Goal: Task Accomplishment & Management: Complete application form

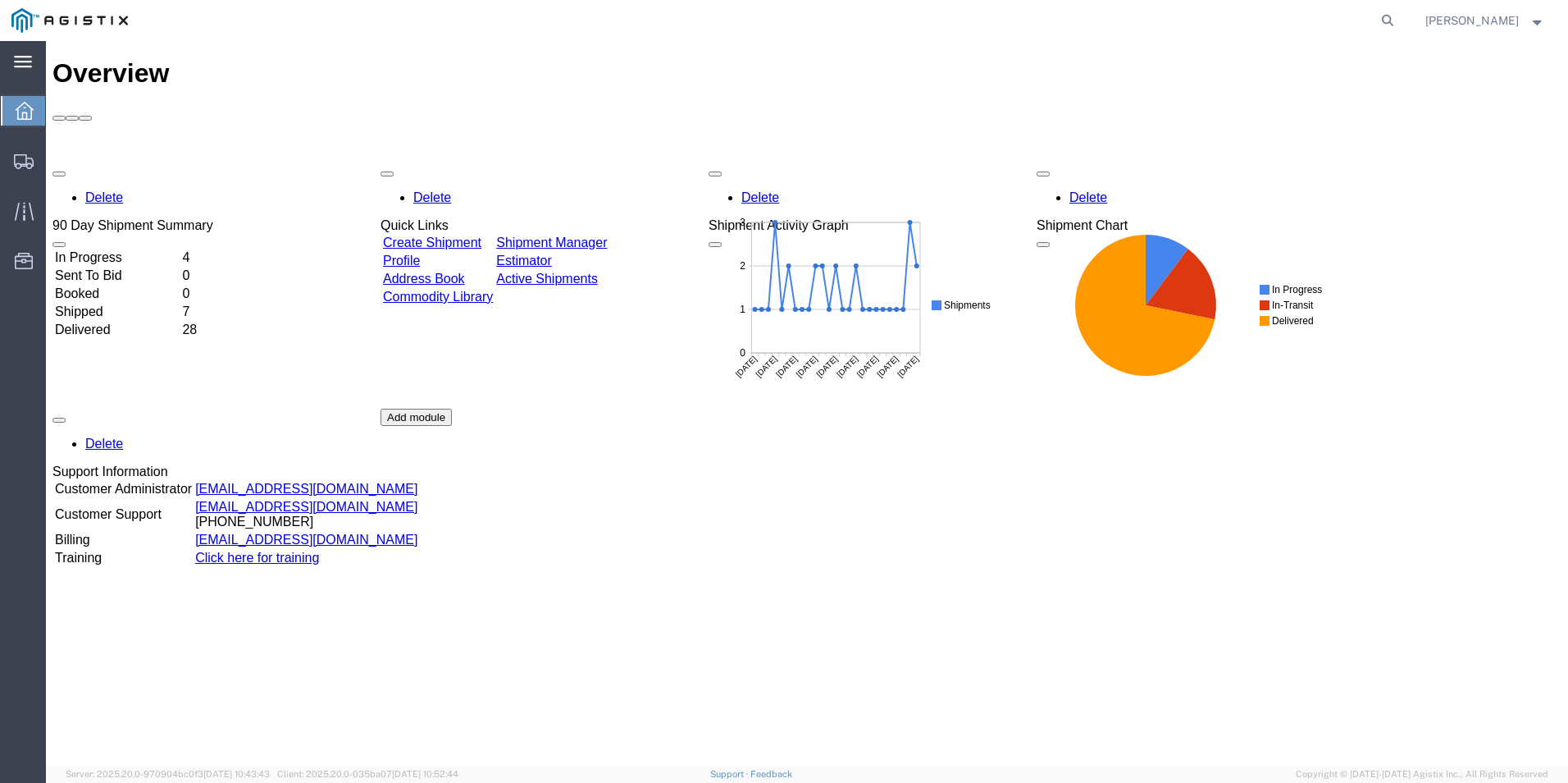
click at [14, 65] on icon at bounding box center [22, 62] width 18 height 13
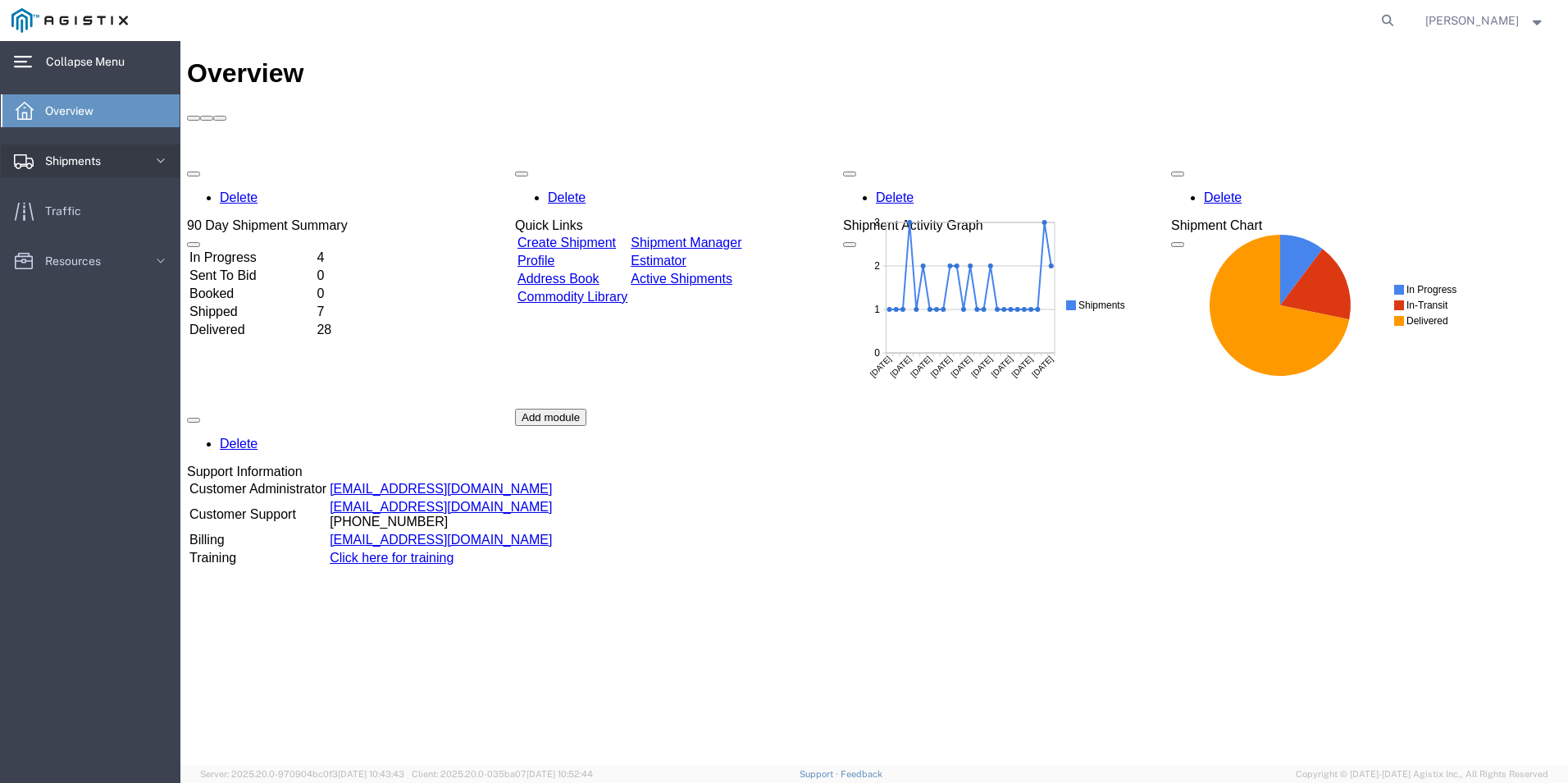
click at [90, 157] on span "Shipments" at bounding box center [78, 161] width 67 height 33
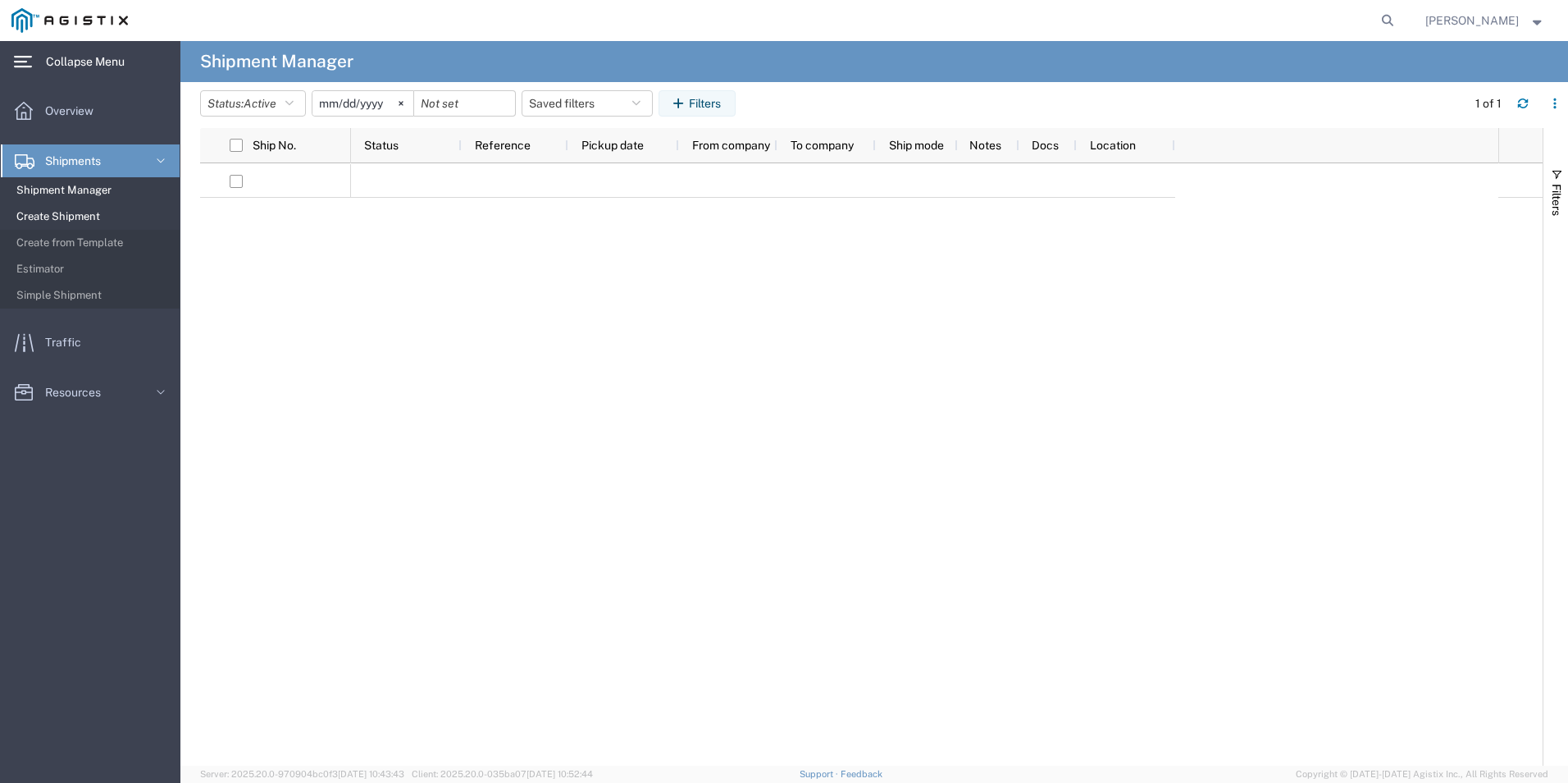
click at [71, 210] on span "Create Shipment" at bounding box center [92, 217] width 151 height 33
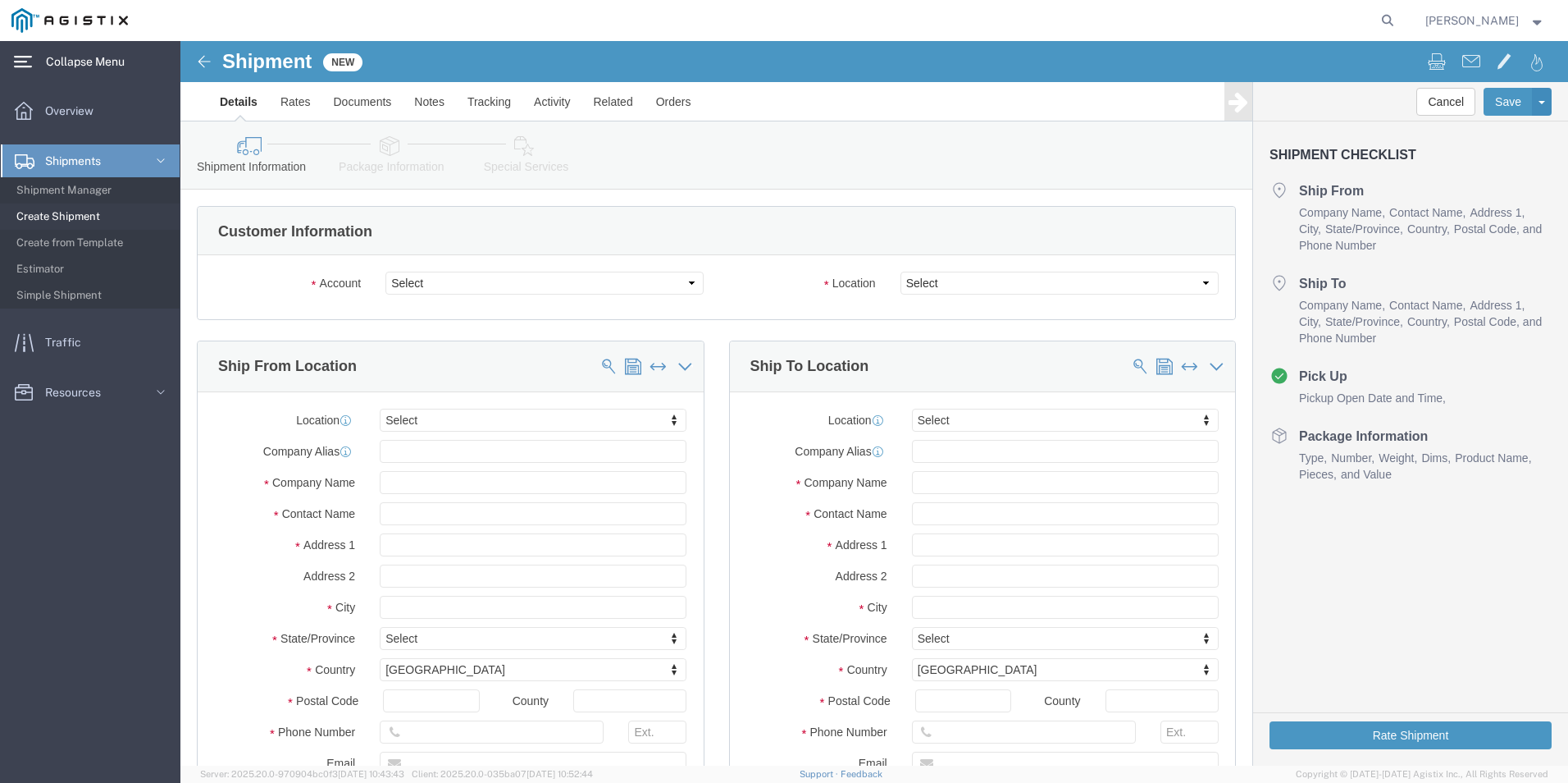
select select
click select "Select Kerotest Manufacturing Corp PG&E"
select select "9596"
click select "Select Kerotest Manufacturing Corp PG&E"
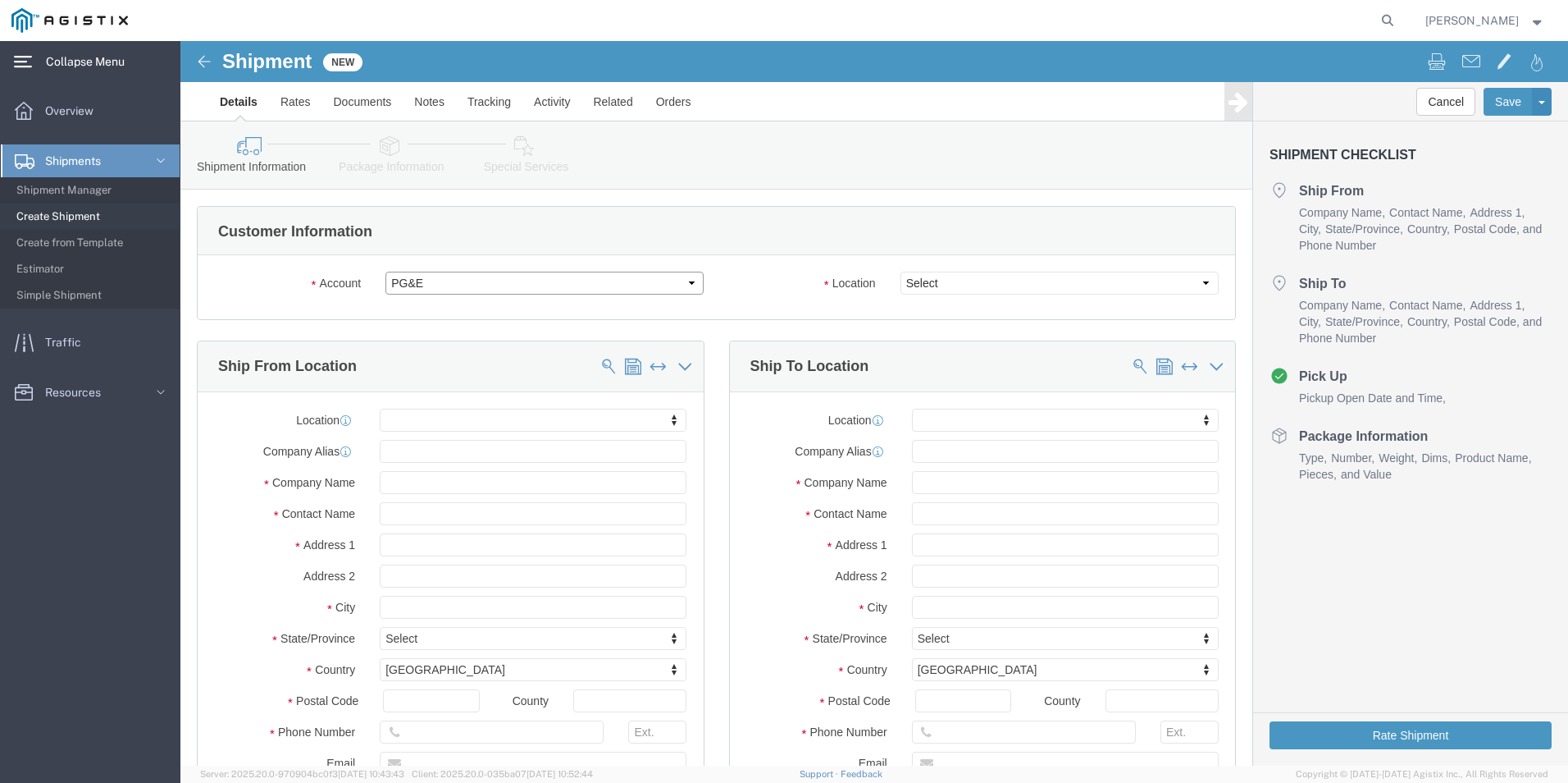
select select
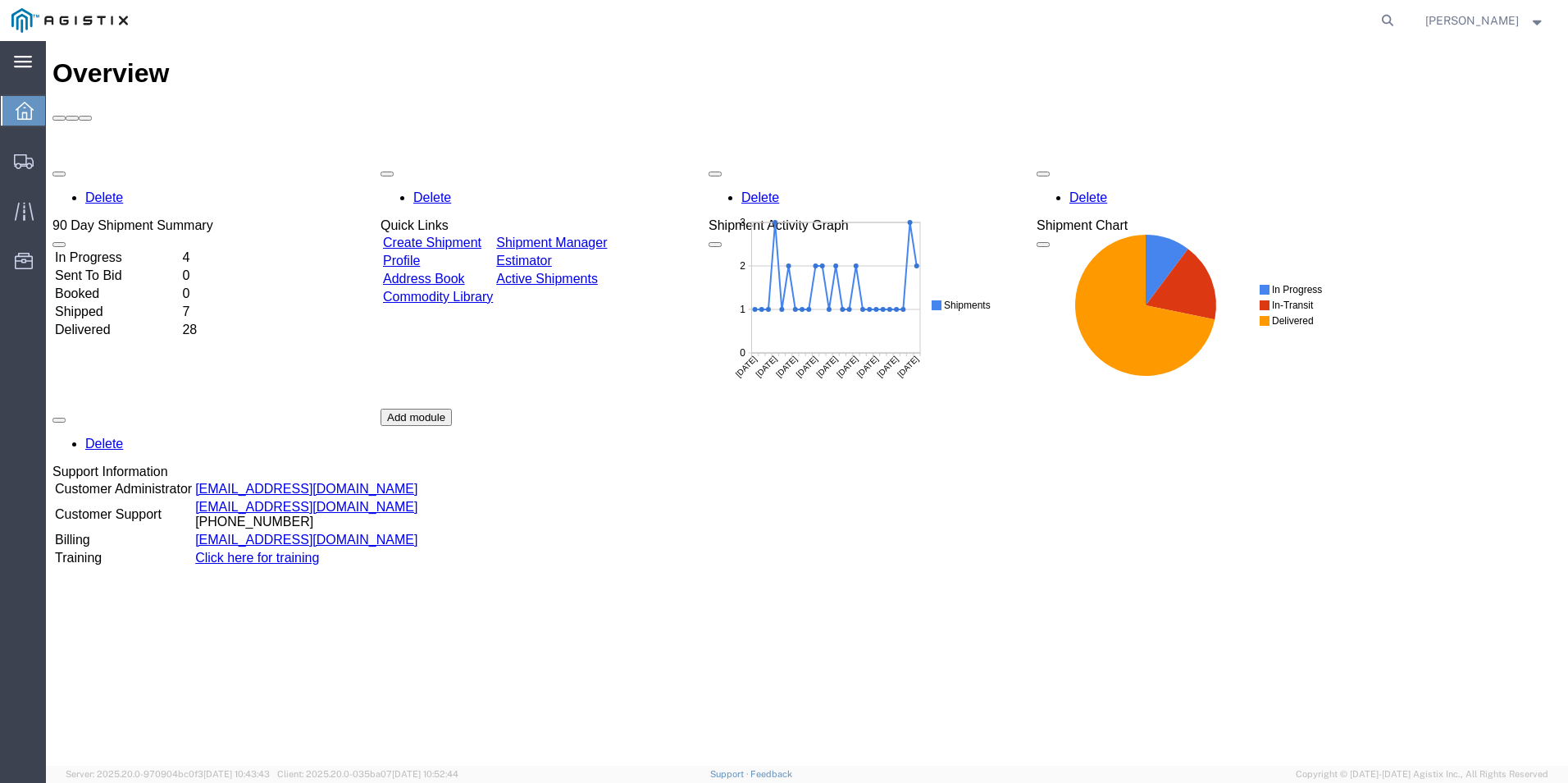
click at [22, 54] on svg-icon at bounding box center [22, 62] width 18 height 17
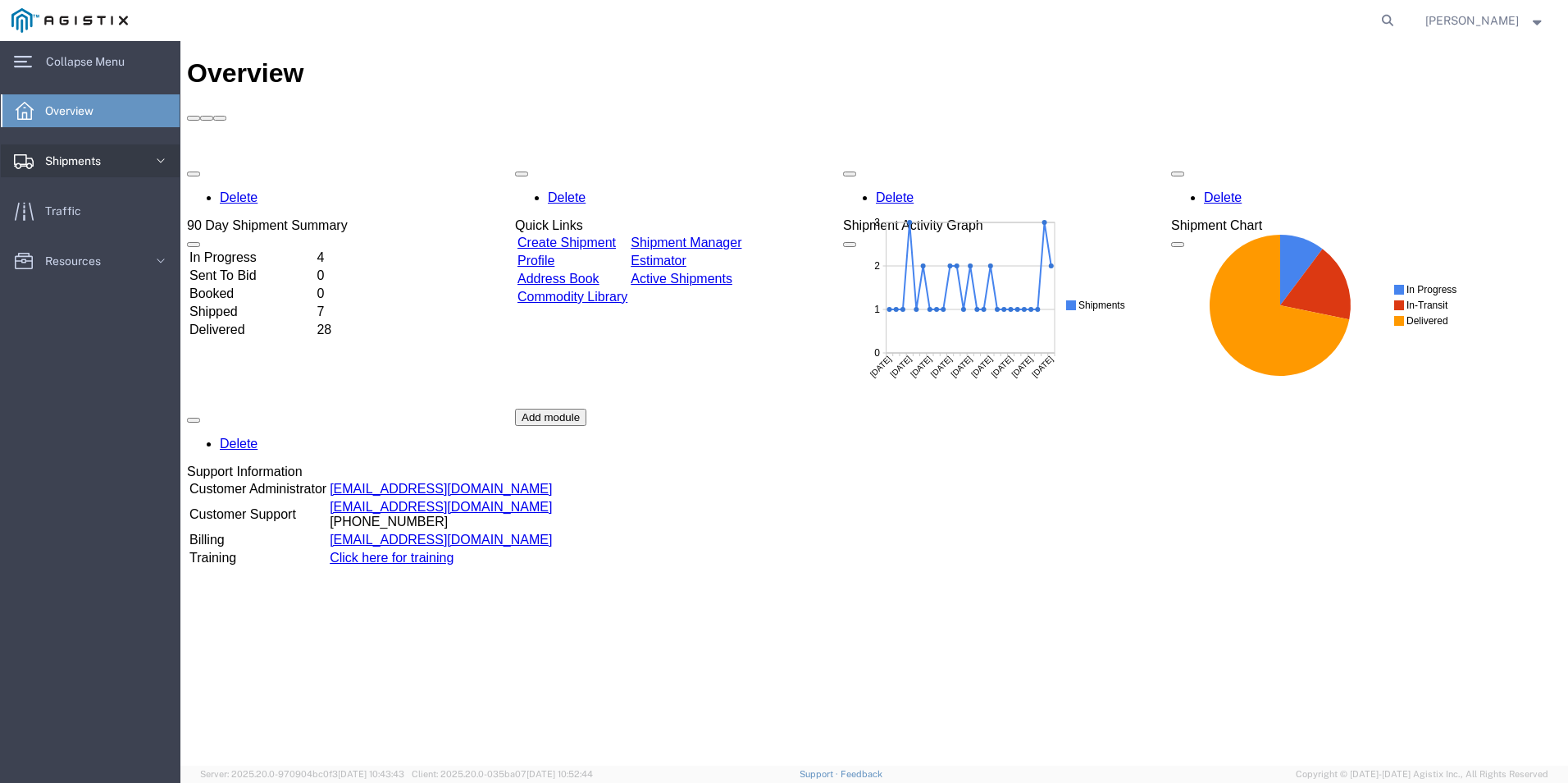
click at [102, 152] on span "Shipments" at bounding box center [78, 161] width 67 height 33
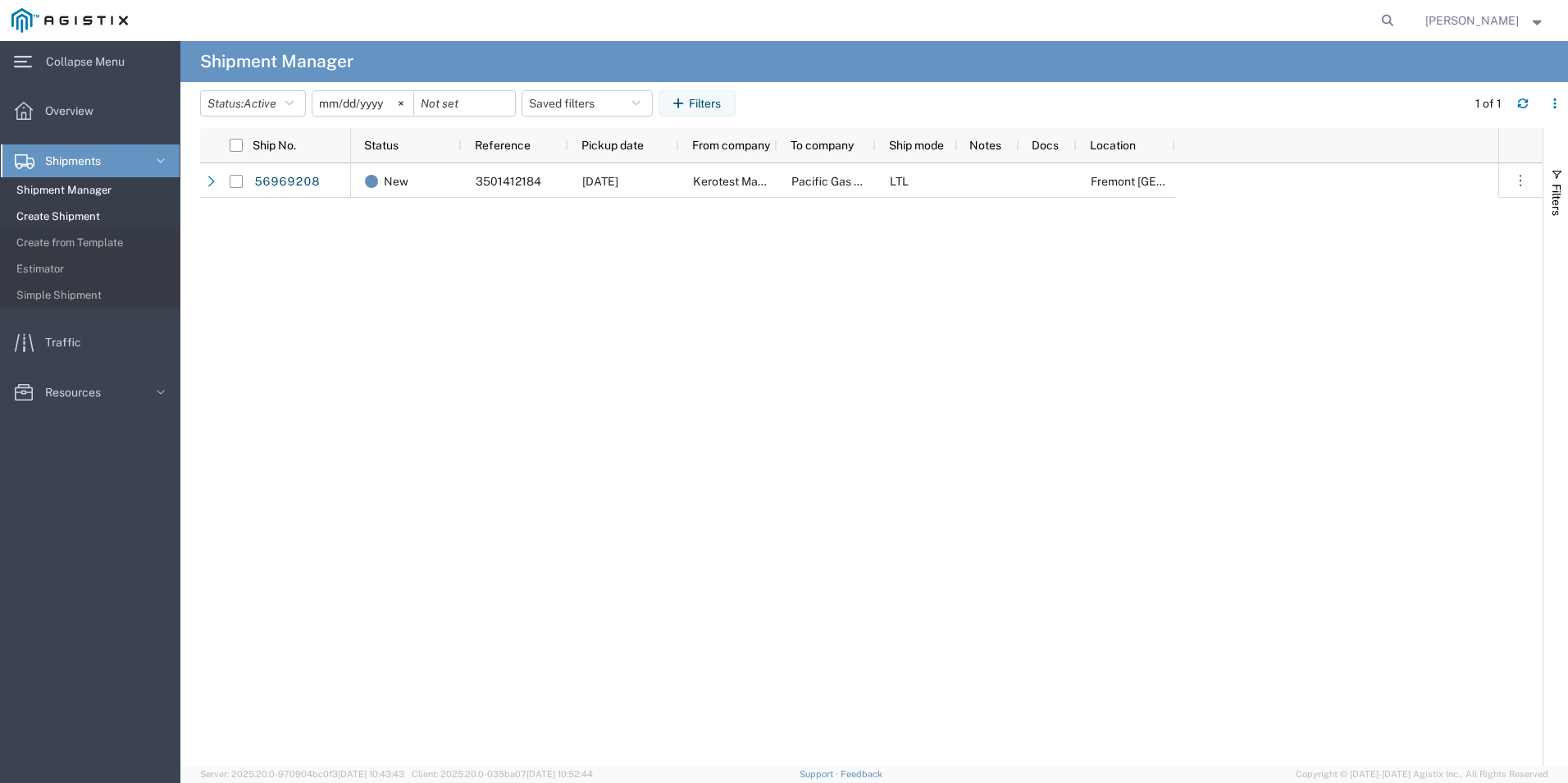
click at [74, 213] on span "Create Shipment" at bounding box center [92, 217] width 151 height 33
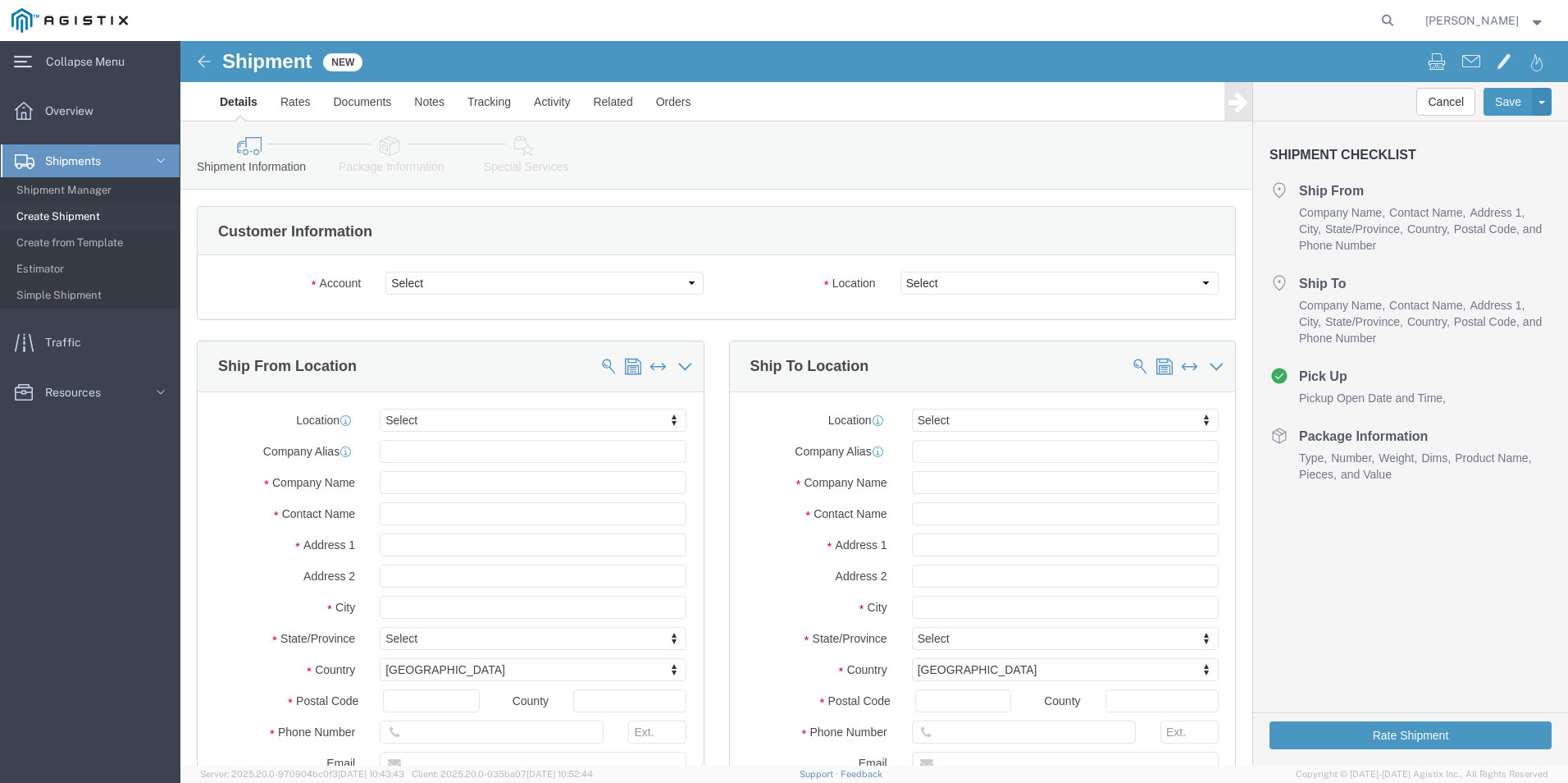
select select
drag, startPoint x: 509, startPoint y: 244, endPoint x: 499, endPoint y: 247, distance: 10.4
click select "Select Kerotest Manufacturing Corp PG&E"
select select "9596"
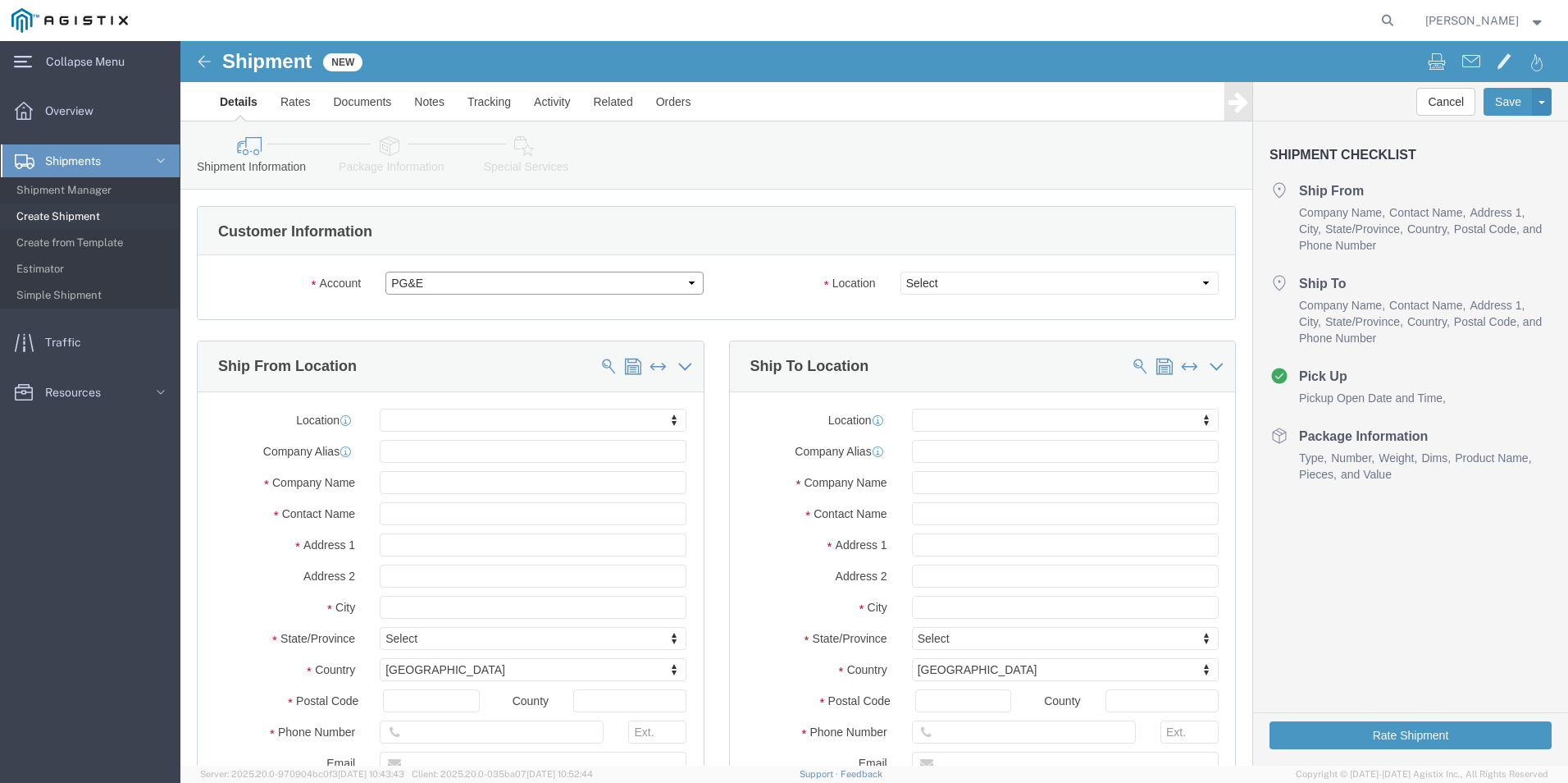
click select "Select Kerotest Manufacturing Corp PG&E"
select select
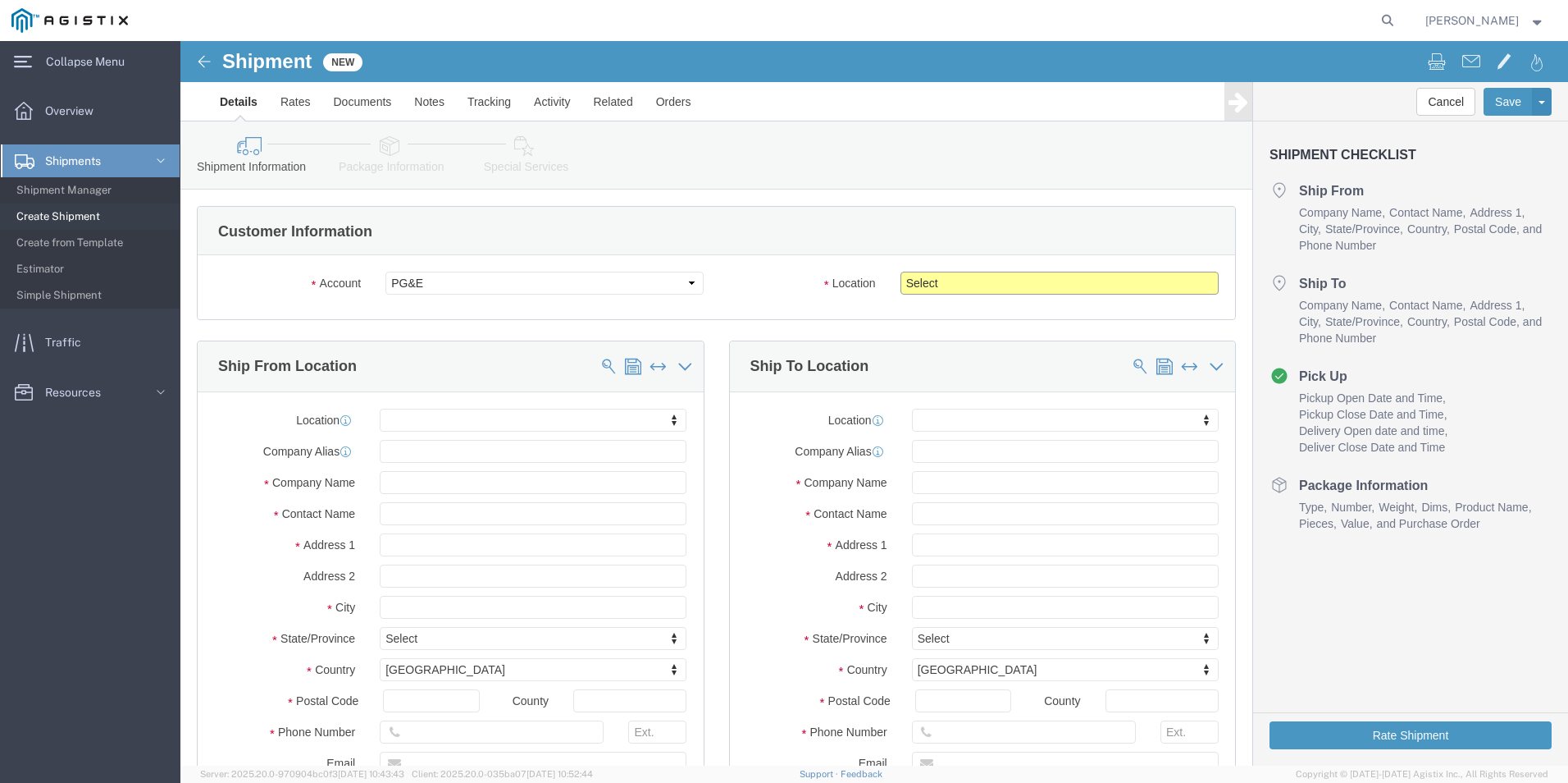
click select "Select All Others [GEOGRAPHIC_DATA] [GEOGRAPHIC_DATA] [GEOGRAPHIC_DATA] [GEOGRA…"
select select "19740"
click select "Select All Others [GEOGRAPHIC_DATA] [GEOGRAPHIC_DATA] [GEOGRAPHIC_DATA] [GEOGRA…"
click input "text"
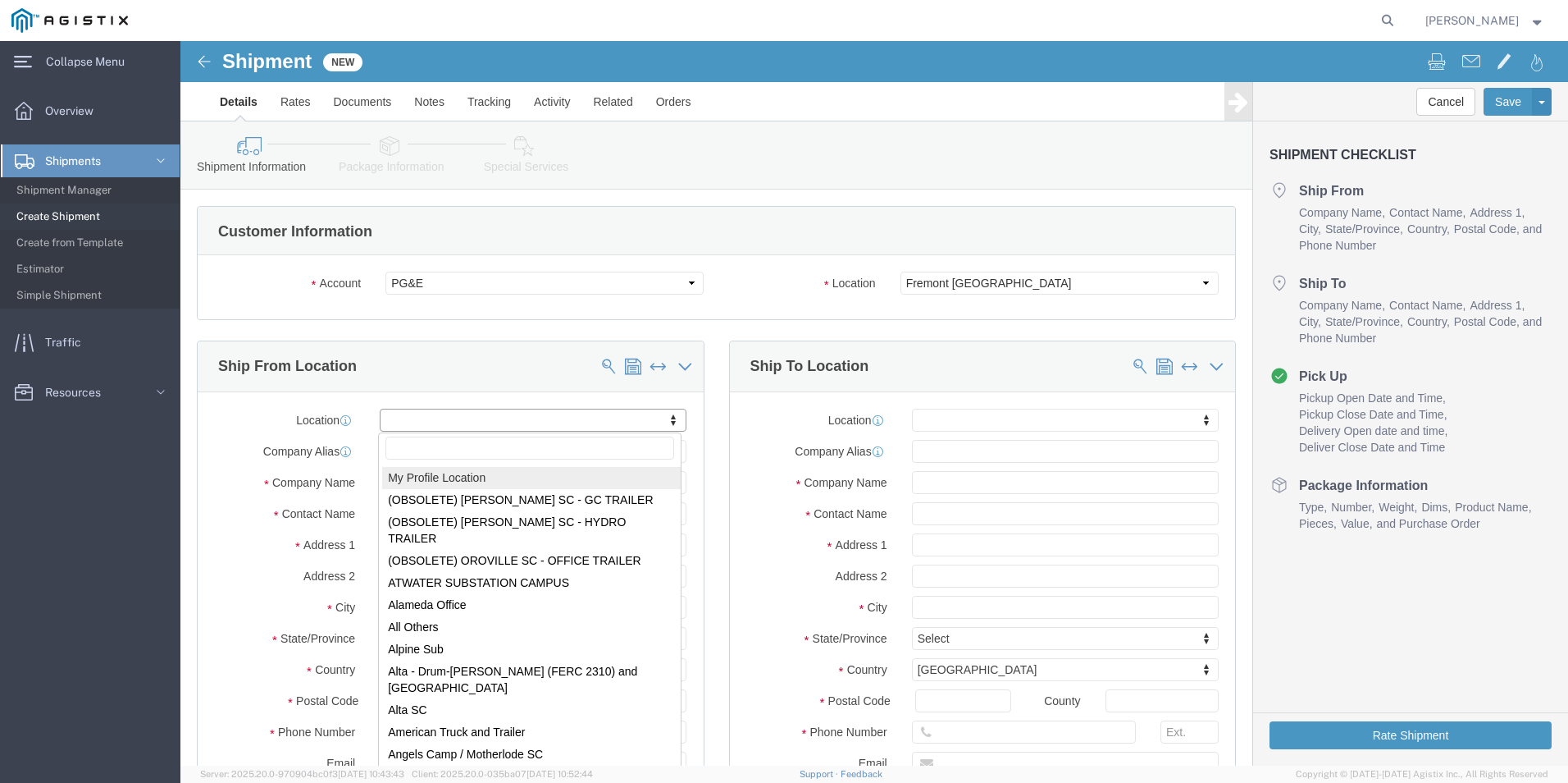
select select "MYPROFILE"
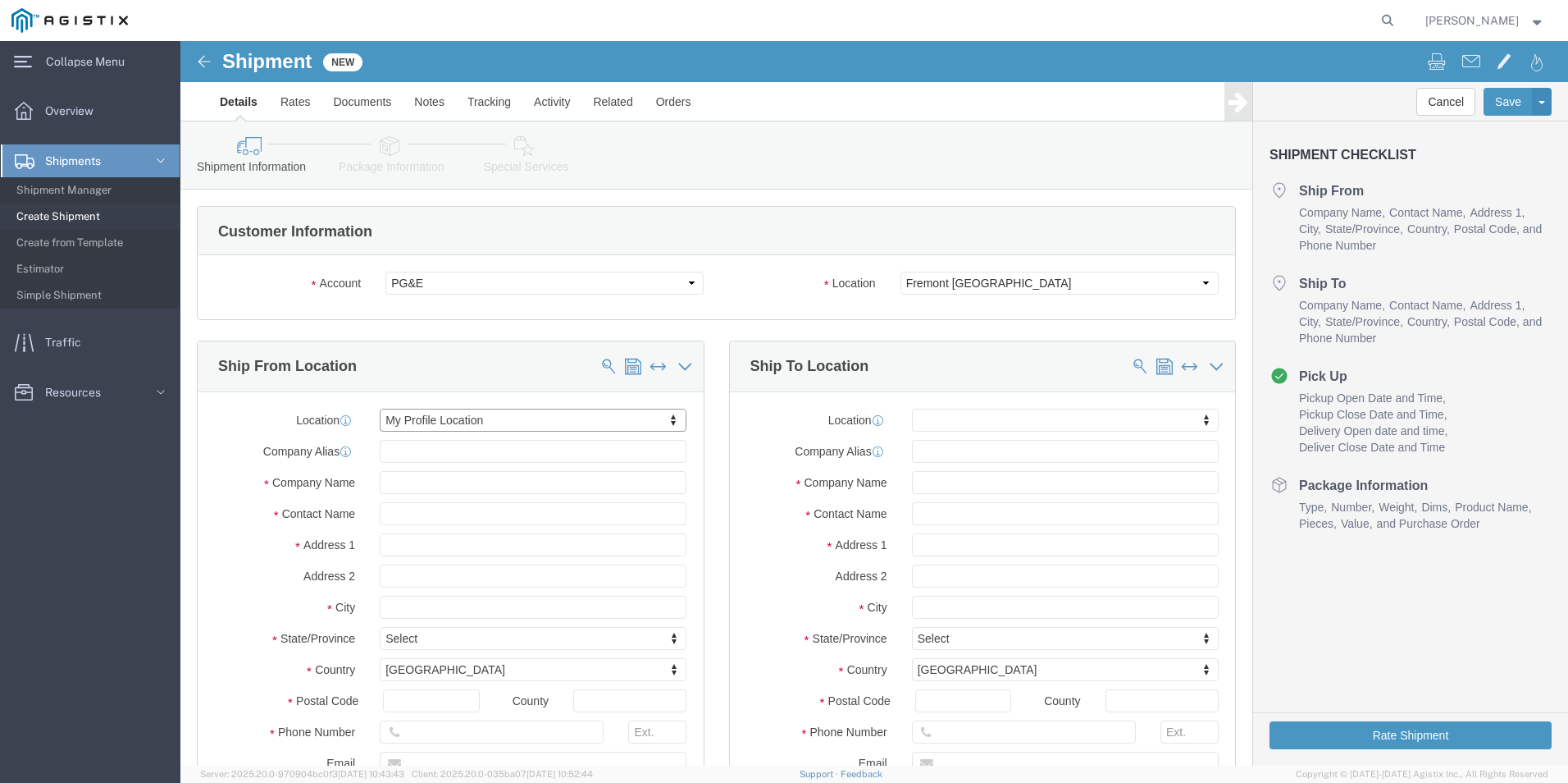
select select "LA"
click input "text"
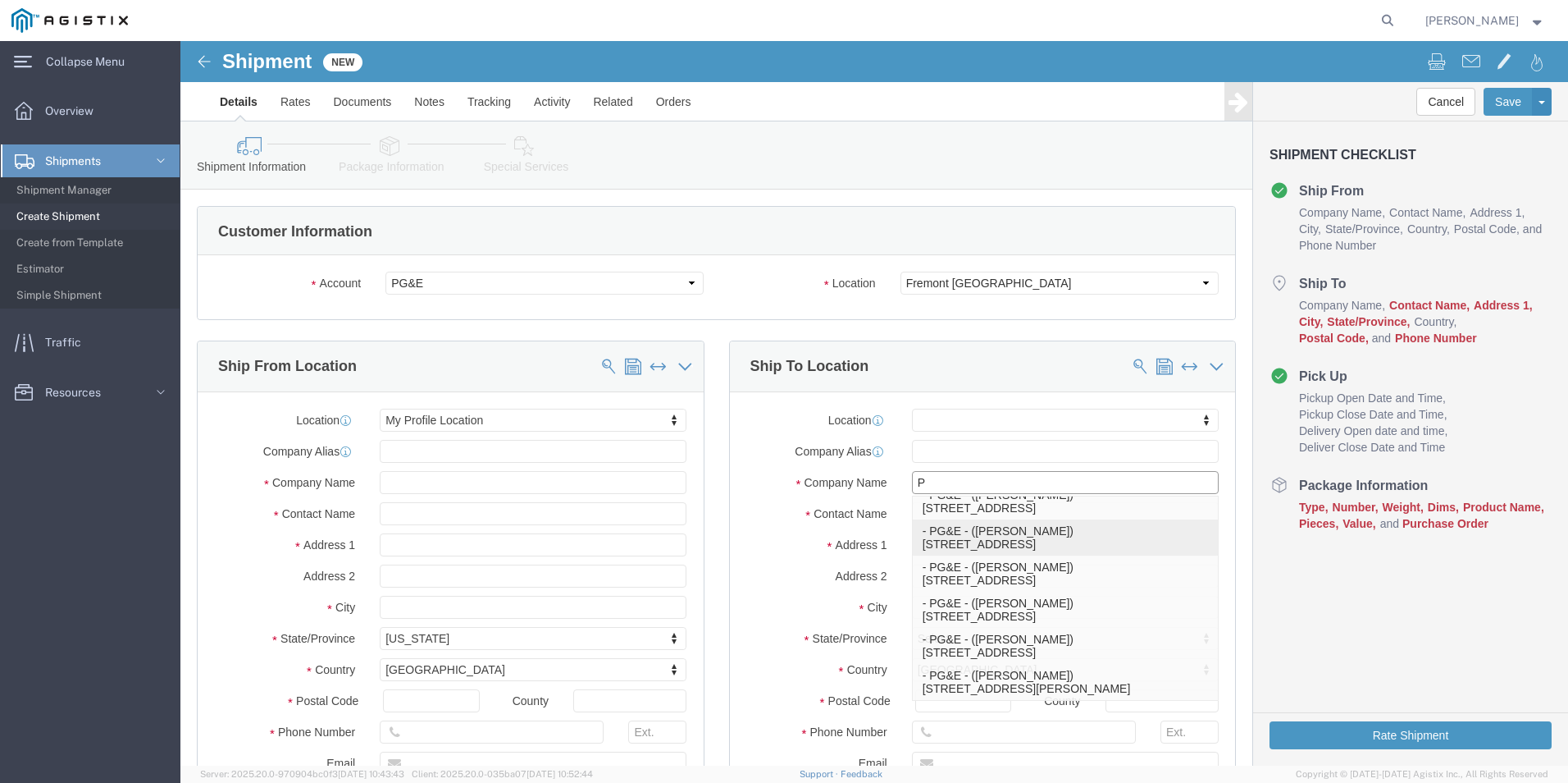
scroll to position [585, 0]
type input "P"
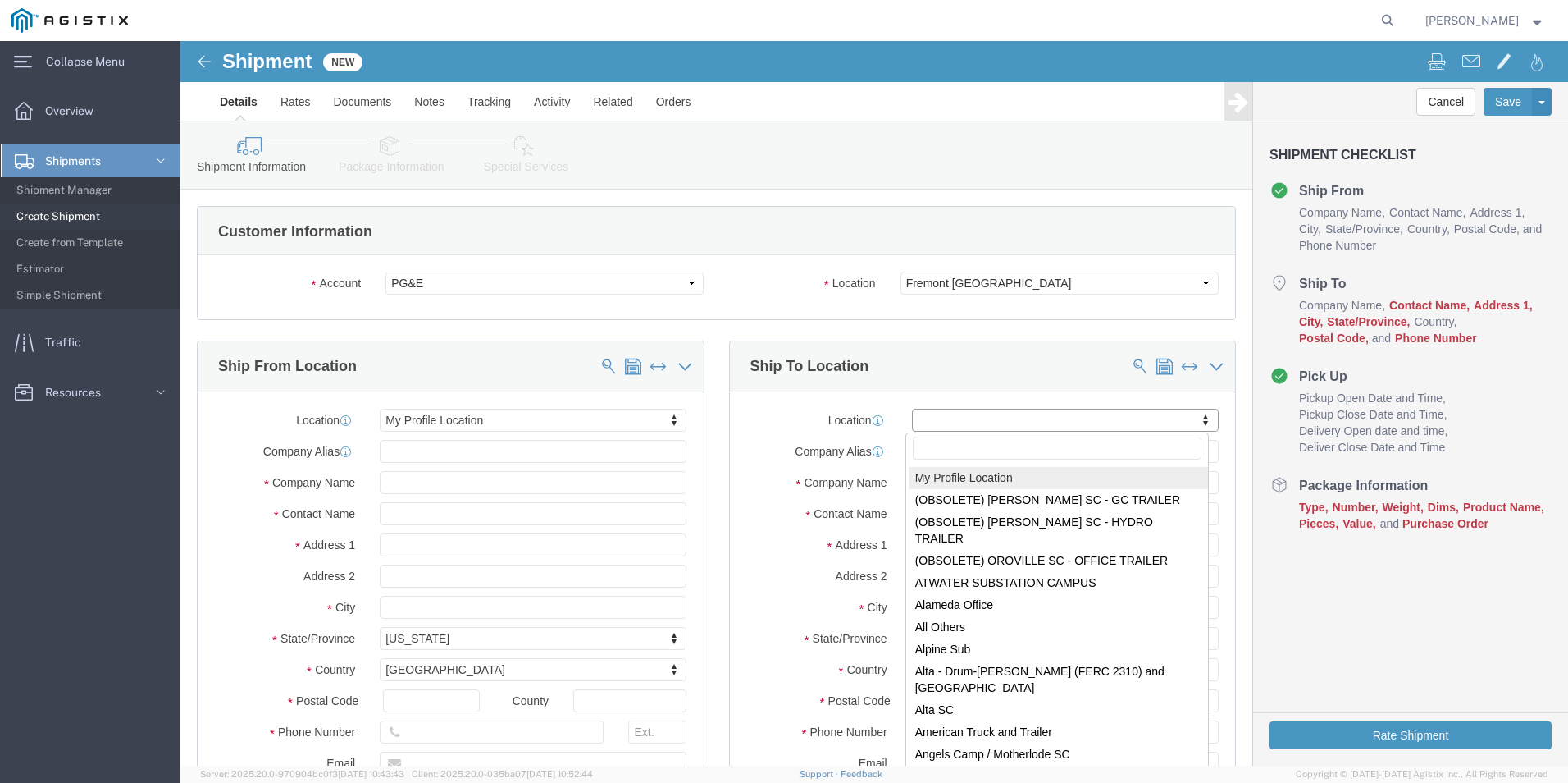
click input "text"
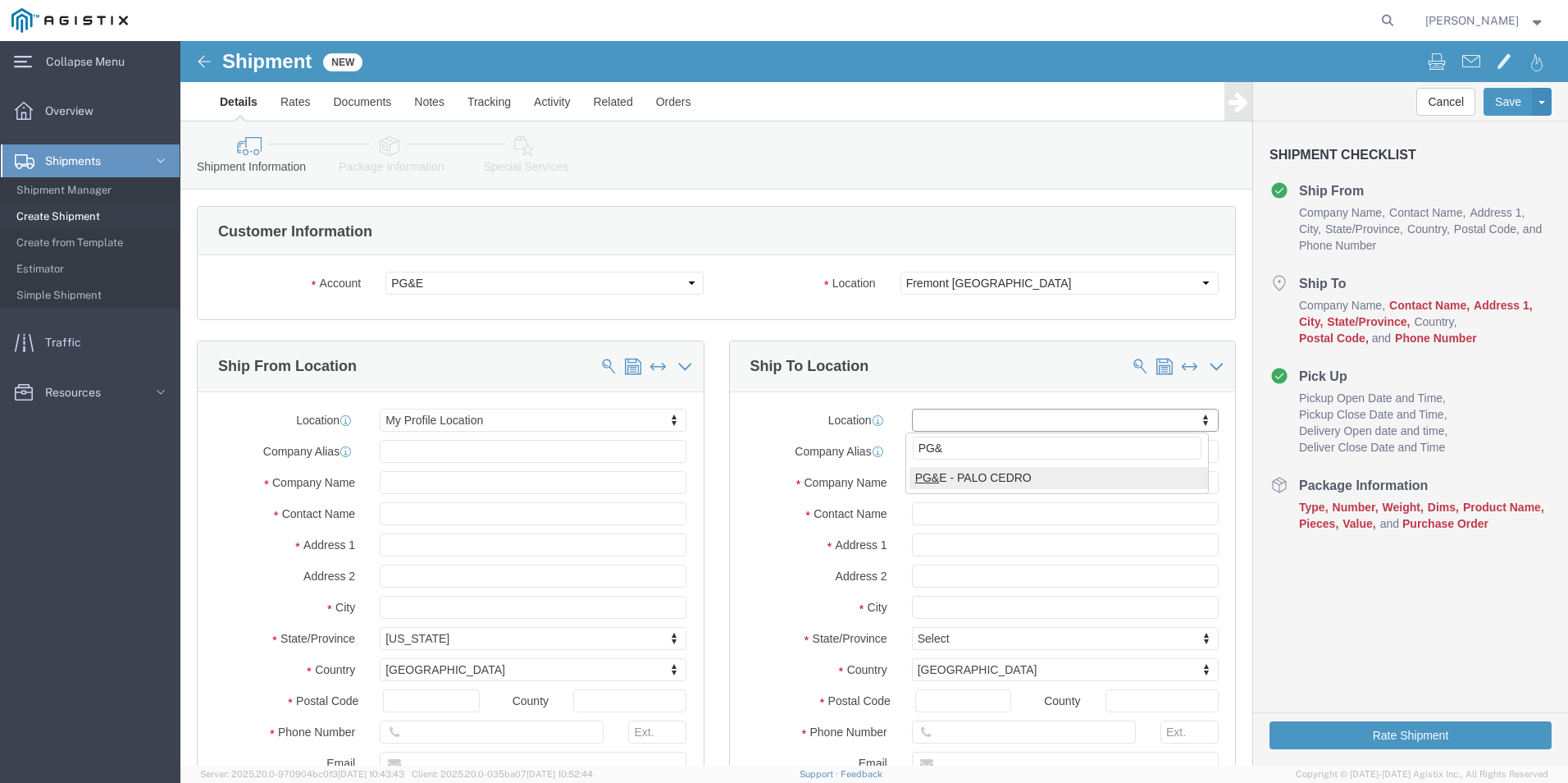
type input "PG&E"
select select "59291"
select select "CA"
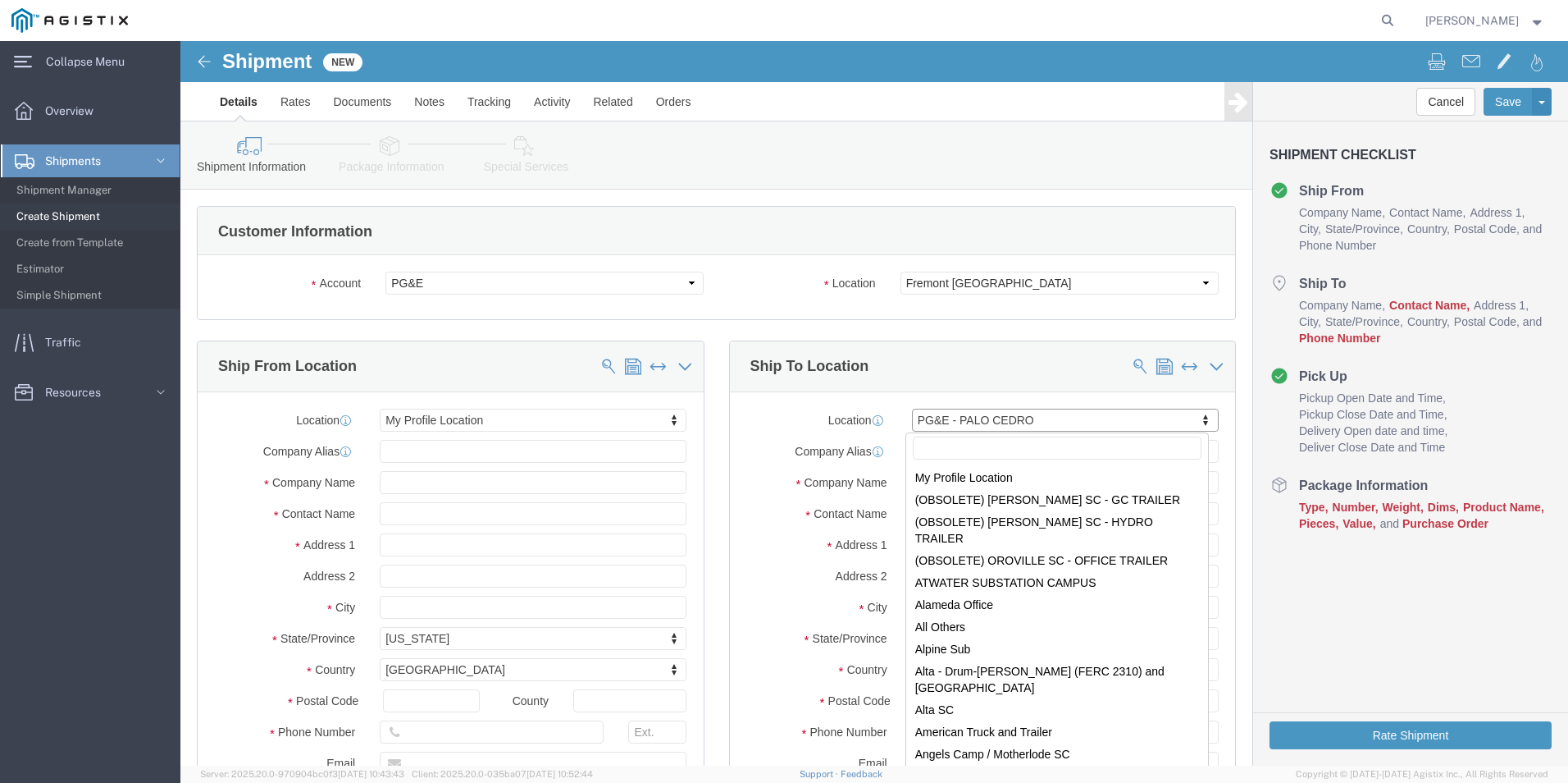
scroll to position [6405, 0]
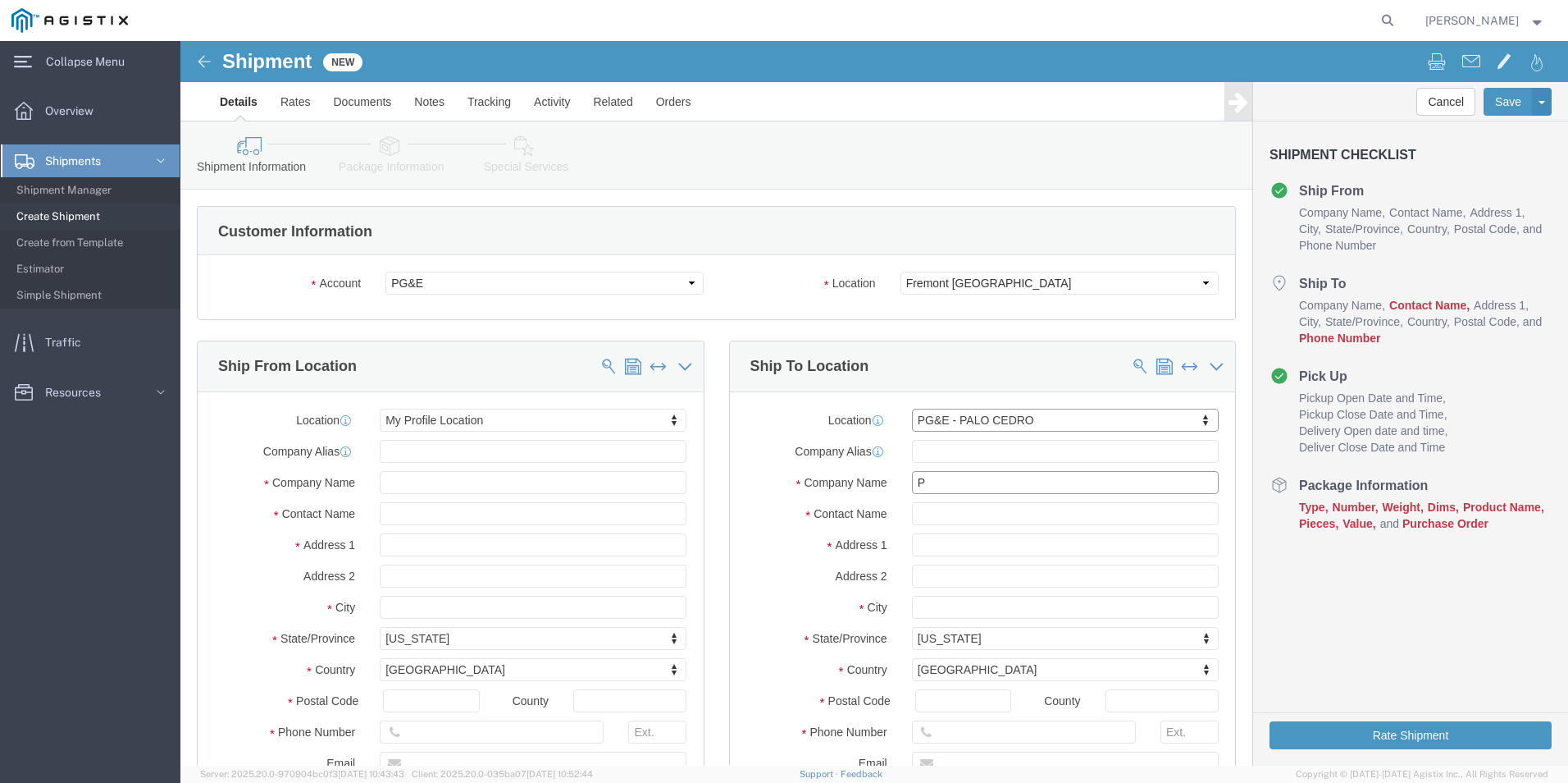
click input "P"
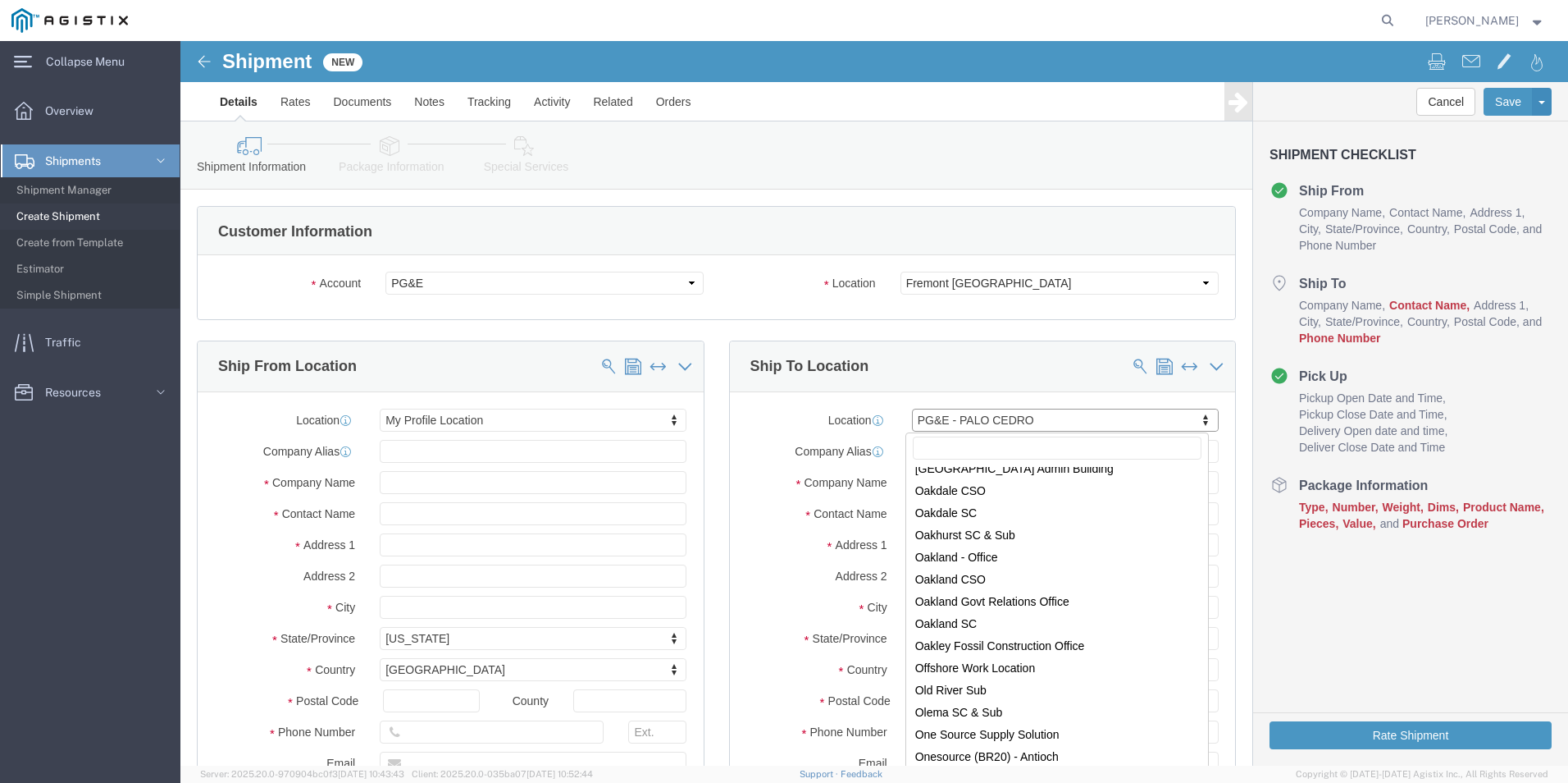
click input "text"
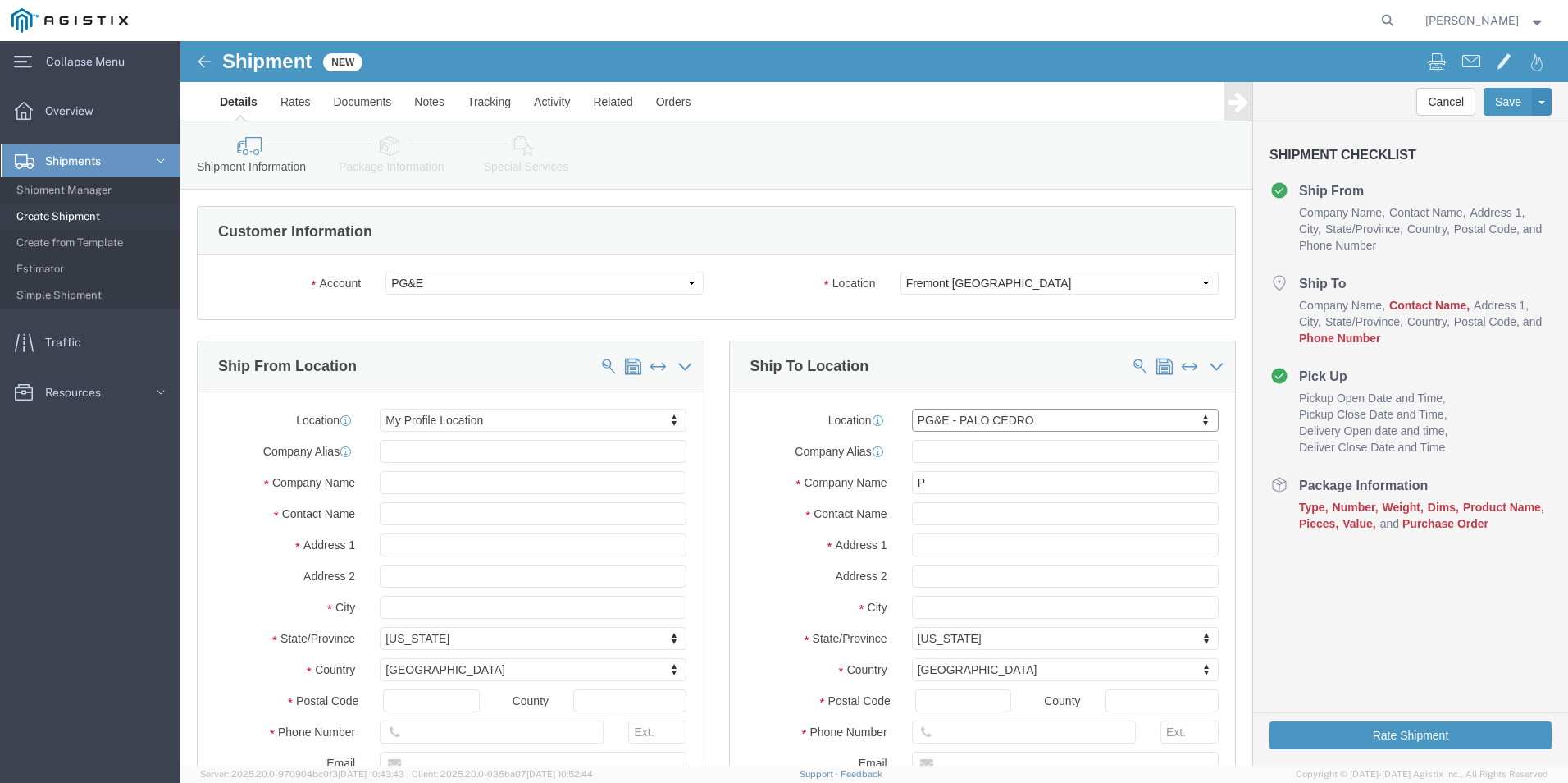
drag, startPoint x: 871, startPoint y: 376, endPoint x: 814, endPoint y: 376, distance: 57.0
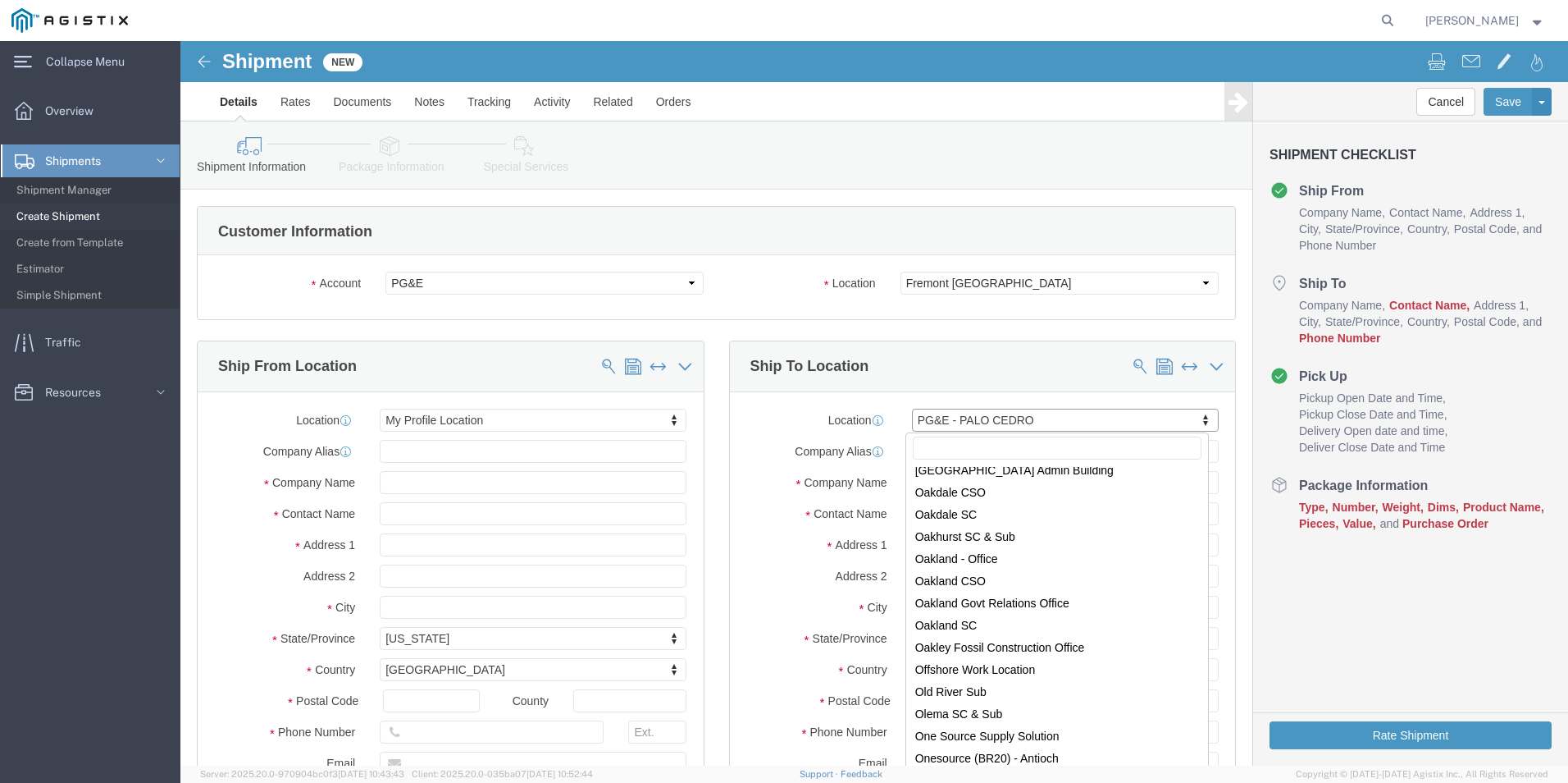
scroll to position [6405, 0]
click at [158, 159] on icon at bounding box center [160, 160] width 17 height 17
click at [168, 159] on icon at bounding box center [160, 160] width 17 height 17
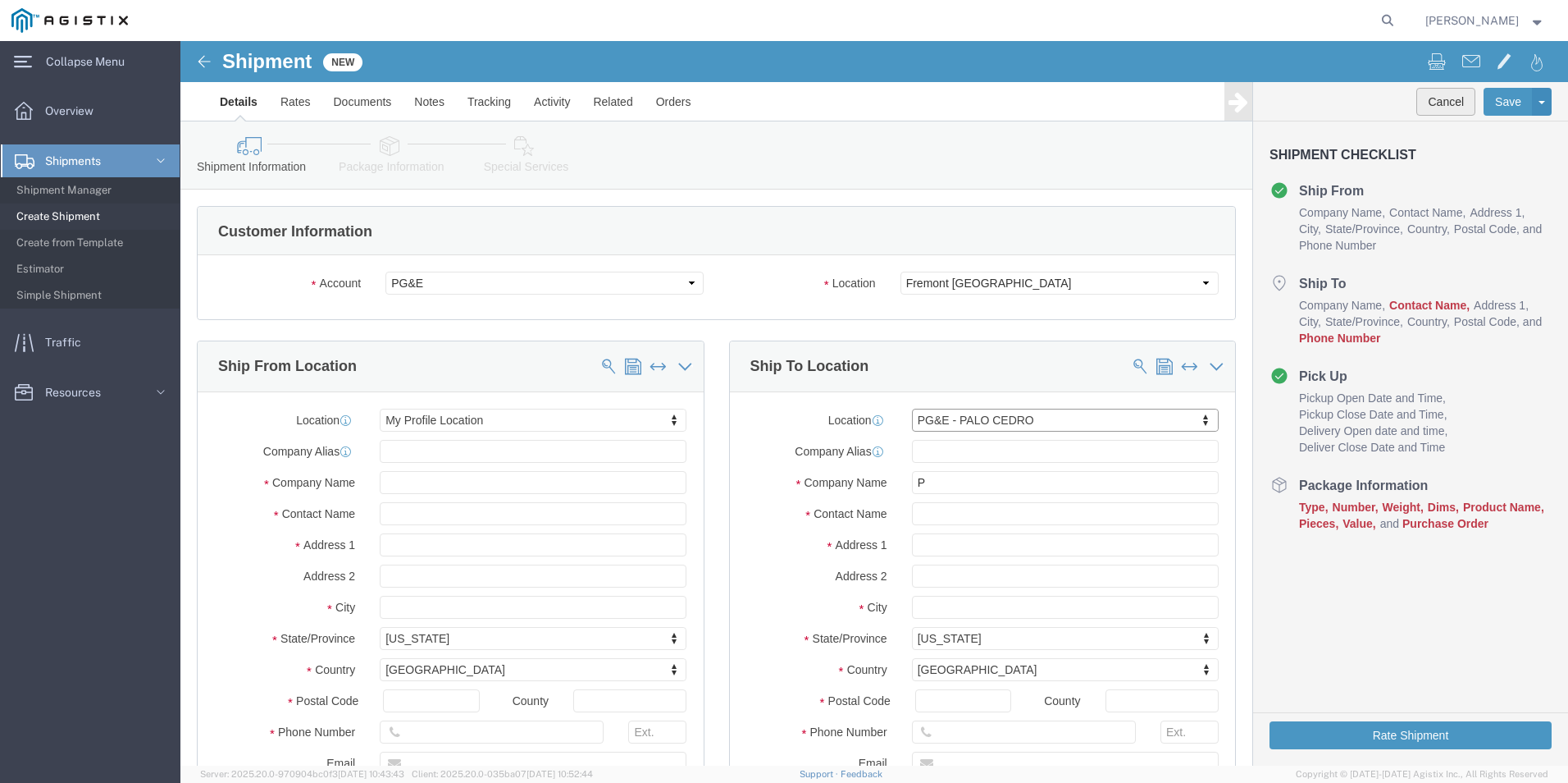
click button "Cancel"
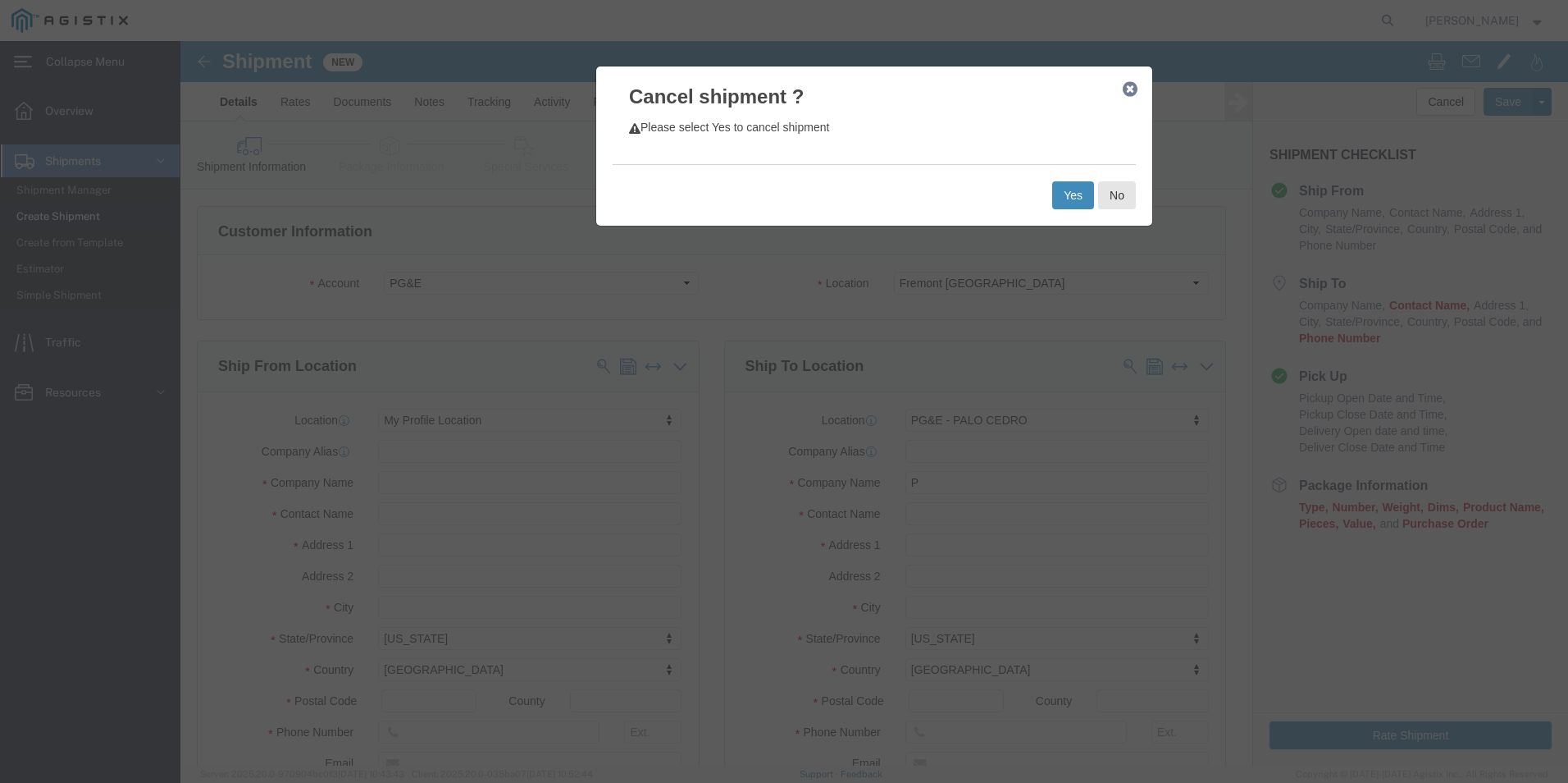
click button "Yes"
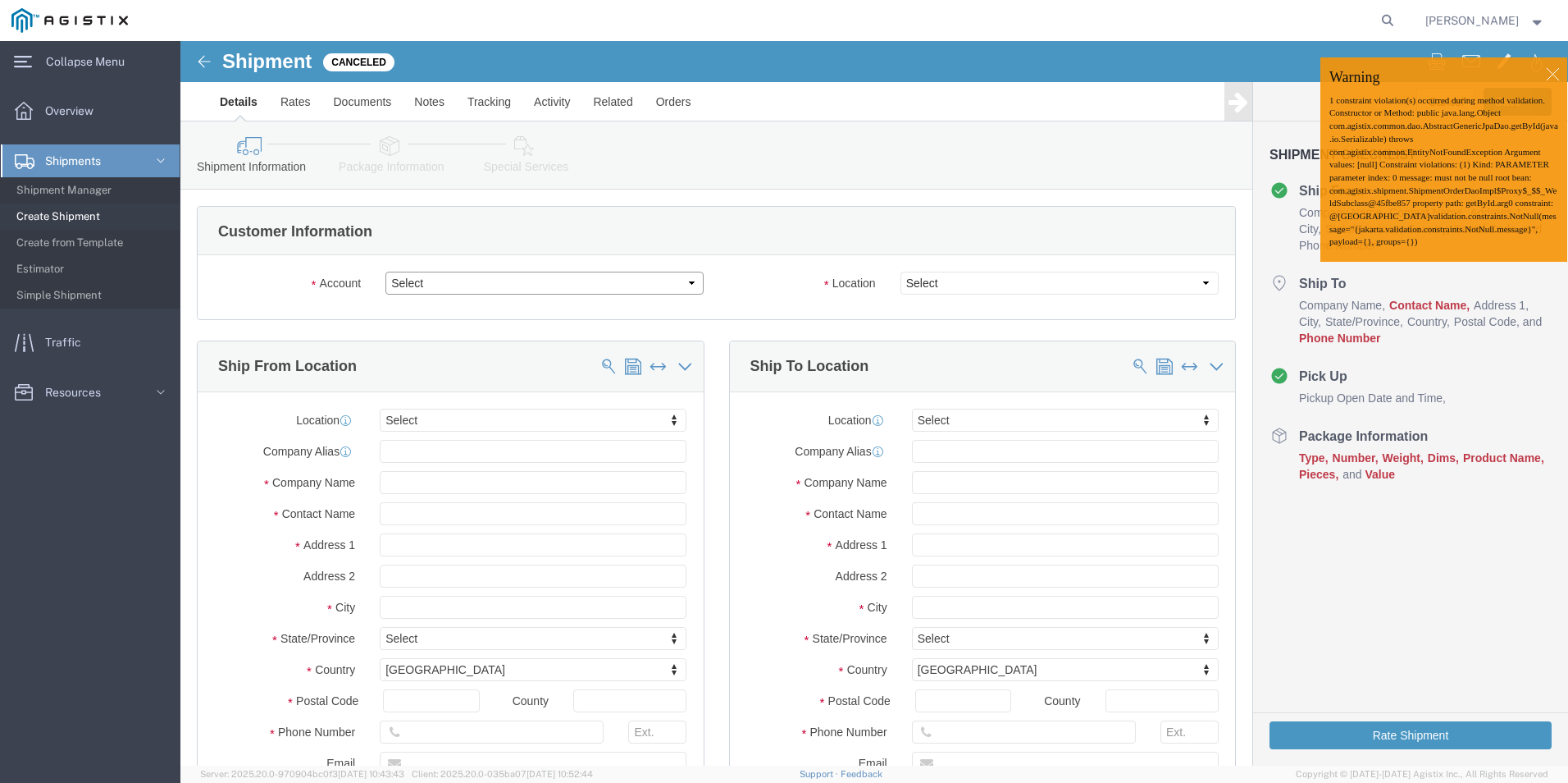
click select "Select Kerotest Manufacturing Corp PG&E"
select select "9596"
click select "Select Kerotest Manufacturing Corp PG&E"
select select "PURCHORD"
select select
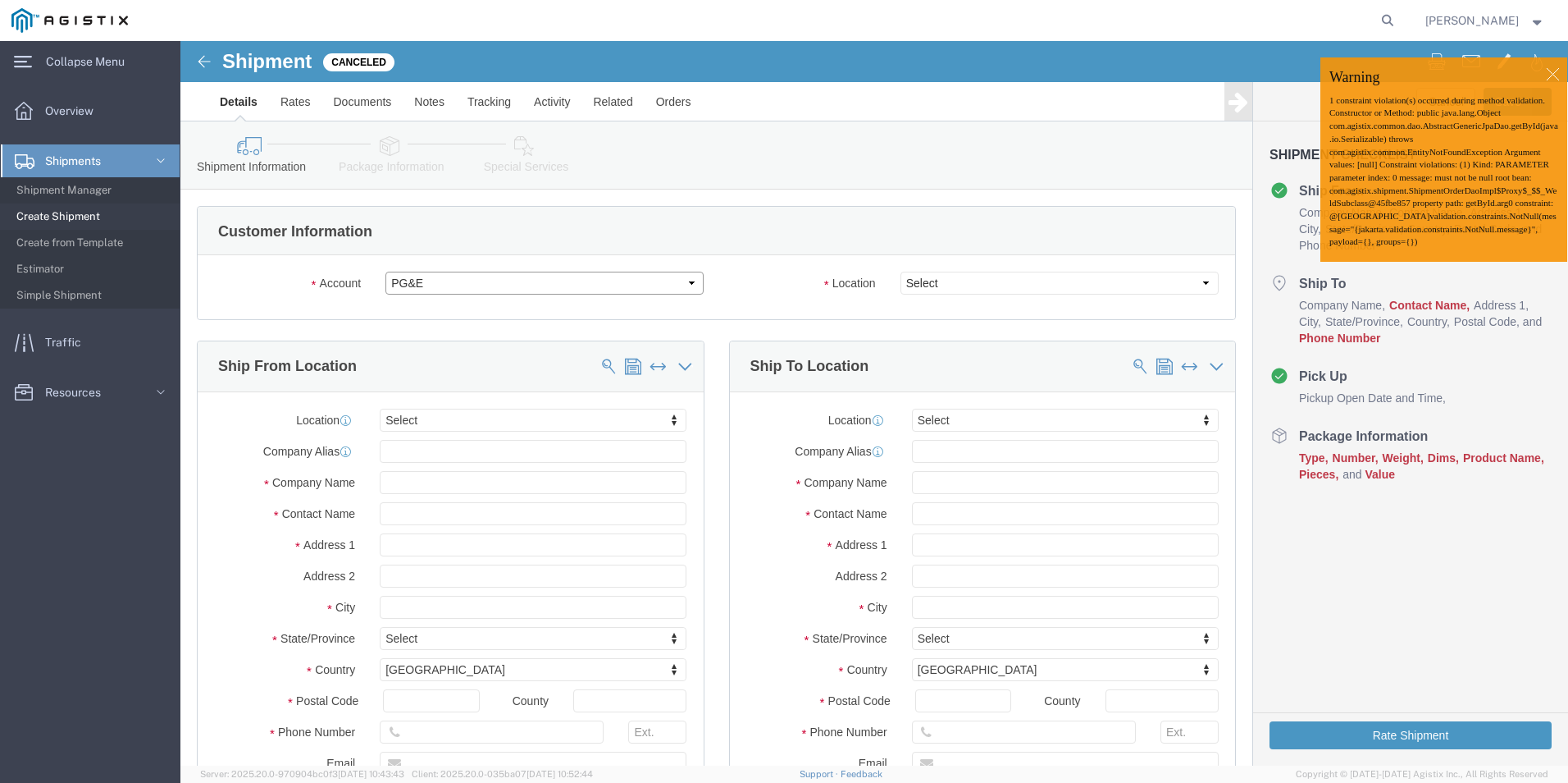
select select
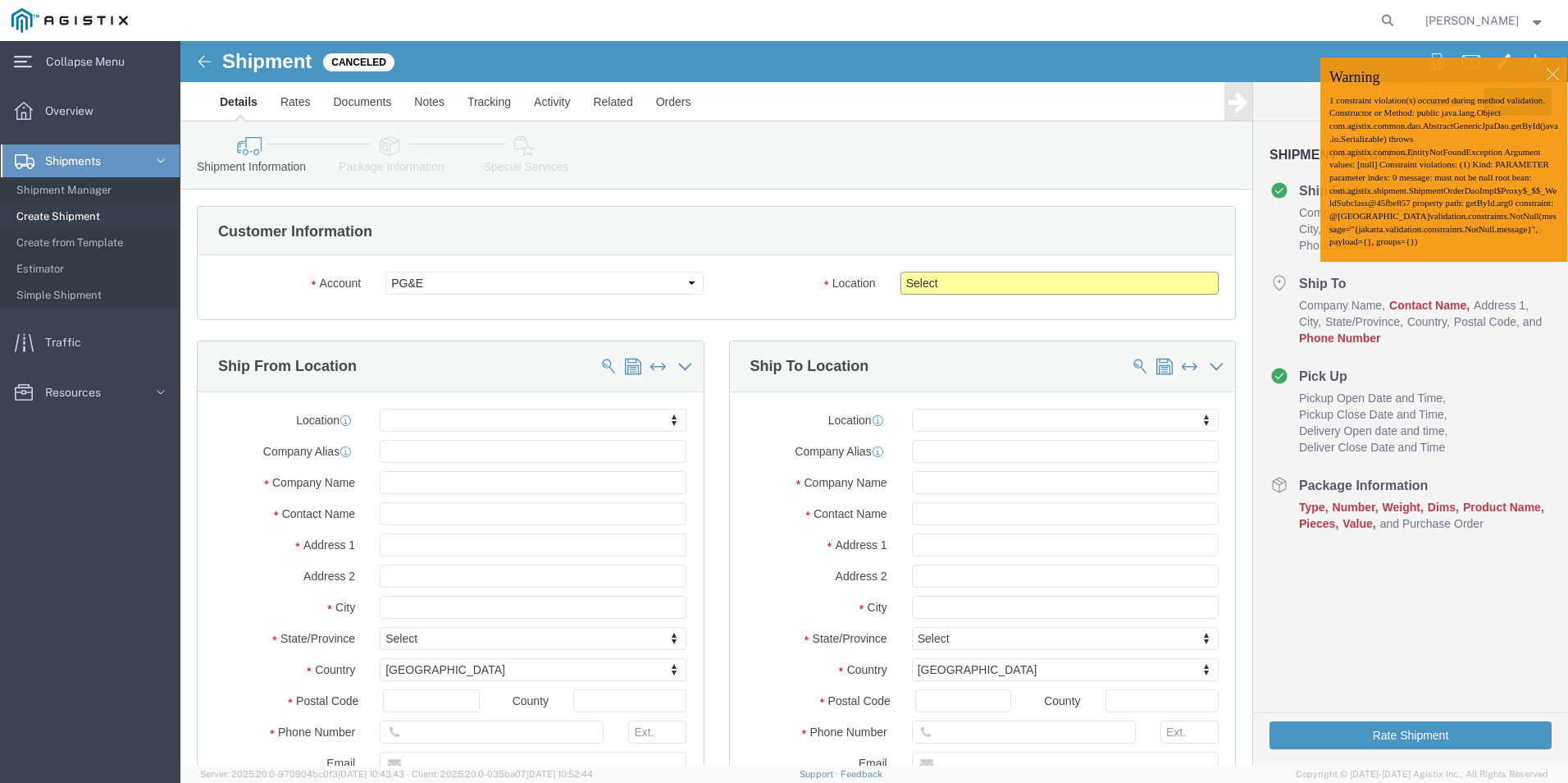
click select "Select All Others [GEOGRAPHIC_DATA] [GEOGRAPHIC_DATA] [GEOGRAPHIC_DATA] [GEOGRA…"
select select "19740"
click select "Select All Others [GEOGRAPHIC_DATA] [GEOGRAPHIC_DATA] [GEOGRAPHIC_DATA] [GEOGRA…"
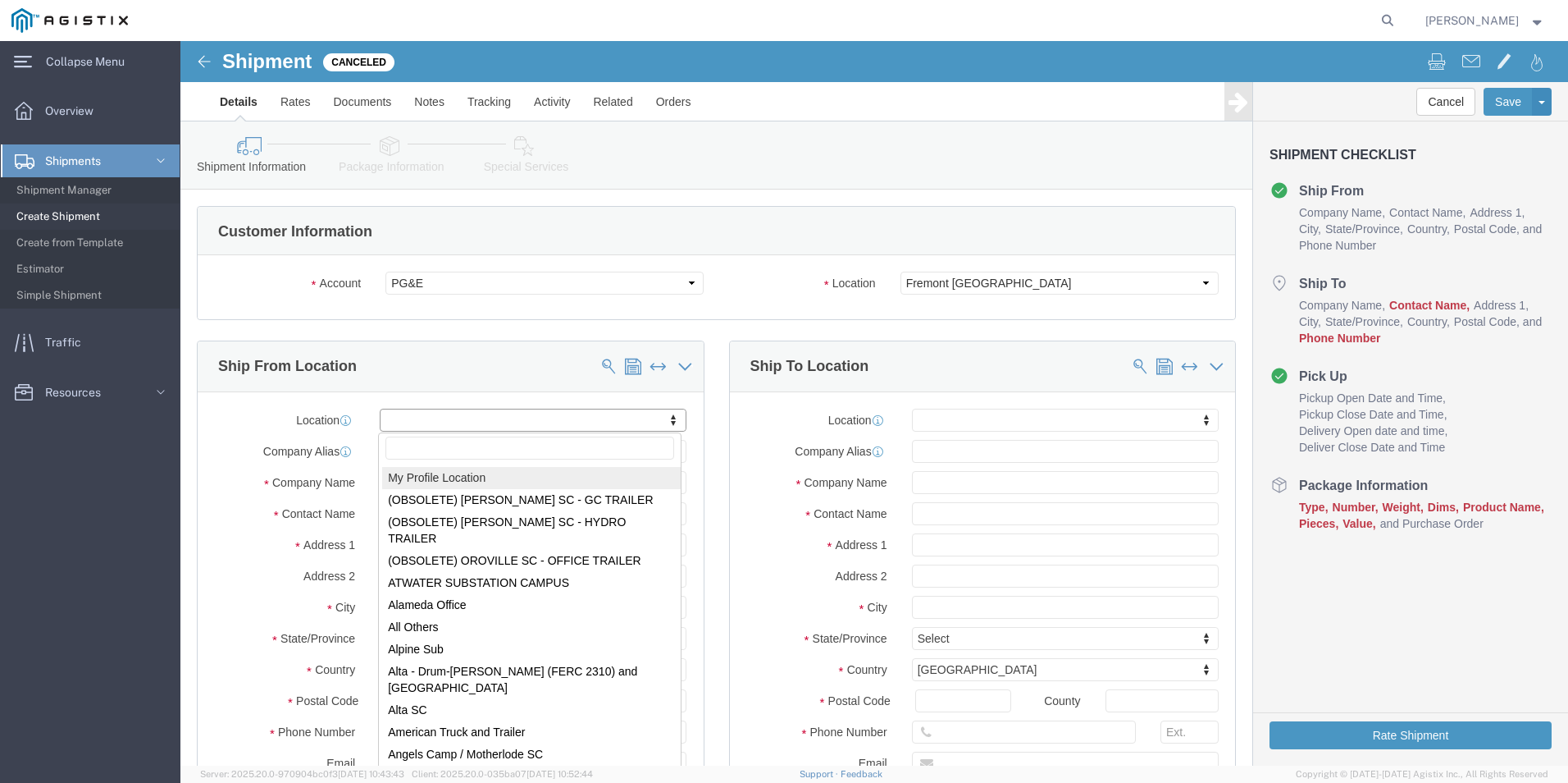
select select "MYPROFILE"
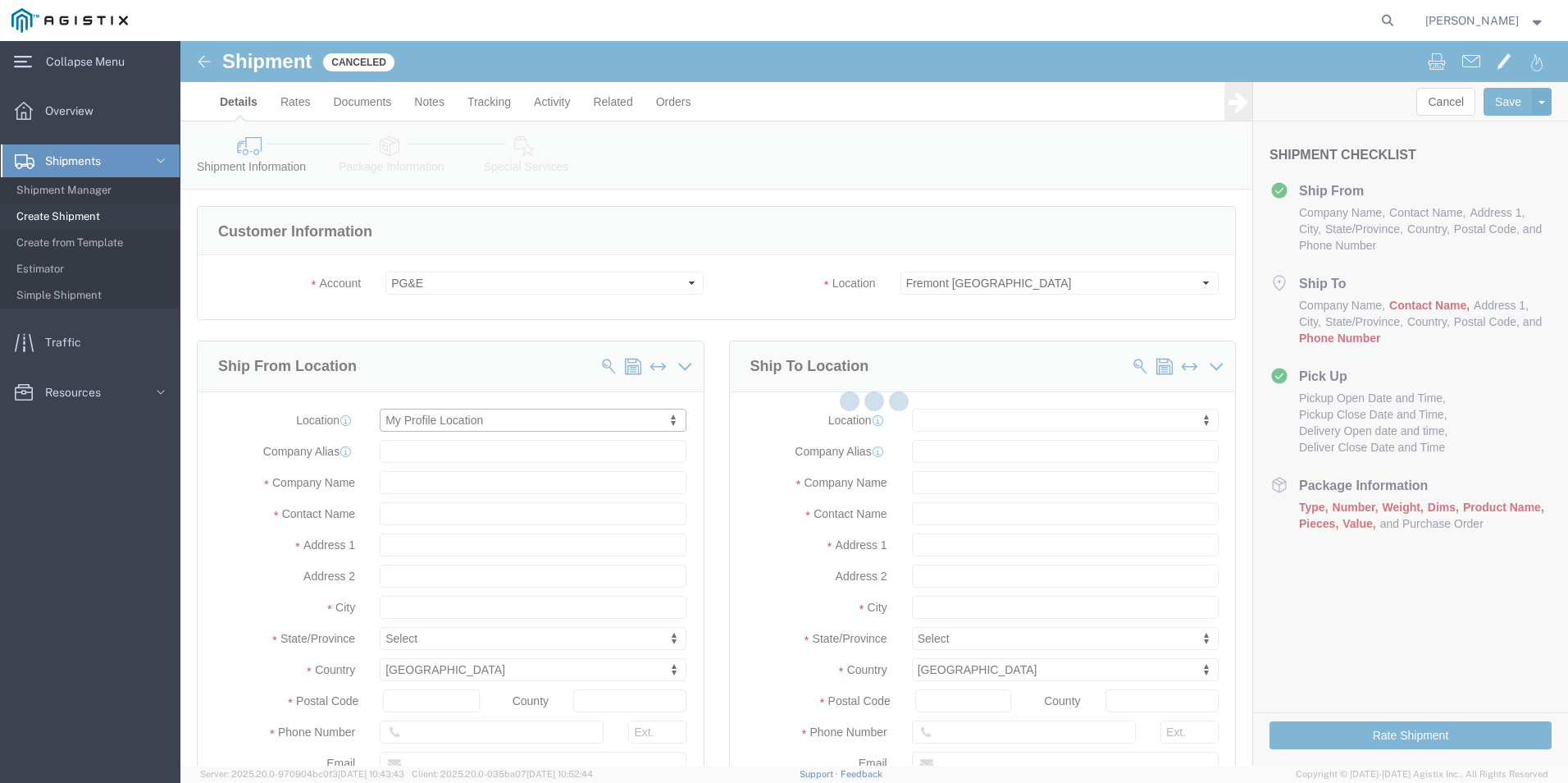
type input "Kerotest Manufacturing Corp"
type input "[PERSON_NAME]"
type input "[STREET_ADDRESS]"
type input "MANSURA"
type input "70350"
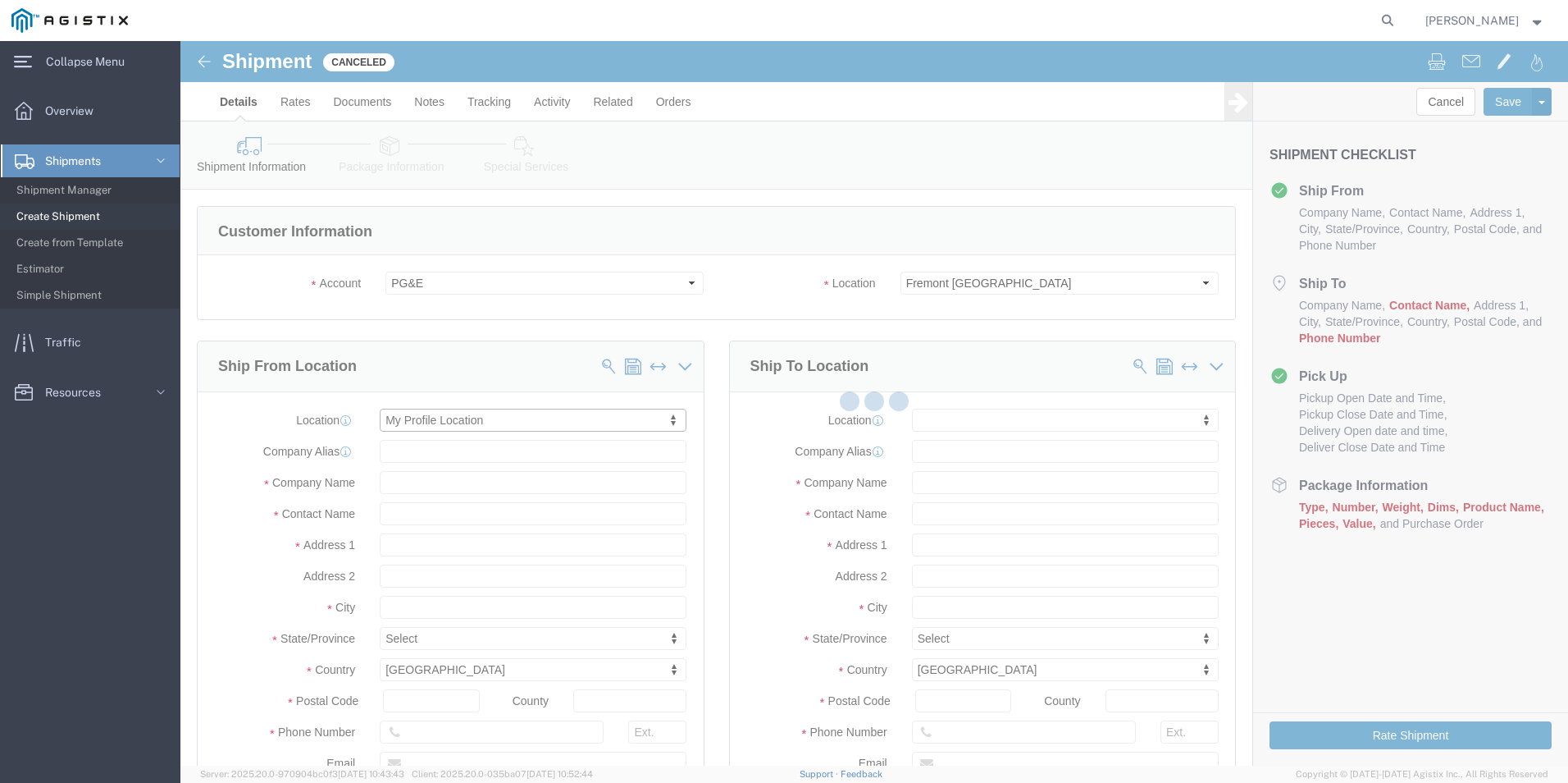
type input "[PHONE_NUMBER]"
type input "[EMAIL_ADDRESS][DOMAIN_NAME]"
checkbox input "true"
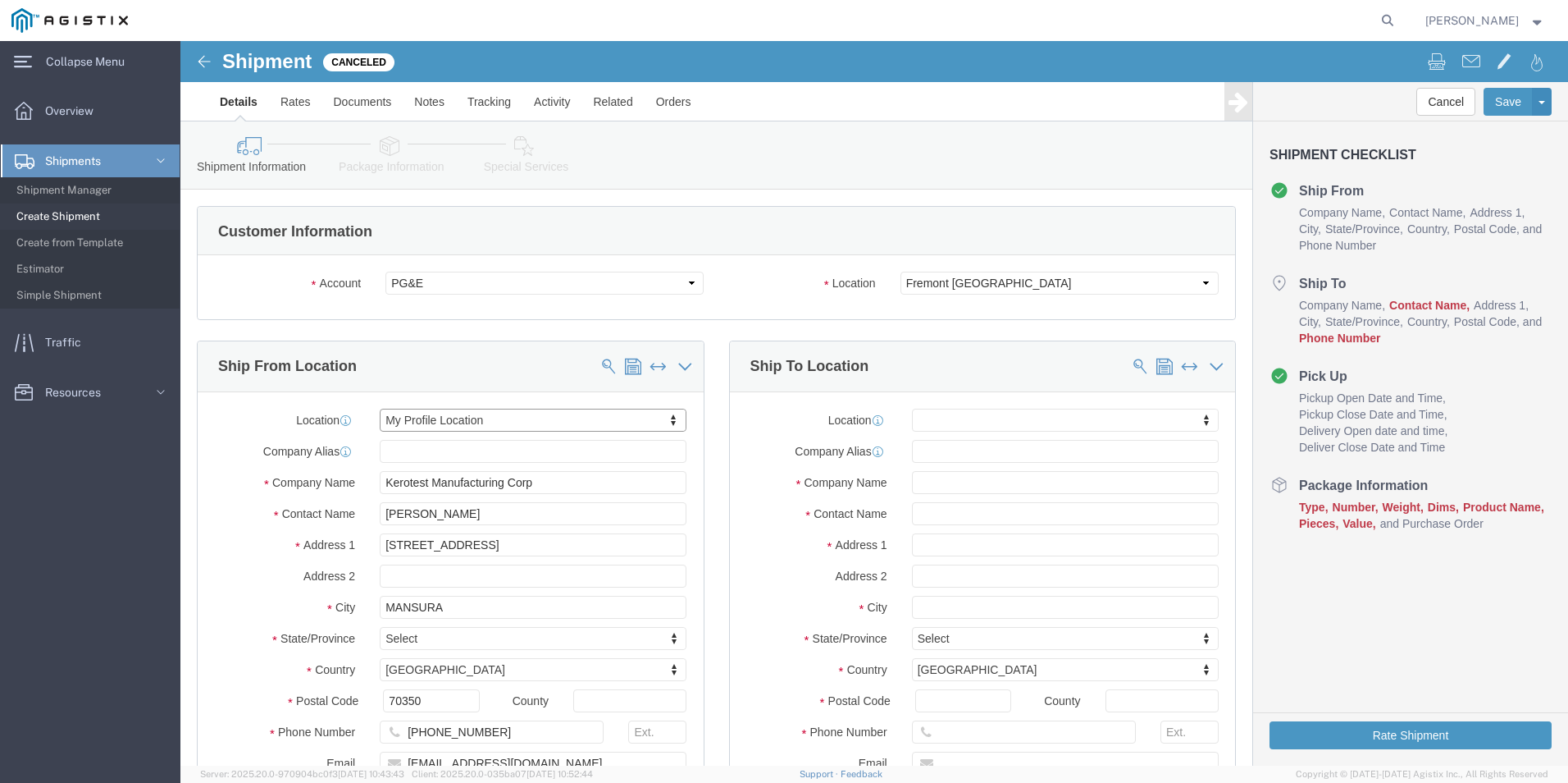
select select "LA"
click input "text"
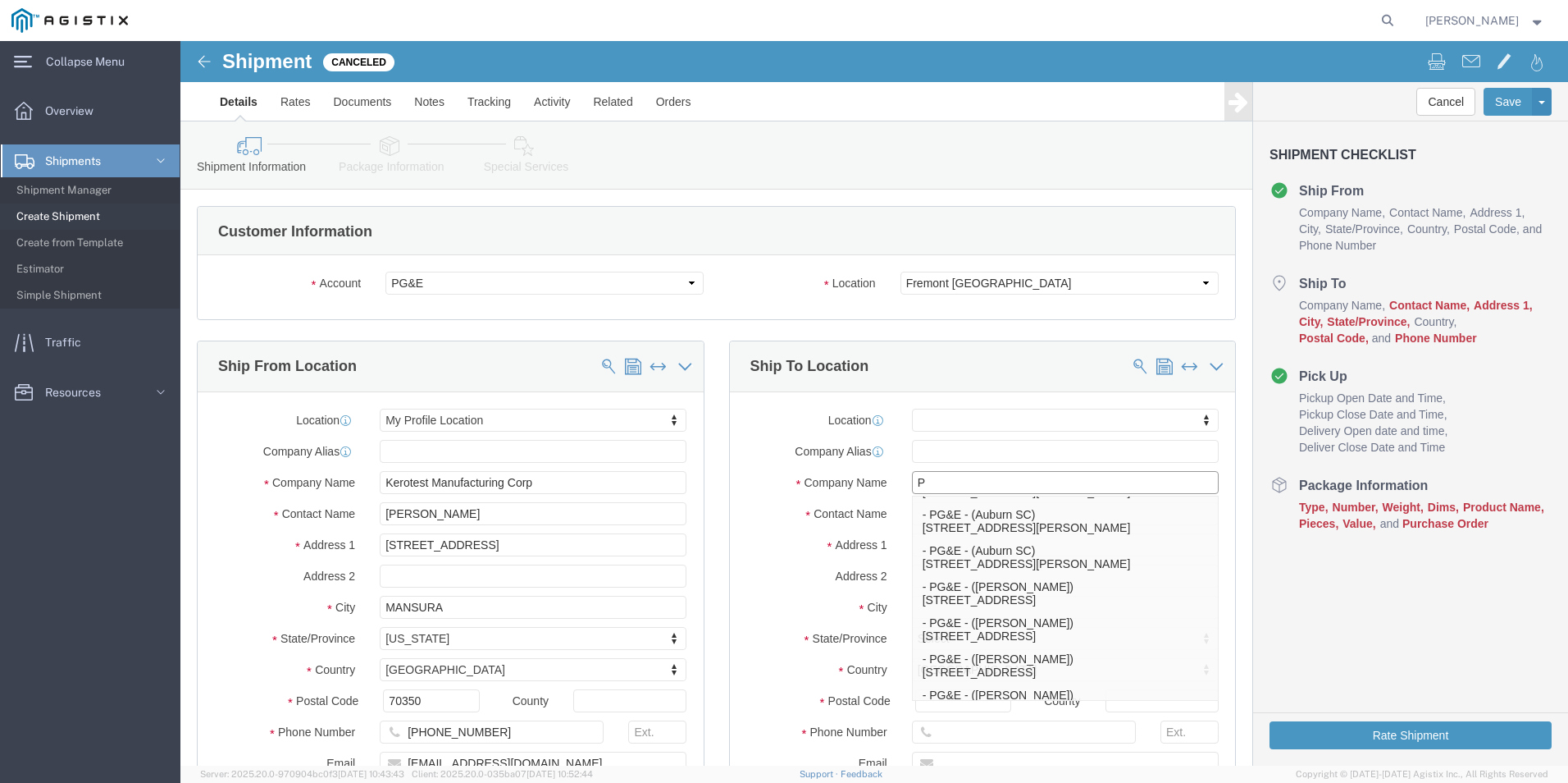
scroll to position [0, 0]
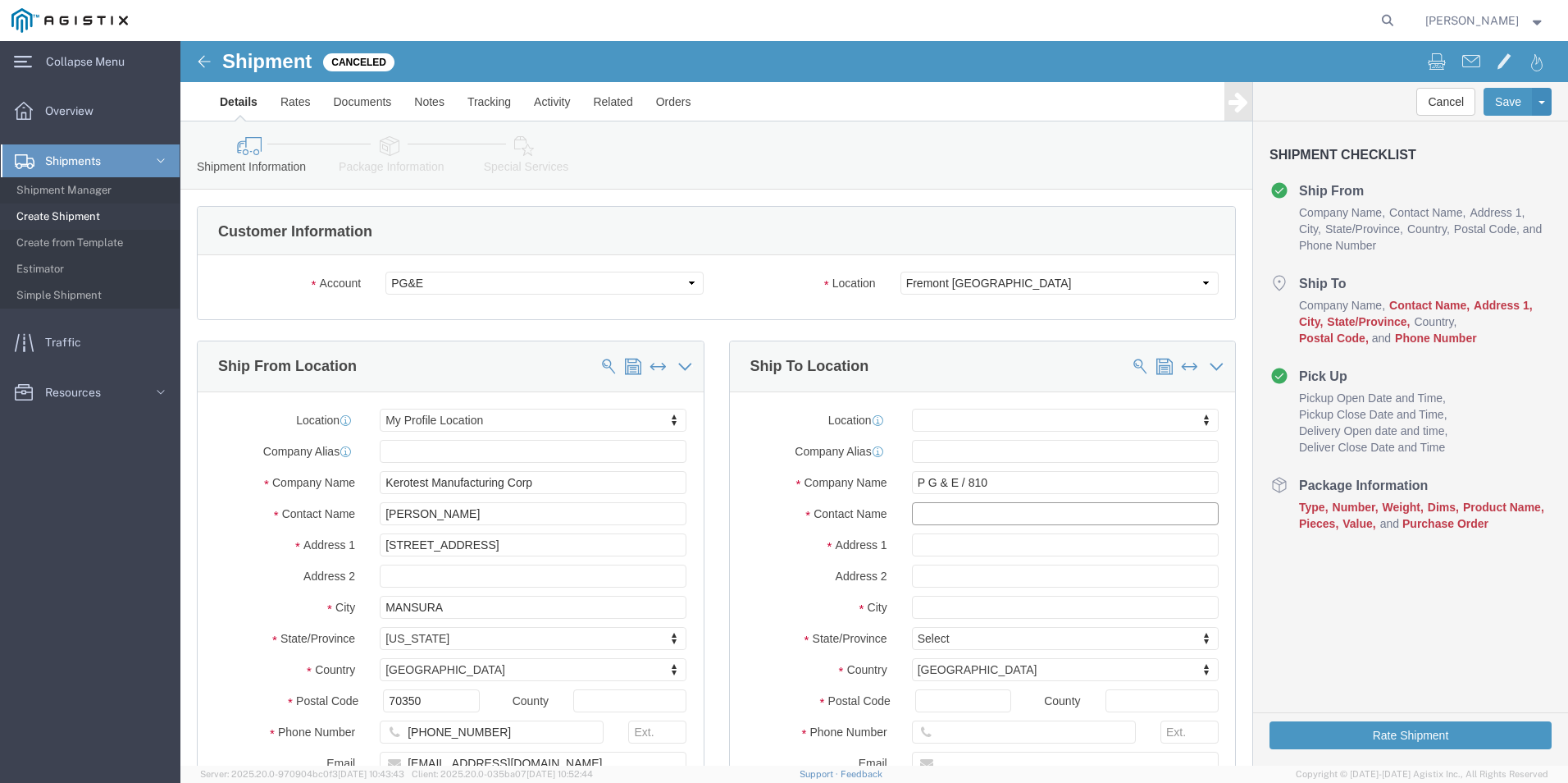
click input "text"
click input "P G & E / 810"
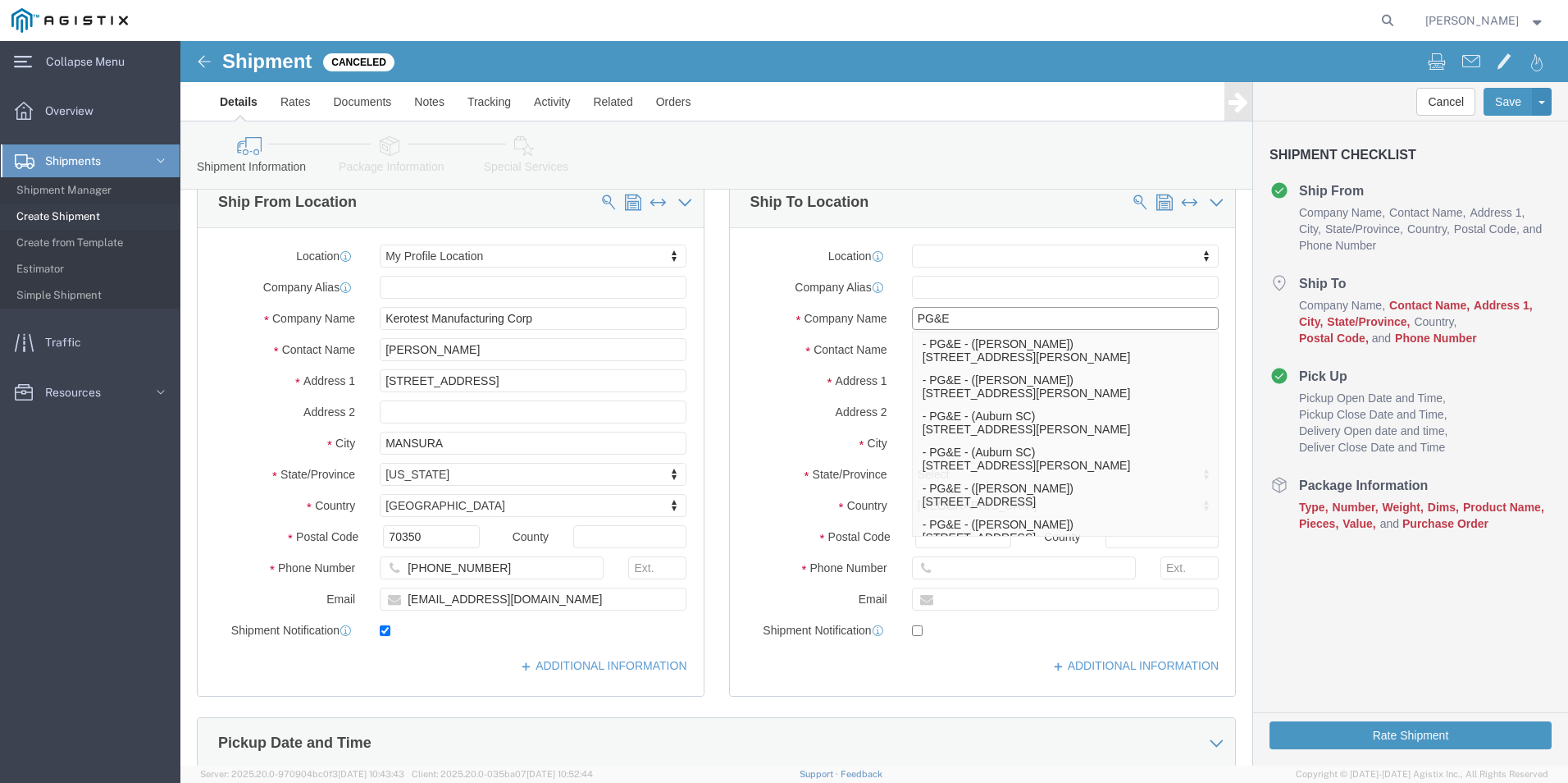
click input "PG&E"
type input "PG&E"
click input "text"
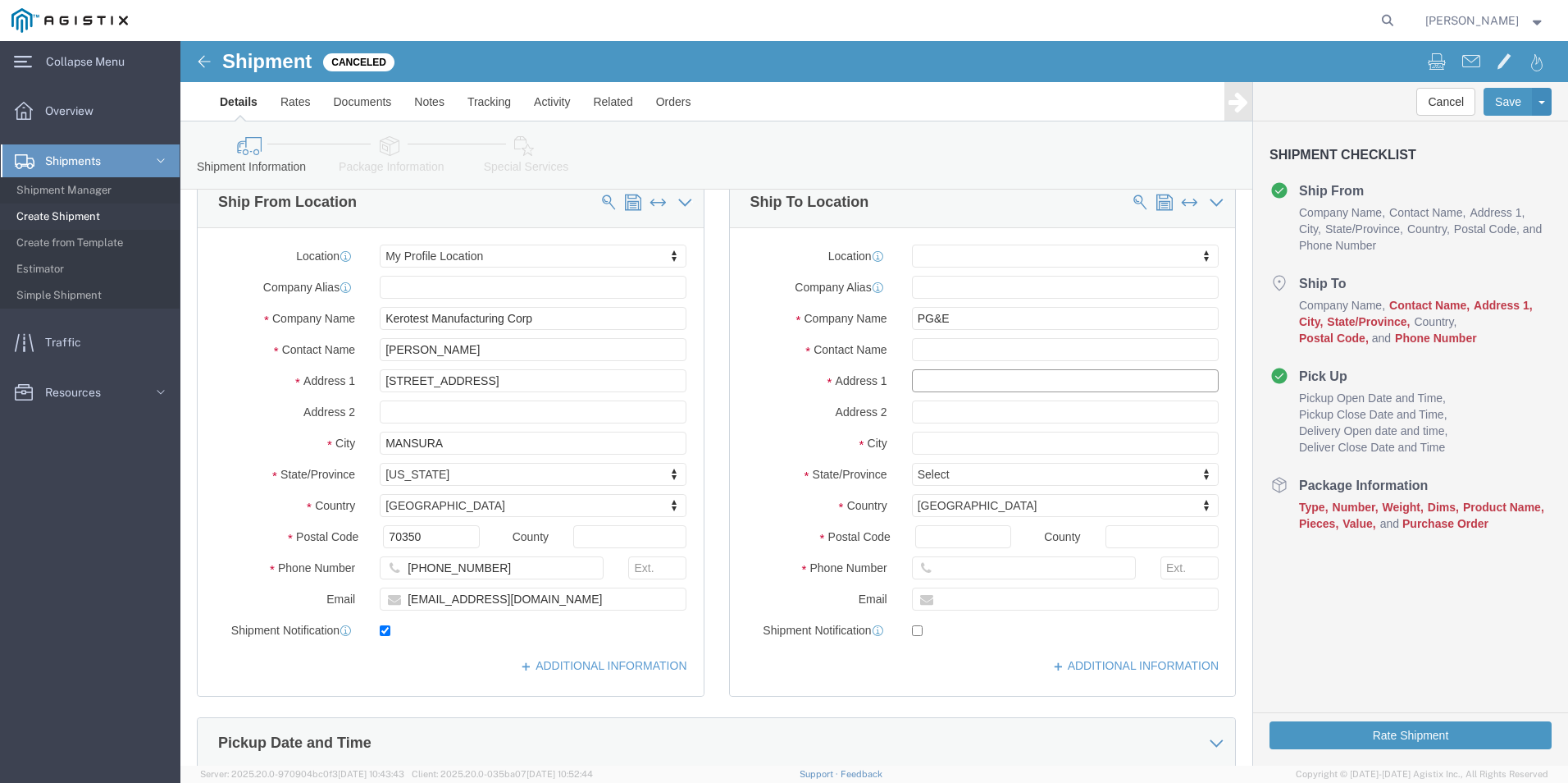
click input "text"
type input "[STREET_ADDRESS][PERSON_NAME]"
select select
click input "text"
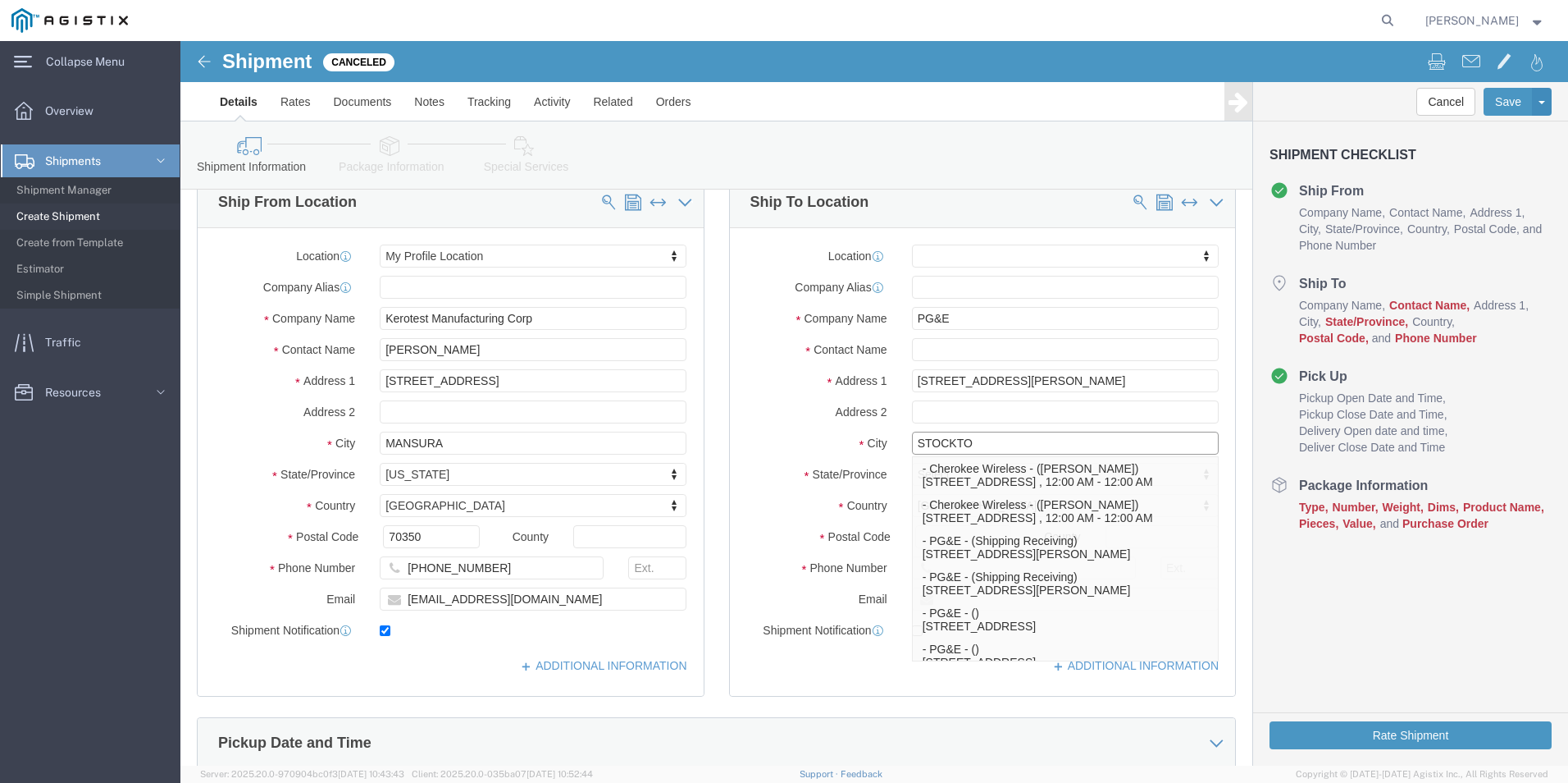
type input "STOCKTON"
click p "- PG&E - (Shipping Receiving) [STREET_ADDRESS][PERSON_NAME]"
select select
type input "Shipping Receiving"
type input "[STREET_ADDRESS][PERSON_NAME]"
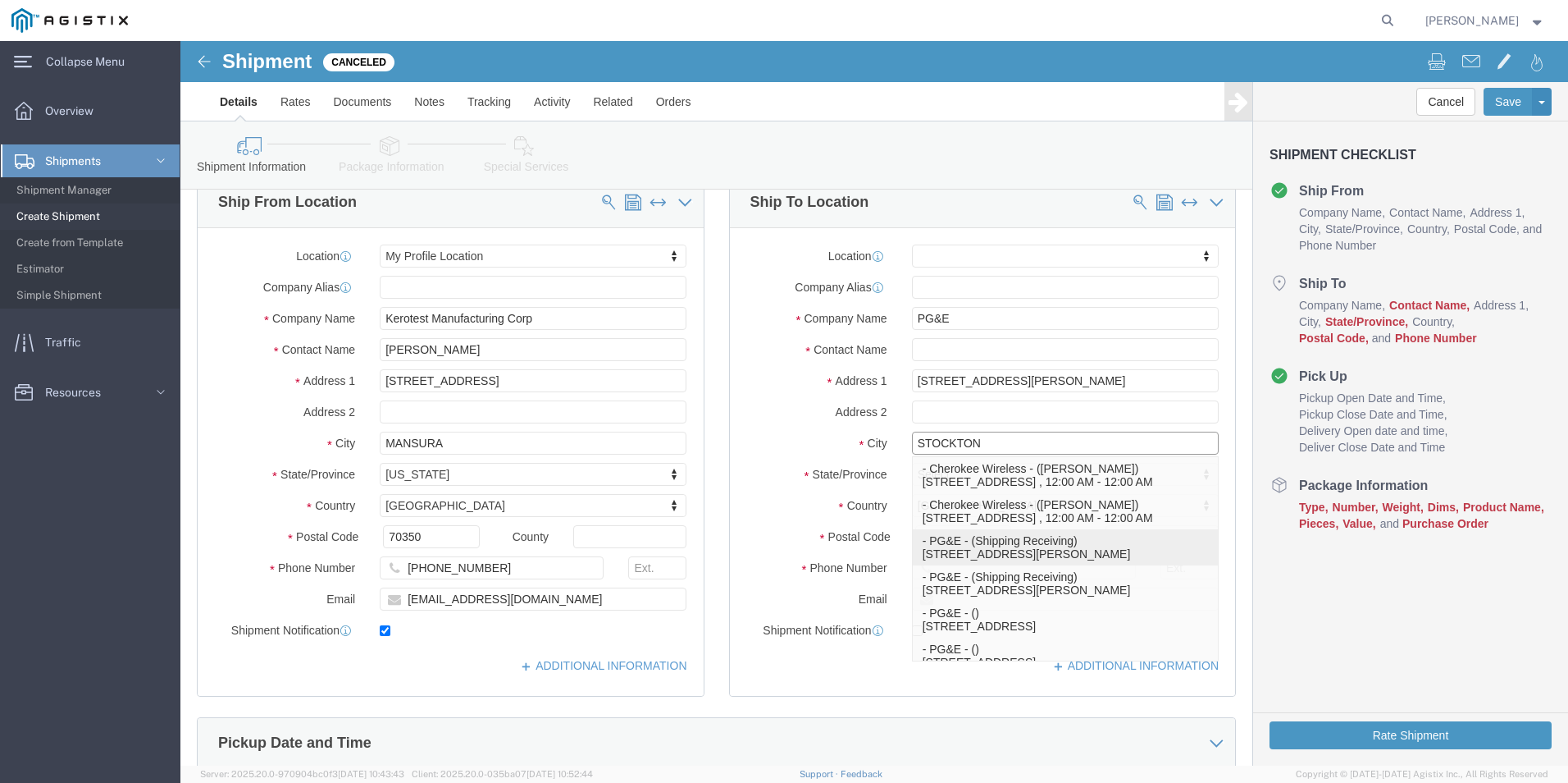
type input "Stockton"
type input "95204"
select select "CA"
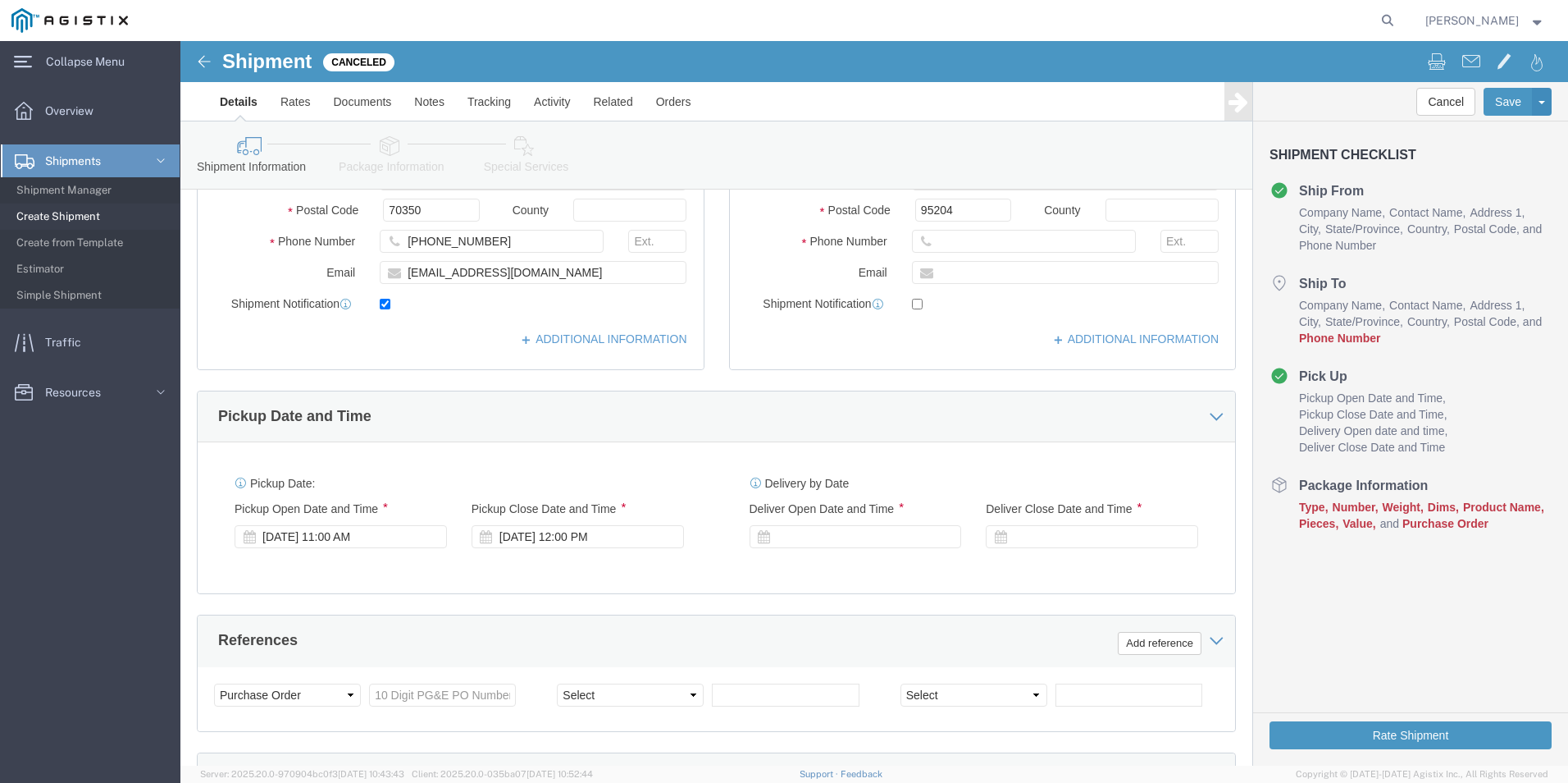
scroll to position [493, 0]
type input "Stockton"
select select
click div "[DATE] 11:00 AM"
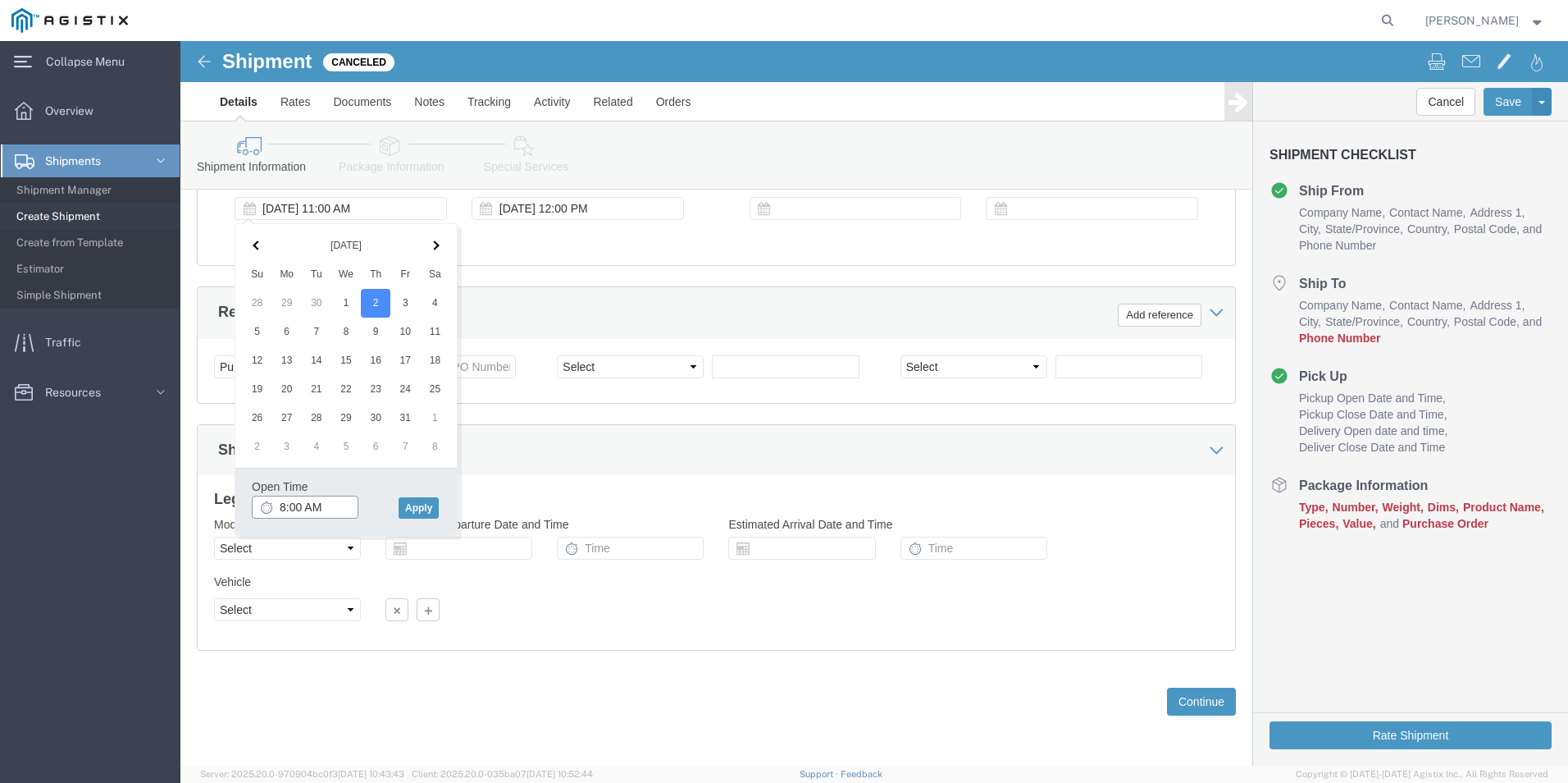
type input "8:00 AM"
click button "Apply"
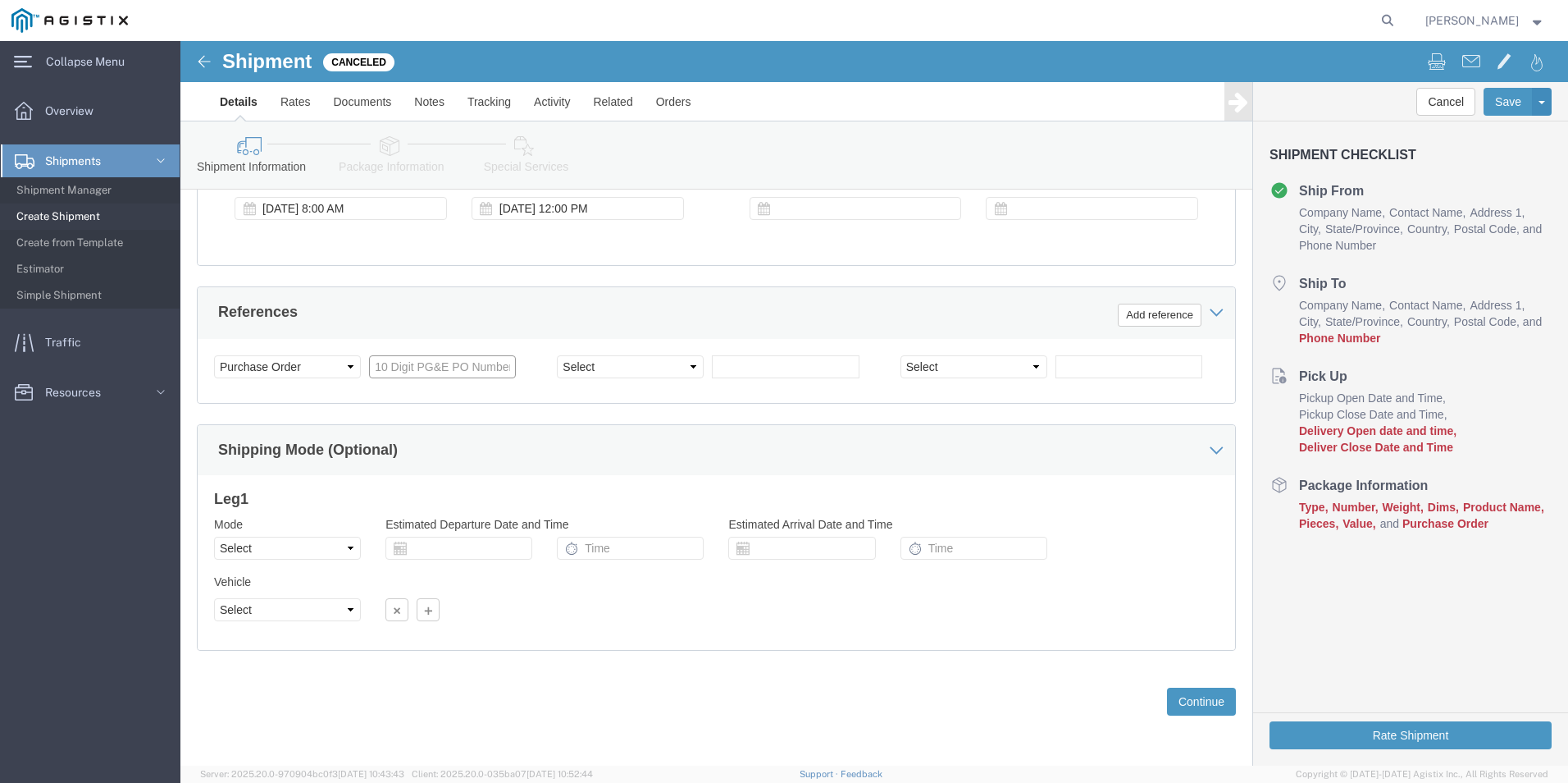
click input "text"
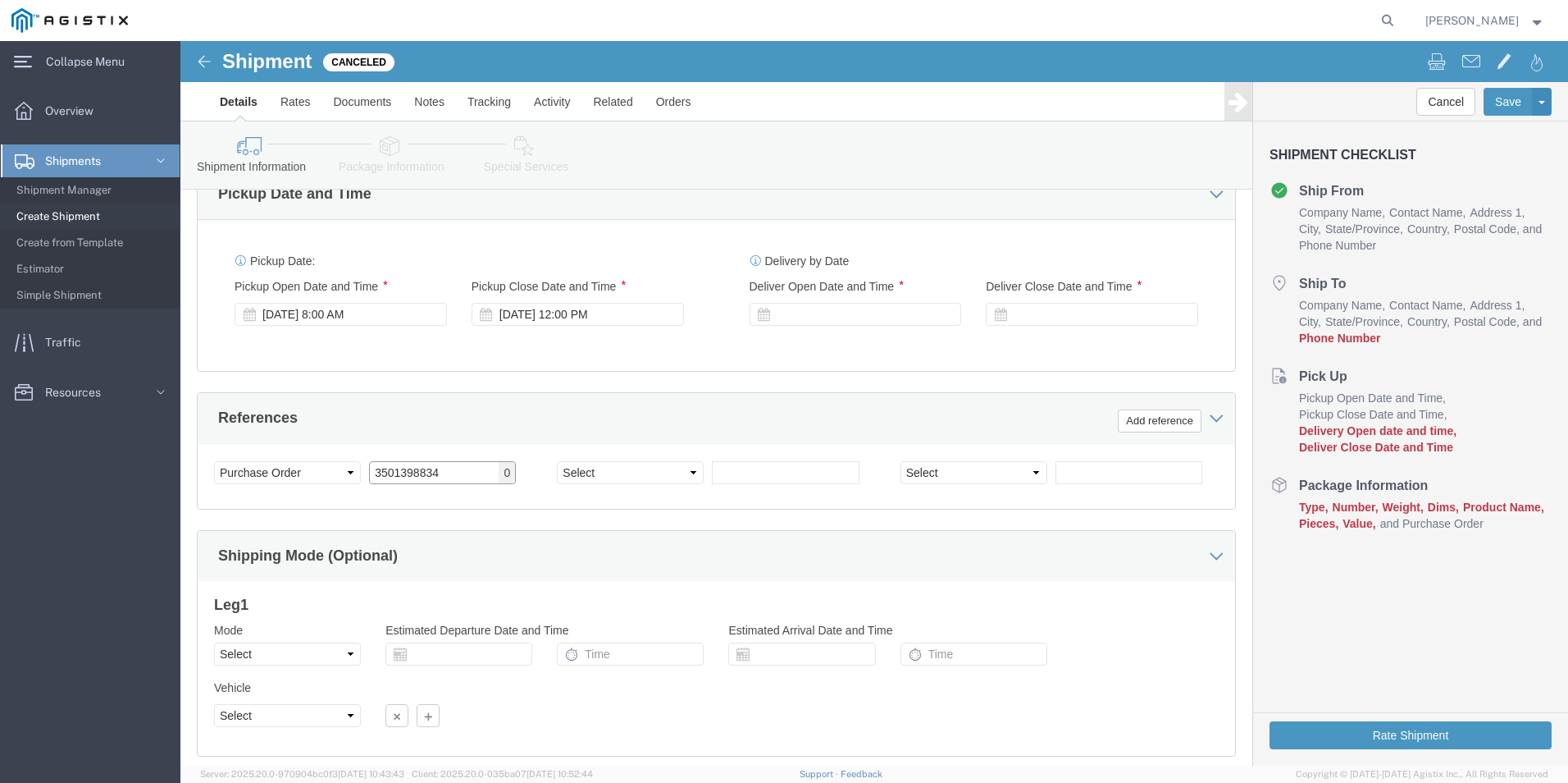
scroll to position [573, 0]
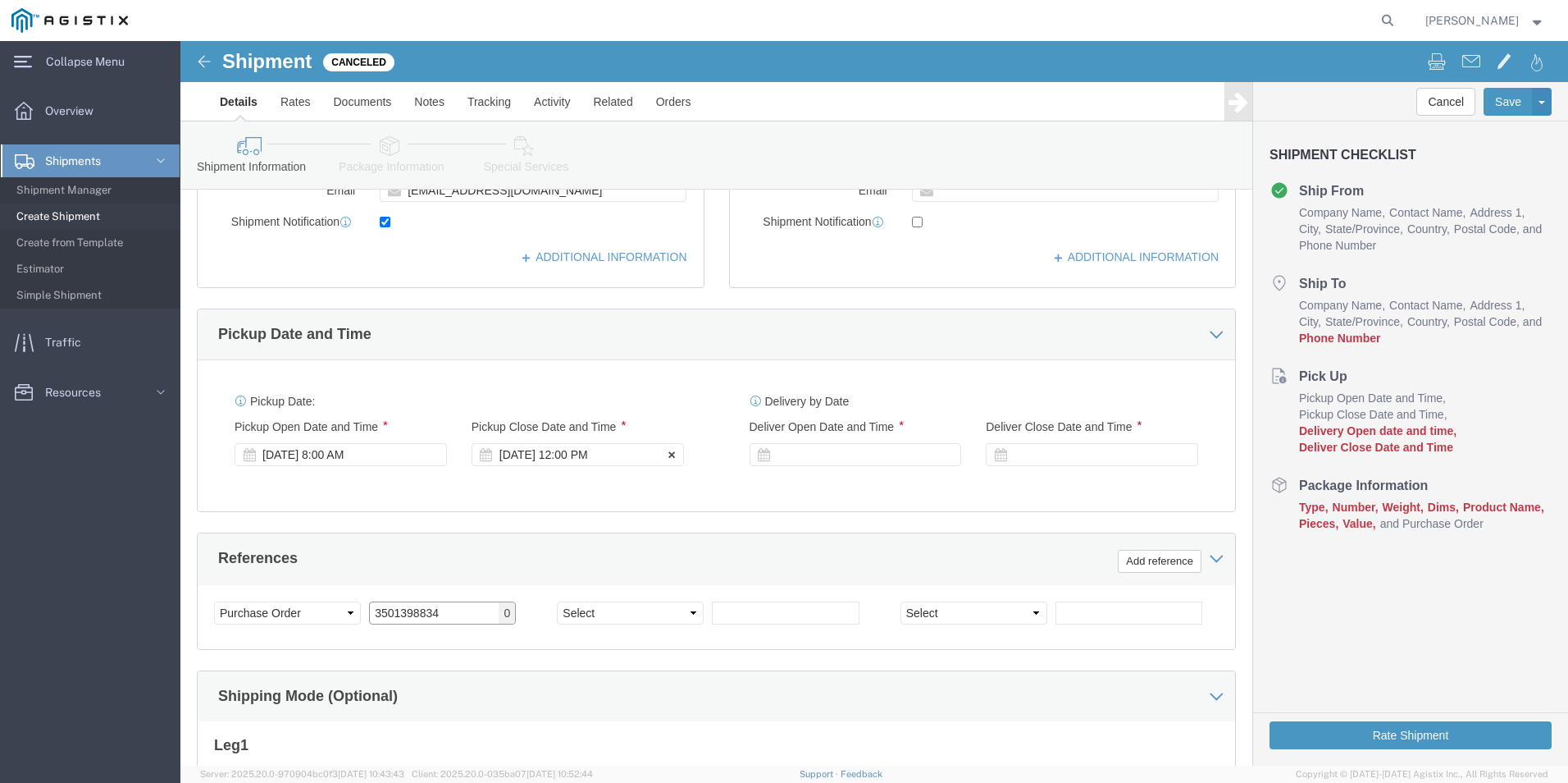
type input "3501398834"
click div "[DATE] 12:00 PM"
type input "4:00 PM"
click button "Apply"
click div
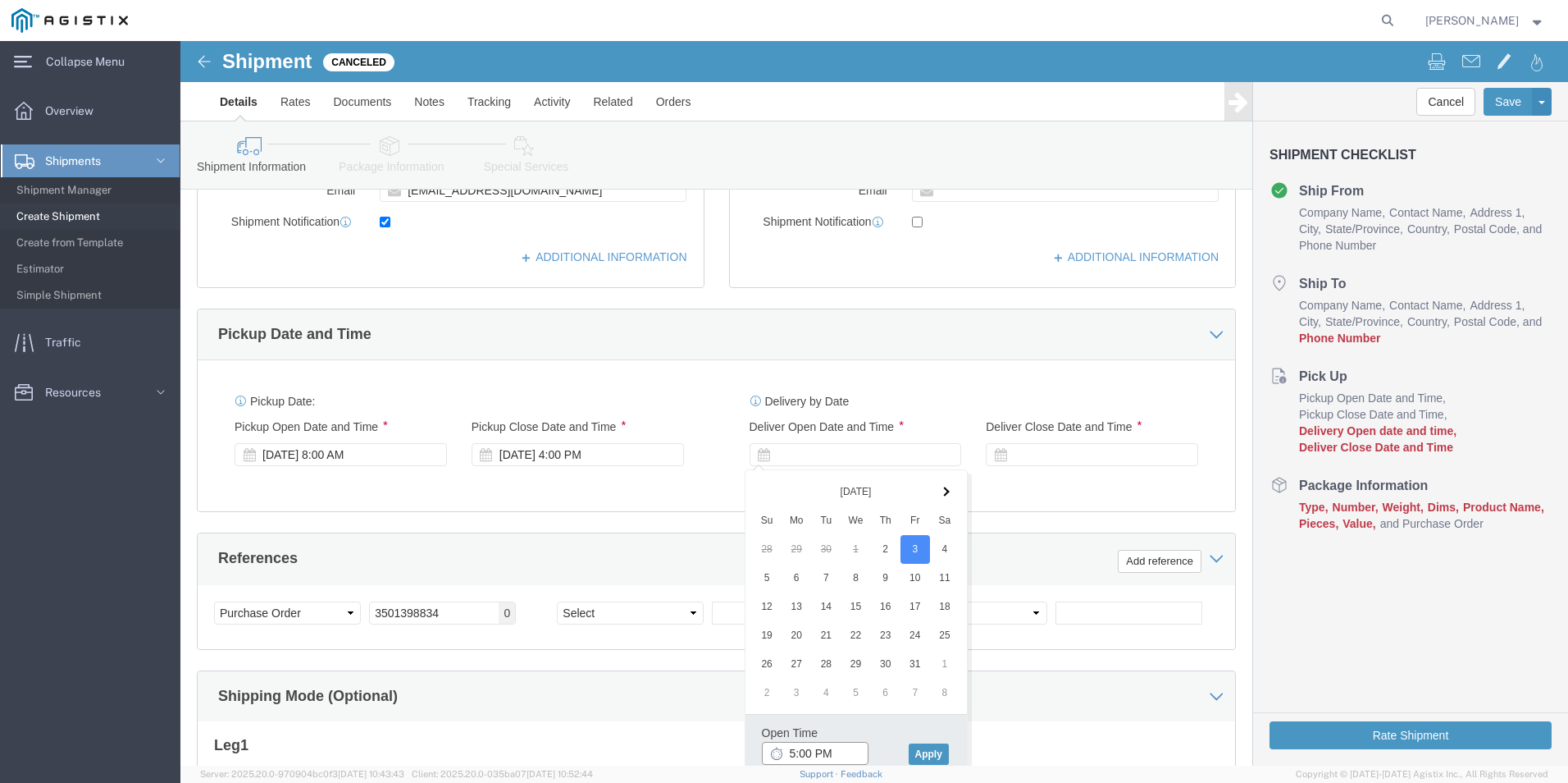
click input "5:00 PM"
type input "8:00 AM"
click button "Apply"
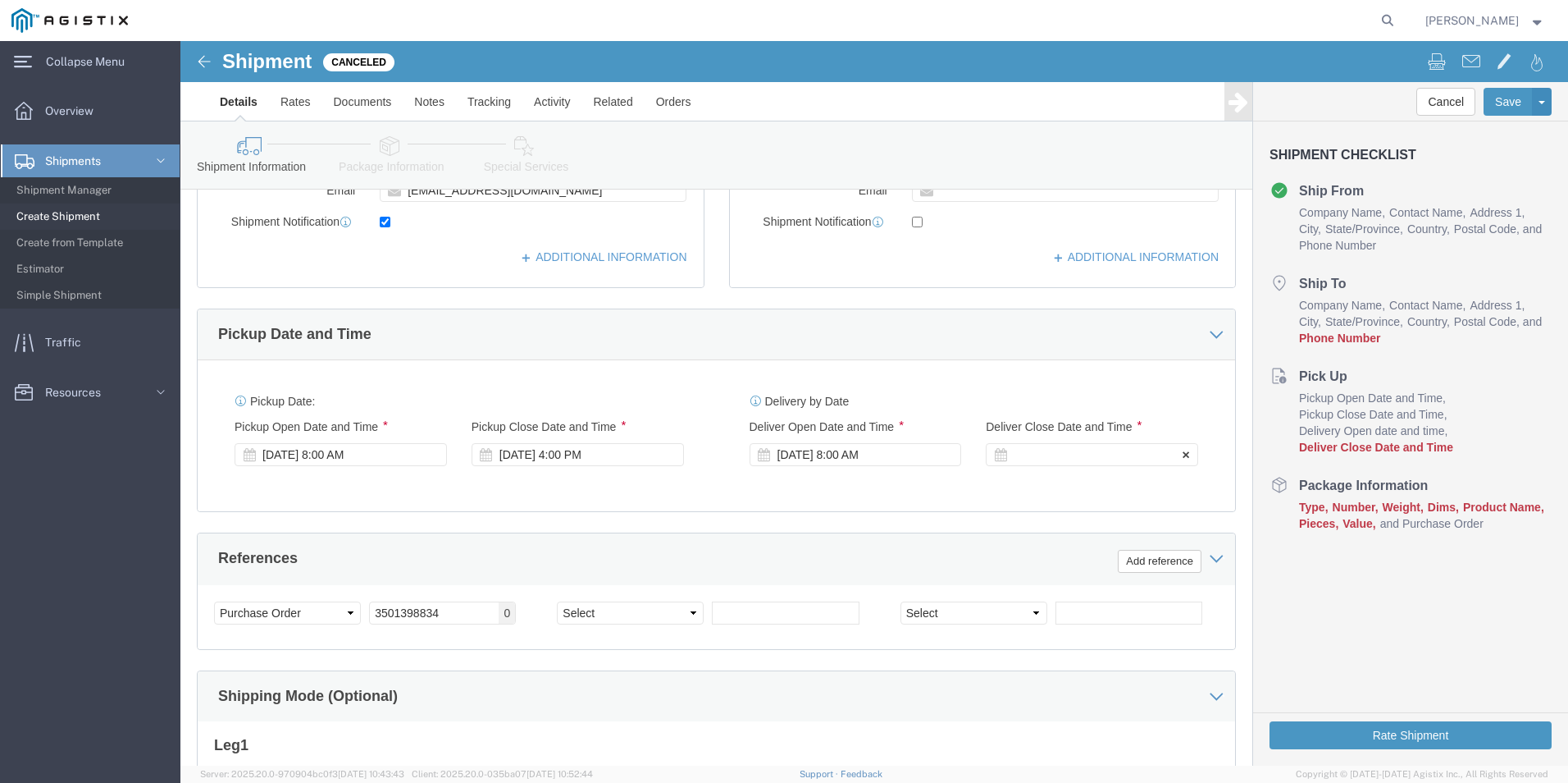
click div
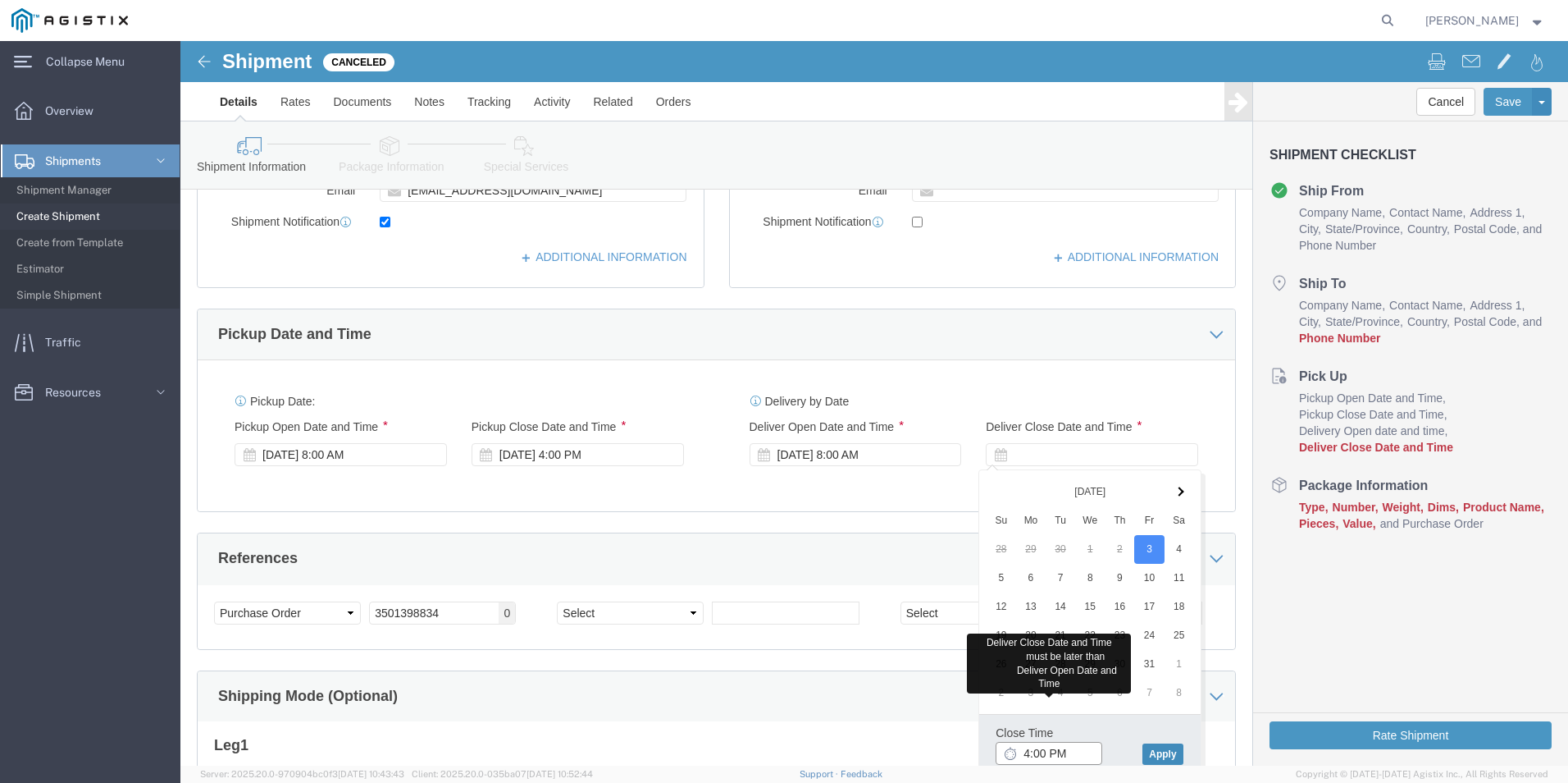
type input "4:00 PM"
click button "Apply"
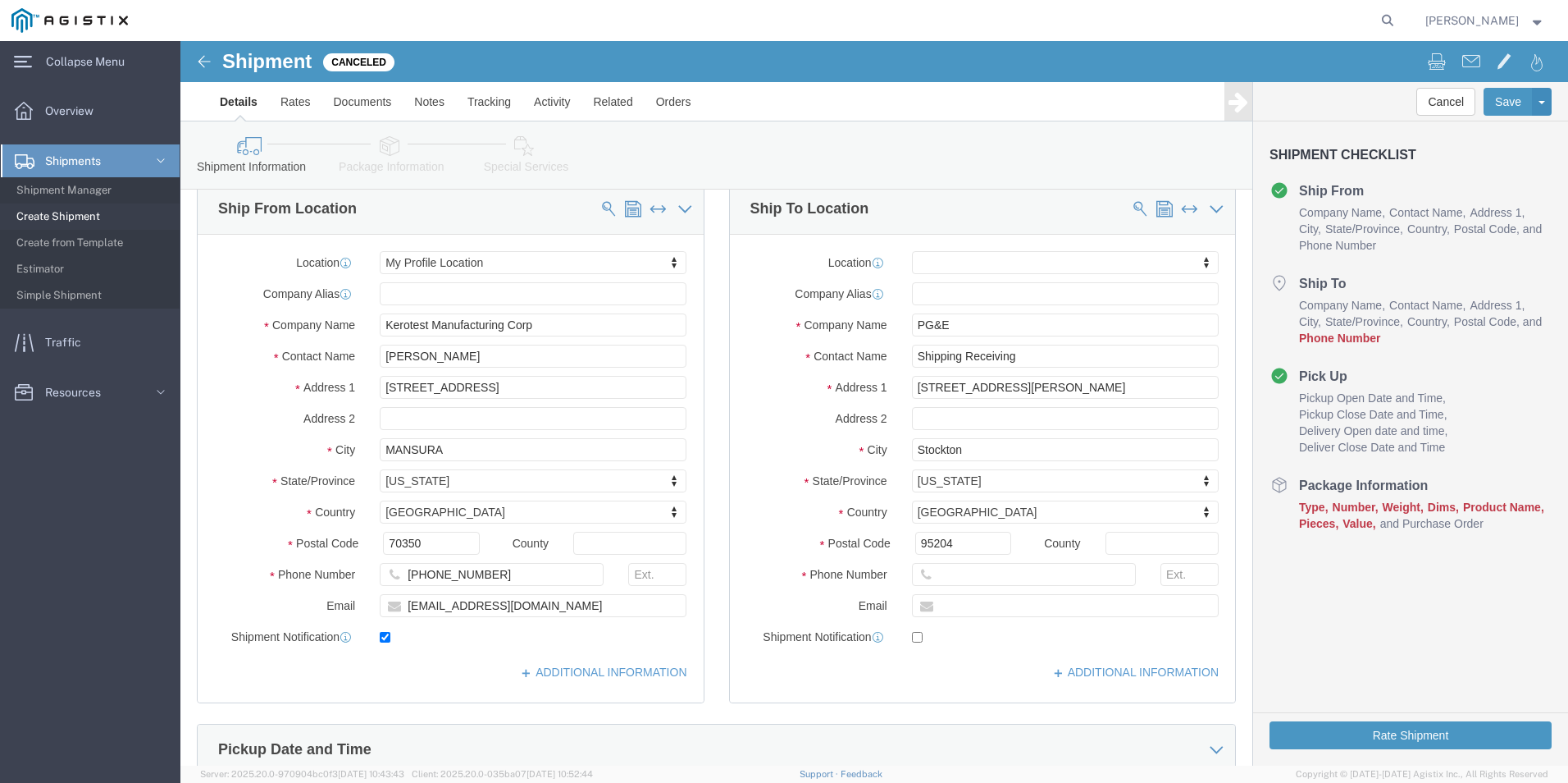
scroll to position [164, 0]
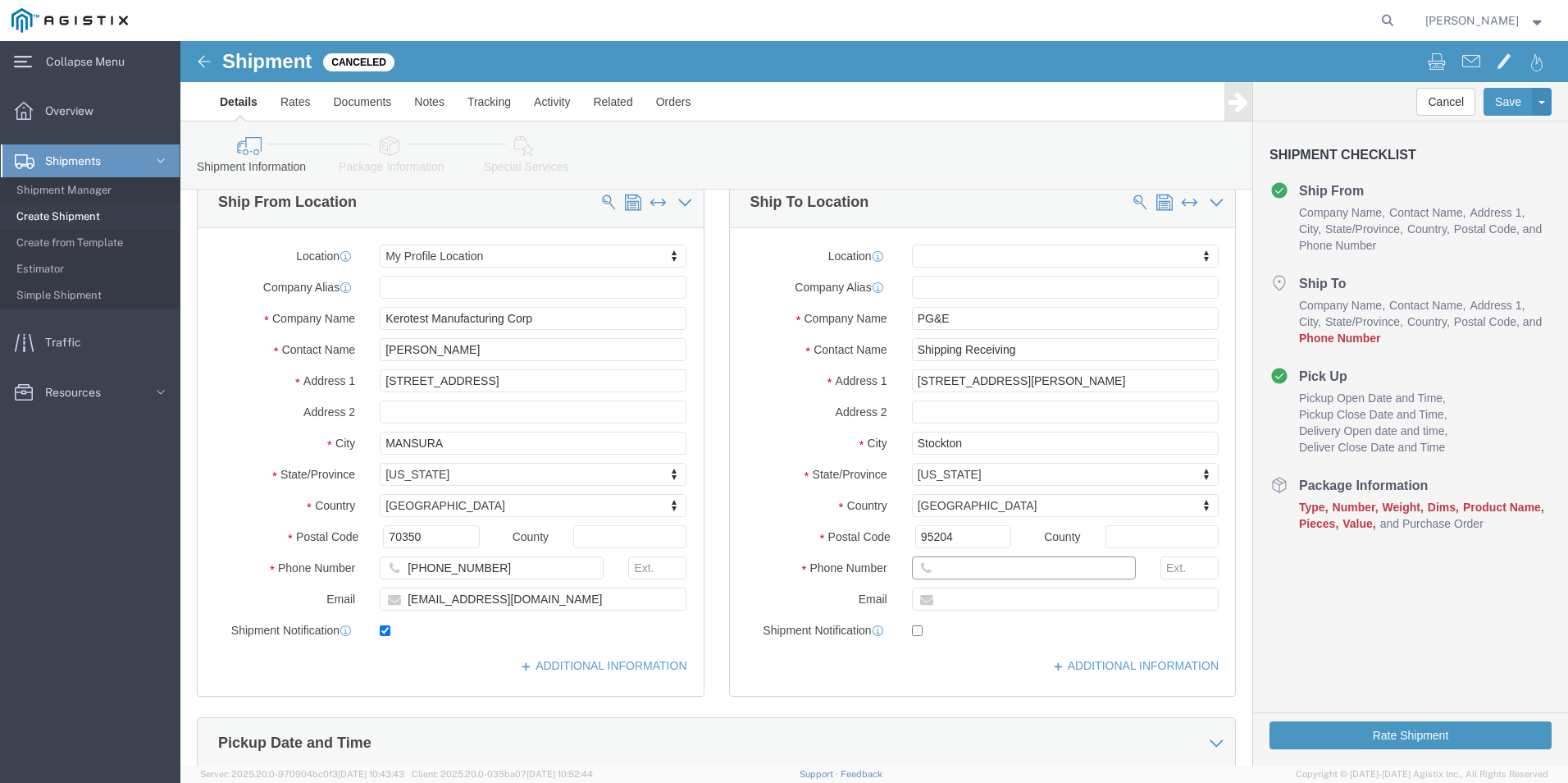
click input "text"
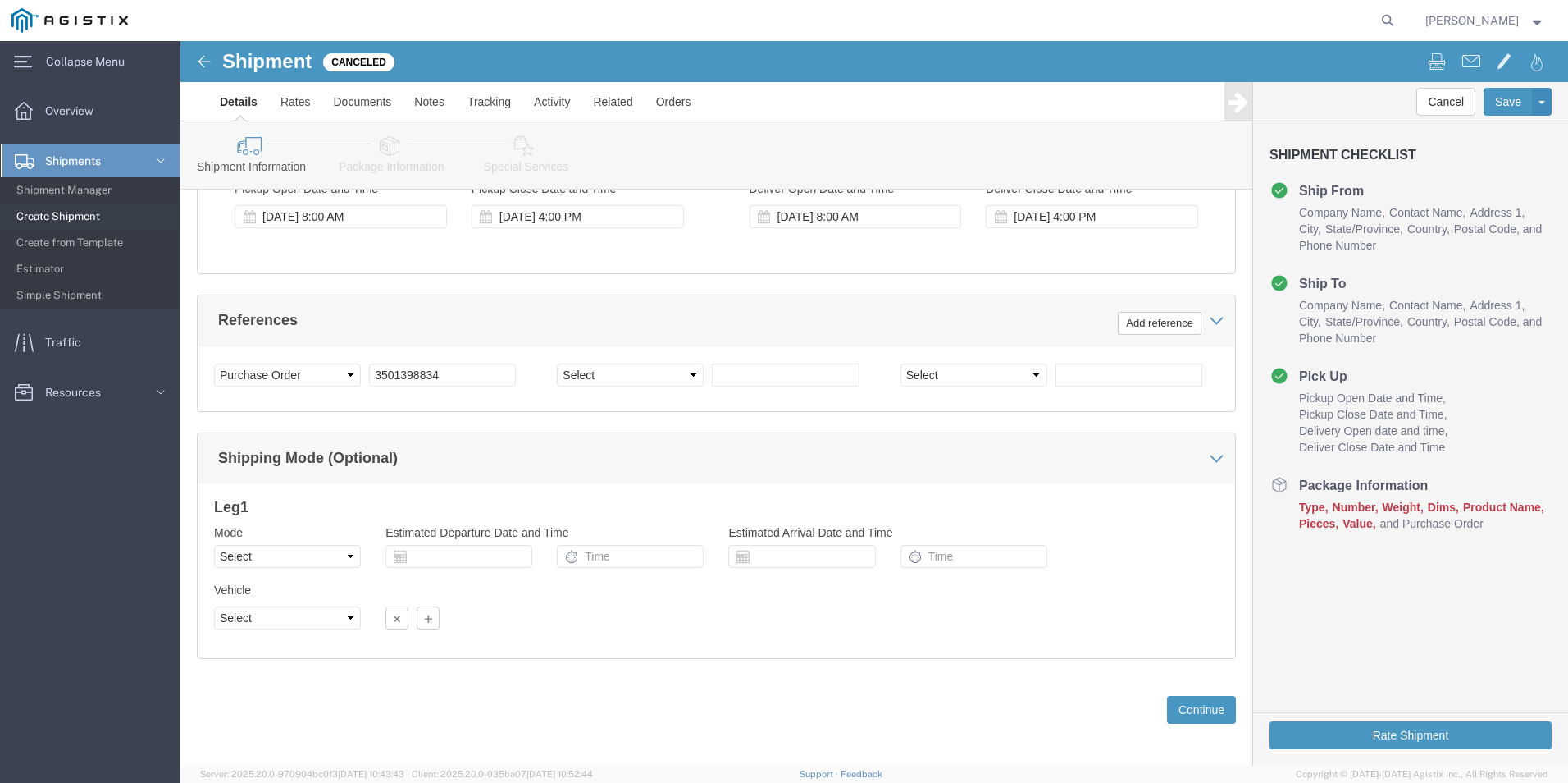
scroll to position [819, 0]
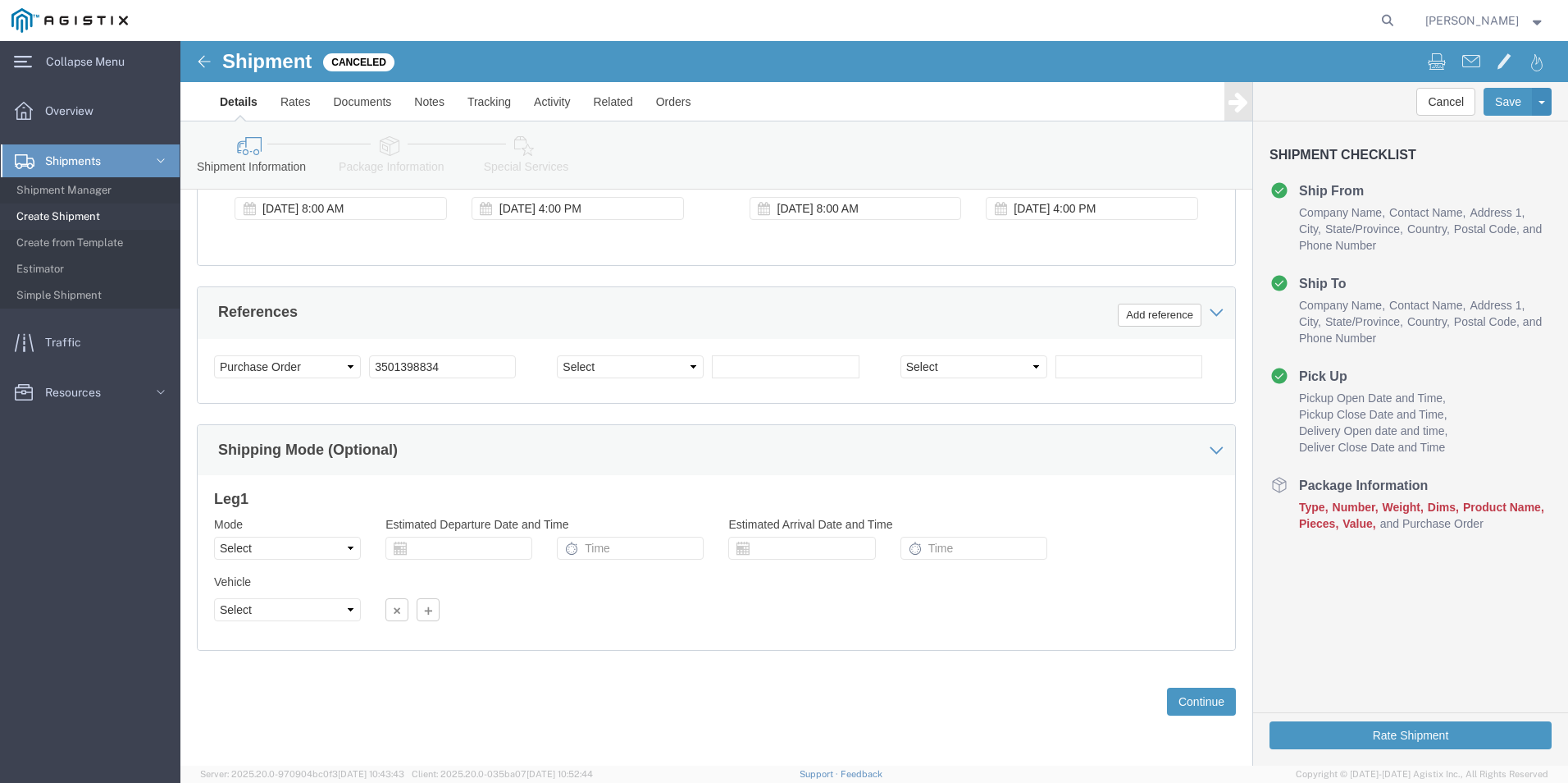
type input "3182401931"
drag, startPoint x: 164, startPoint y: 505, endPoint x: 156, endPoint y: 506, distance: 8.1
click select "Select Air Less than Truckload Multi-Leg Ocean Freight Rail Small Parcel Truckl…"
select select "LTL"
click select "Select Air Less than Truckload Multi-Leg Ocean Freight Rail Small Parcel Truckl…"
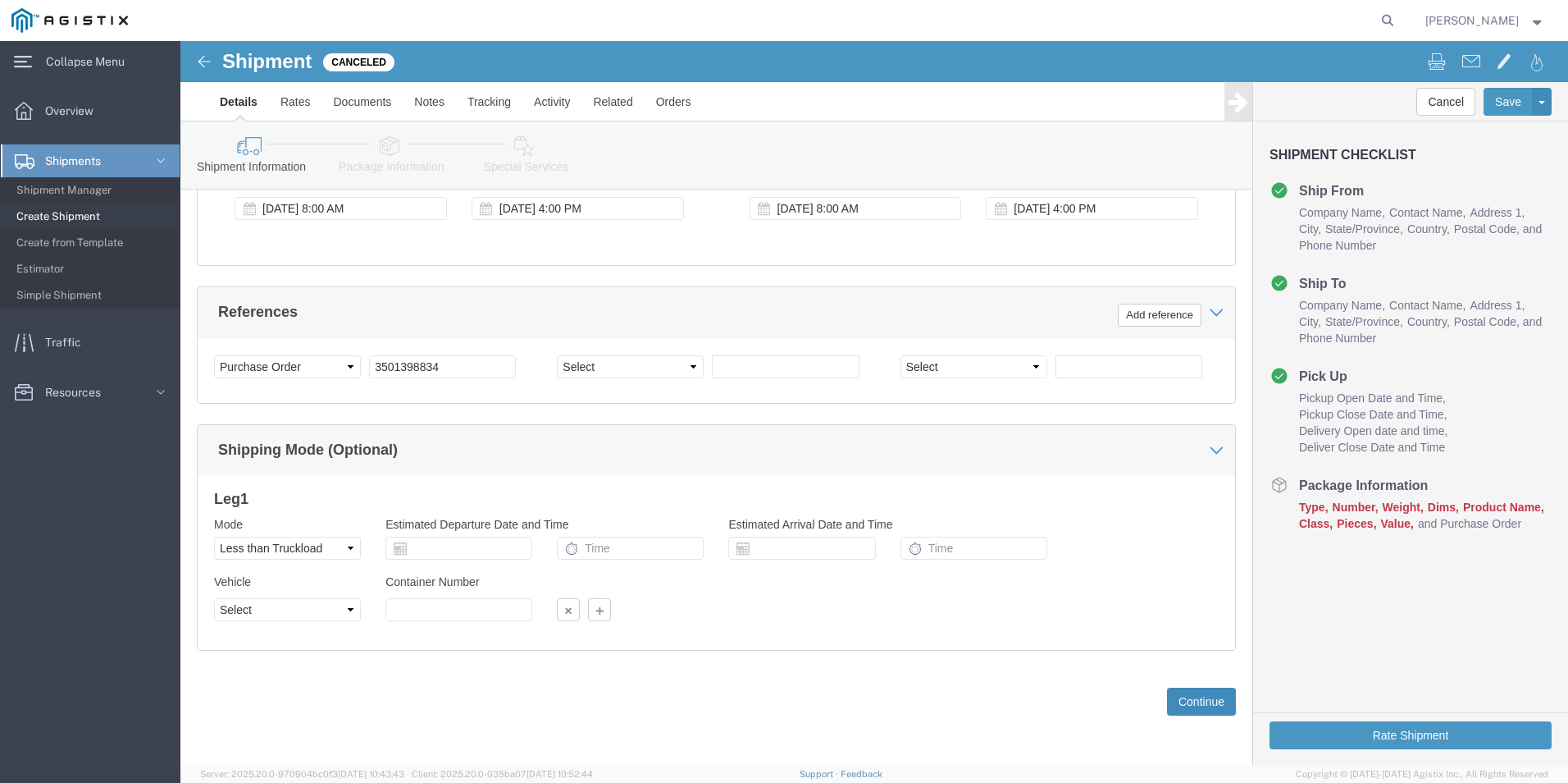
drag, startPoint x: 995, startPoint y: 655, endPoint x: 969, endPoint y: 657, distance: 26.1
click button "Continue"
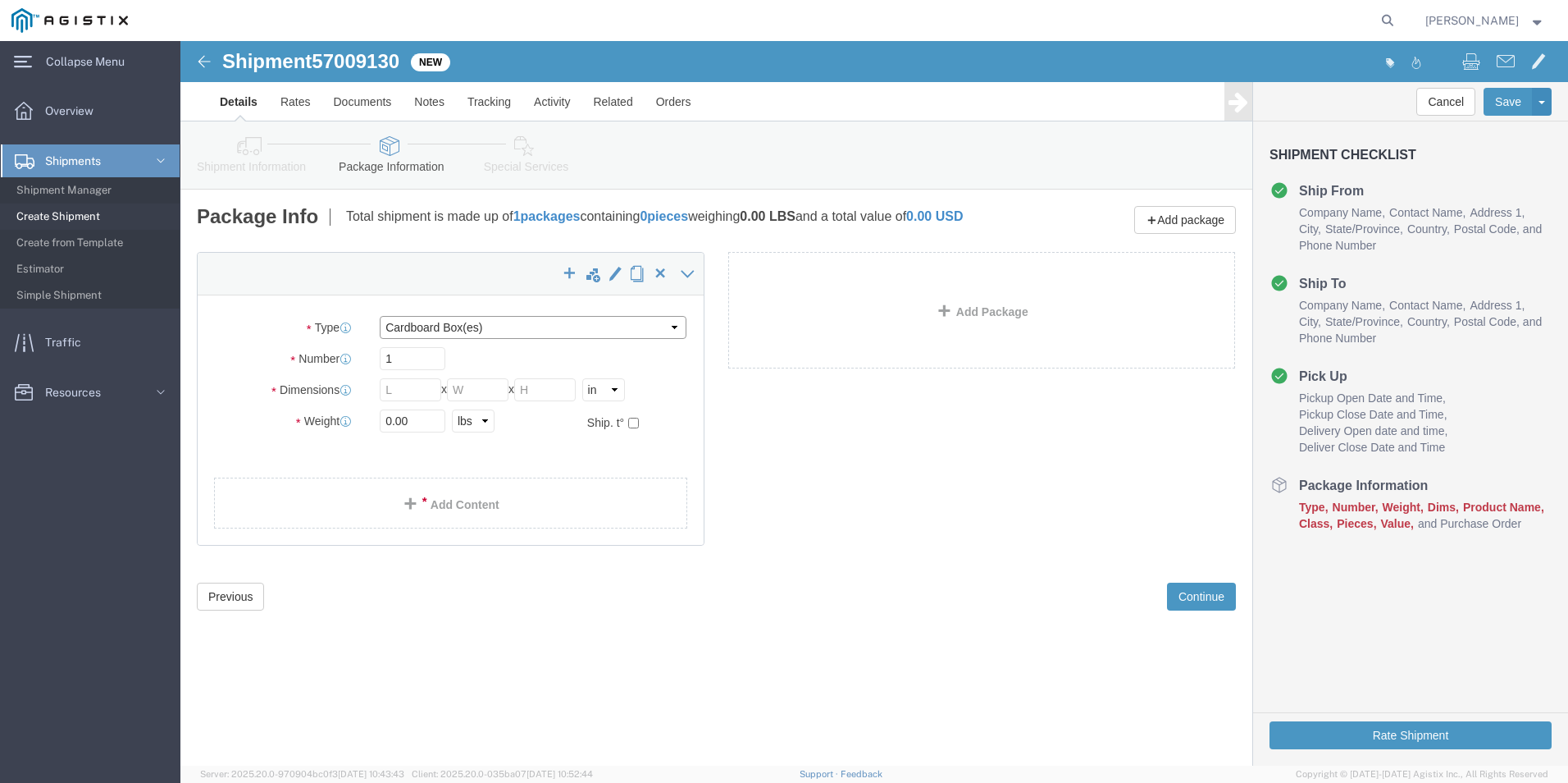
click select "Select Bulk Bundle(s) Cardboard Box(es) Carton(s) Crate(s) Drum(s) (Fiberboard)…"
select select "PSNS"
click select "Select Bulk Bundle(s) Cardboard Box(es) Carton(s) Crate(s) Drum(s) (Fiberboard)…"
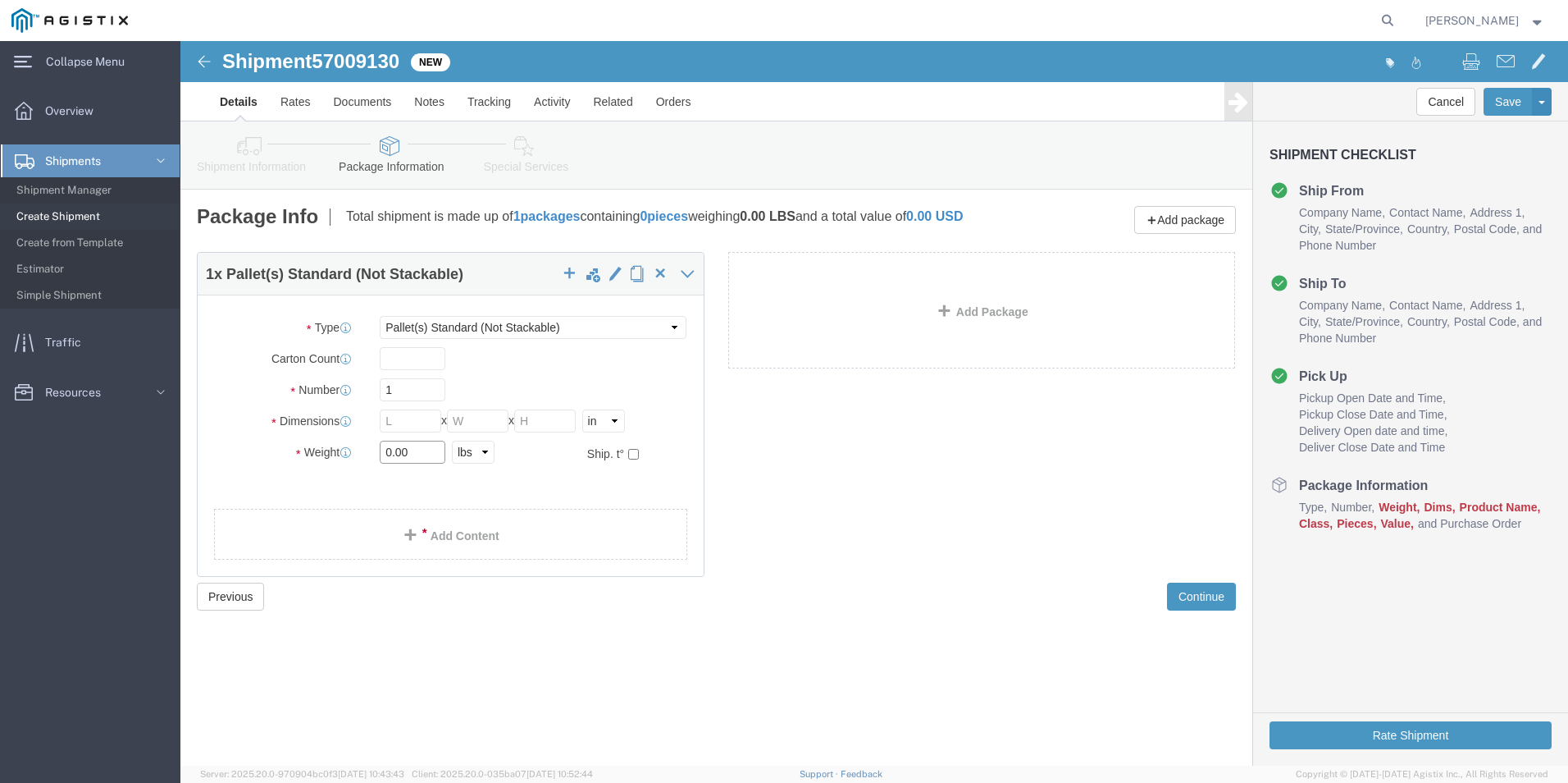
drag, startPoint x: 228, startPoint y: 422, endPoint x: 290, endPoint y: 429, distance: 62.4
click input "0.00"
type input "0"
type input "780"
click input "text"
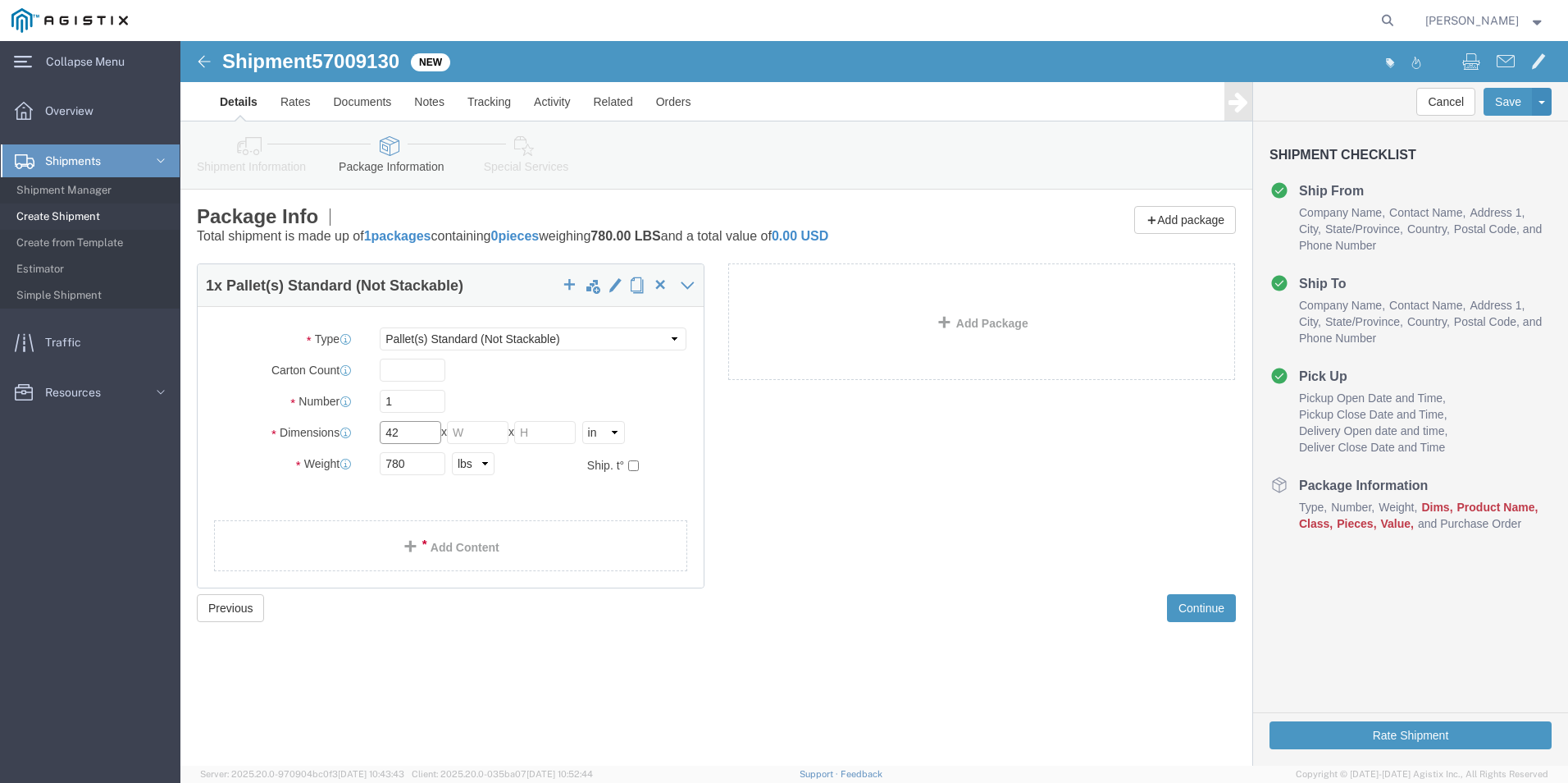
type input "42"
type input "22"
click button "Continue"
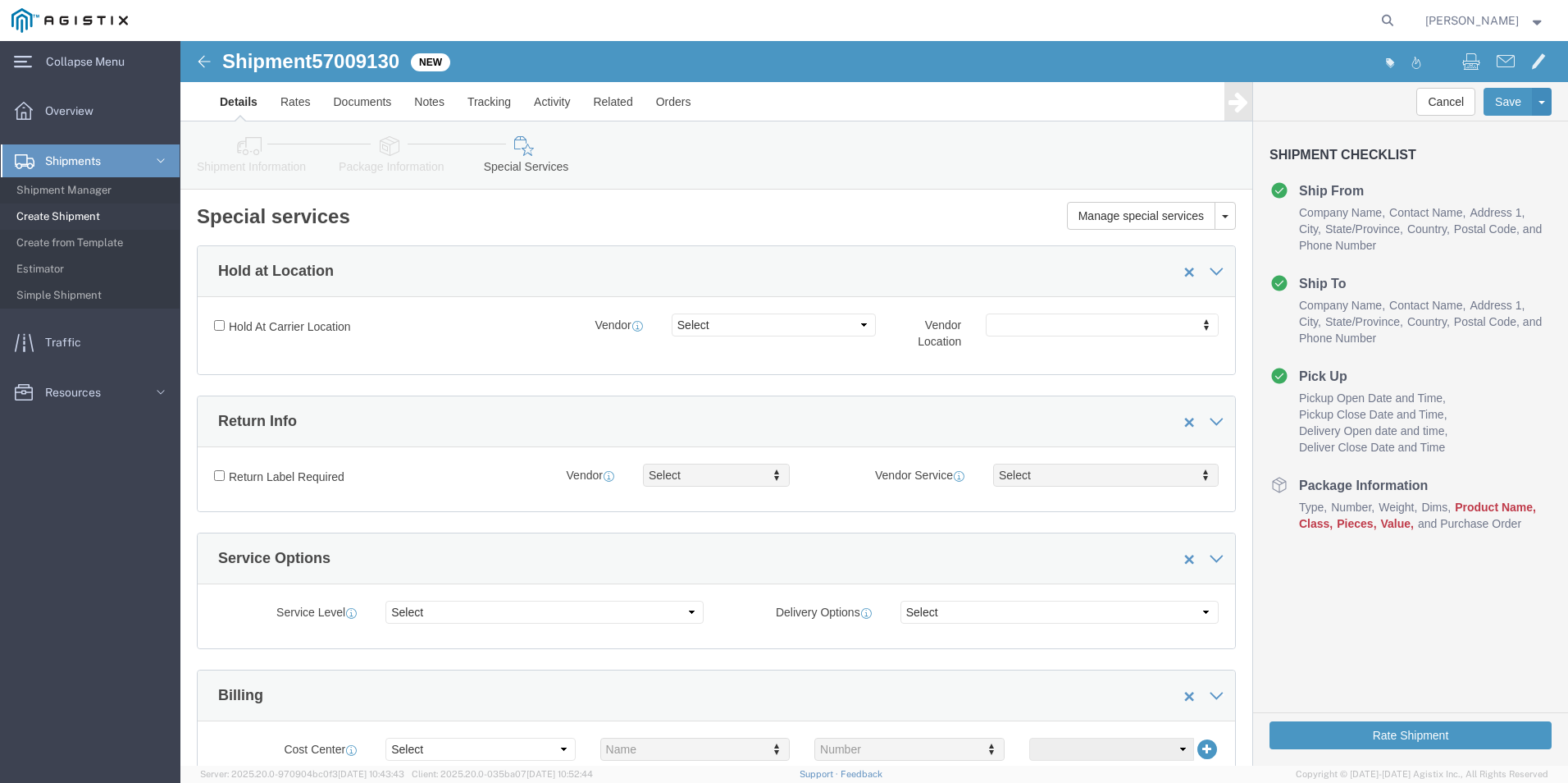
click link "Package Information"
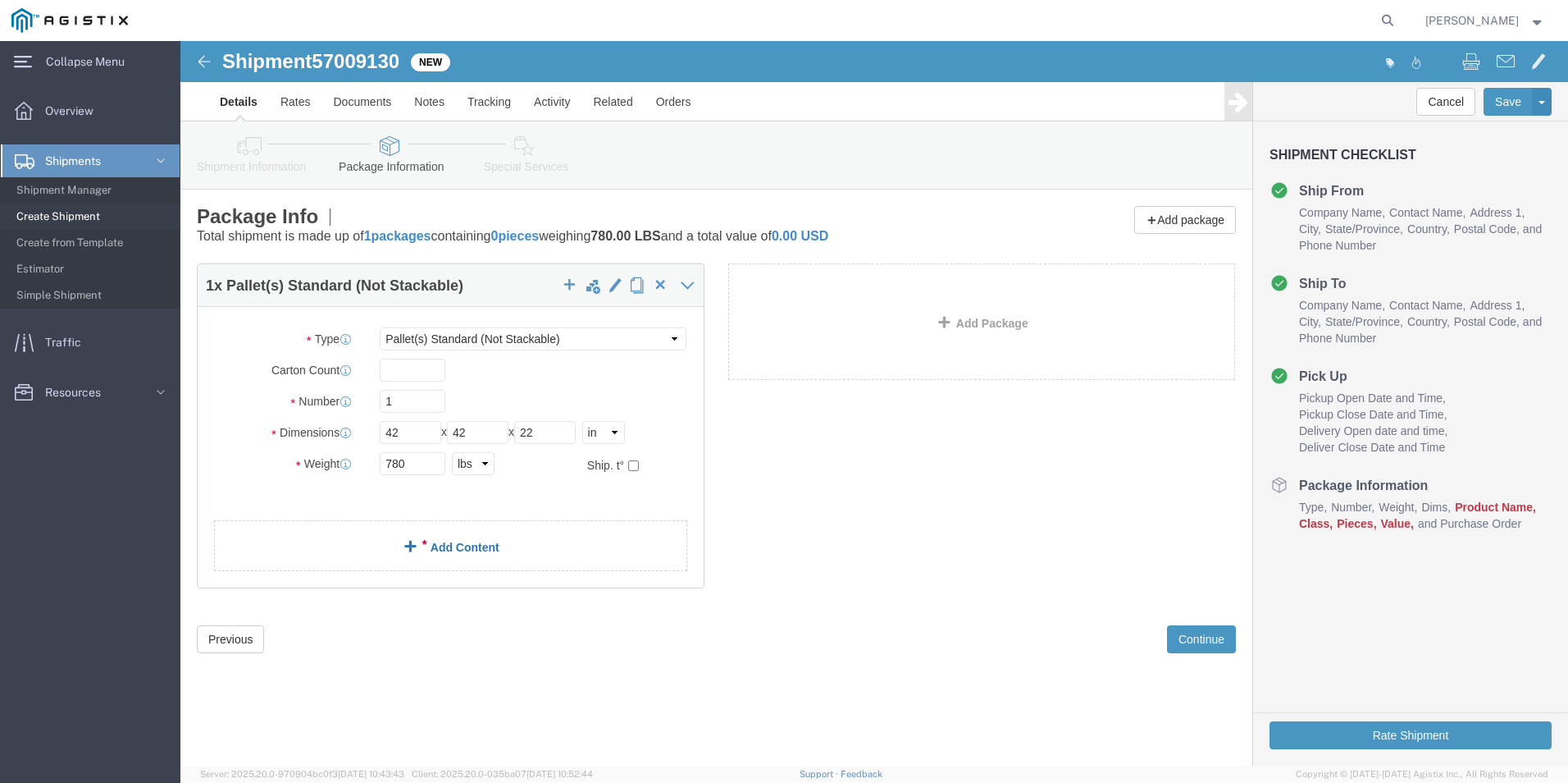
click link "Add Content"
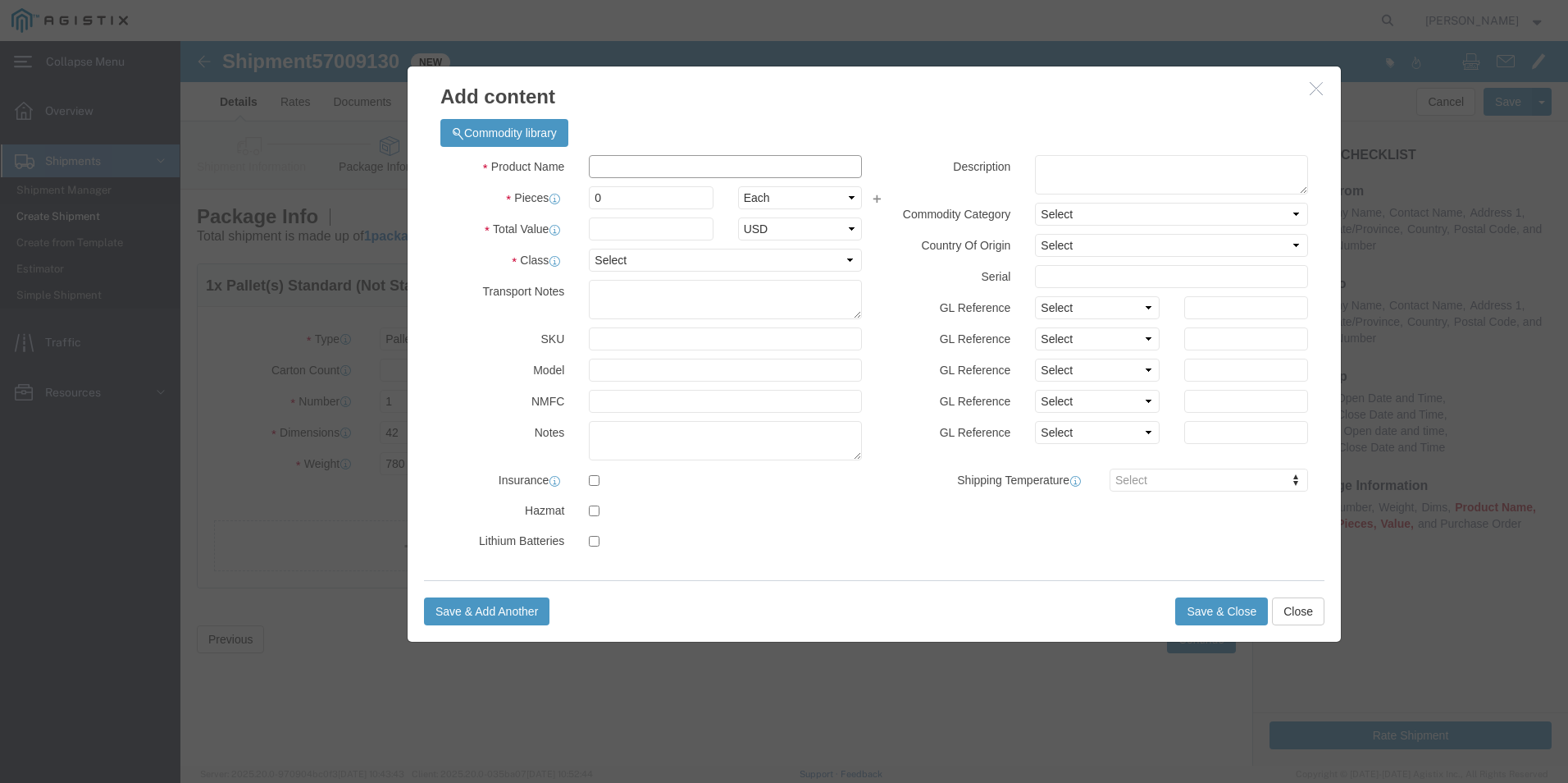
click input "text"
click input "STEEL VALVES (C491289)"
type input "STEEL VALVES (C491289)"
click div "Commodity library"
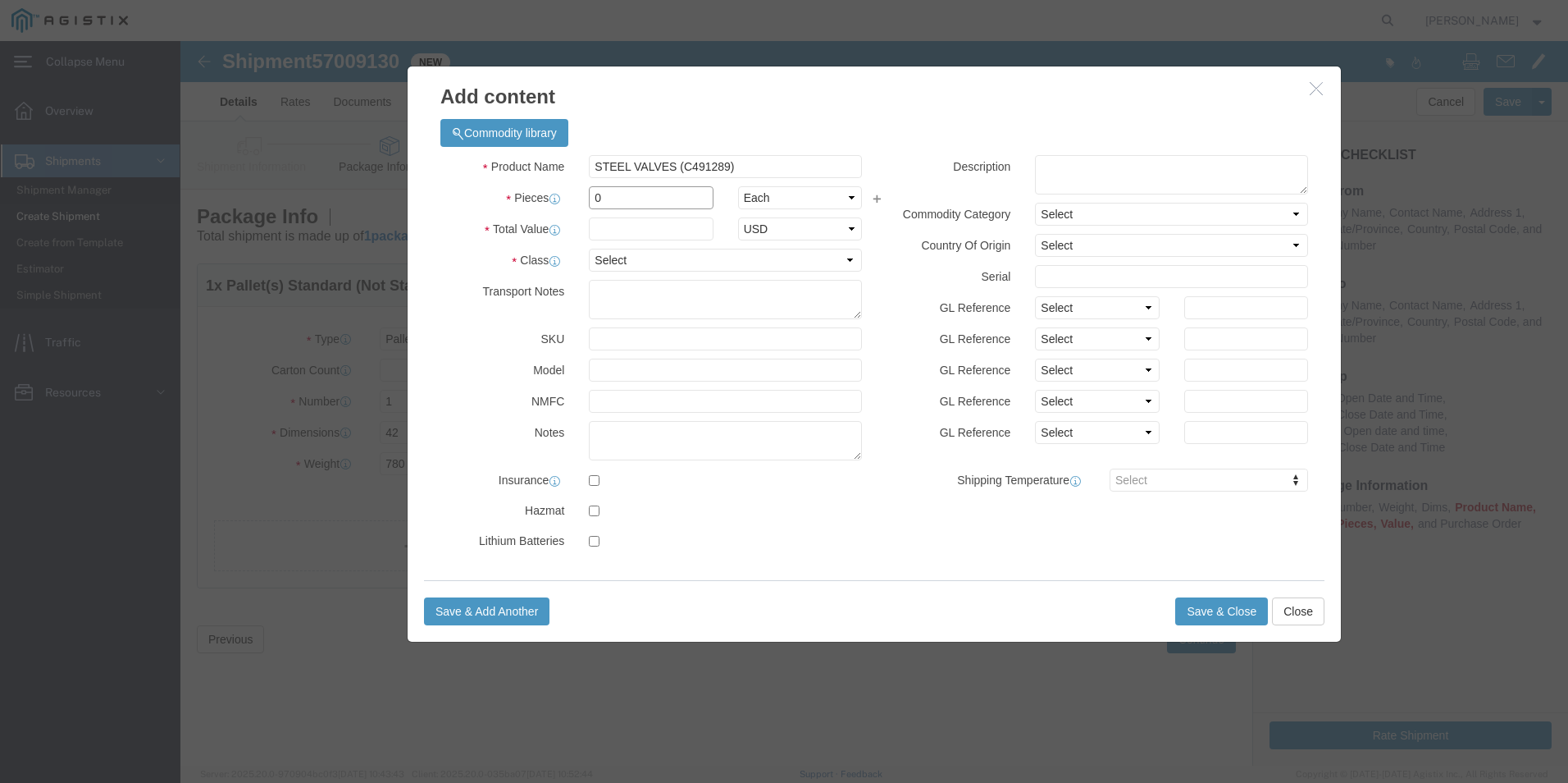
click input "0"
type input "2"
select select "USD"
click input "text"
type input "4700.00"
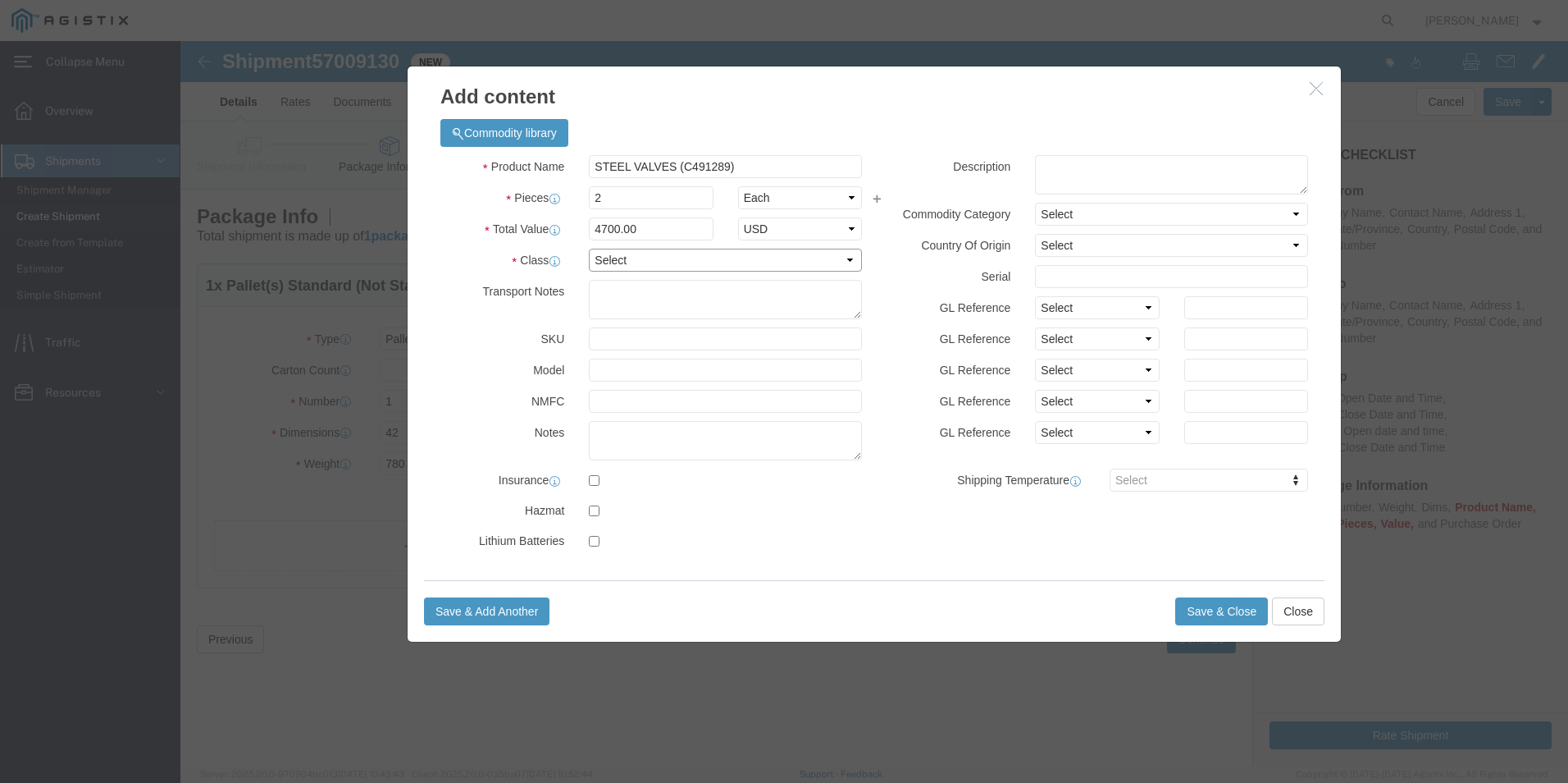
click select "Select 50 55 60 65 70 85 92.5 100 125 175 250 300 400"
select select "50"
click select "Select 50 55 60 65 70 85 92.5 100 125 175 250 300 400"
click button "Save & Close"
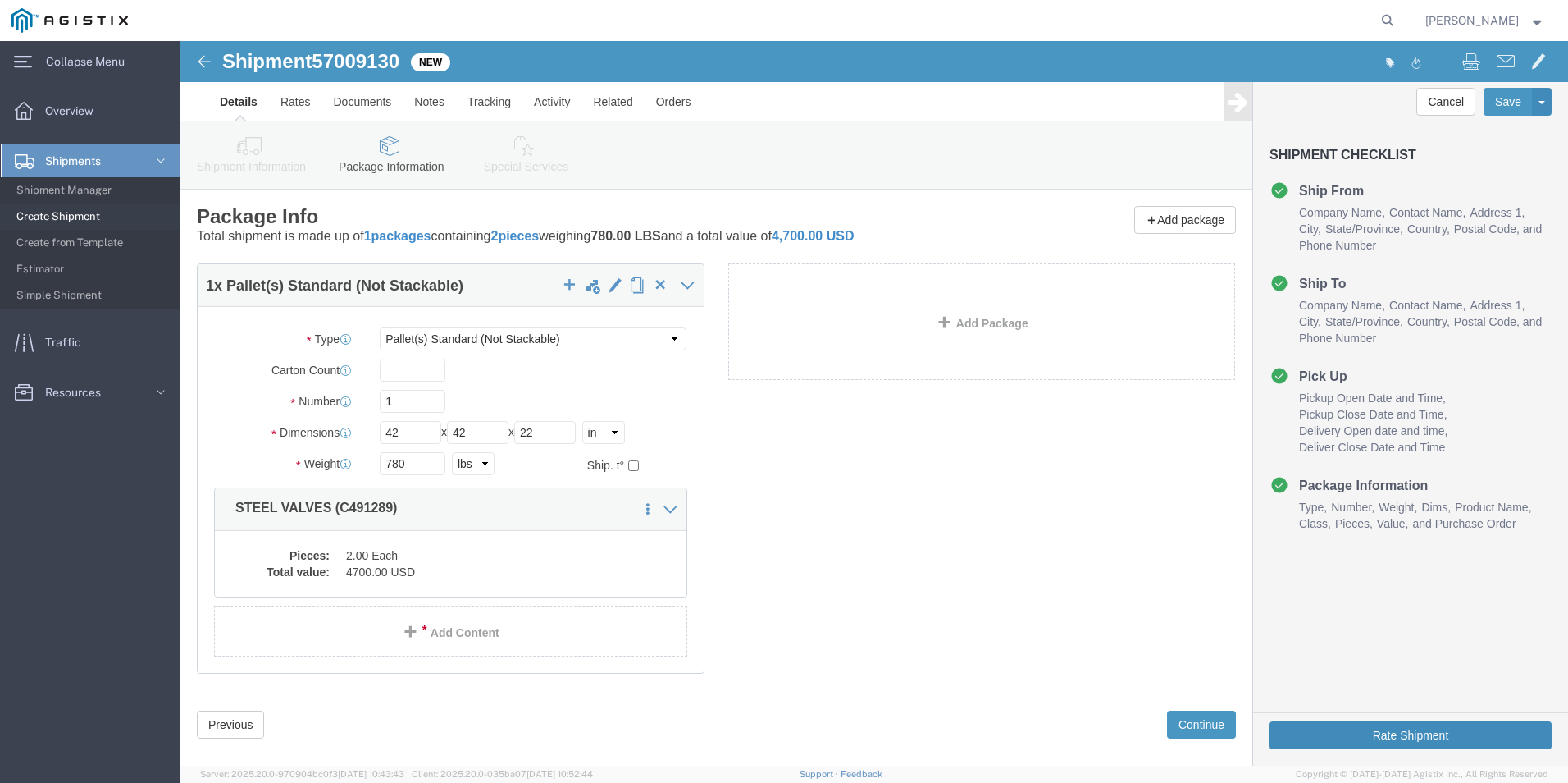
click button "Rate Shipment"
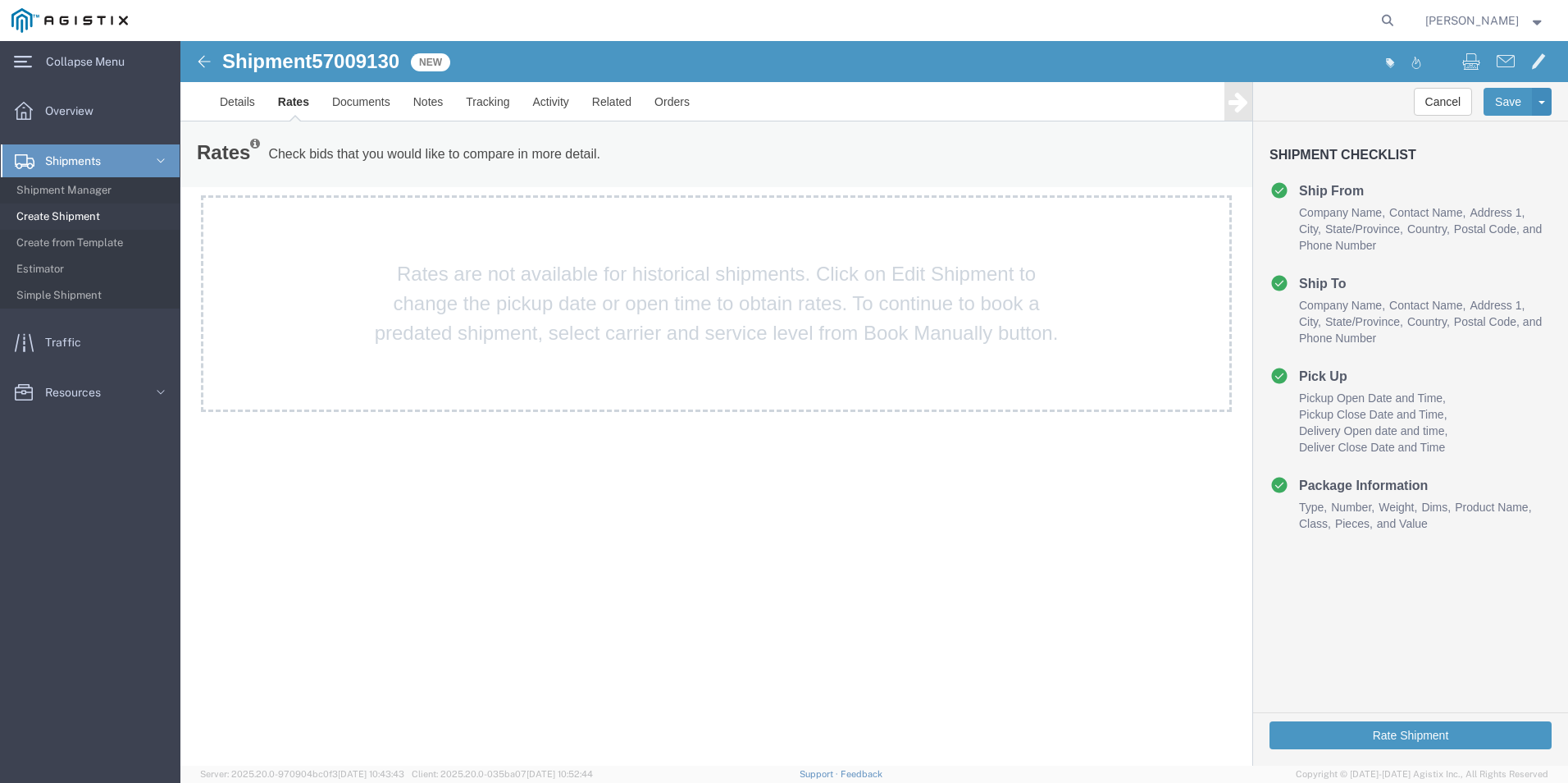
click at [208, 64] on img at bounding box center [204, 62] width 20 height 20
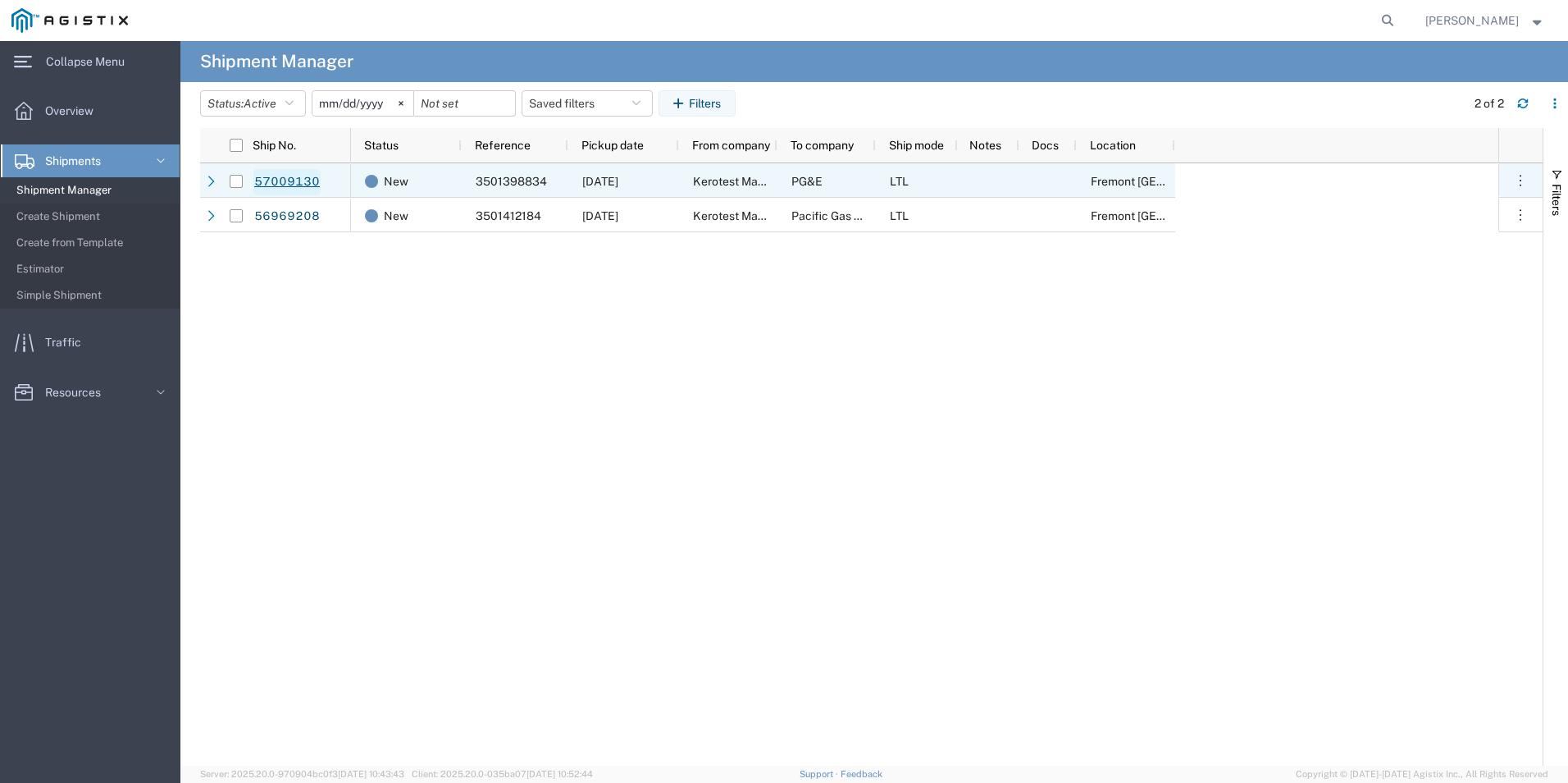
click at [276, 179] on link "57009130" at bounding box center [286, 182] width 67 height 26
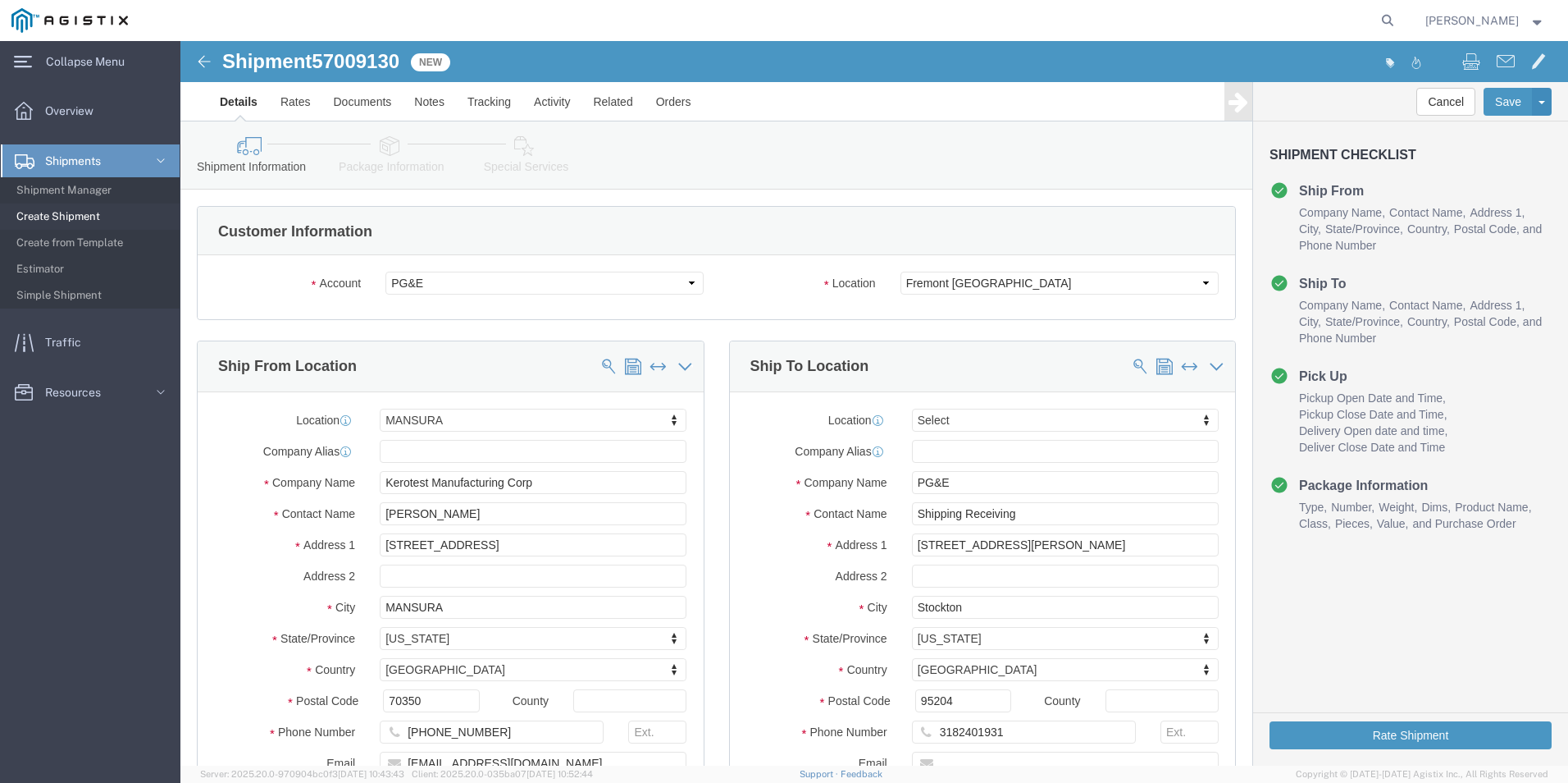
select select "51371"
select select
click link "Package Information"
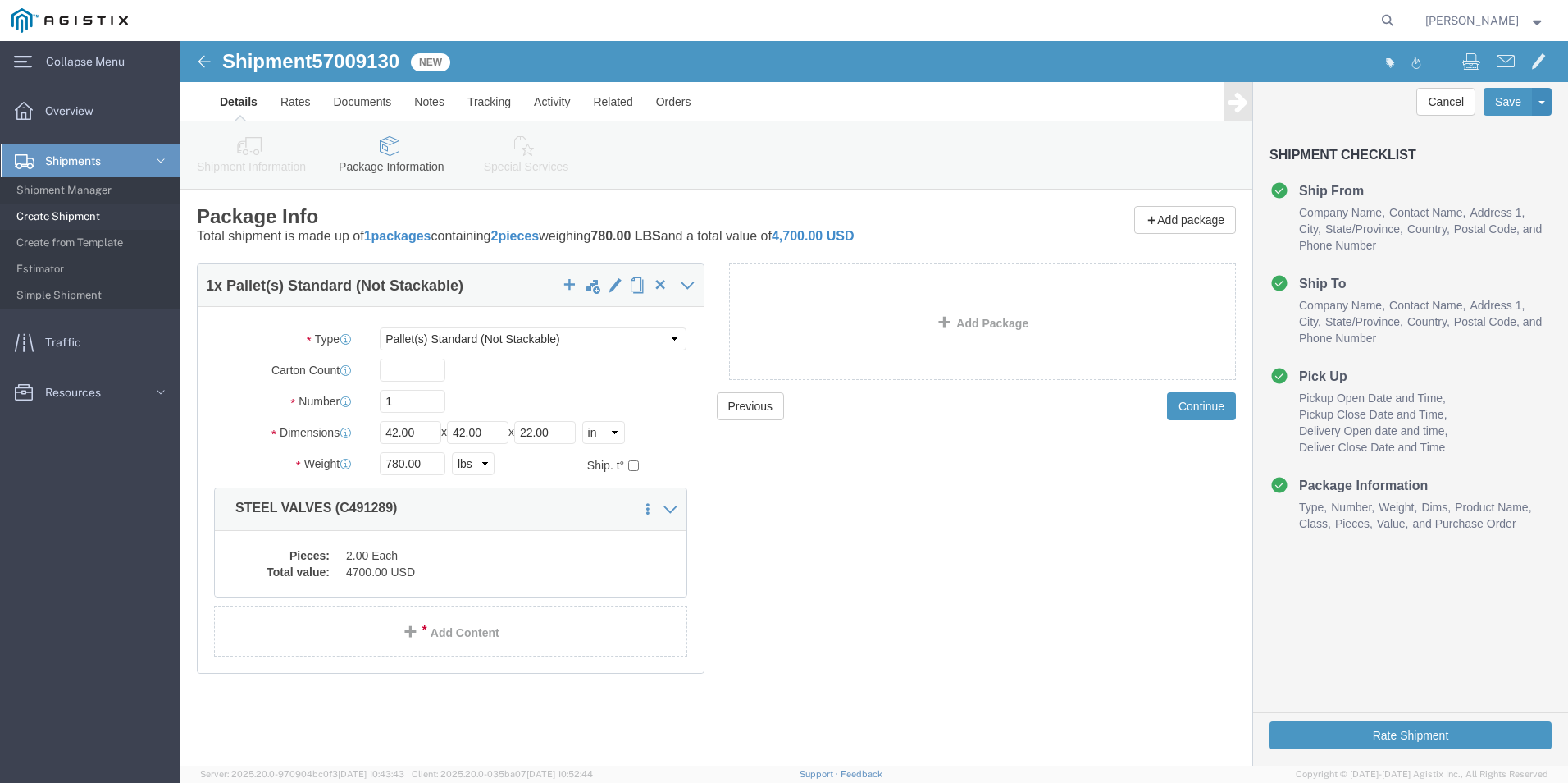
click link "Special Services"
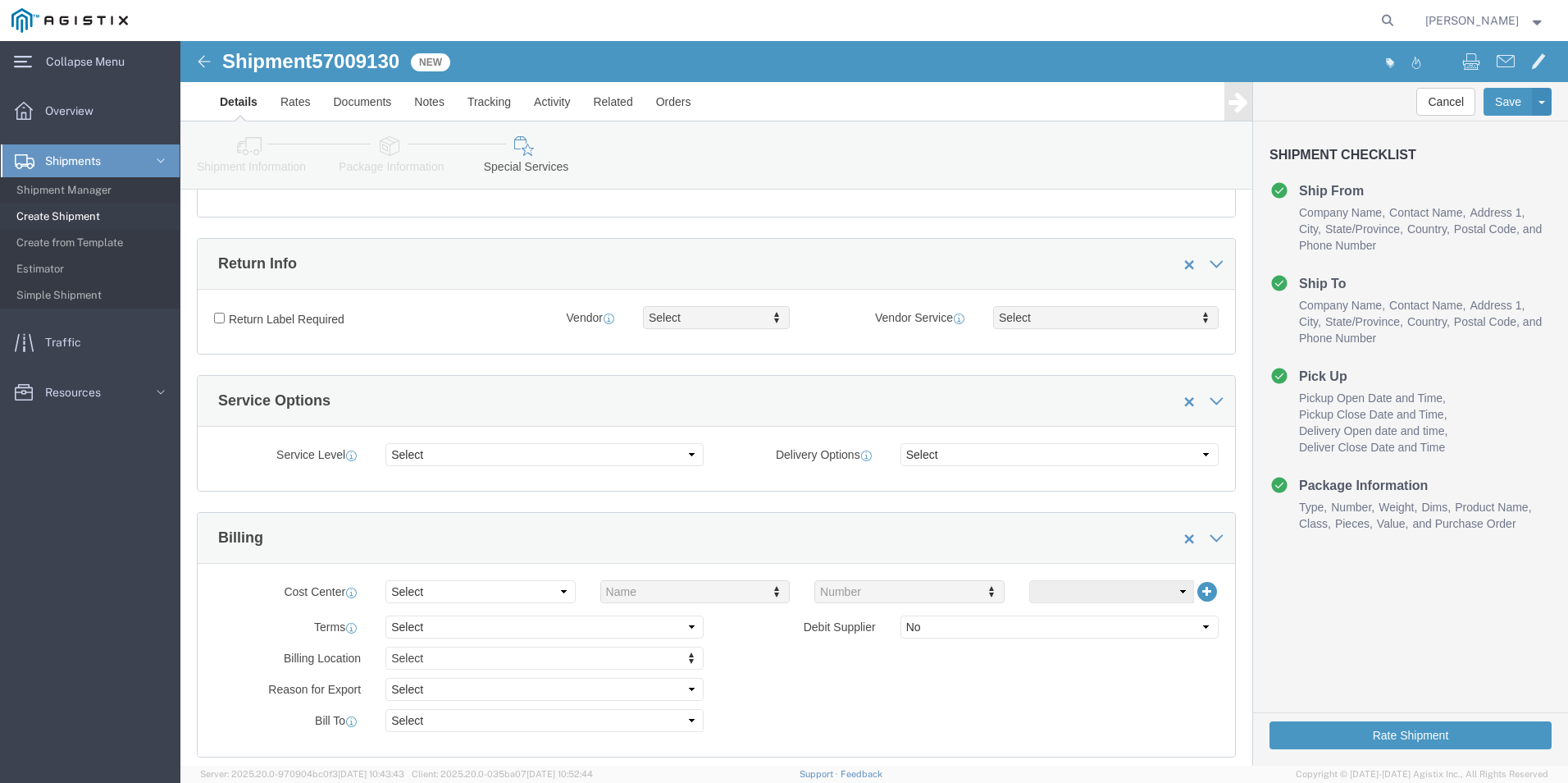
scroll to position [164, 0]
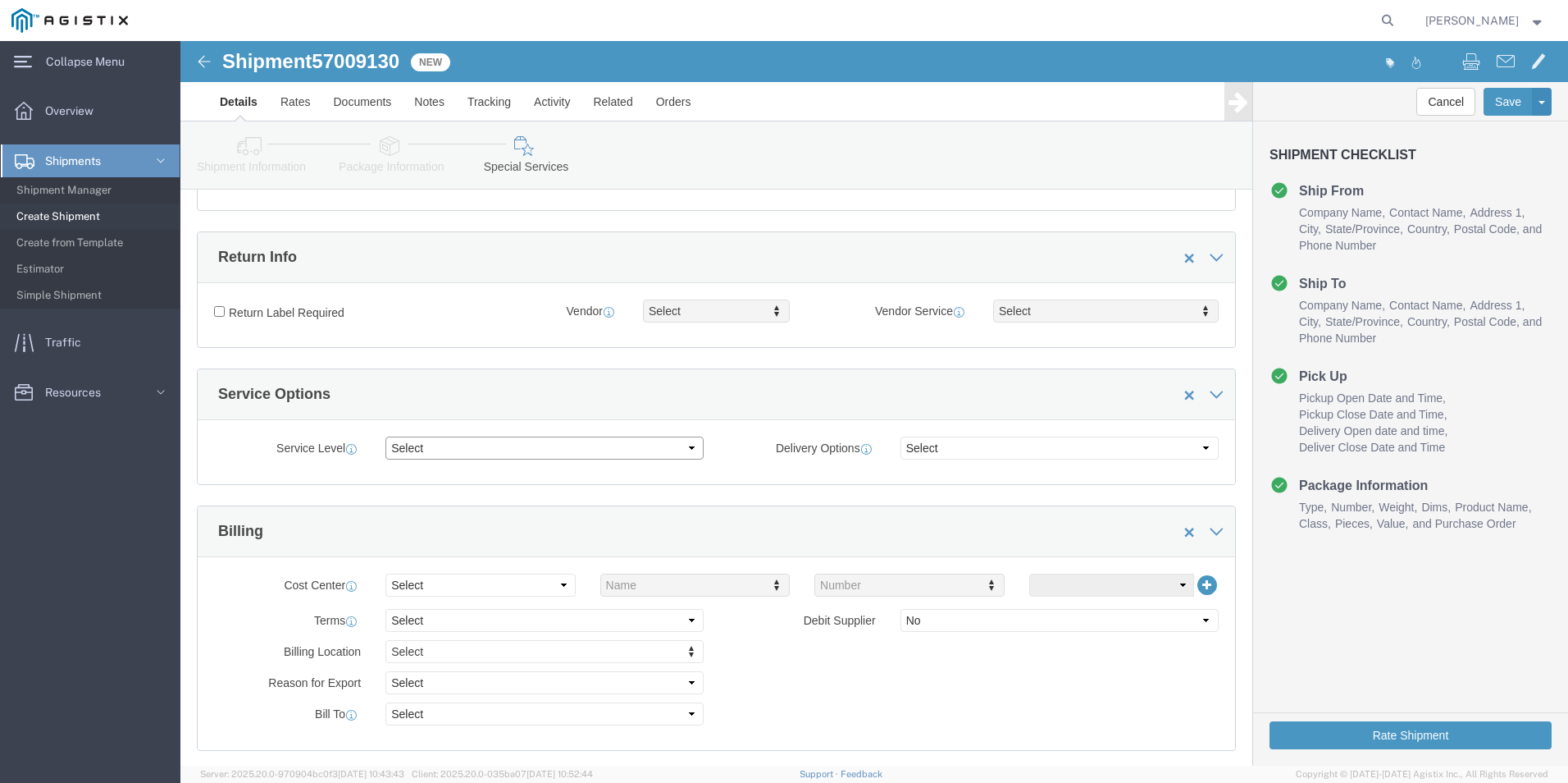
drag, startPoint x: 509, startPoint y: 408, endPoint x: 498, endPoint y: 408, distance: 11.0
click select "Select 1 Day 2 Day 3-5 Day Economy 5+ Day"
select select "3-5 Day Economy"
click select "Select 1 Day 2 Day 3-5 Day Economy 5+ Day"
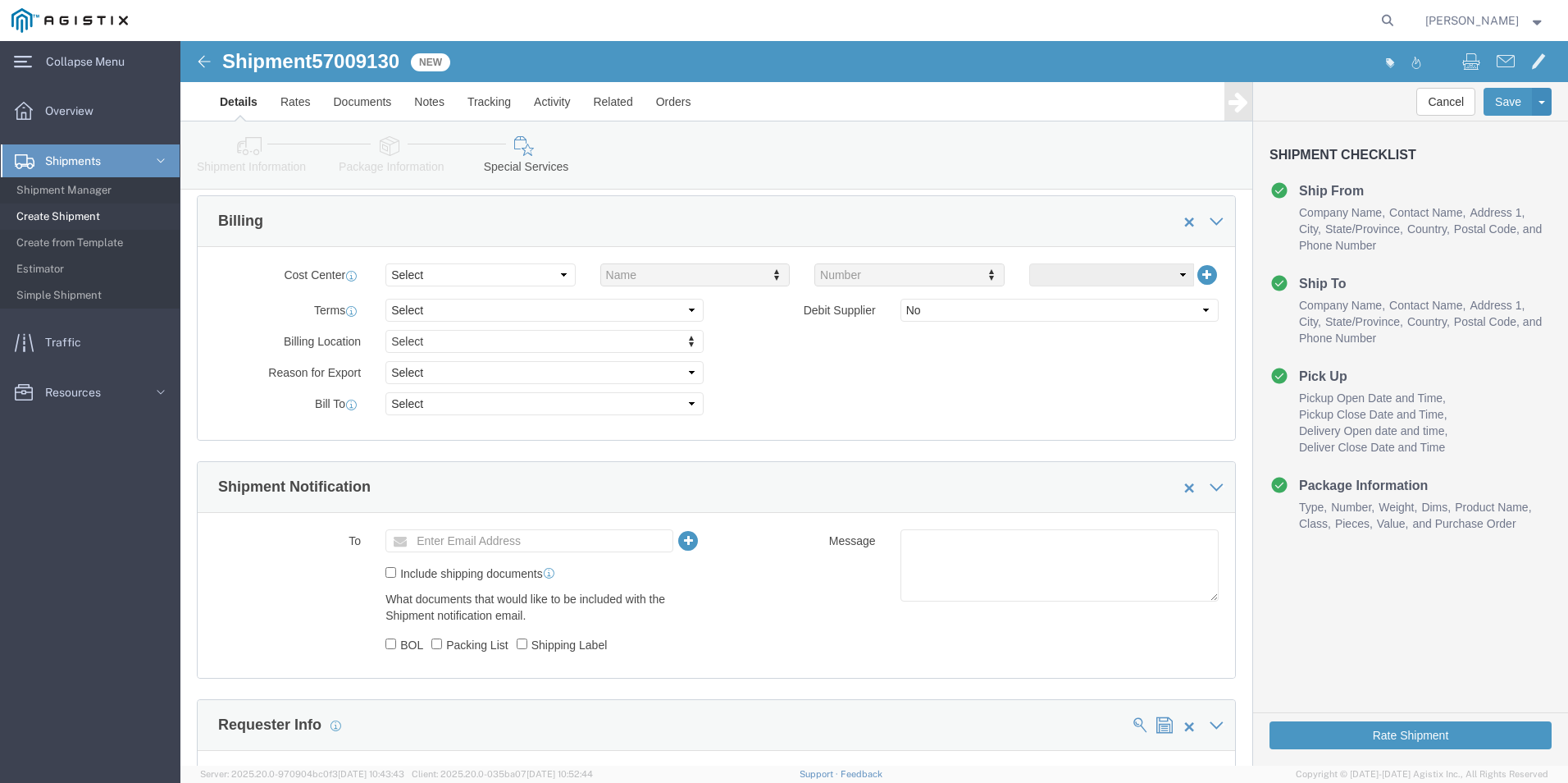
scroll to position [493, 0]
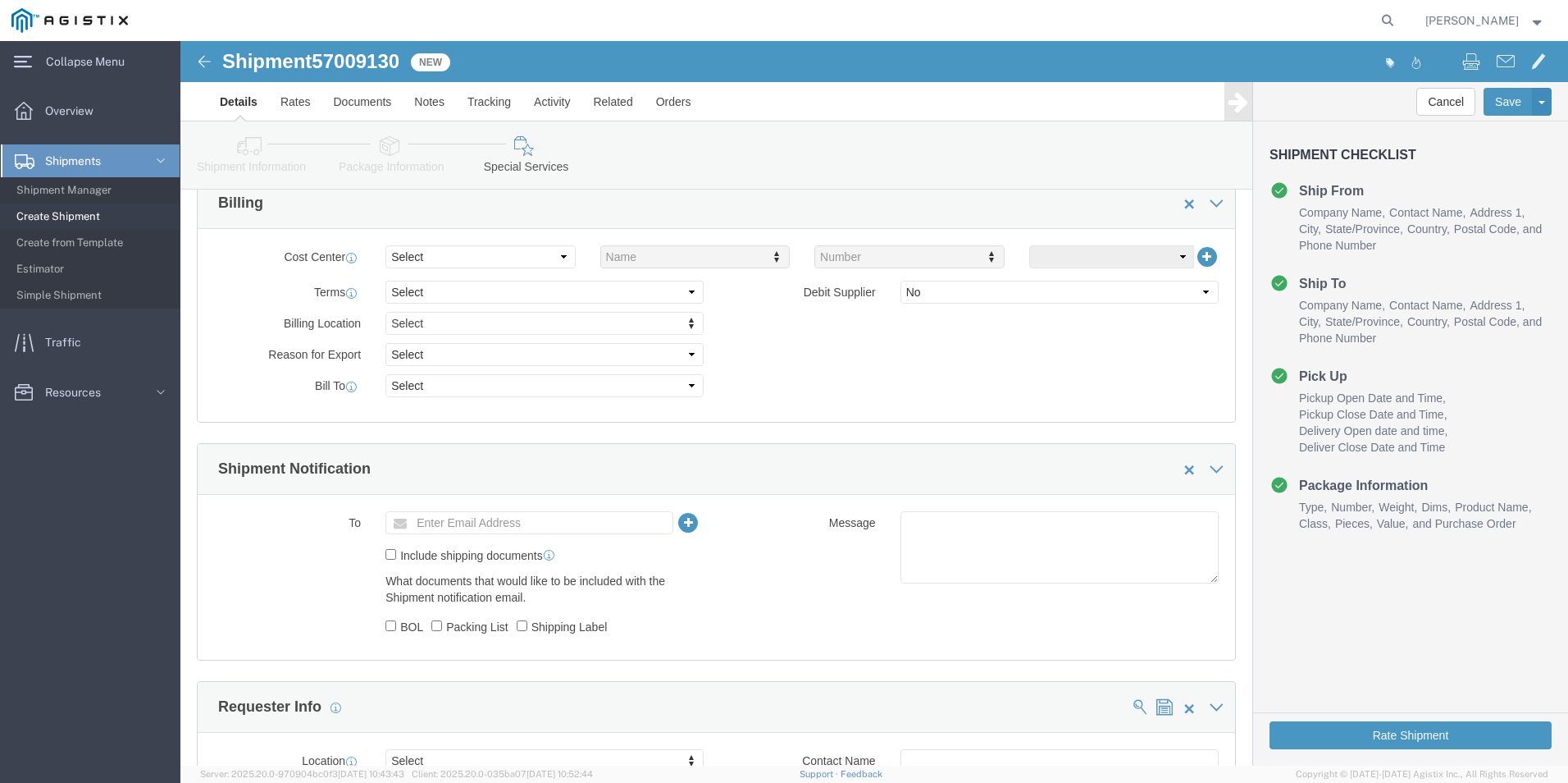
click link "Package Information"
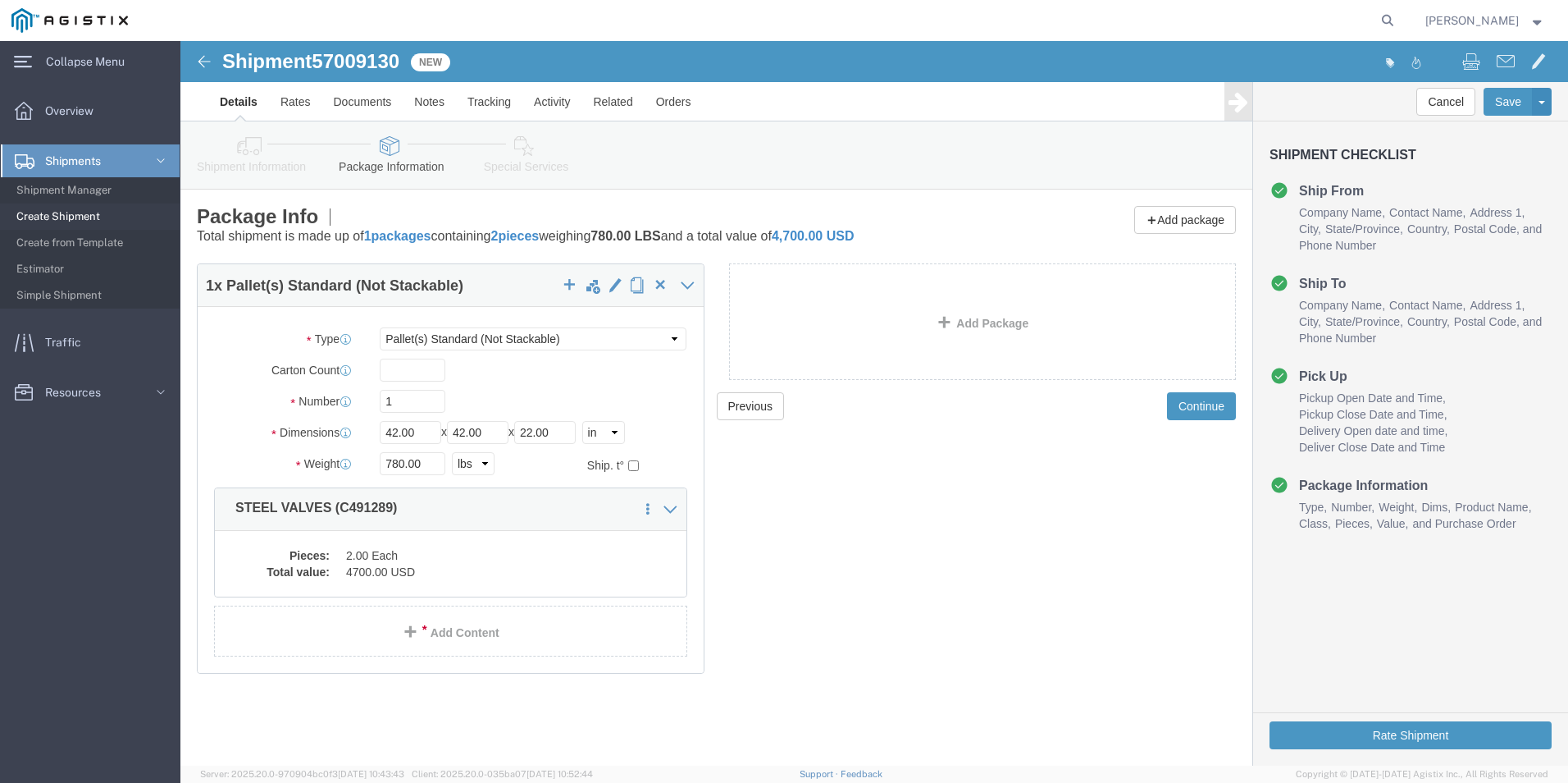
click link "Shipment Information"
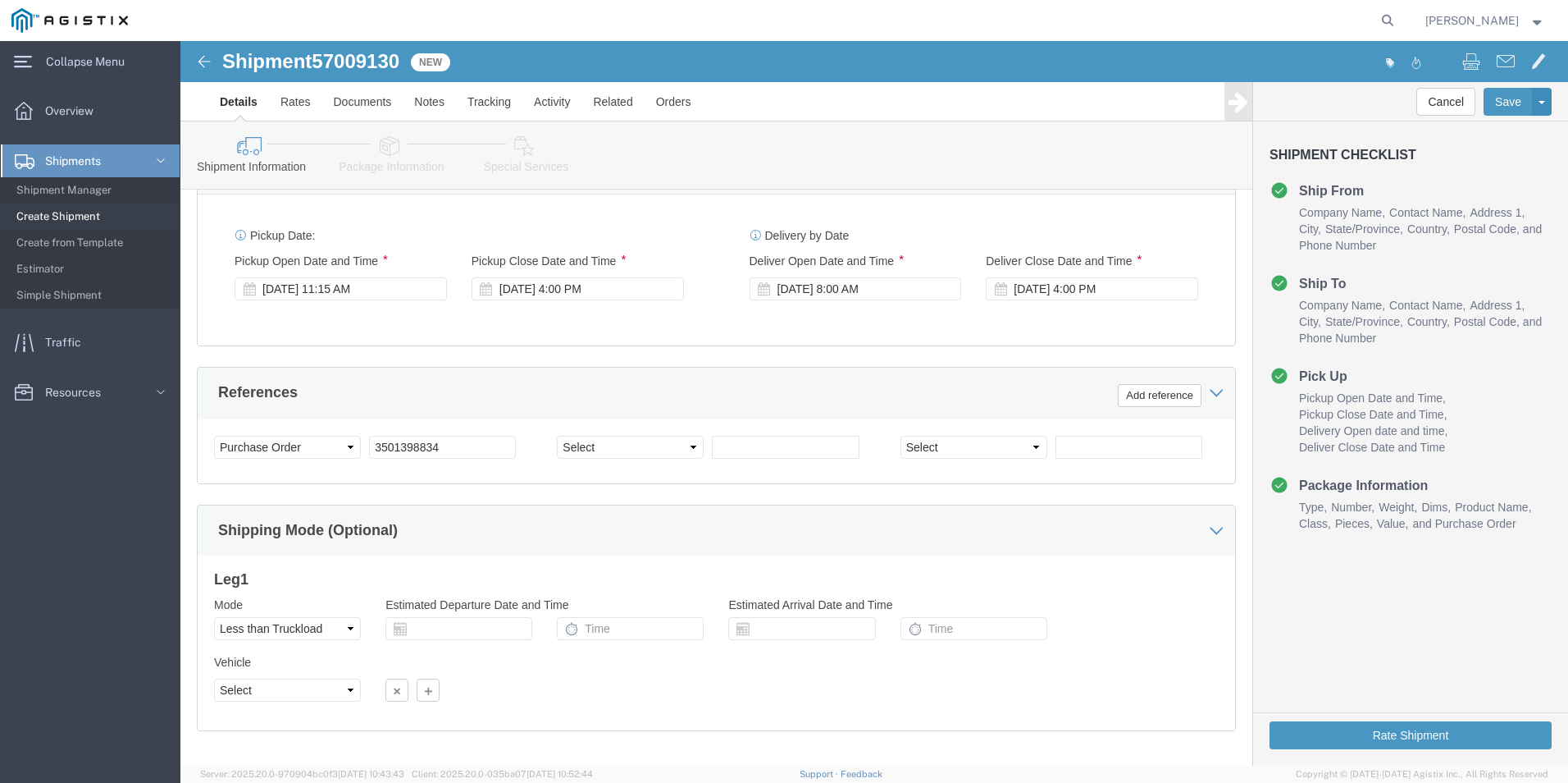
scroll to position [819, 0]
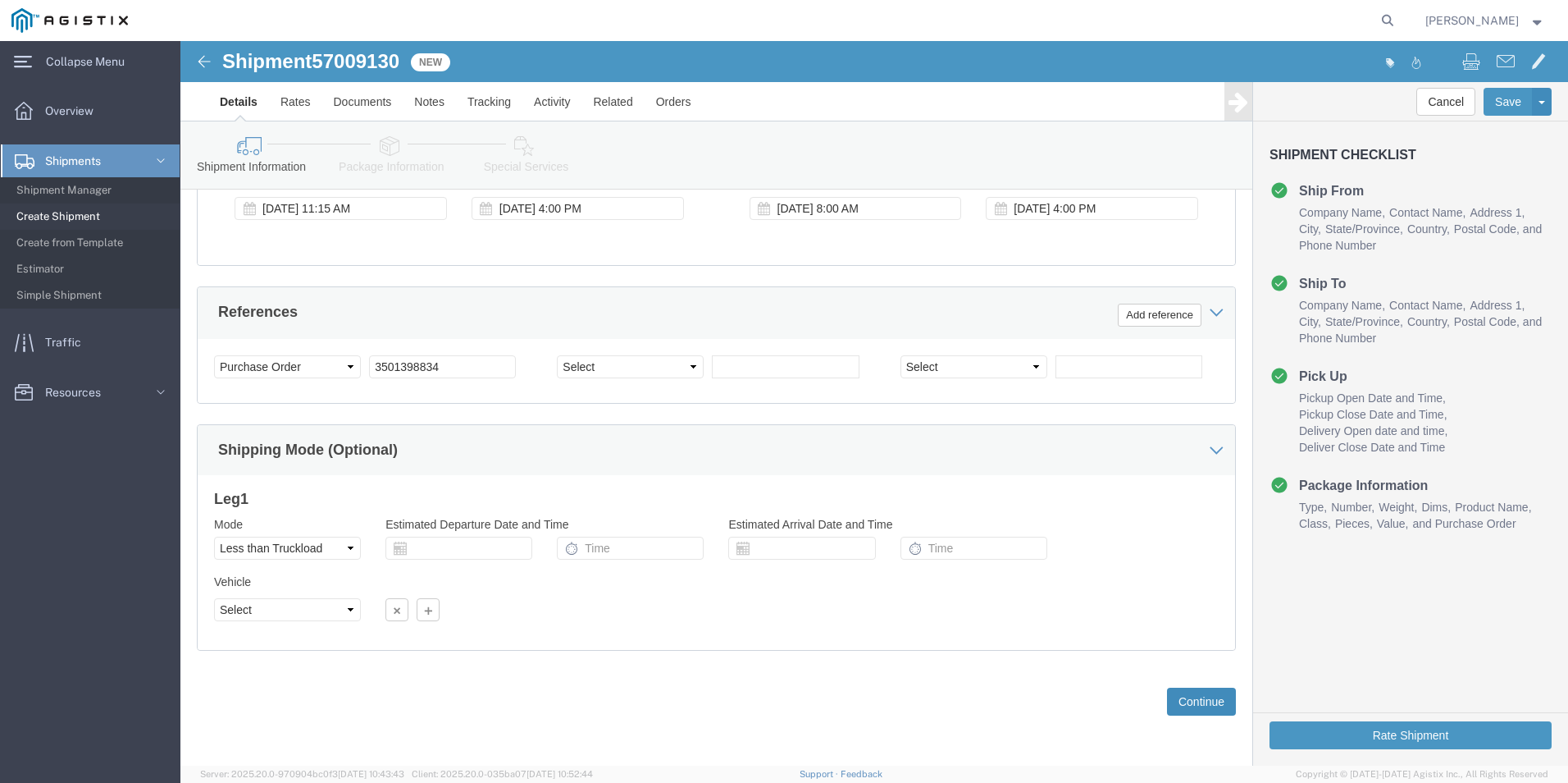
drag, startPoint x: 1015, startPoint y: 662, endPoint x: 961, endPoint y: 657, distance: 54.2
click button "Continue"
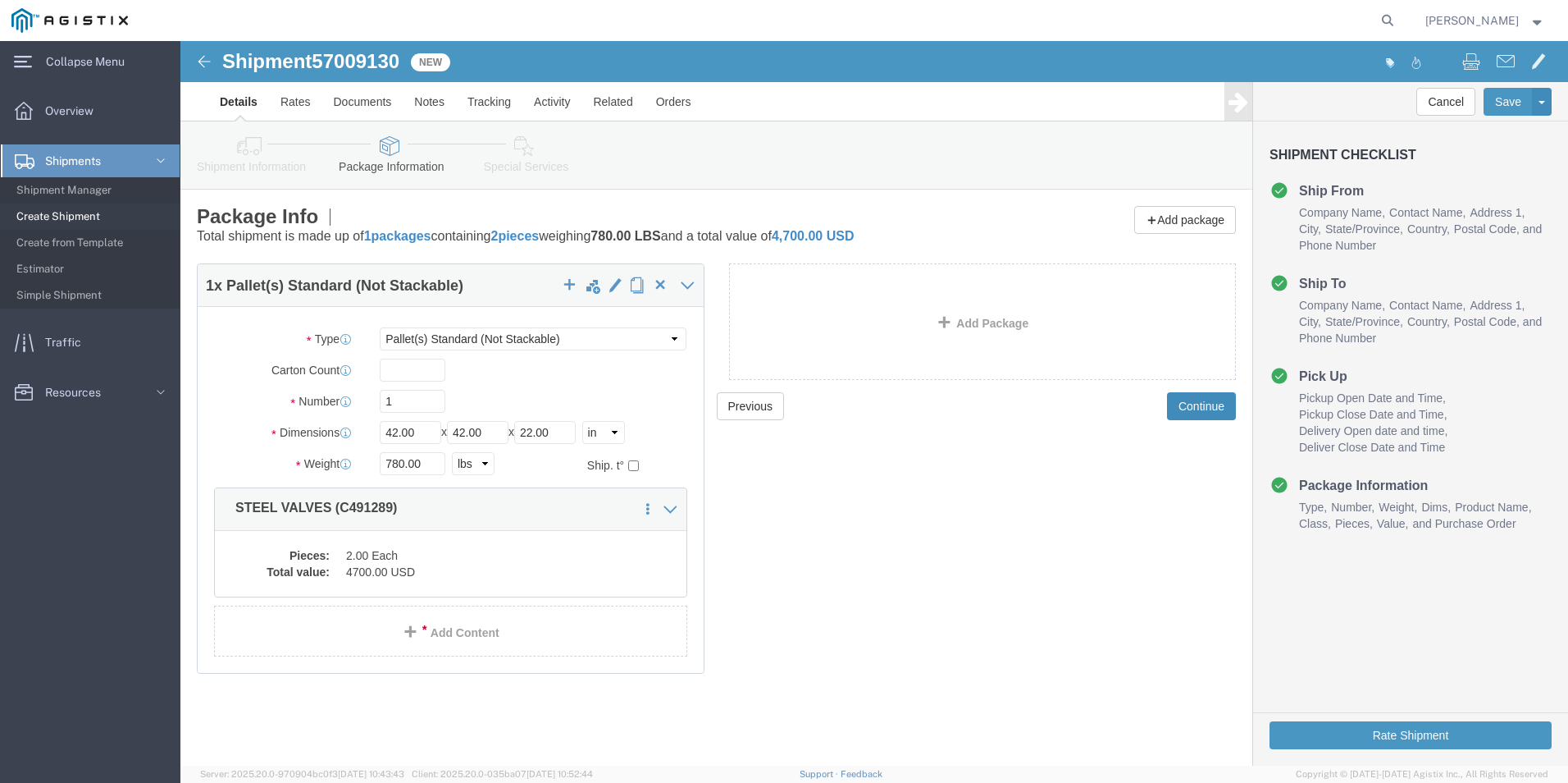
click button "Continue"
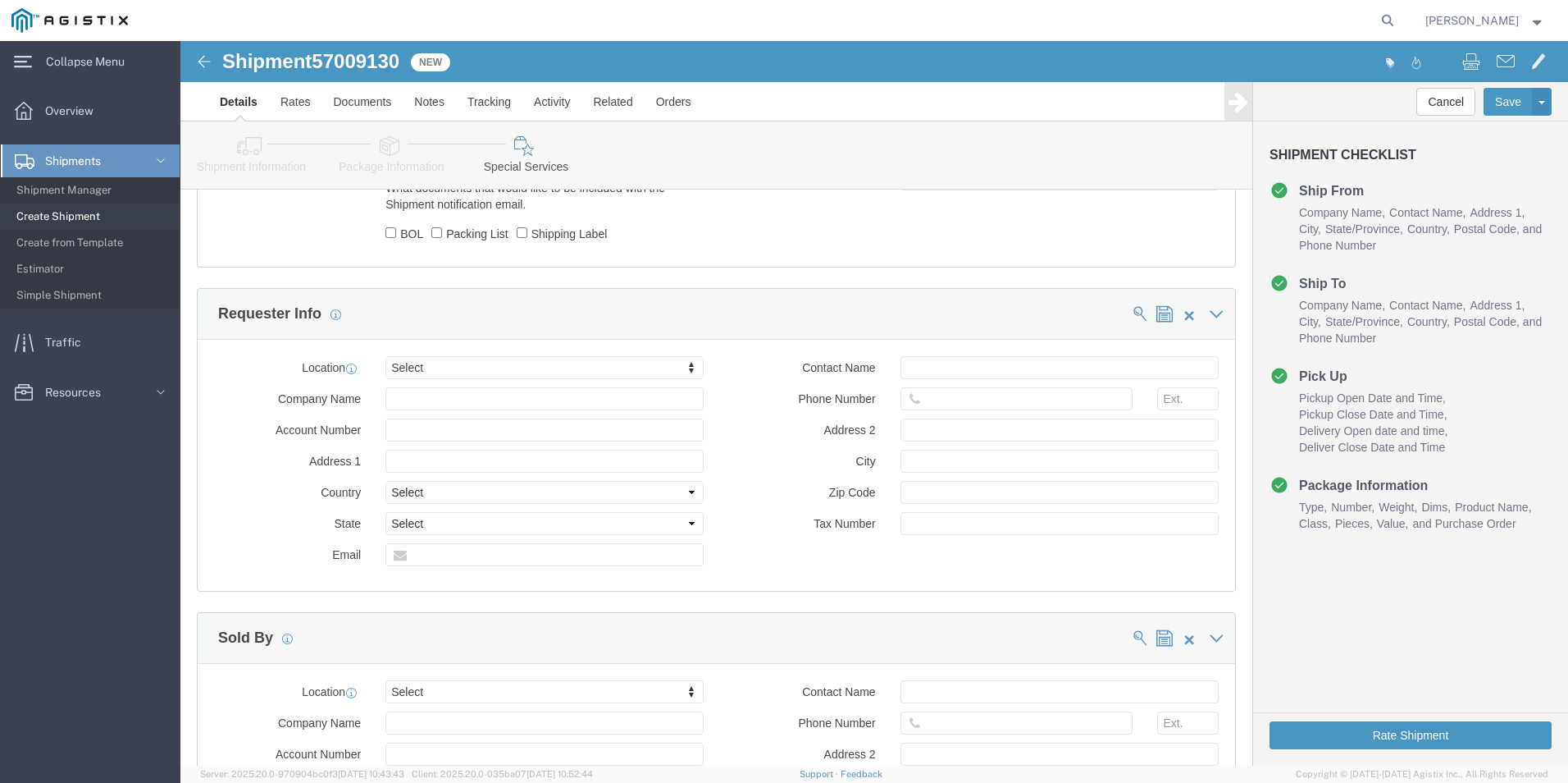
scroll to position [985, 0]
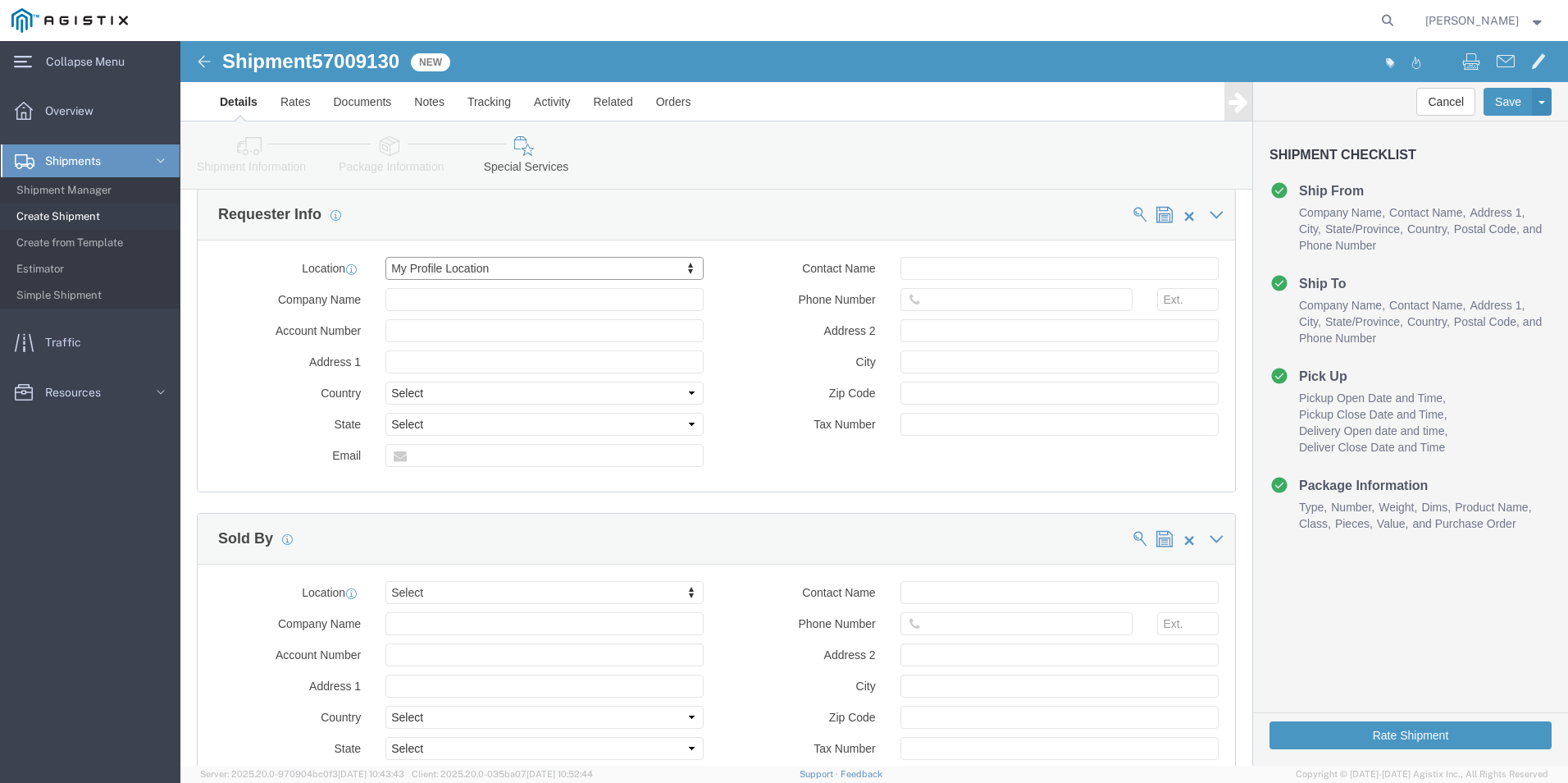
select select "LA"
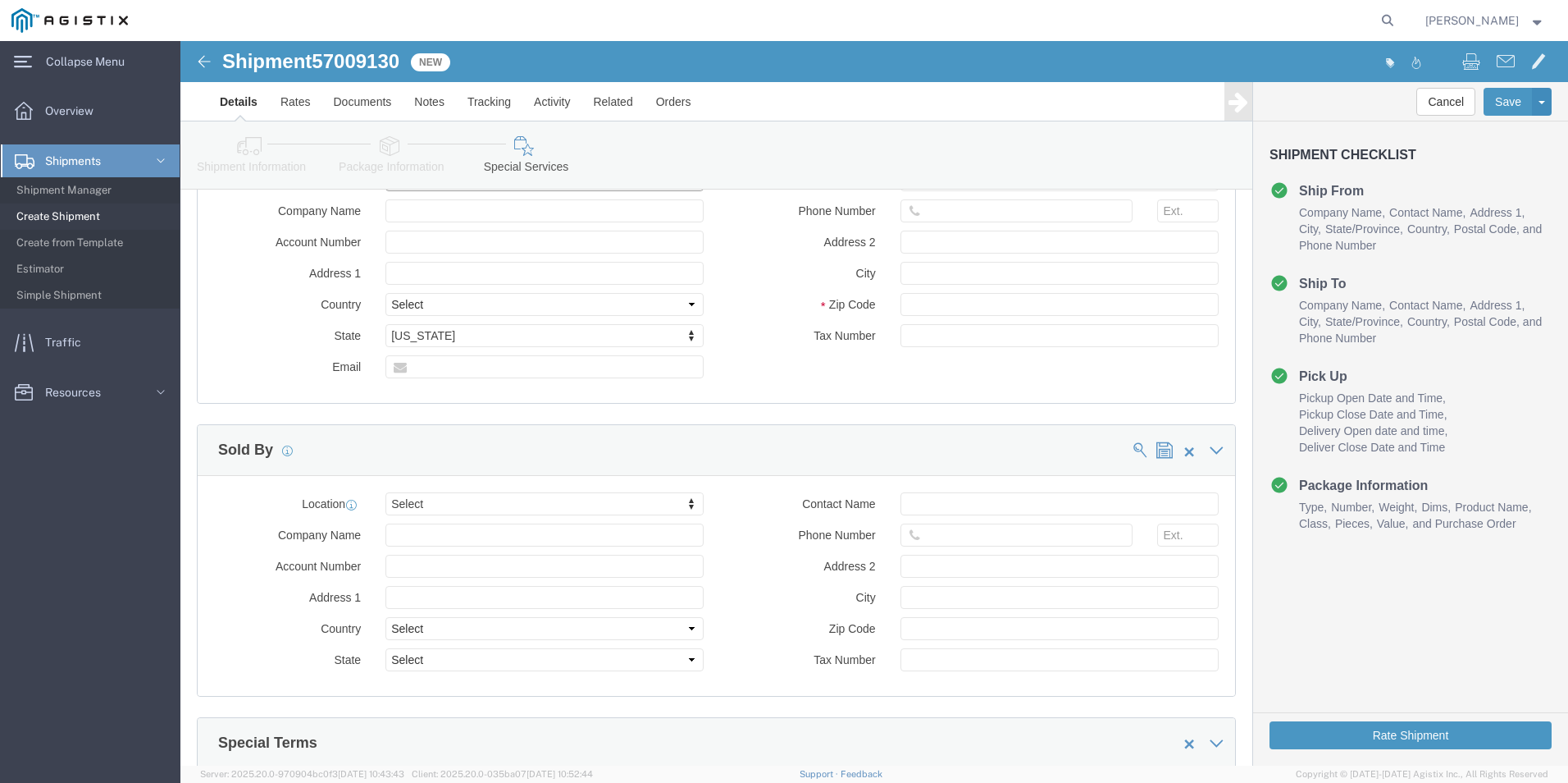
scroll to position [1231, 0]
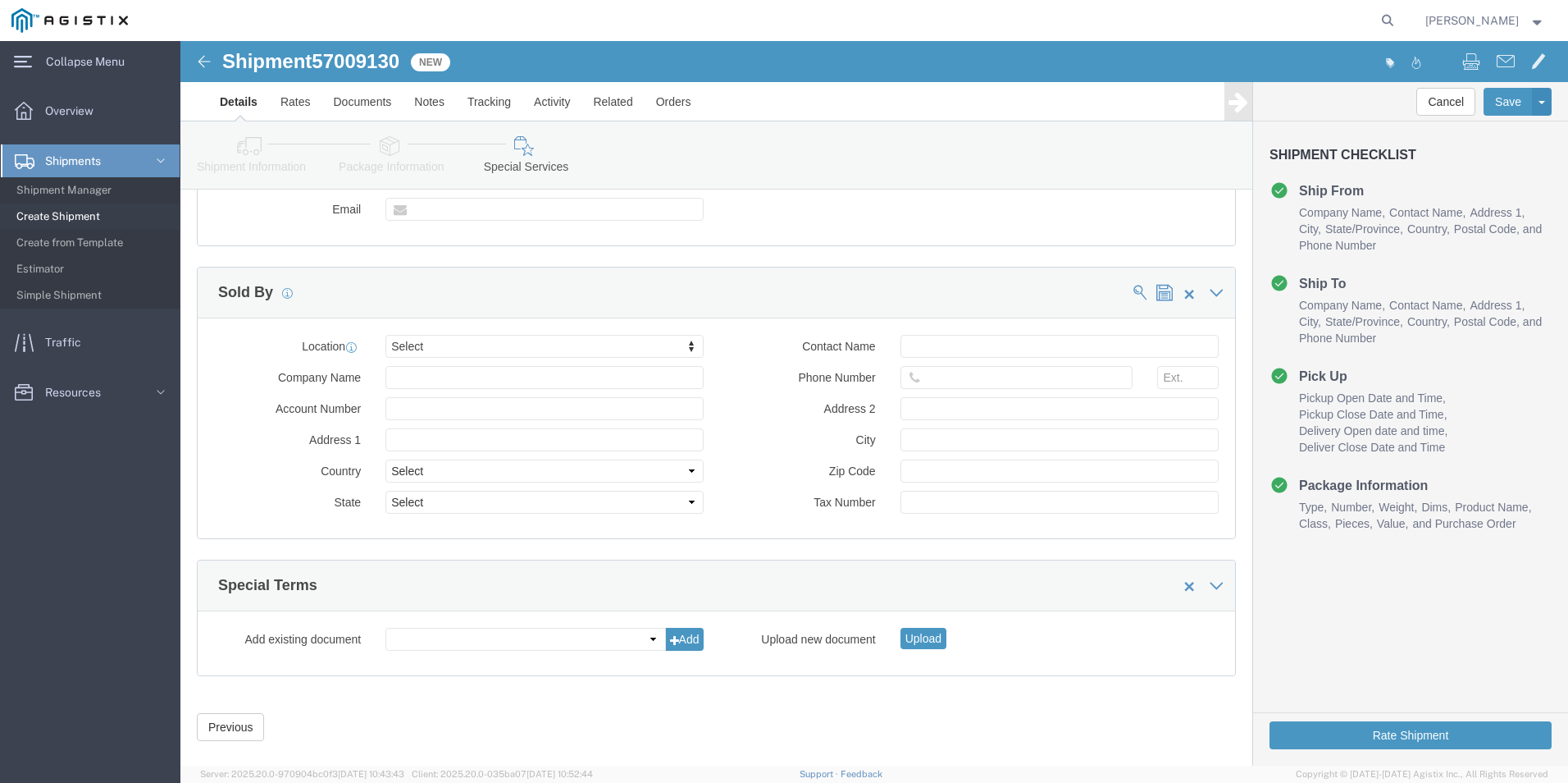
drag, startPoint x: 323, startPoint y: 299, endPoint x: 316, endPoint y: 304, distance: 8.6
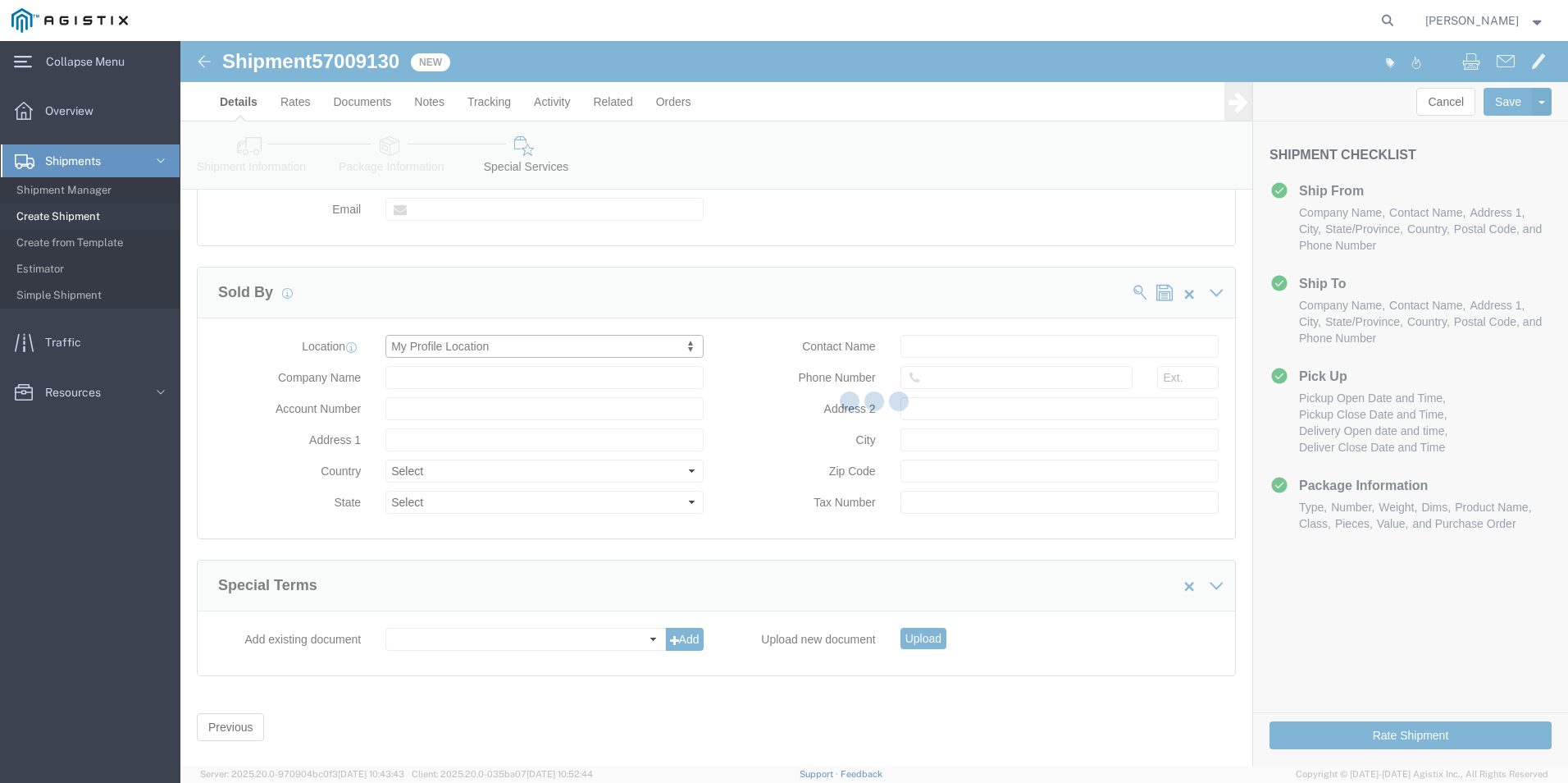
select select "LA"
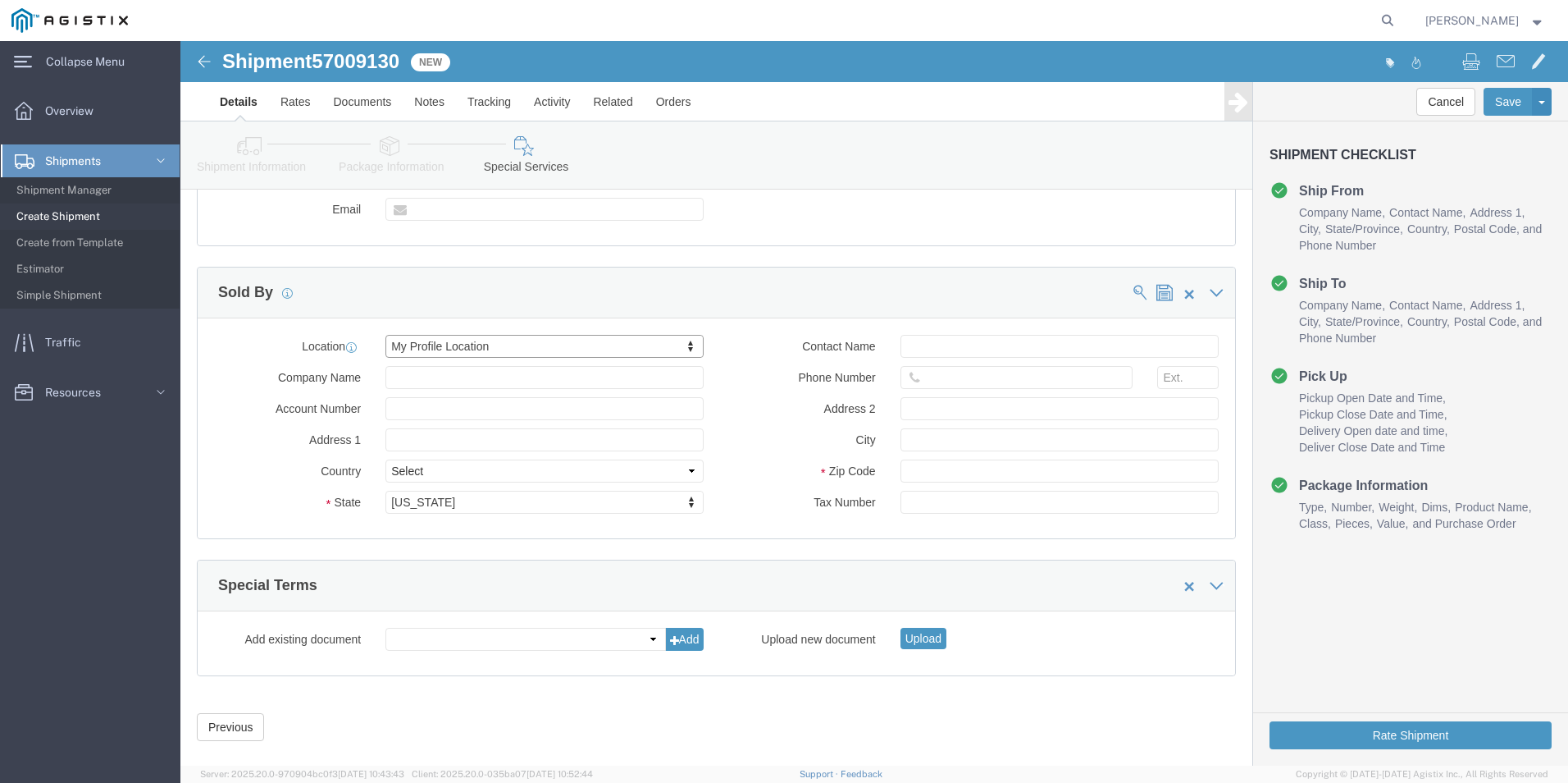
scroll to position [1256, 0]
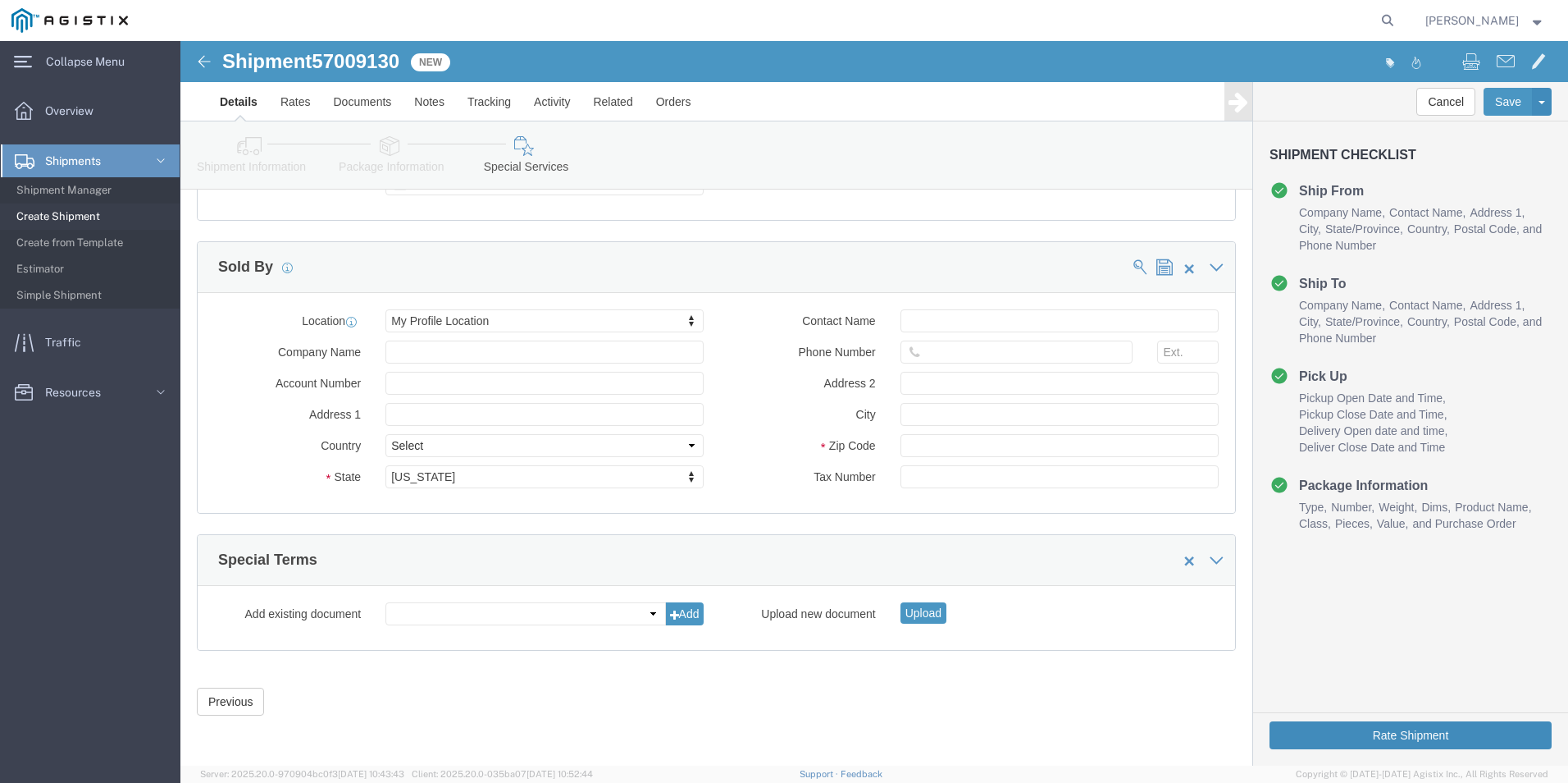
drag, startPoint x: 1183, startPoint y: 691, endPoint x: 870, endPoint y: 538, distance: 348.4
click button "Rate Shipment"
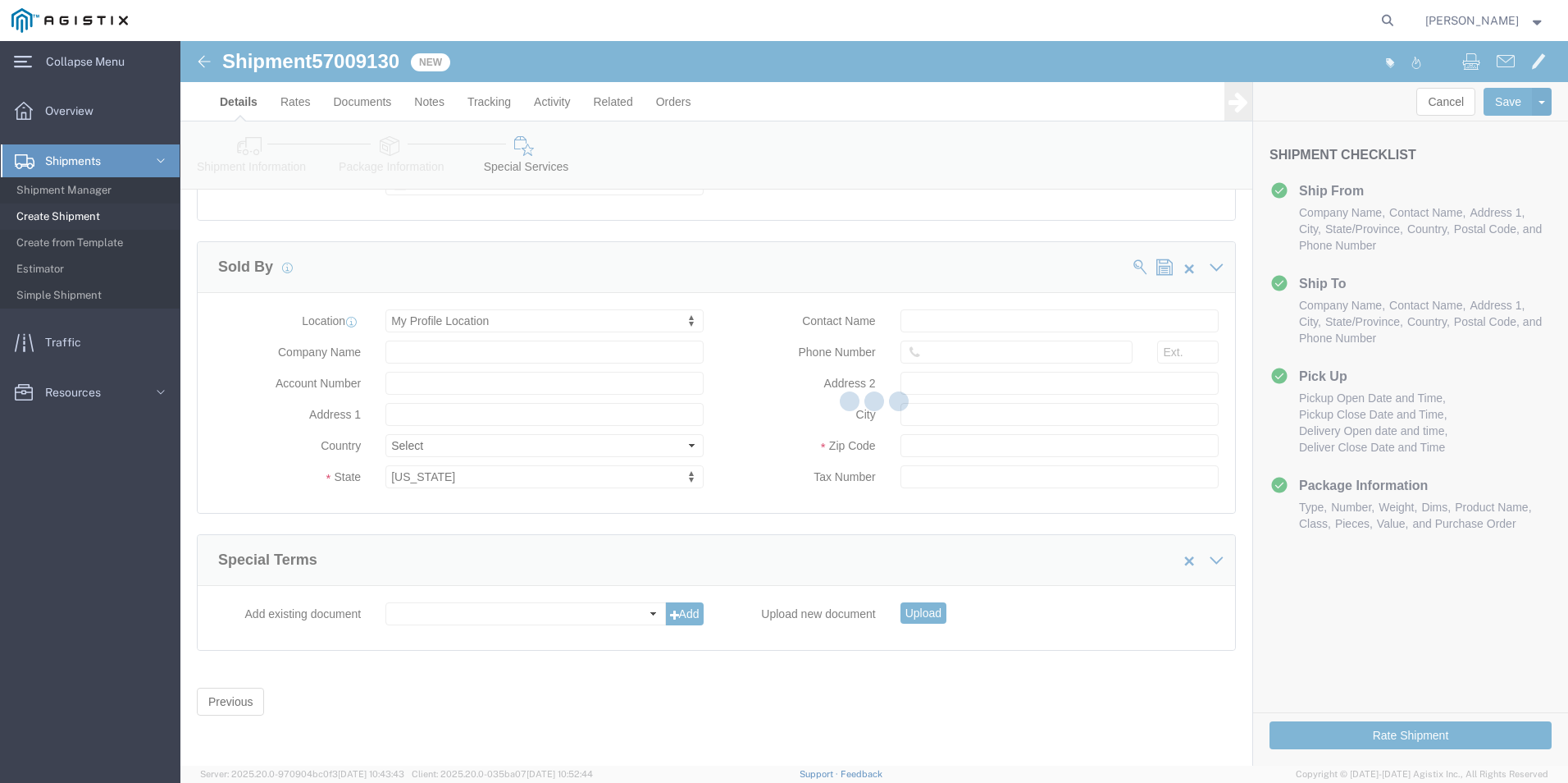
scroll to position [0, 0]
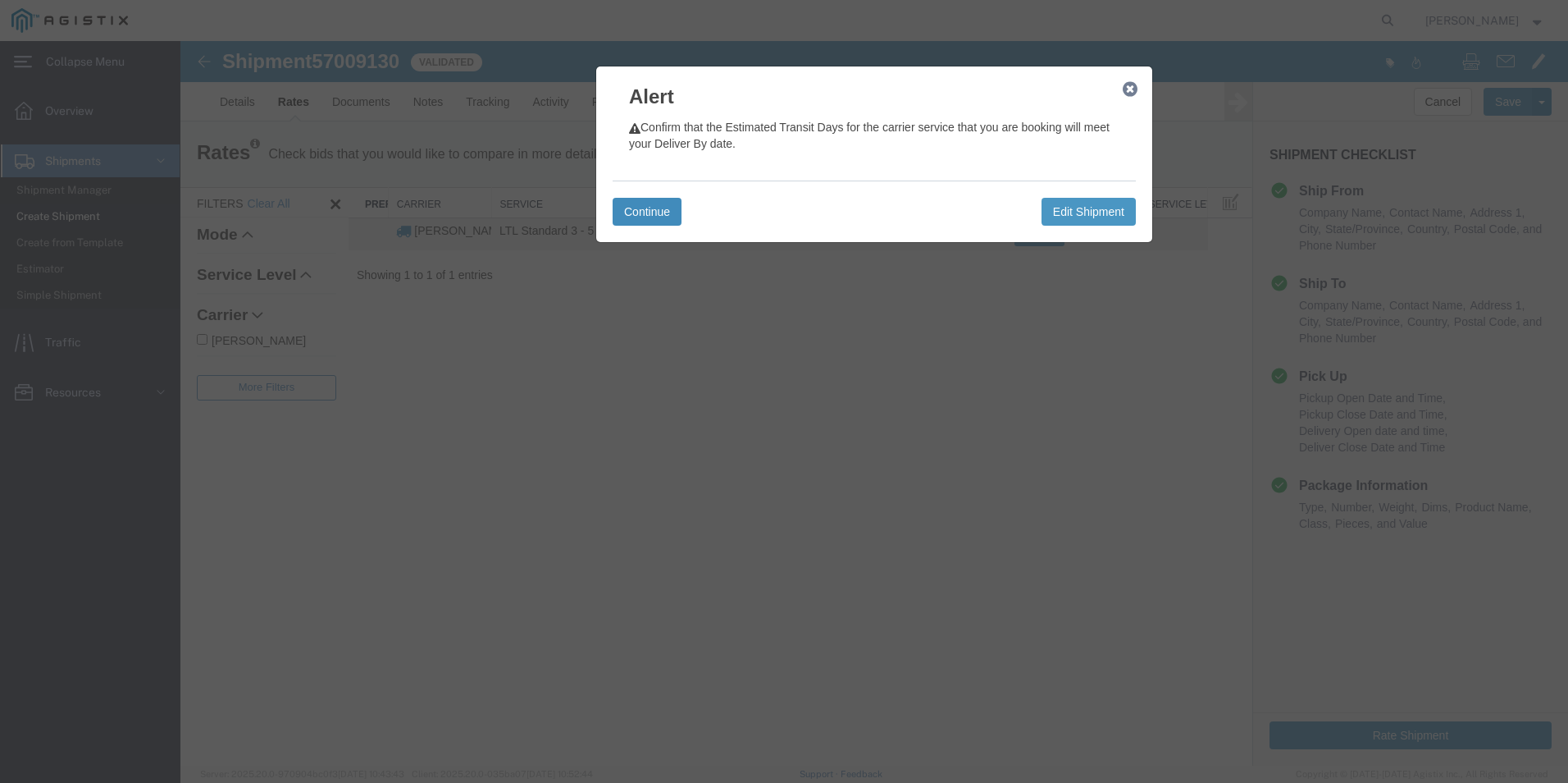
click at [636, 207] on button "Continue" at bounding box center [647, 211] width 69 height 28
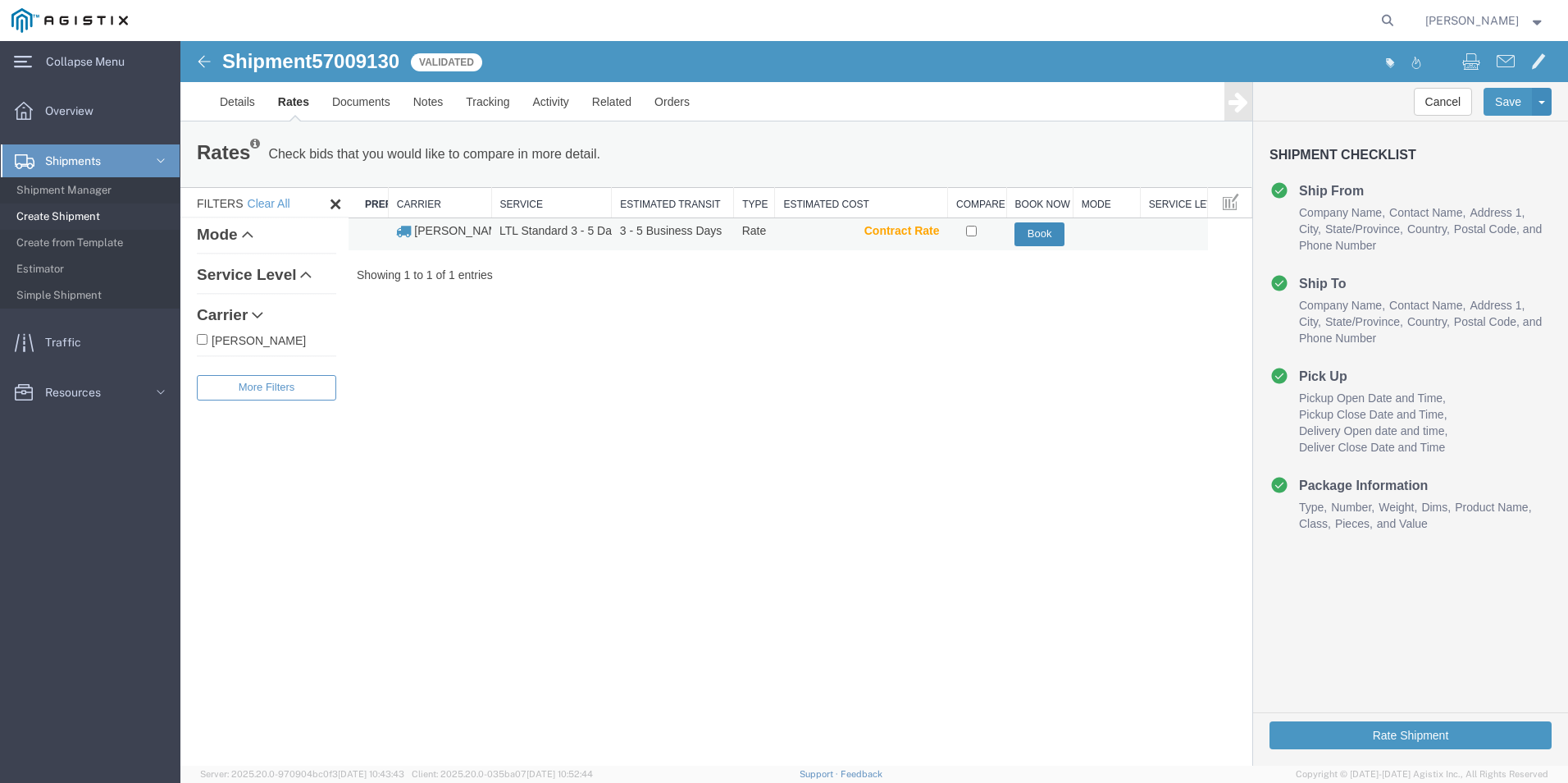
click at [1051, 230] on button "Book" at bounding box center [1039, 235] width 50 height 23
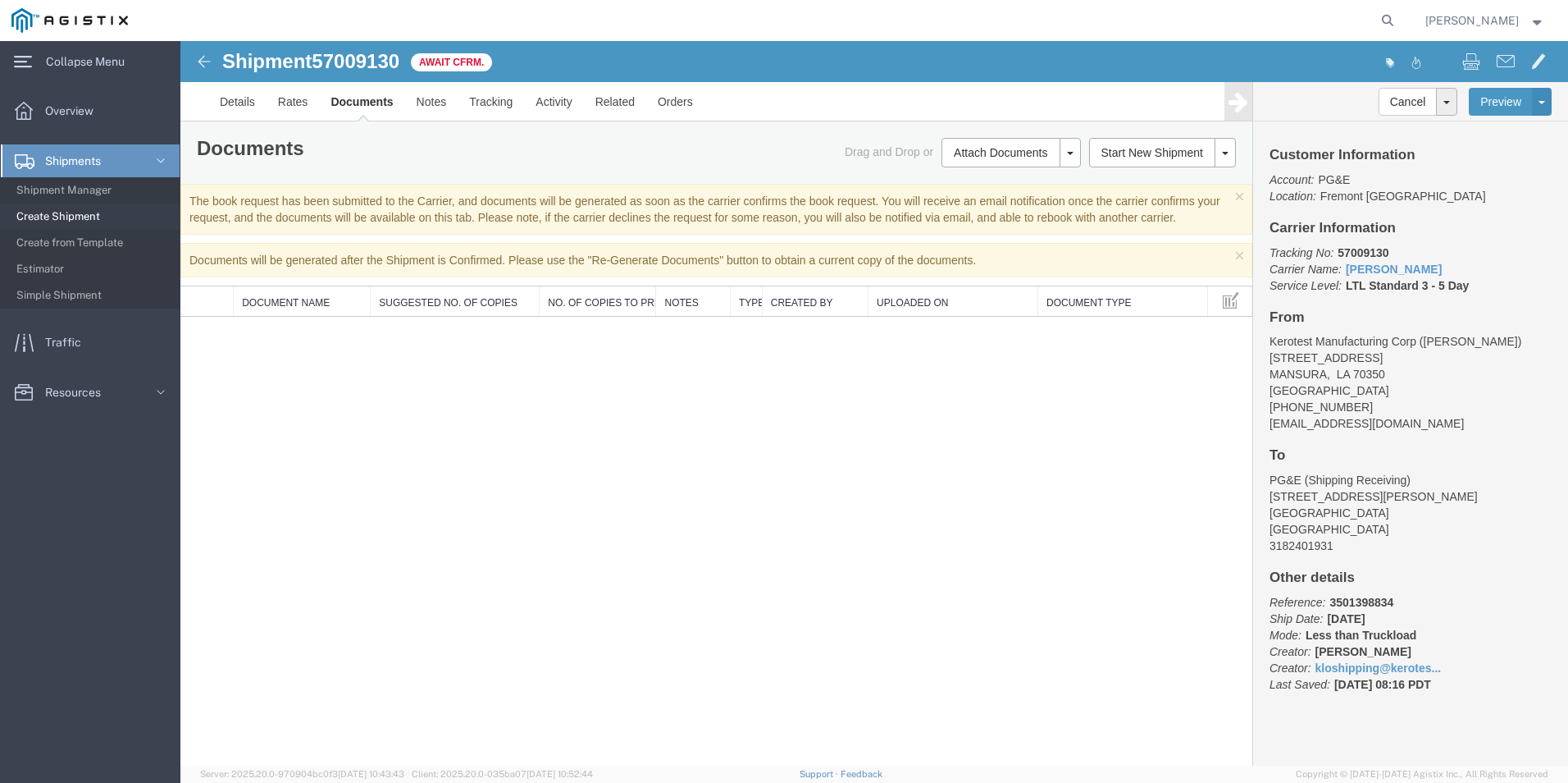
click at [71, 207] on span "Create Shipment" at bounding box center [92, 217] width 151 height 33
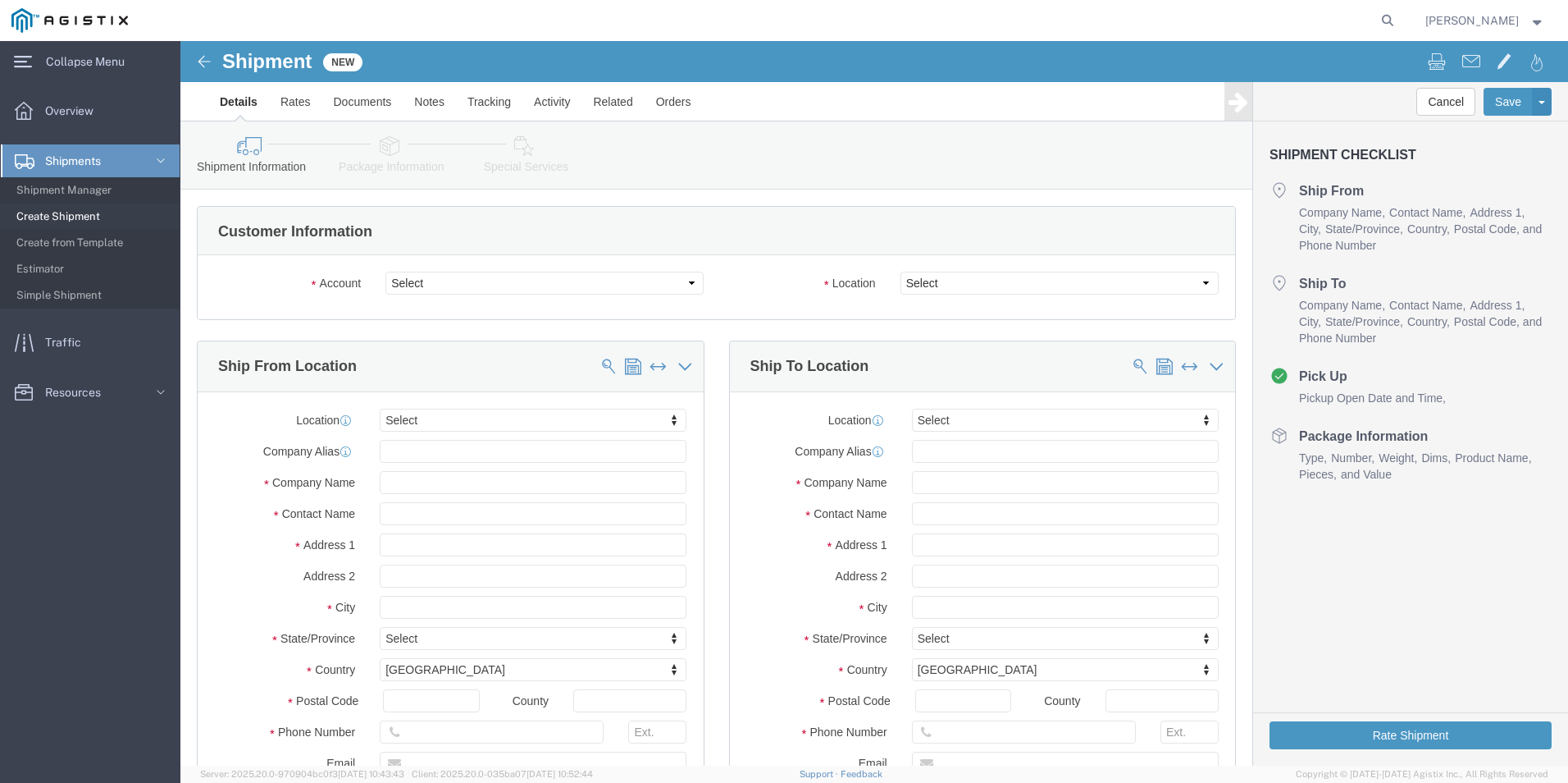
click select "Select Kerotest Manufacturing Corp PG&E"
select select "9596"
click select "Select Kerotest Manufacturing Corp PG&E"
select select
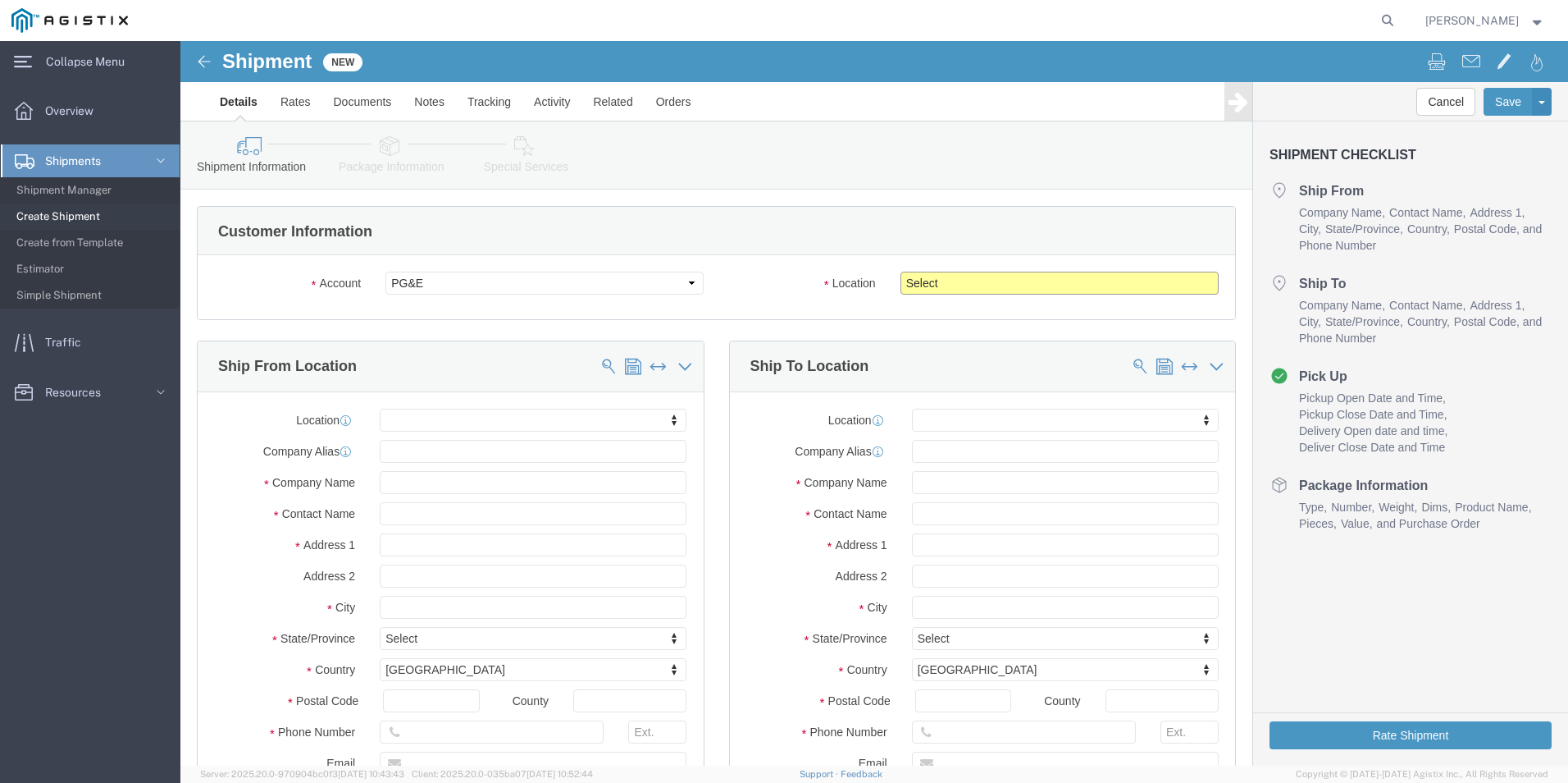
click select "Select All Others [GEOGRAPHIC_DATA] [GEOGRAPHIC_DATA] [GEOGRAPHIC_DATA] [GEOGRA…"
select select "19740"
click select "Select All Others [GEOGRAPHIC_DATA] [GEOGRAPHIC_DATA] [GEOGRAPHIC_DATA] [GEOGRA…"
click input "text"
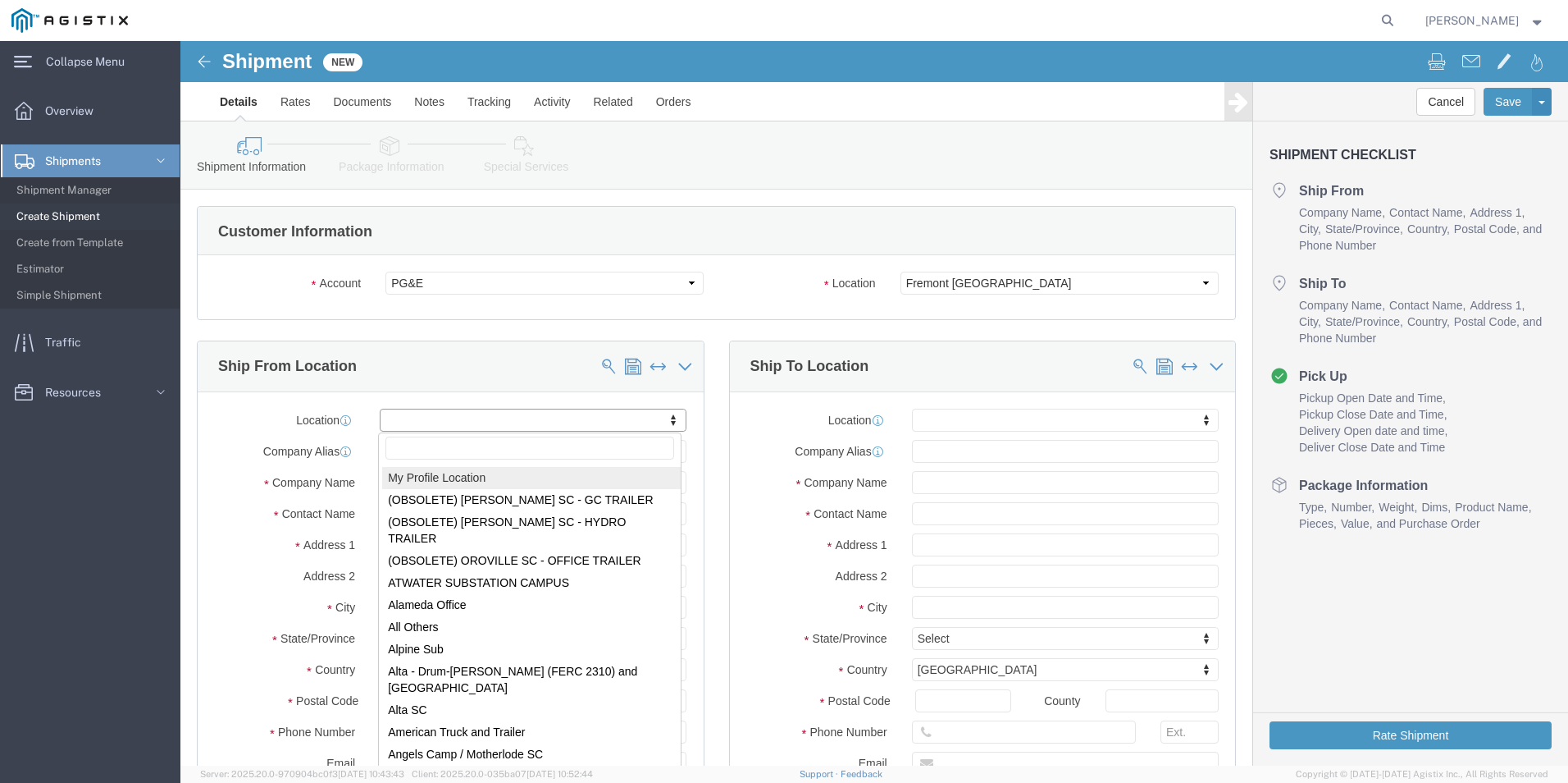
select select "MYPROFILE"
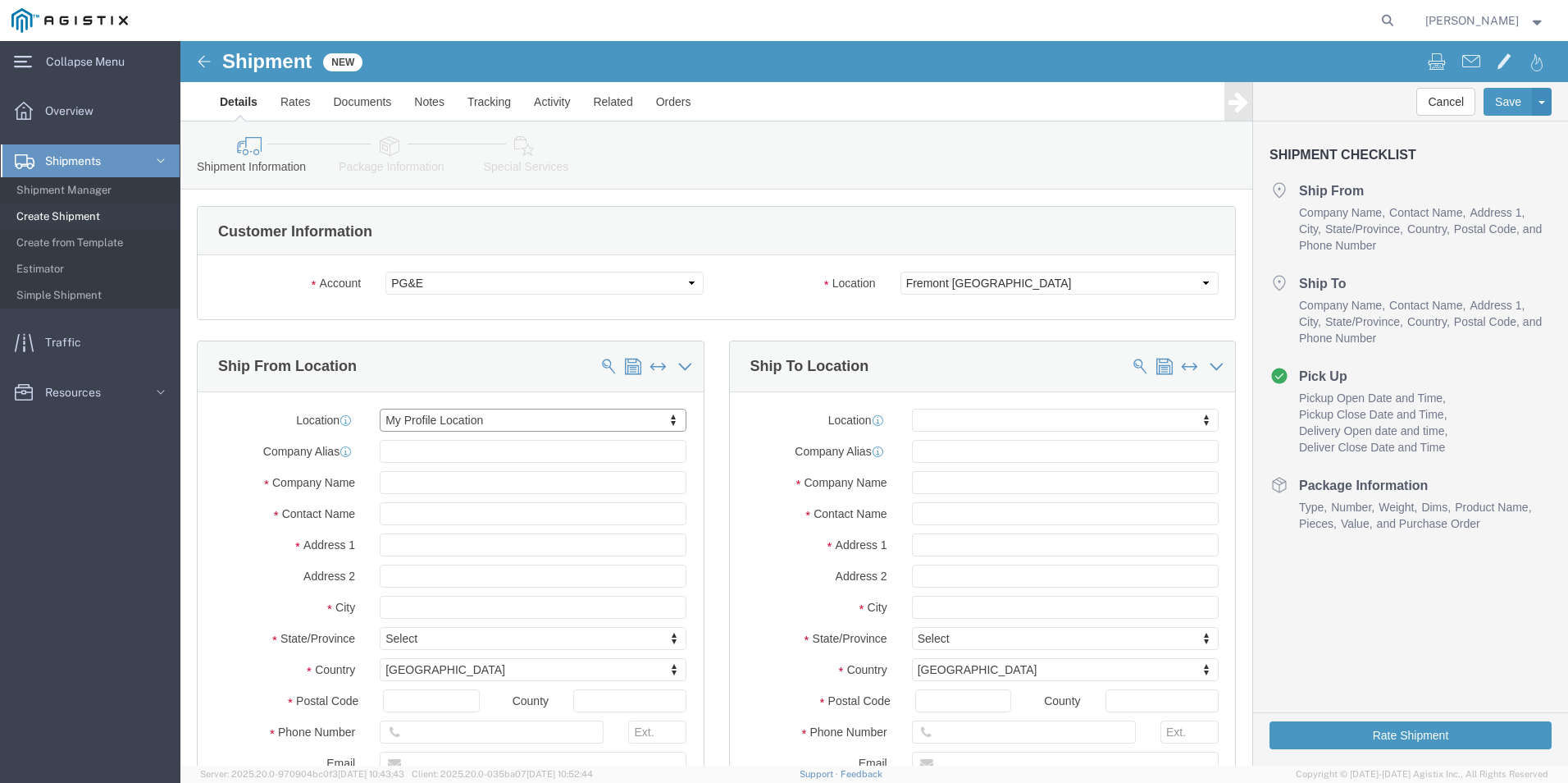
select select "LA"
click input "text"
type input "P"
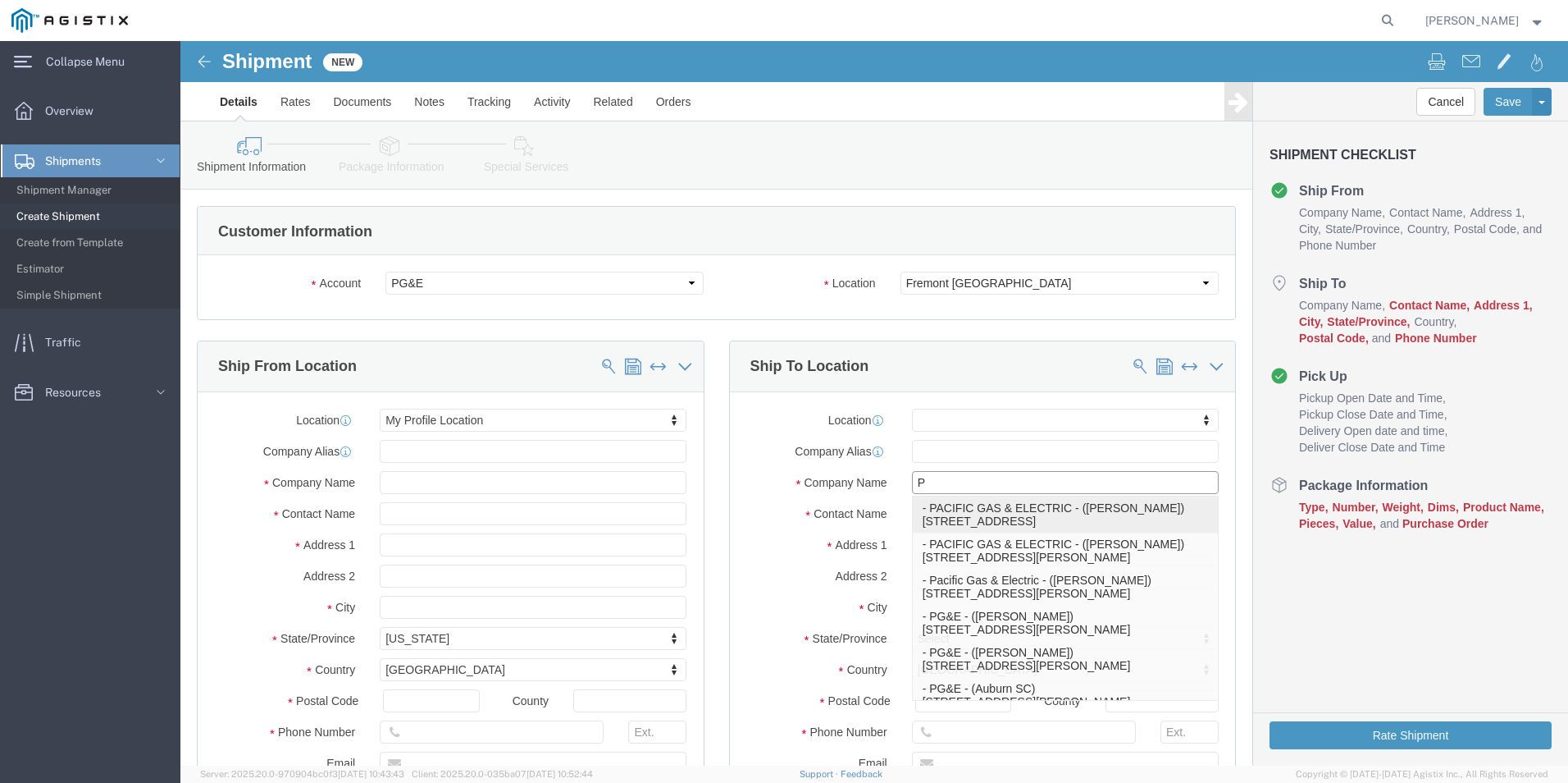
click p "- PACIFIC GAS & ELECTRIC - ([PERSON_NAME]) [STREET_ADDRESS]"
select select "CA"
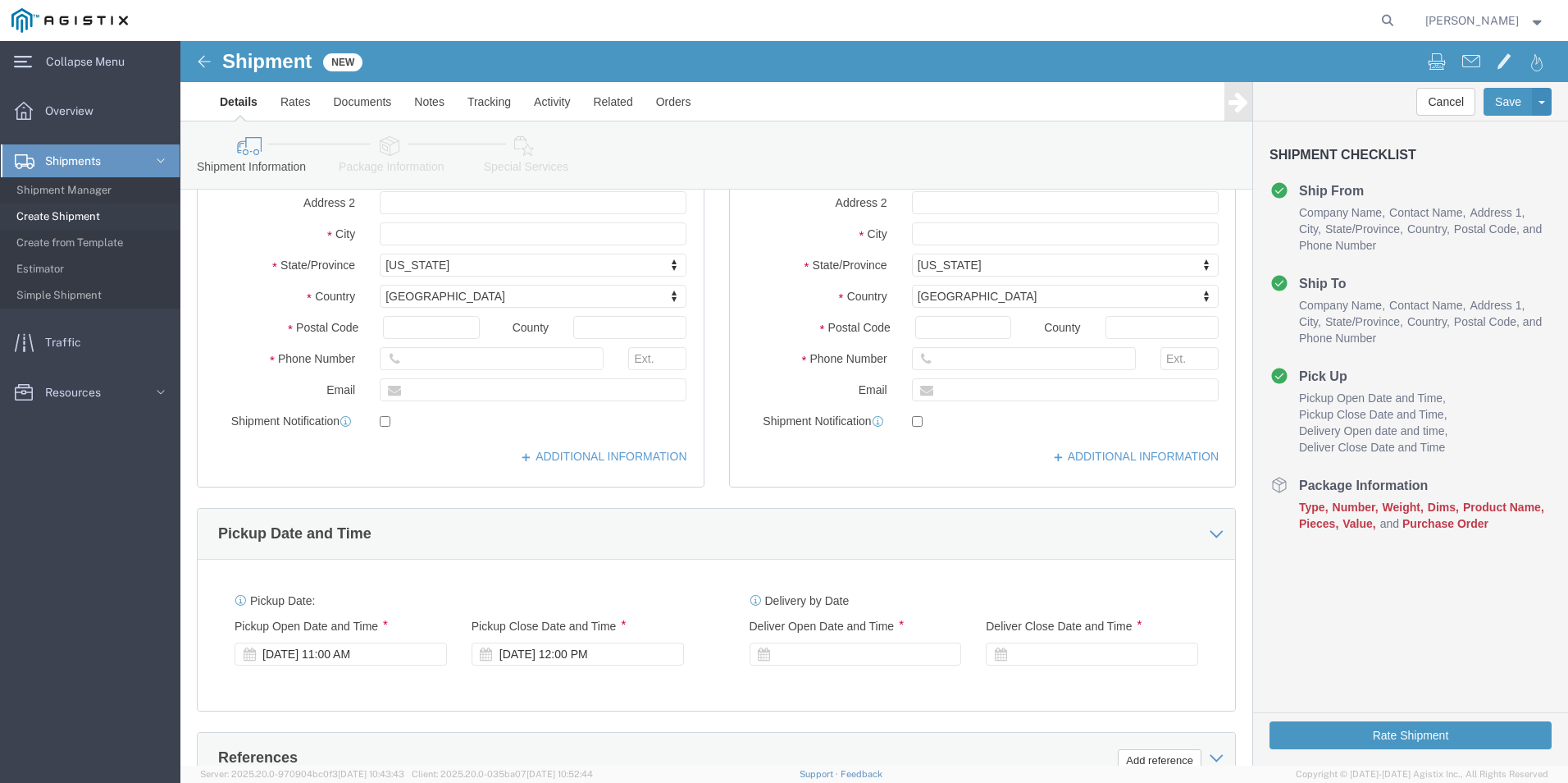
scroll to position [411, 0]
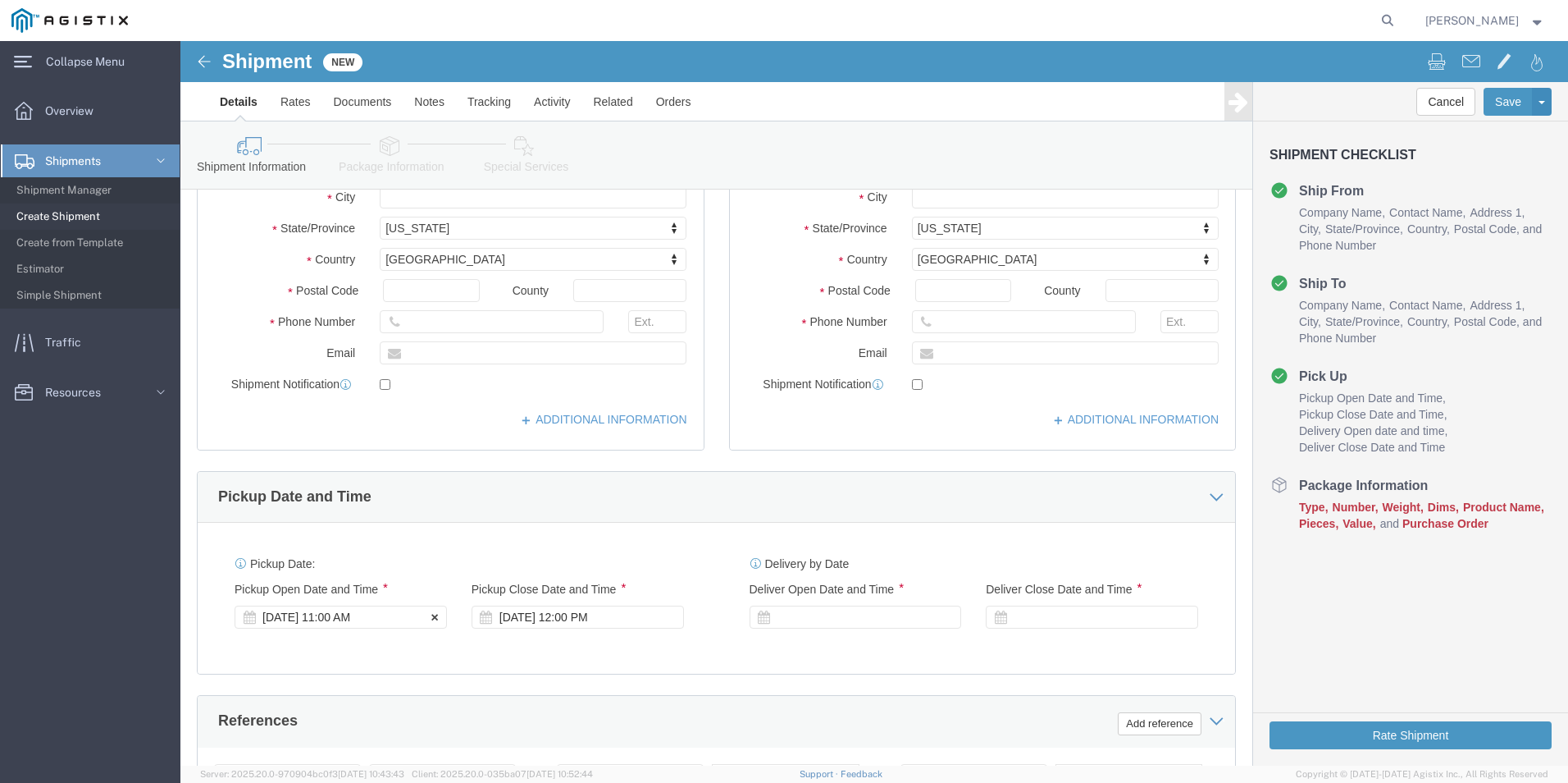
type input "PACIFIC GAS & ELECTRIC"
click div "[DATE] 11:00 AM"
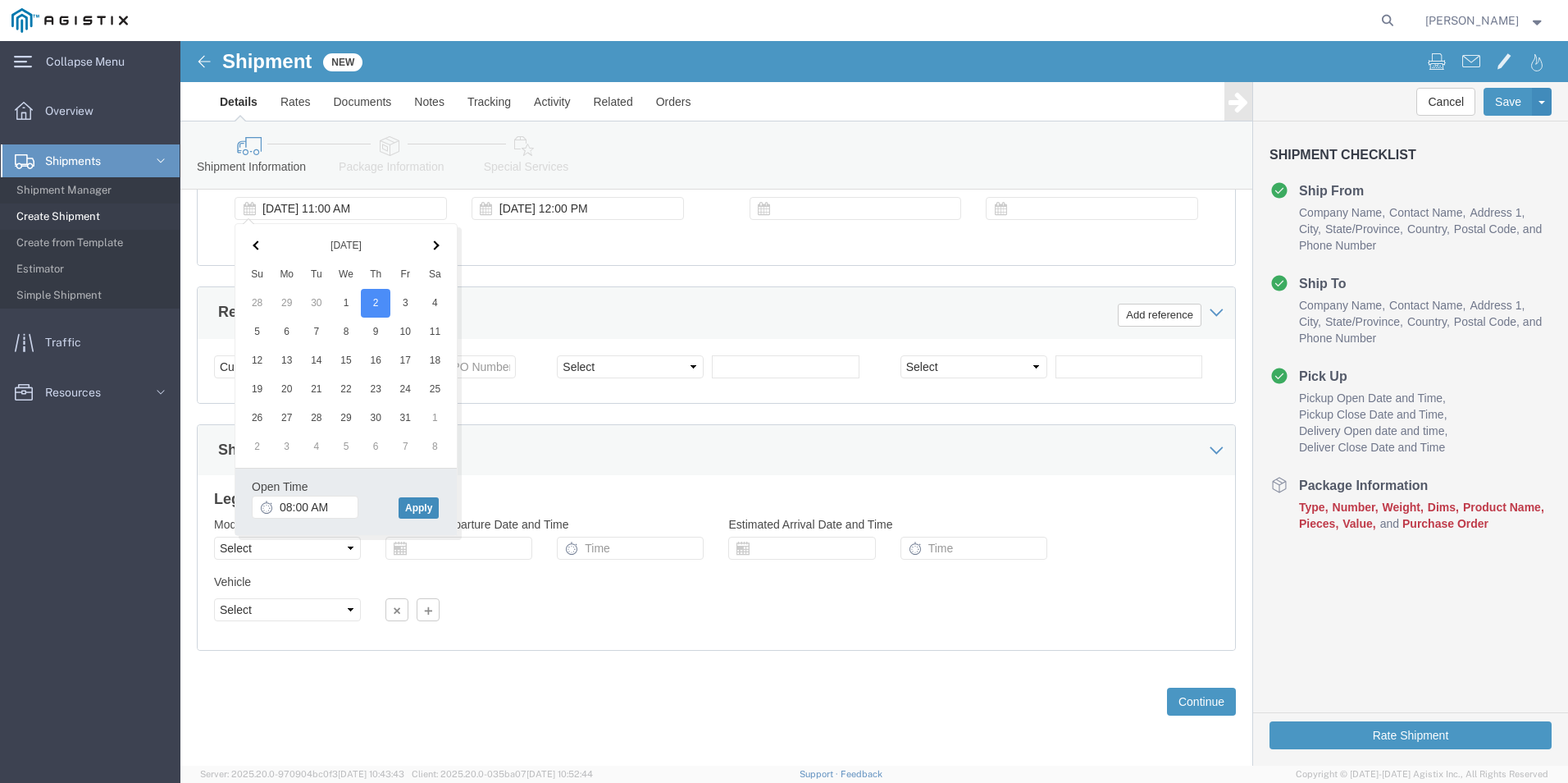
type input "8:00 AM"
click button "Apply"
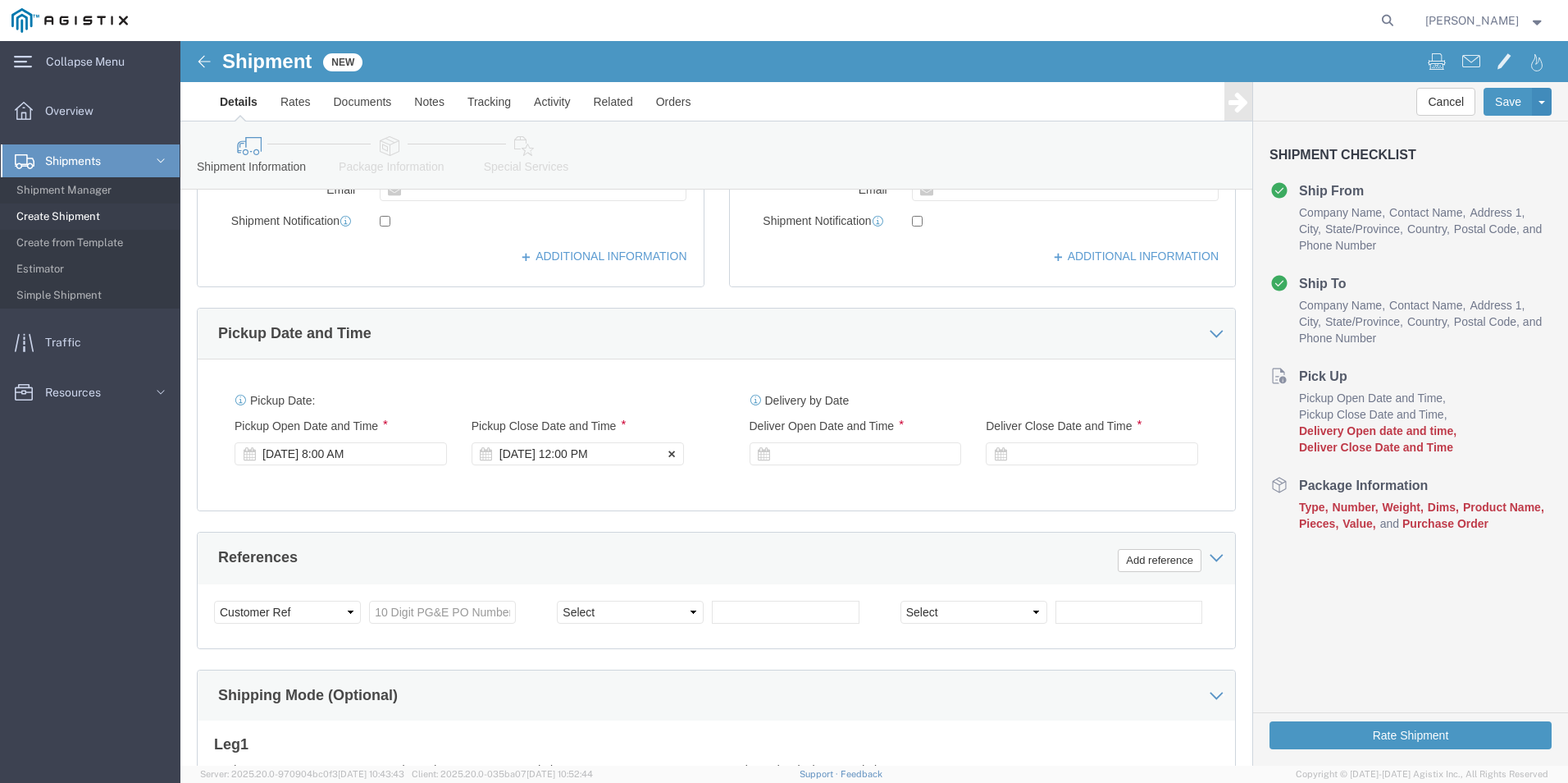
scroll to position [573, 0]
click div "[DATE] 12:00 PM"
type input "4:00 PM"
click button "Apply"
click div
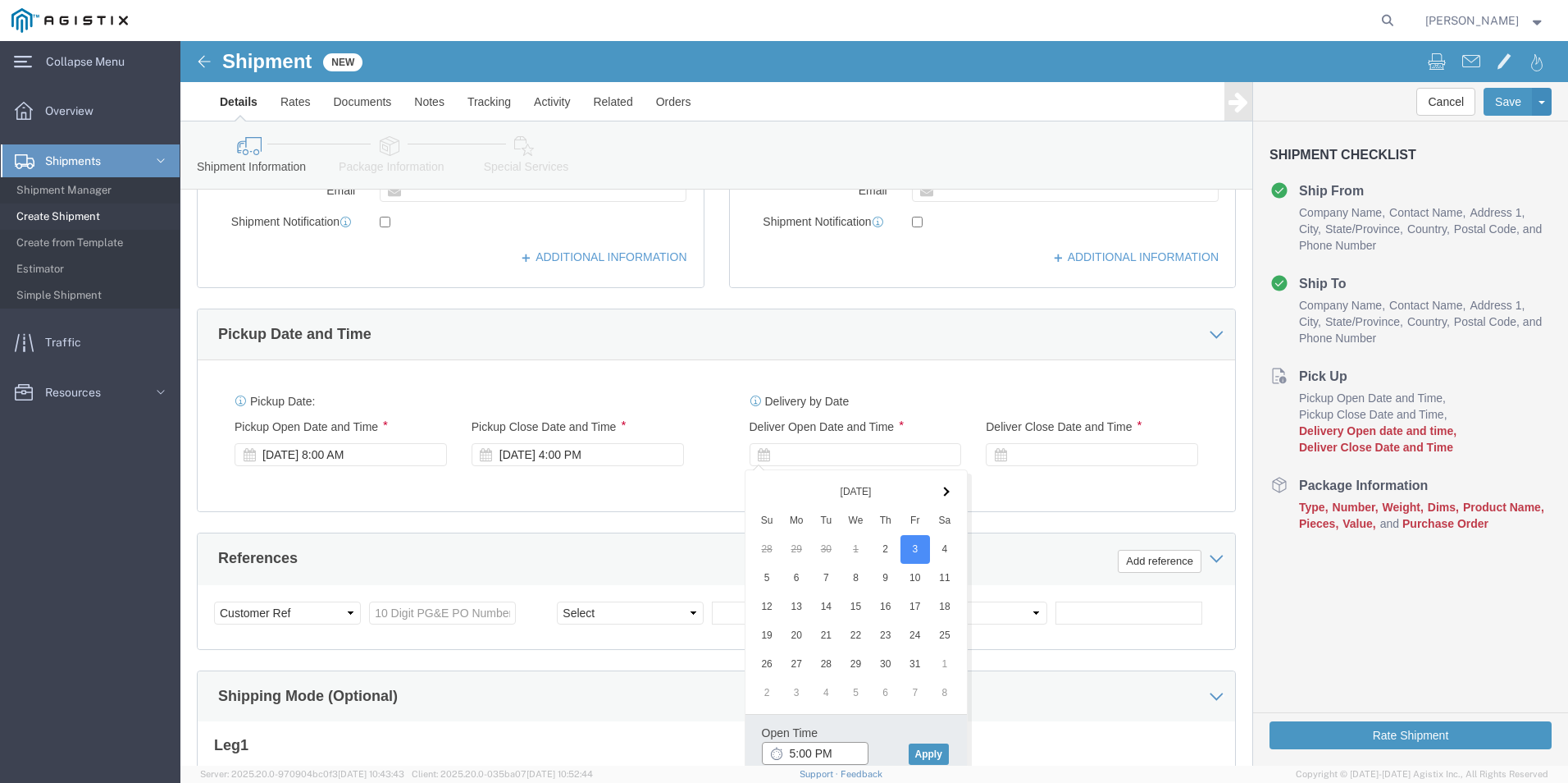
click input "5:00 PM"
type input "8:00 AM"
click button "Apply"
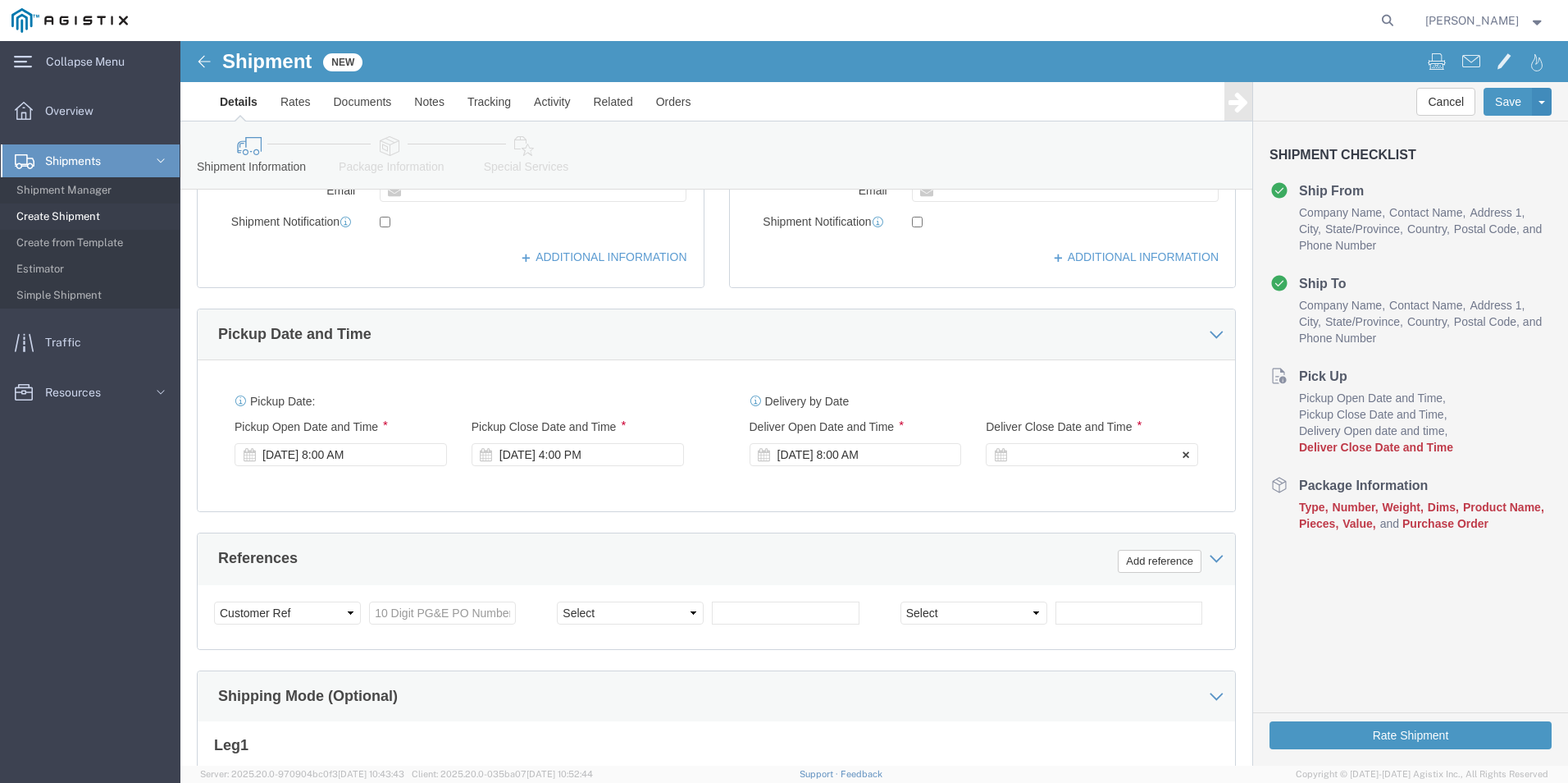
click div
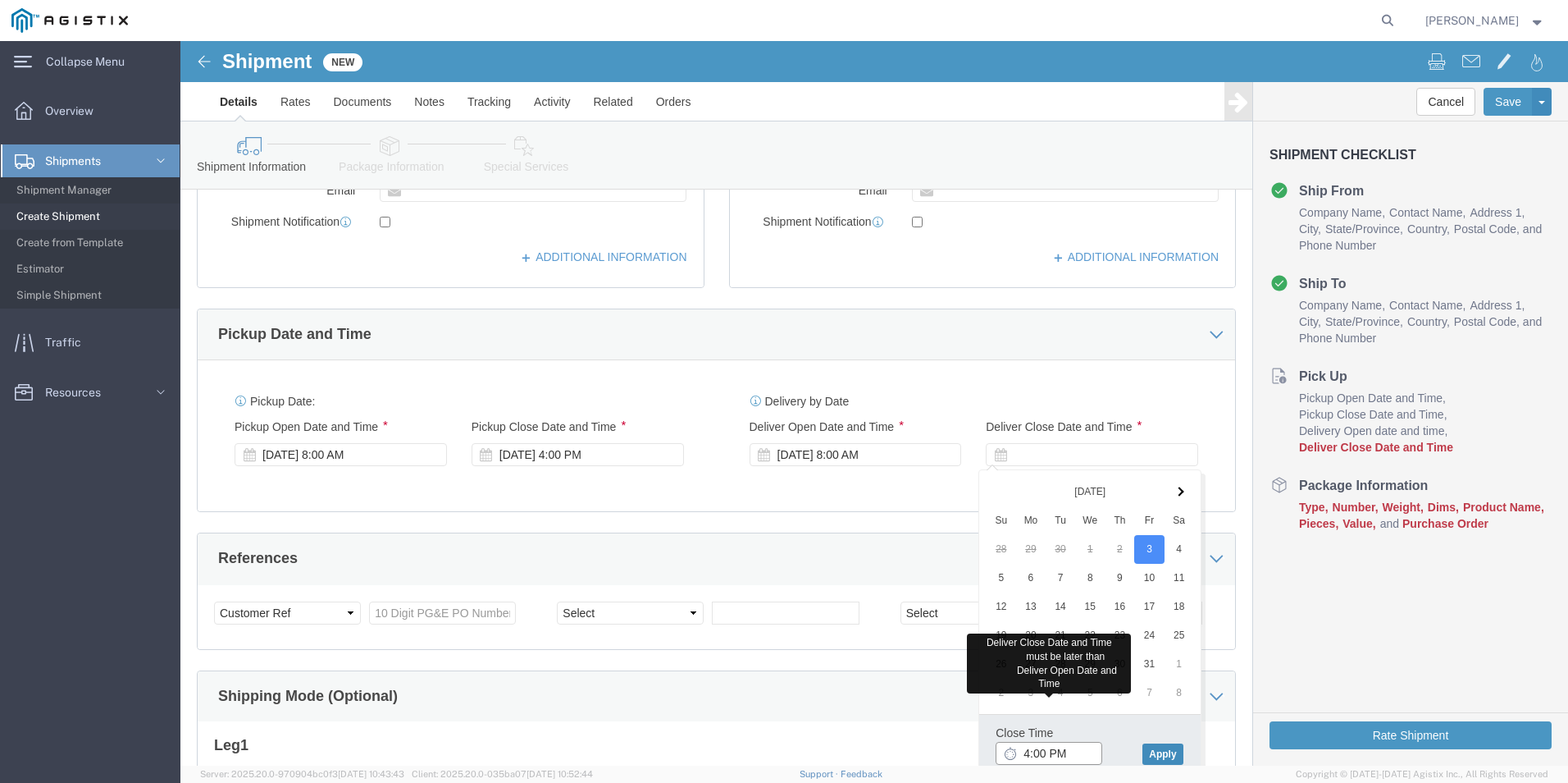
type input "4:00 PM"
click button "Apply"
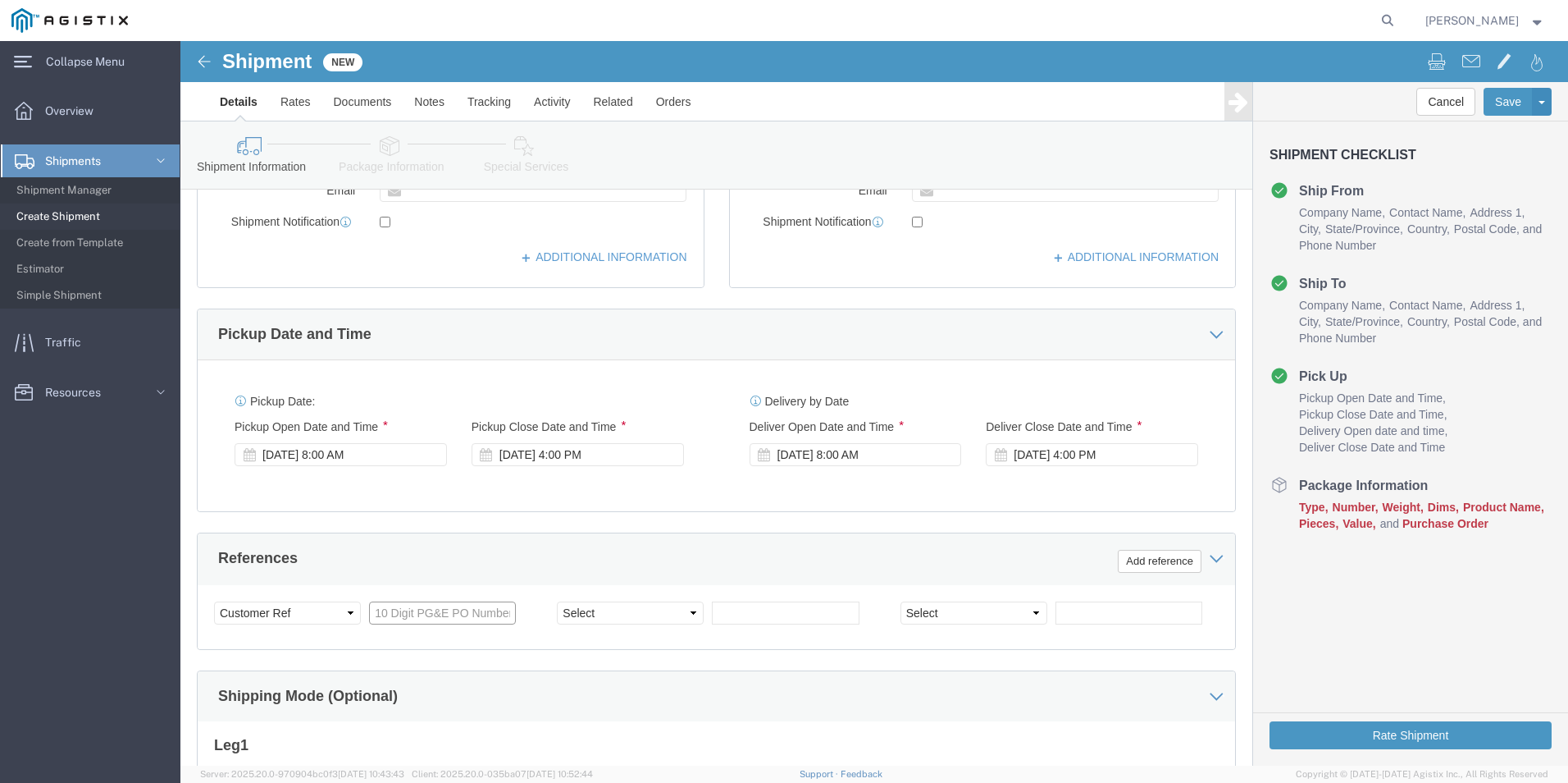
click input "text"
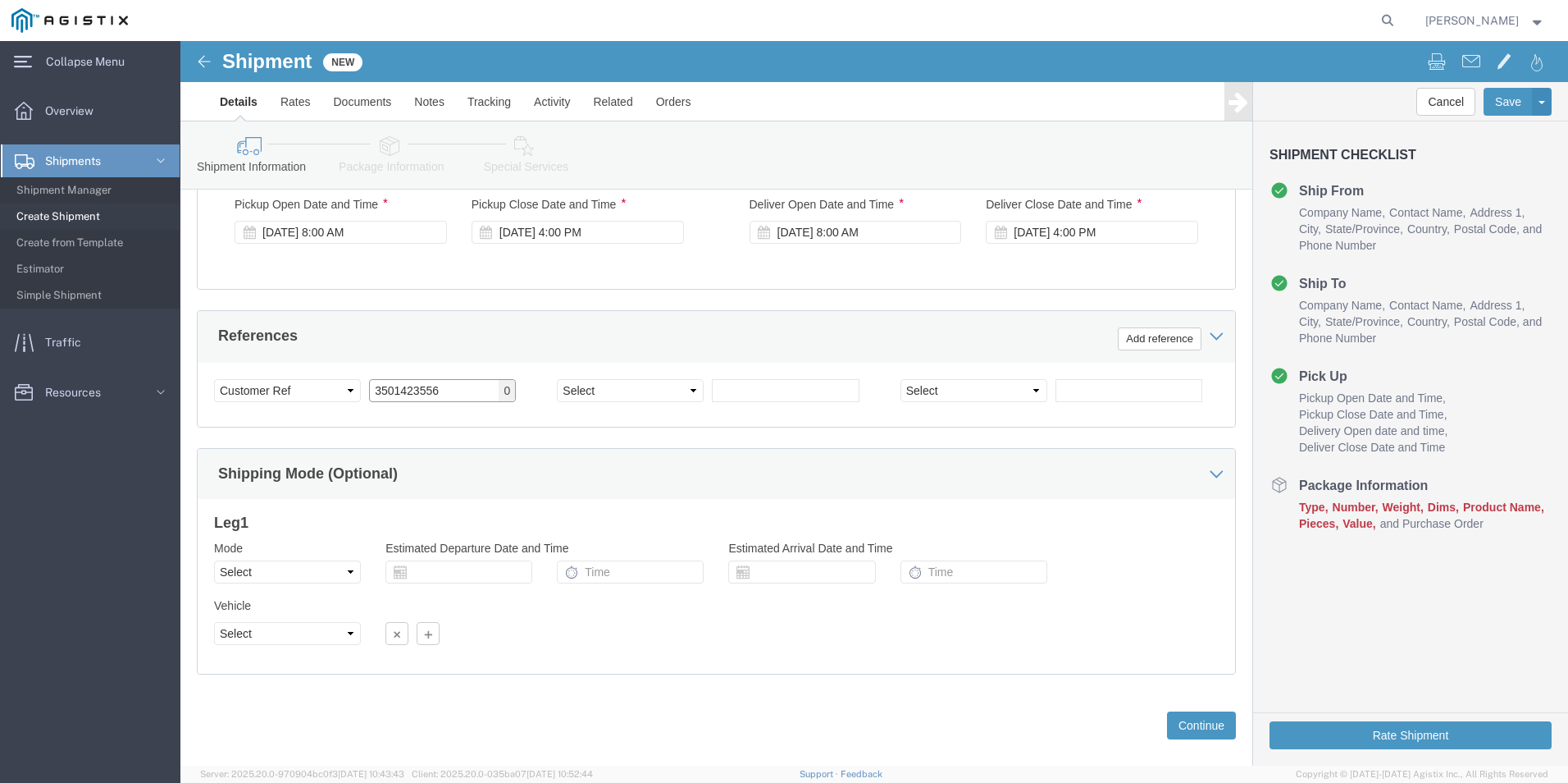
scroll to position [819, 0]
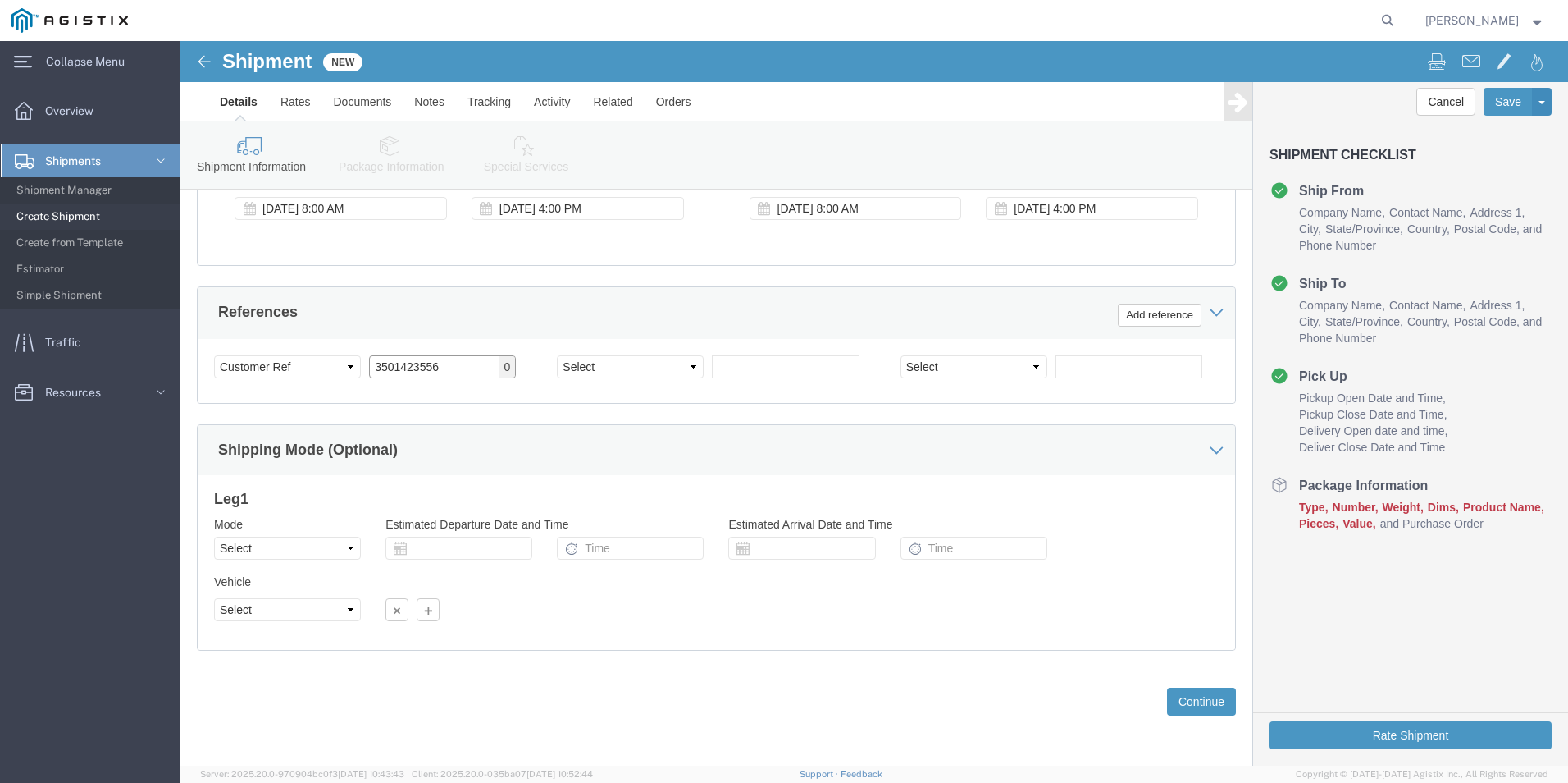
type input "3501423556"
click select "Select Air Less than Truckload Multi-Leg Ocean Freight Rail Small Parcel Truckl…"
select select "LTL"
click select "Select Air Less than Truckload Multi-Leg Ocean Freight Rail Small Parcel Truckl…"
click button "Continue"
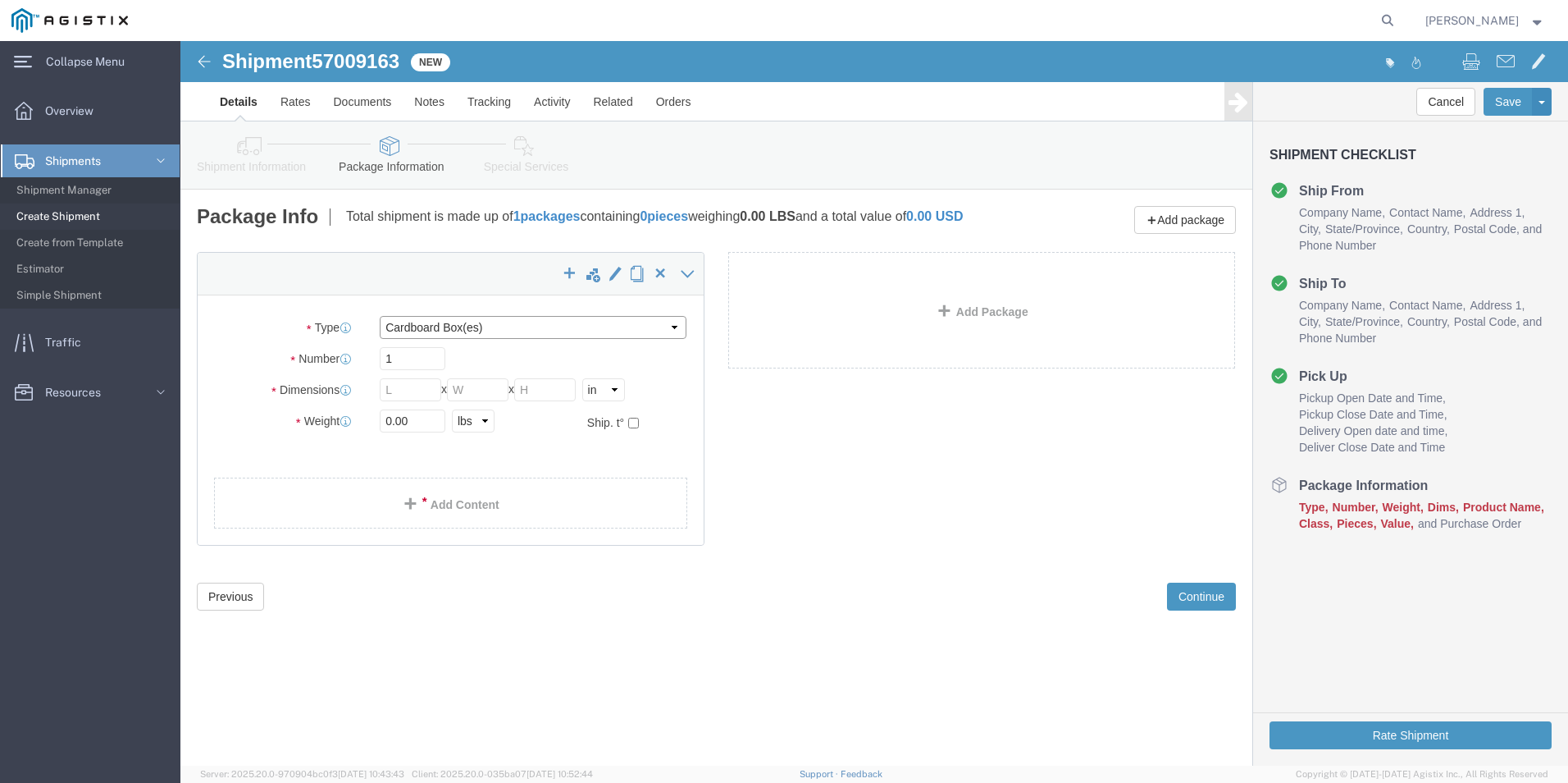
click select "Select Bulk Bundle(s) Cardboard Box(es) Carton(s) Crate(s) Drum(s) (Fiberboard)…"
select select "PSNS"
click select "Select Bulk Bundle(s) Cardboard Box(es) Carton(s) Crate(s) Drum(s) (Fiberboard)…"
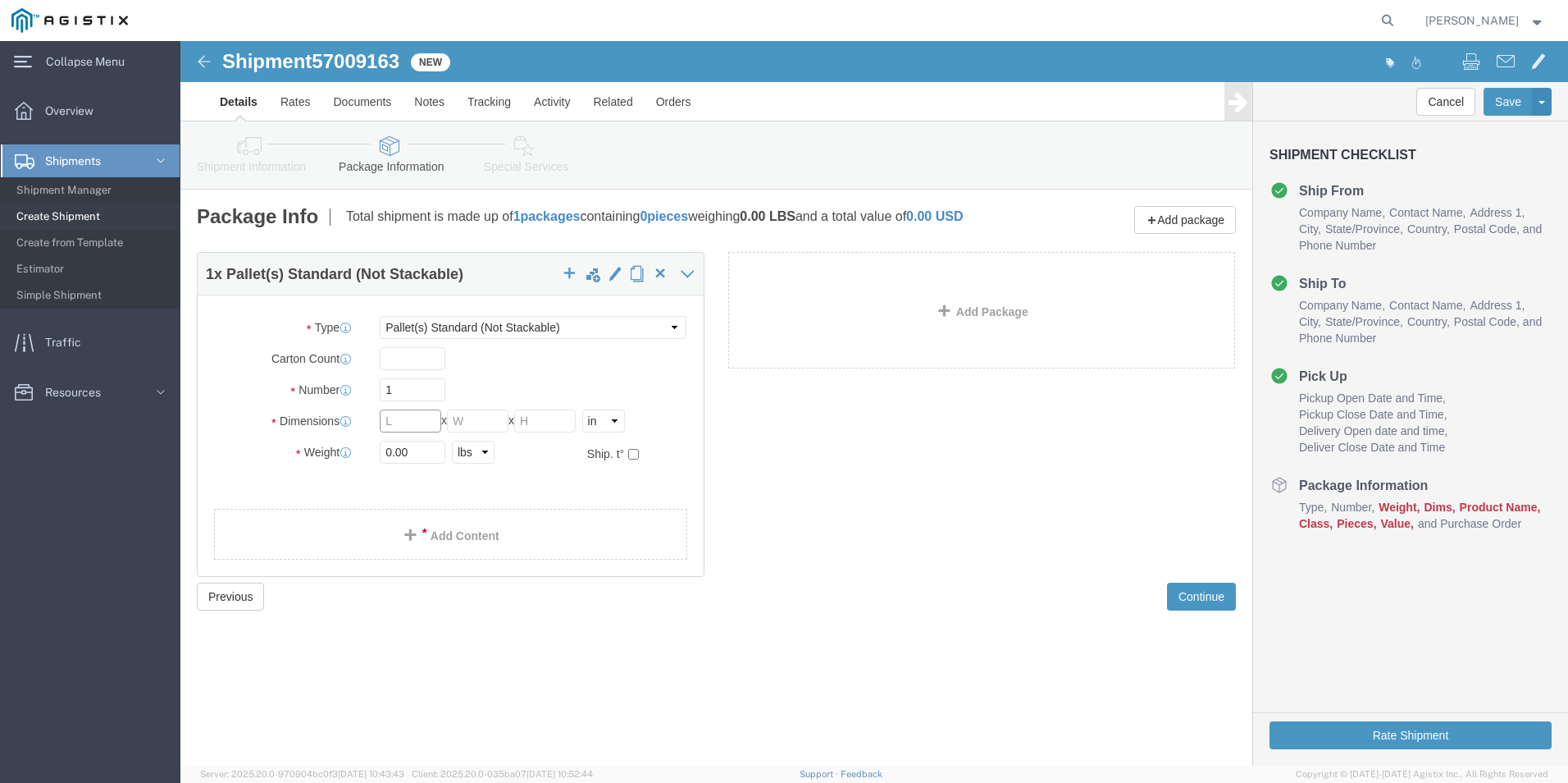
click input "text"
type input "38"
type input "28"
type input "22"
click link "Add Content"
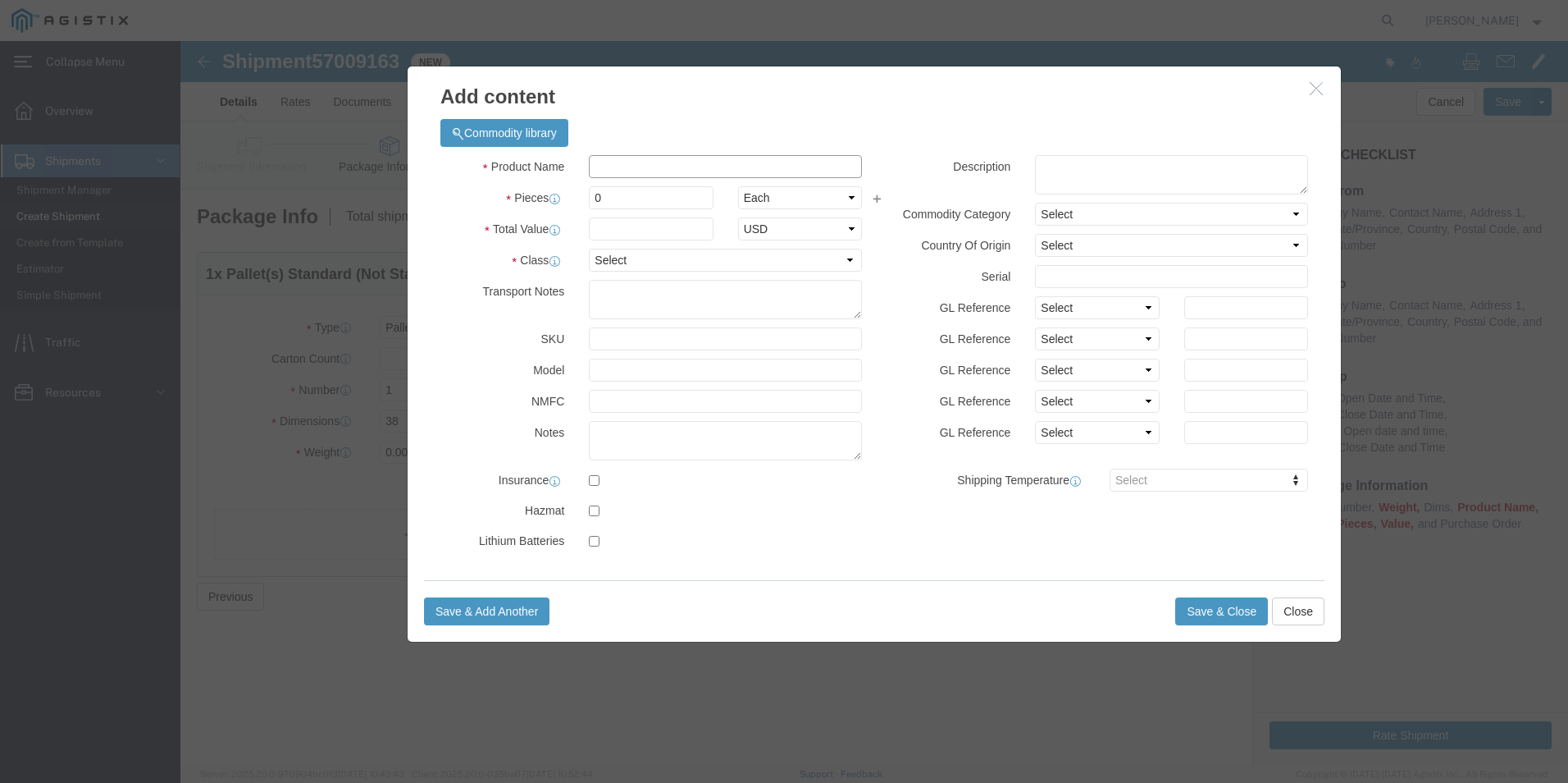
click input "text"
type input "PLASTIC COUPLINGS (3177-20)"
click input "0"
type input "80"
type input "4200"
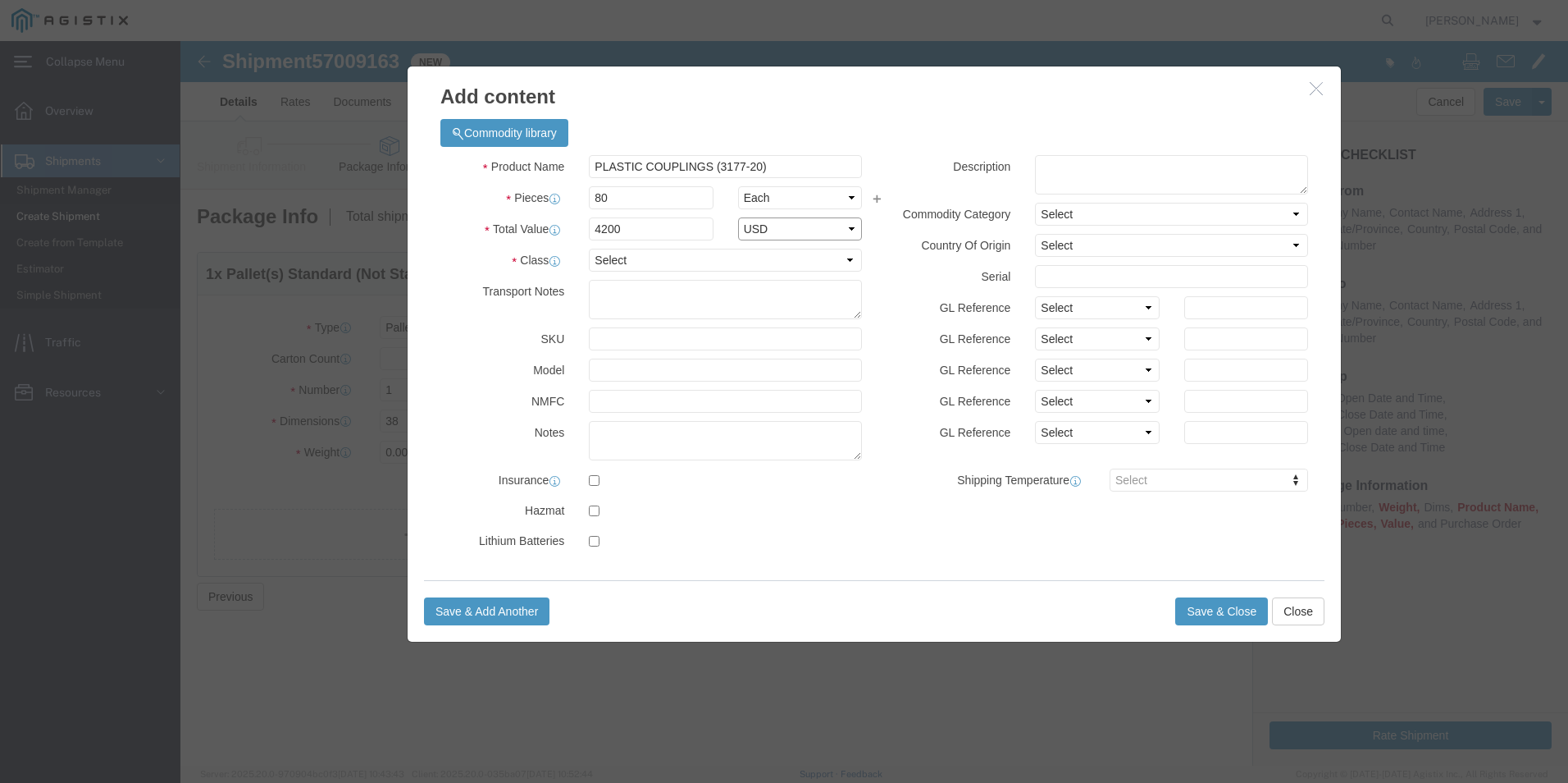
select select "USD"
click select "Select 50 55 60 65 70 85 92.5 100 125 175 250 300 400"
select select "125"
click select "Select 50 55 60 65 70 85 92.5 100 125 175 250 300 400"
click button "Save & Close"
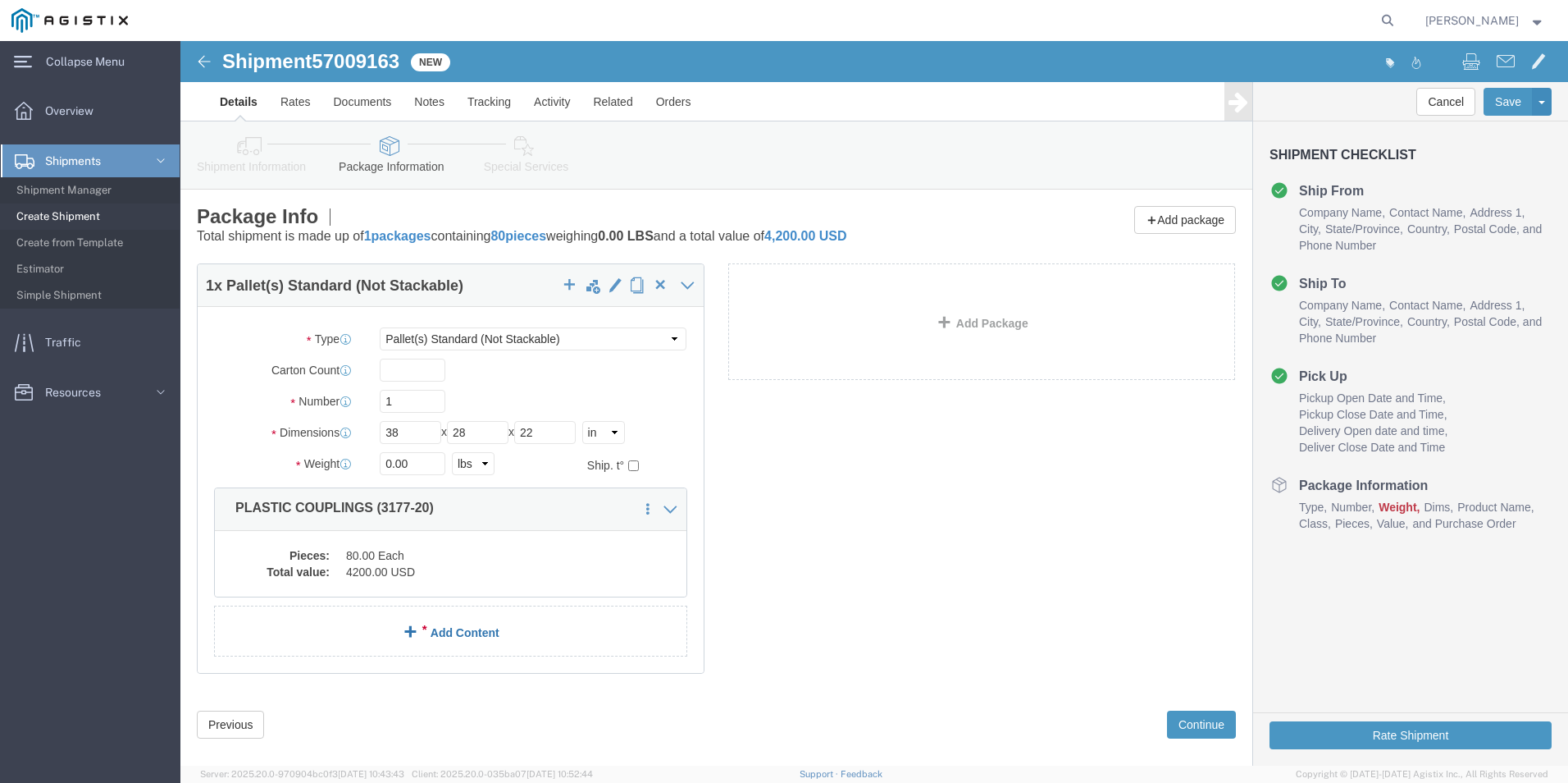
click link "Add Content"
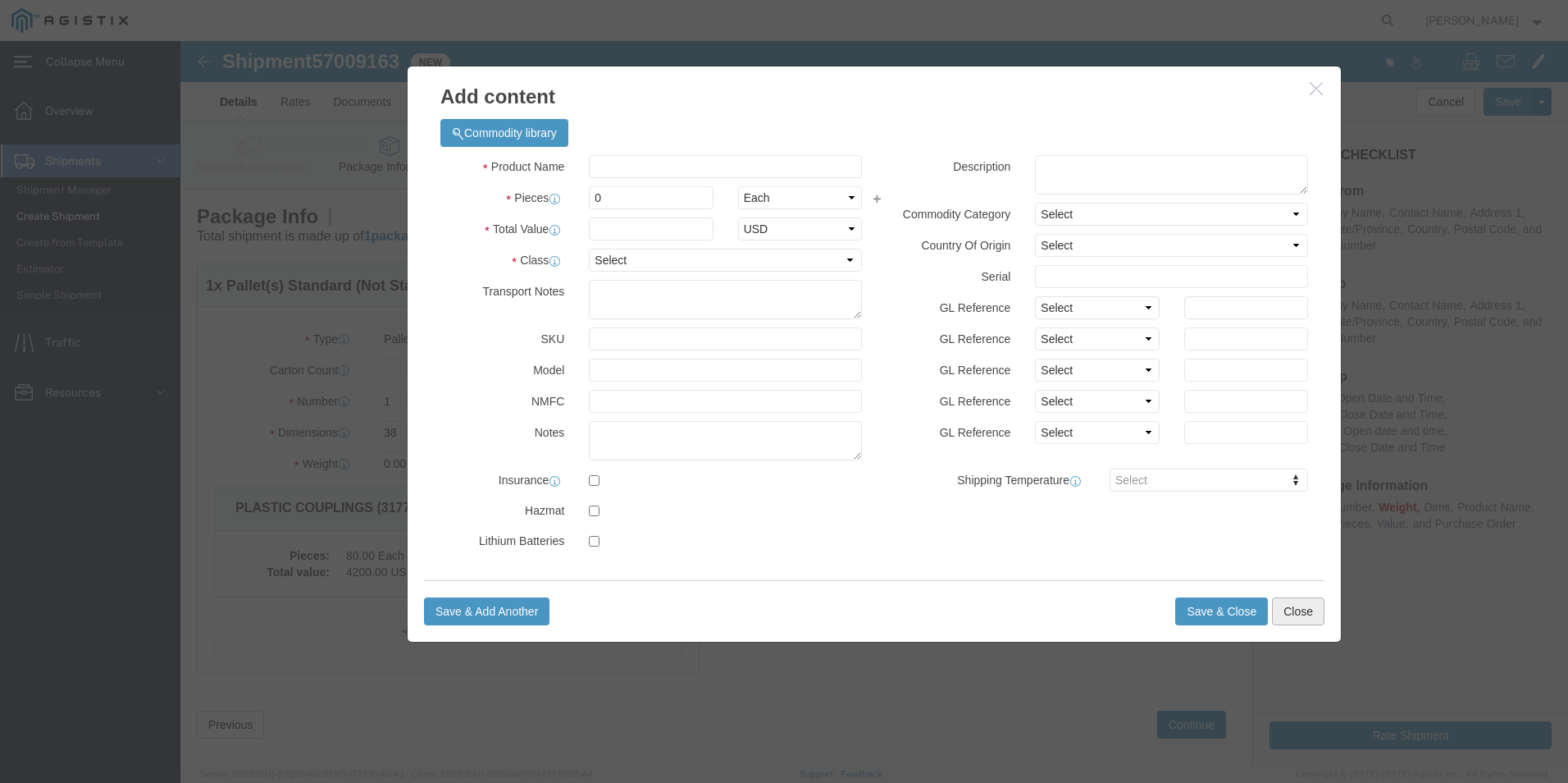
click button "Close"
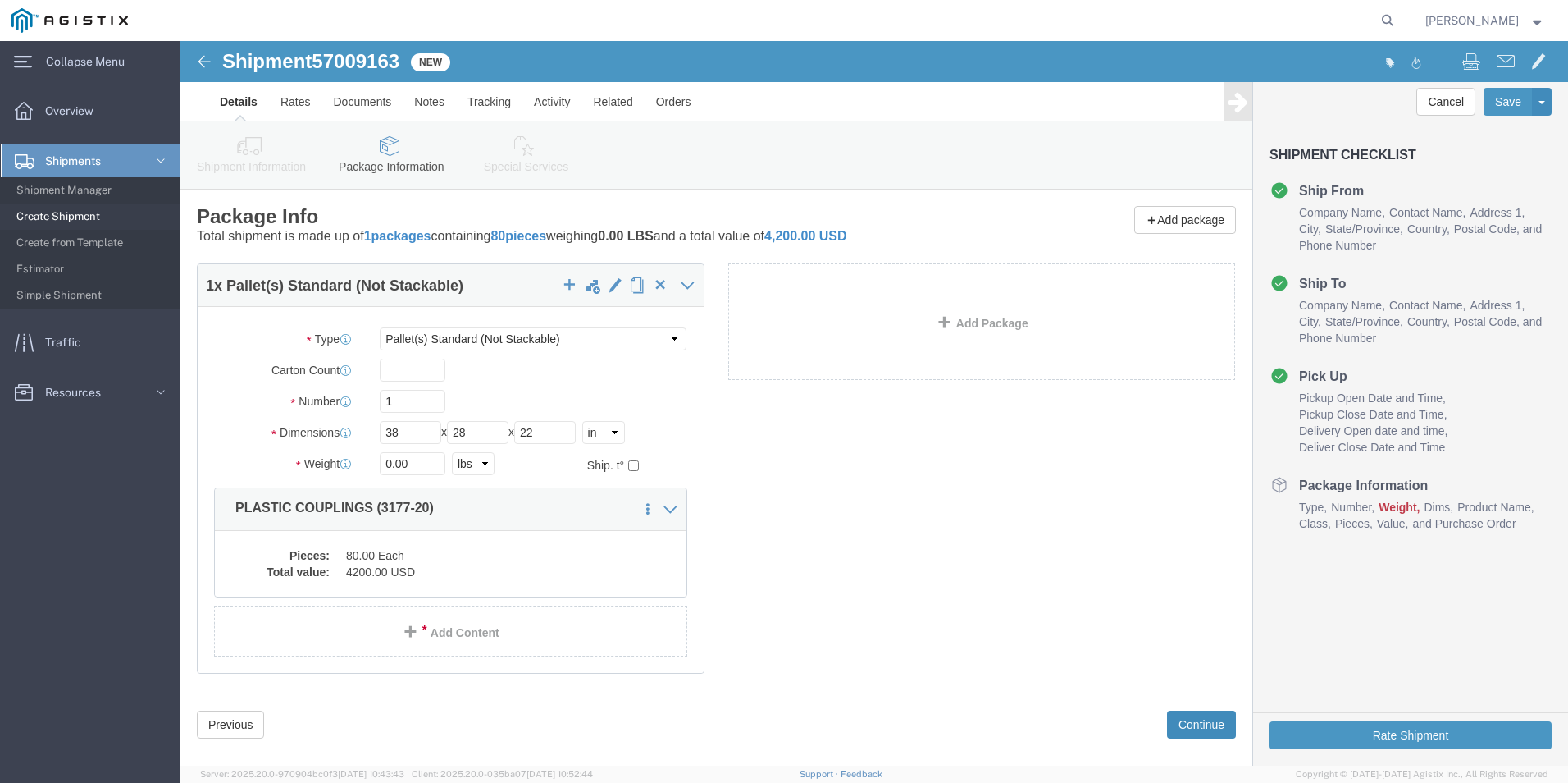
click button "Continue"
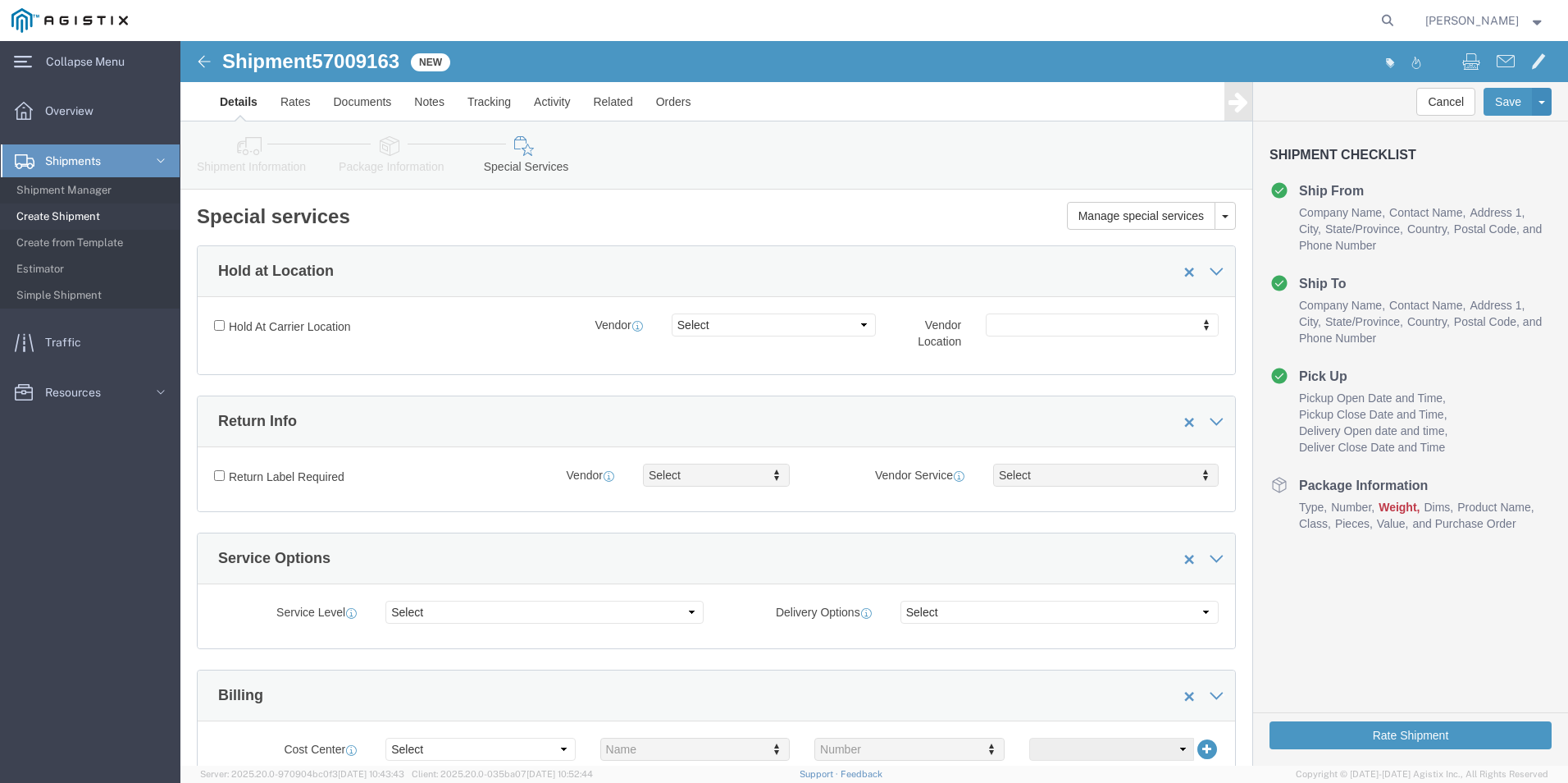
click icon
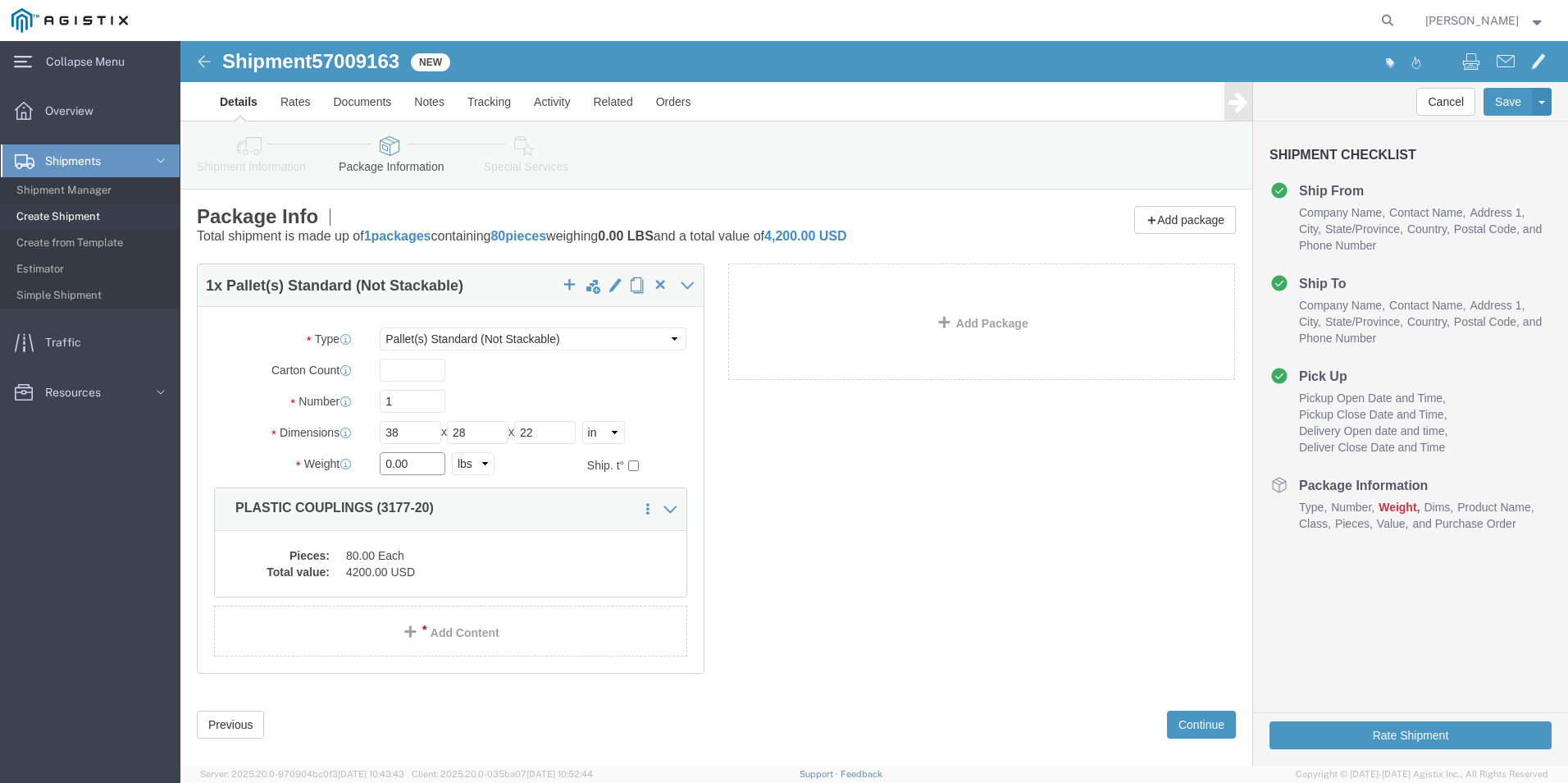
drag, startPoint x: 235, startPoint y: 429, endPoint x: 155, endPoint y: 429, distance: 80.0
click div "Weight 0.00 Select kgs lbs Ship. t°"
type input "134"
drag, startPoint x: 990, startPoint y: 672, endPoint x: 888, endPoint y: 660, distance: 102.7
click button "Continue"
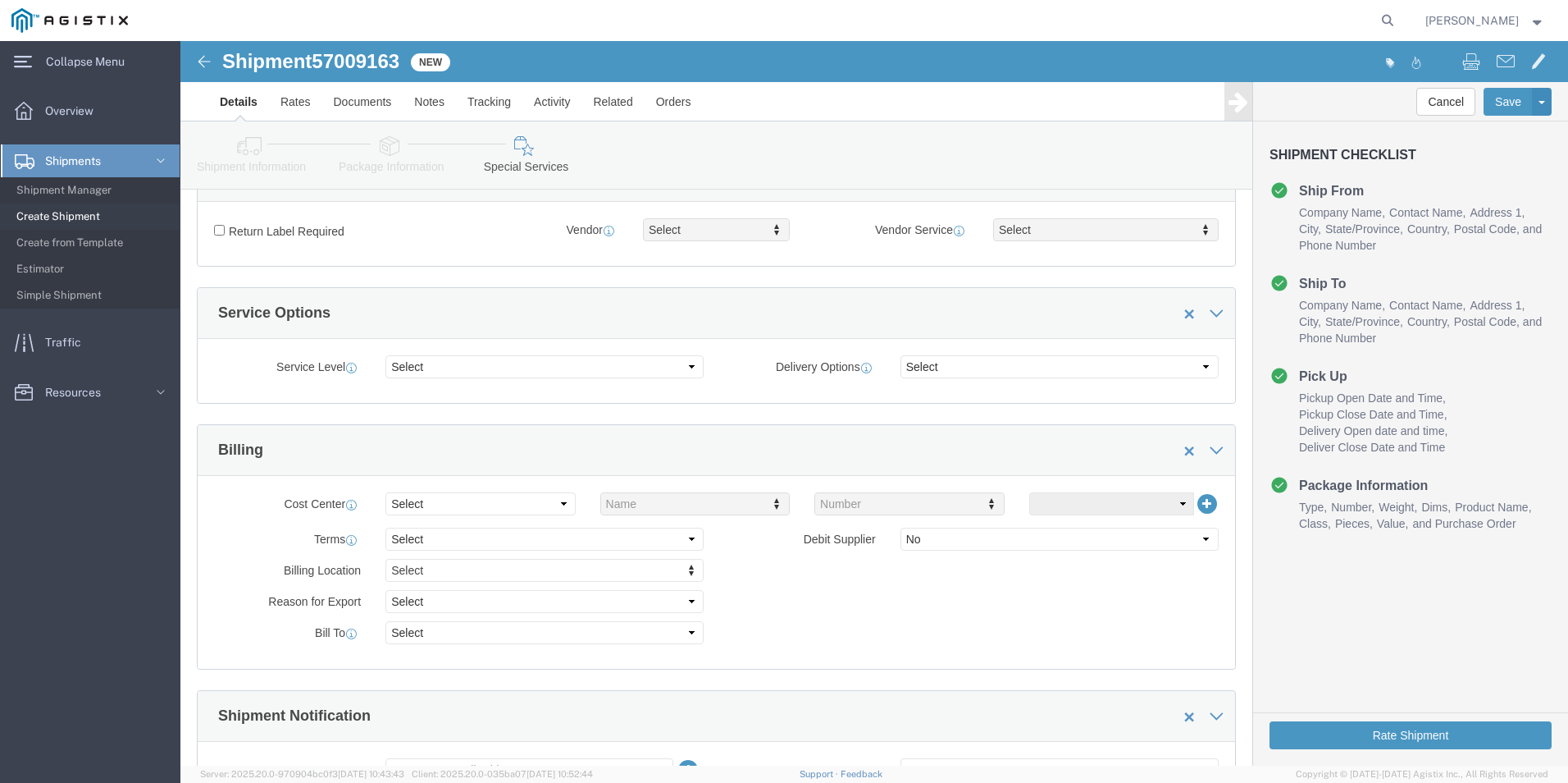
scroll to position [246, 0]
click select "Select 1 Day 2 Day 3-5 Day Economy 5+ Day"
select select "3-5 Day Economy"
click select "Select 1 Day 2 Day 3-5 Day Economy 5+ Day"
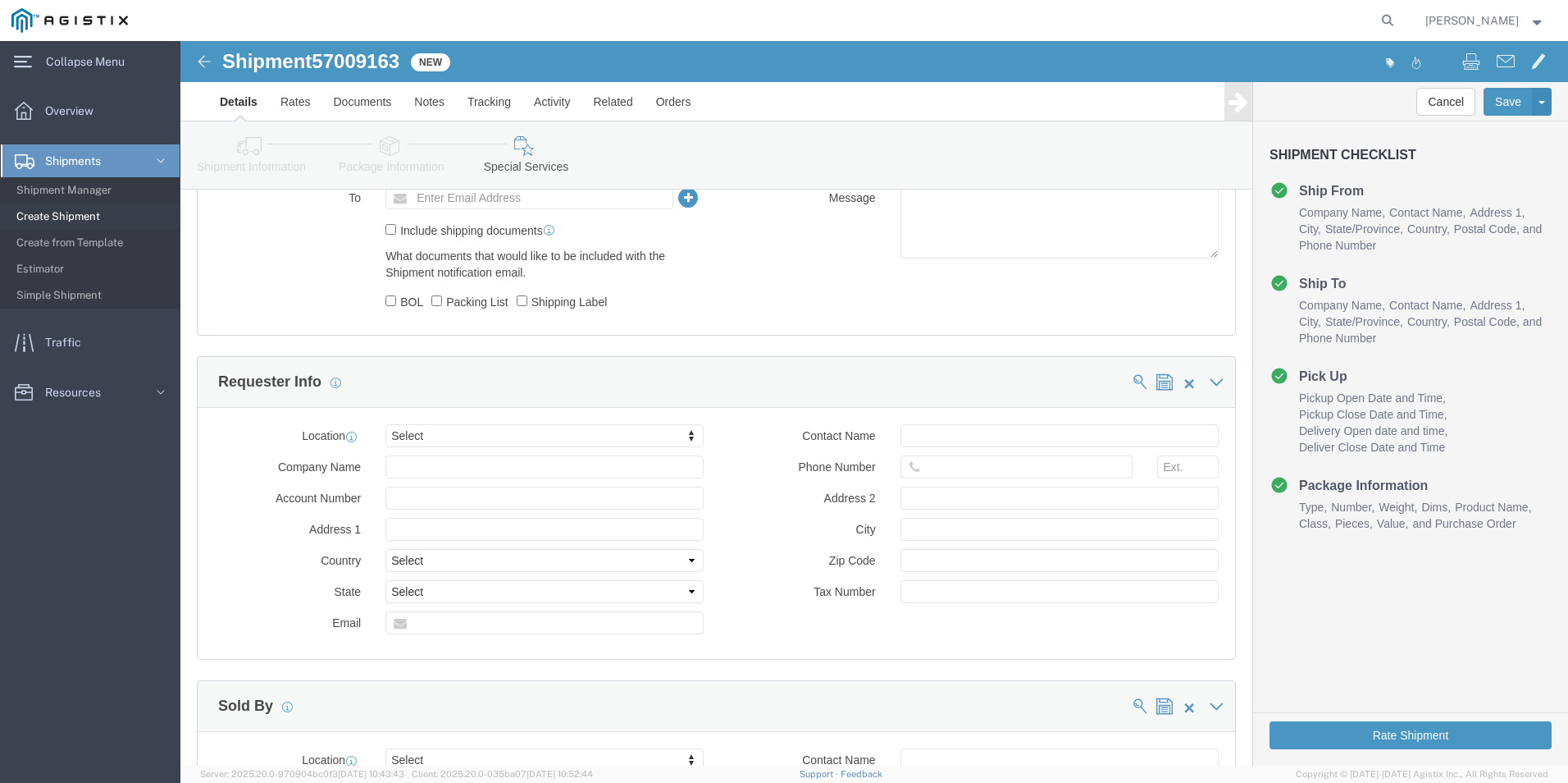
scroll to position [821, 0]
select select "MYPROFILE"
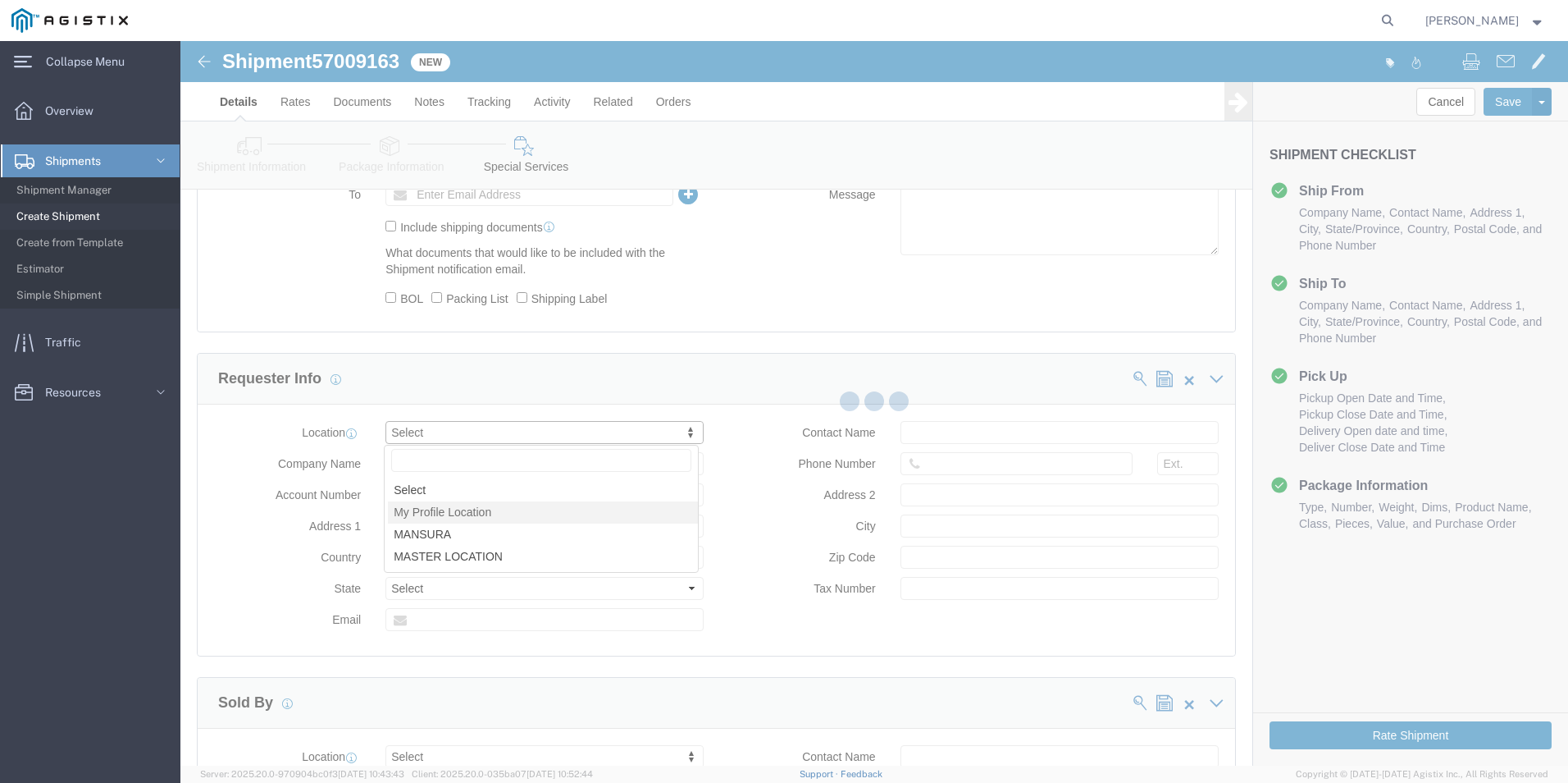
type input "Kerotest Manufacturing Corp"
type input "[STREET_ADDRESS]"
select select "US"
type input "[PERSON_NAME]"
type input "[PHONE_NUMBER]"
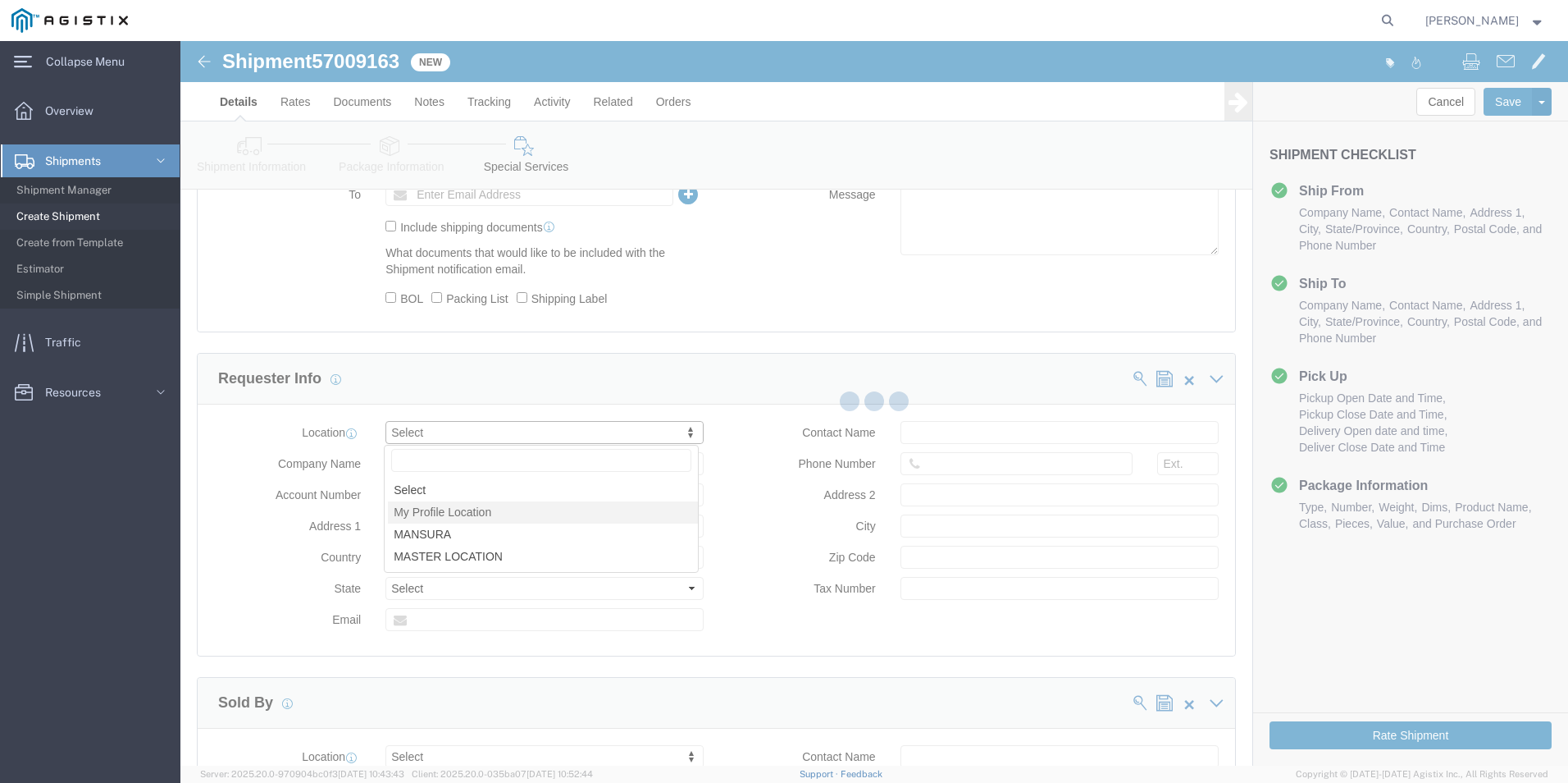
type input "MANSURA"
type input "70350"
select select "LA"
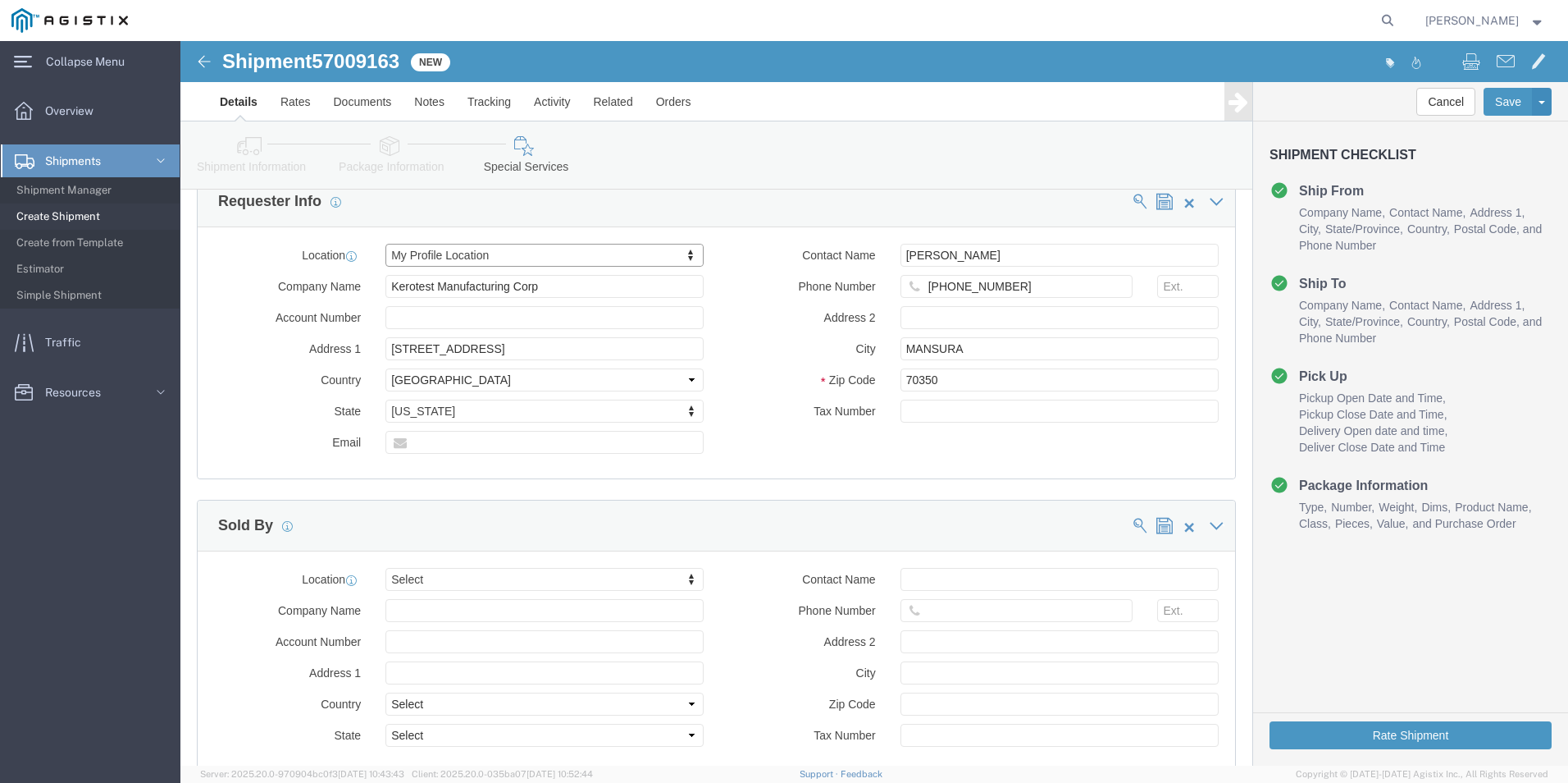
scroll to position [1066, 0]
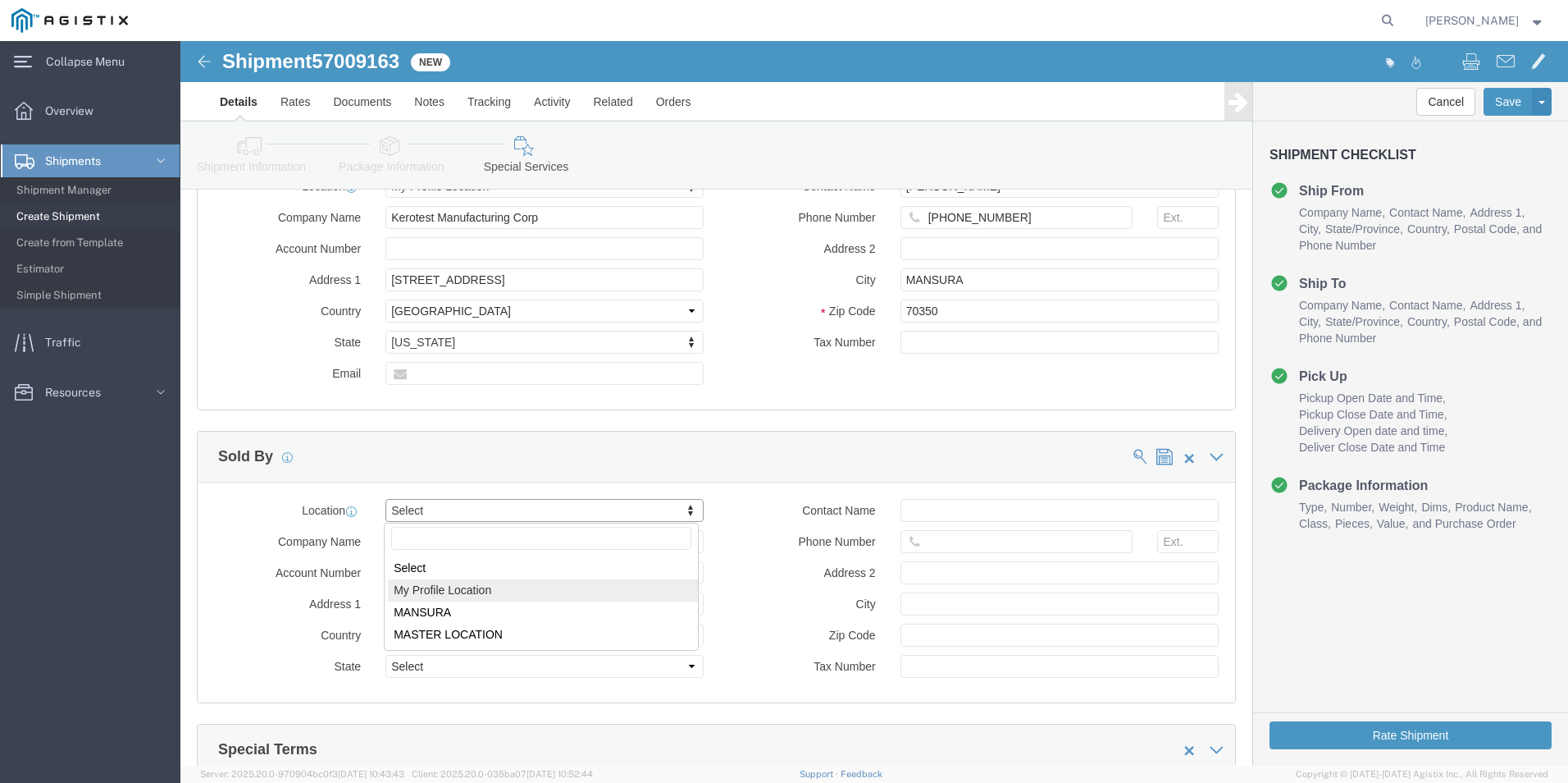
select select "MYPROFILE"
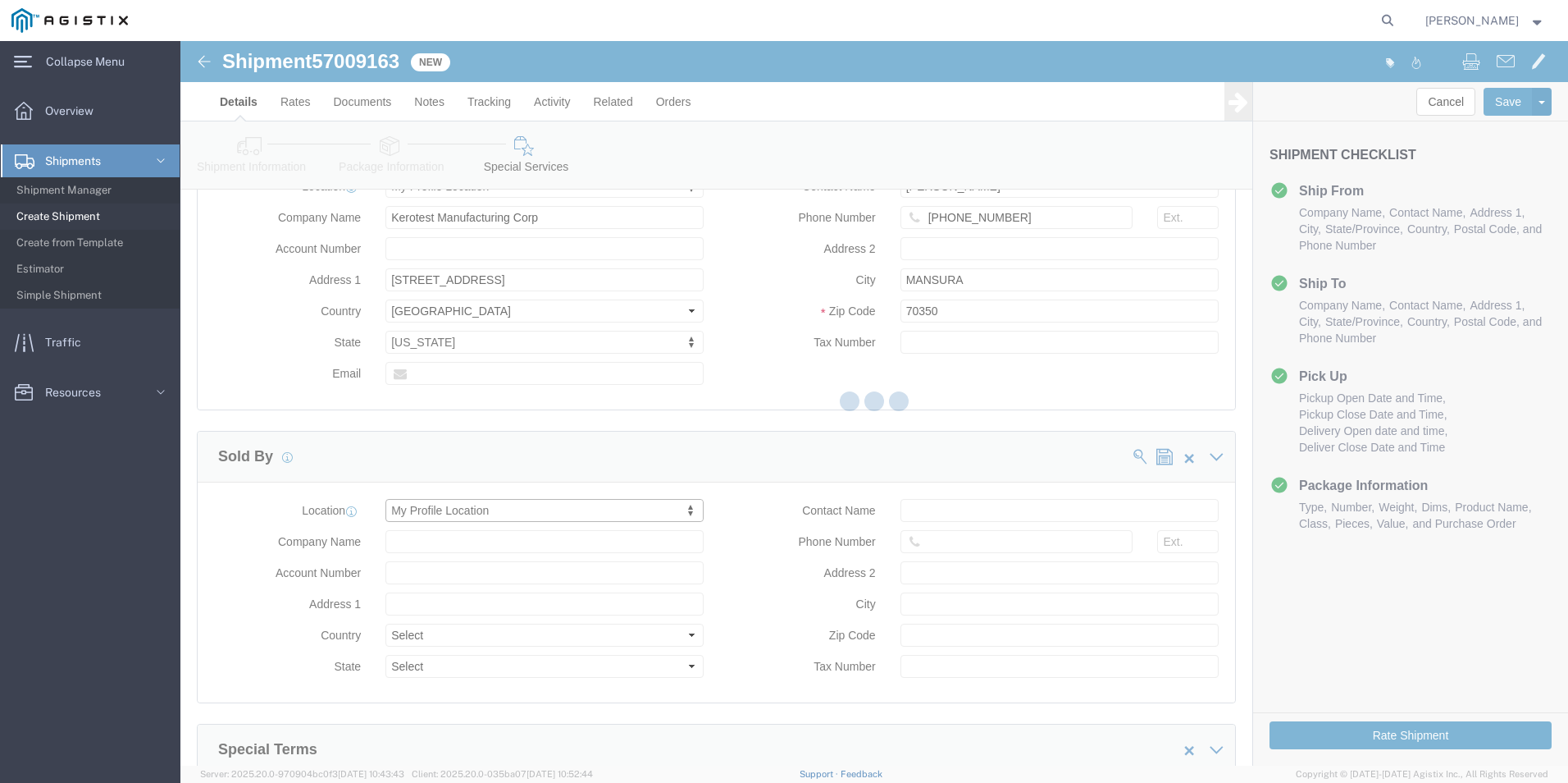
type input "Kerotest Manufacturing Corp"
type input "[STREET_ADDRESS]"
select select "US"
type input "[PERSON_NAME]"
type input "[PHONE_NUMBER]"
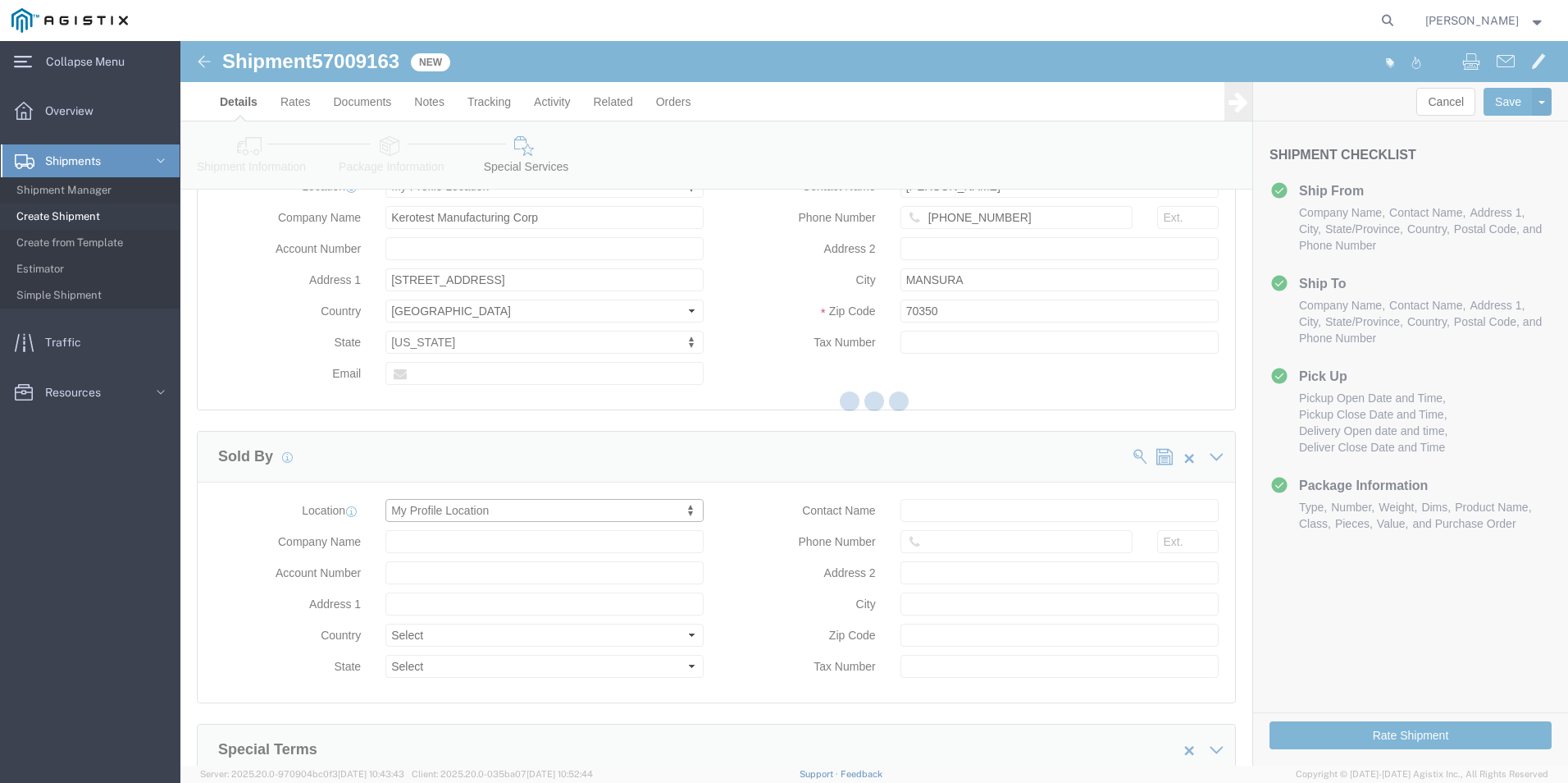
type input "MANSURA"
type input "70350"
select select "LA"
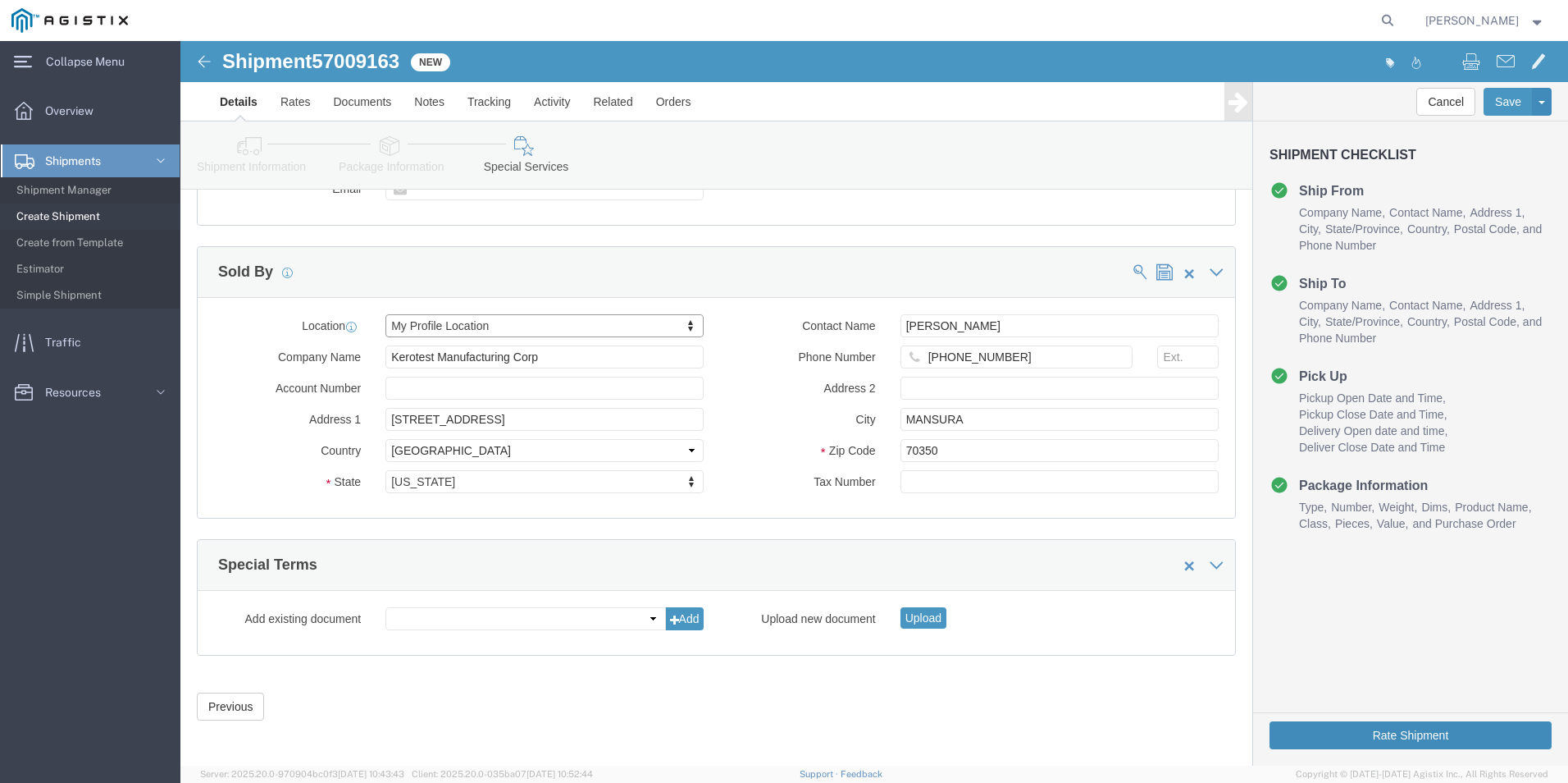
scroll to position [1256, 0]
drag, startPoint x: 1239, startPoint y: 696, endPoint x: 1221, endPoint y: 695, distance: 18.0
click button "Rate Shipment"
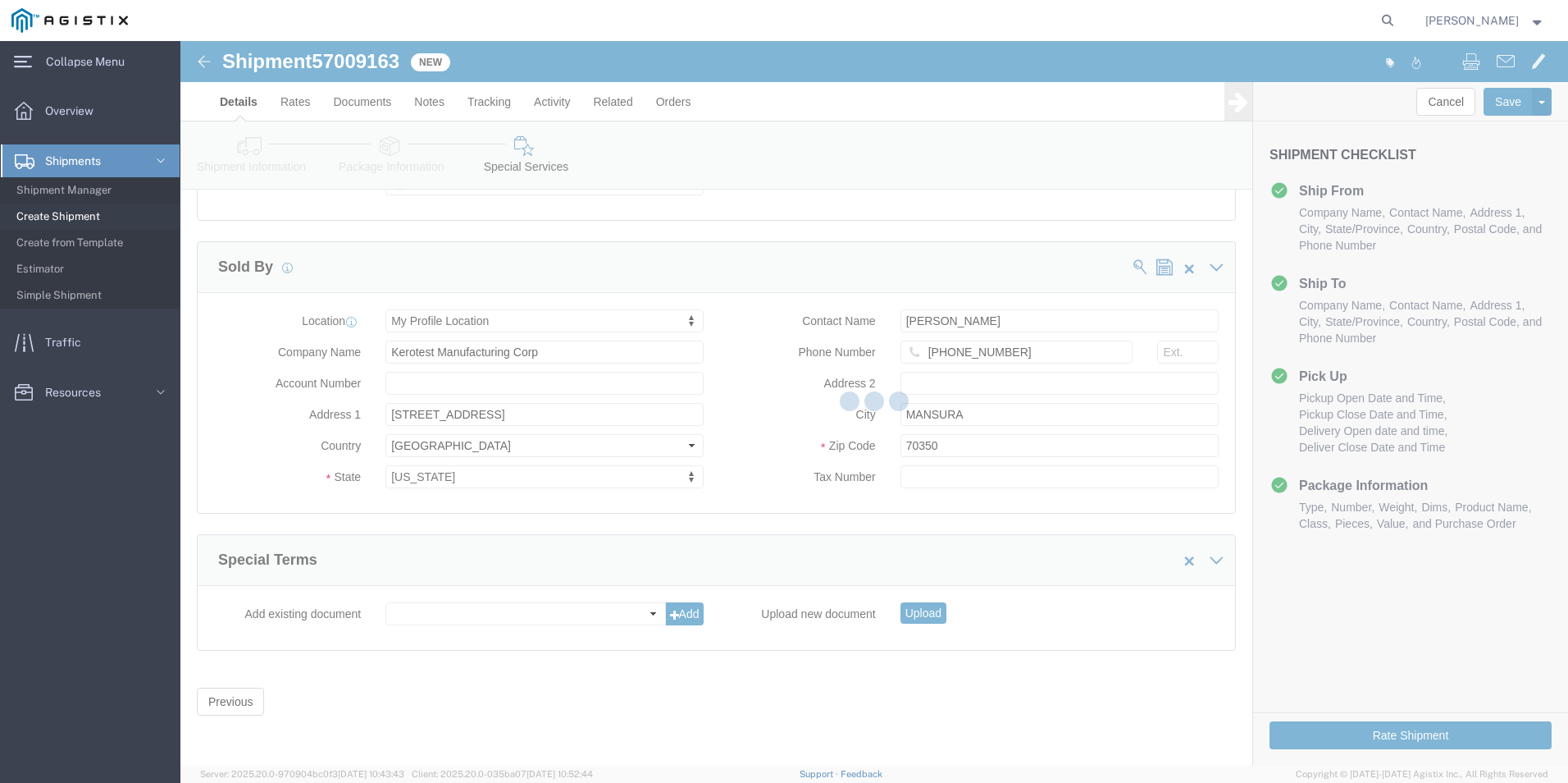
scroll to position [0, 0]
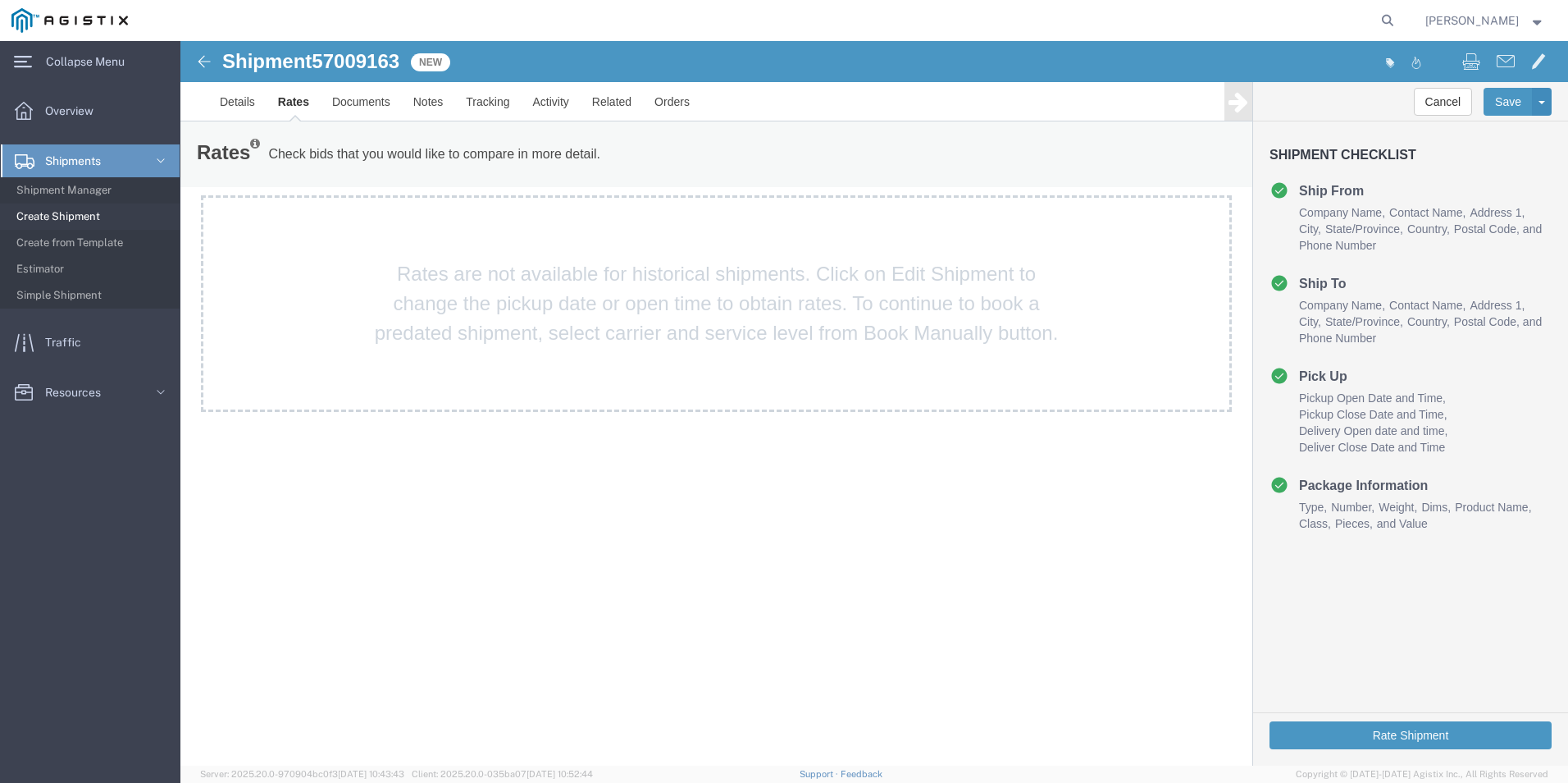
click at [202, 54] on img at bounding box center [204, 62] width 20 height 20
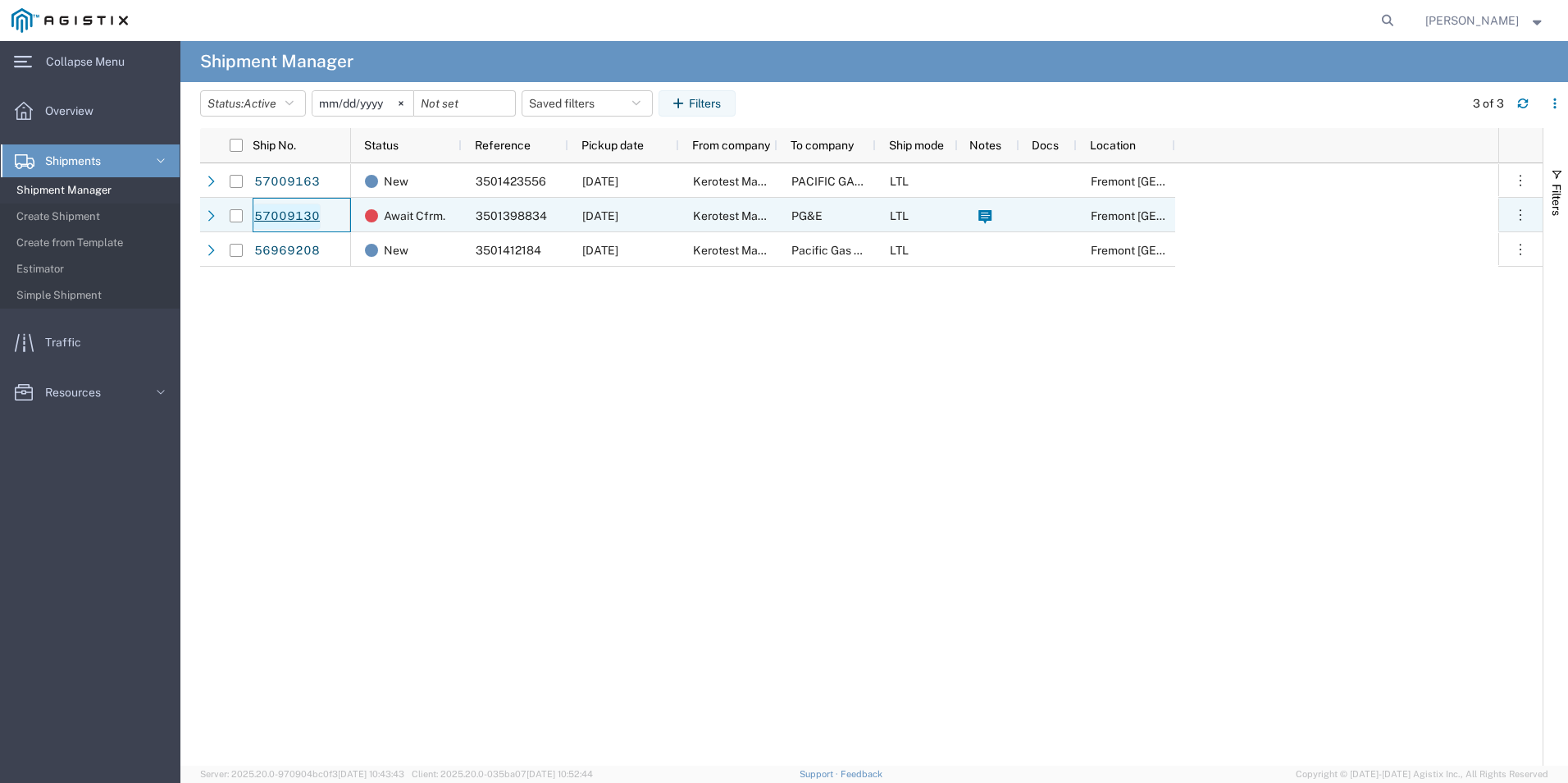
click at [300, 217] on link "57009130" at bounding box center [286, 216] width 67 height 26
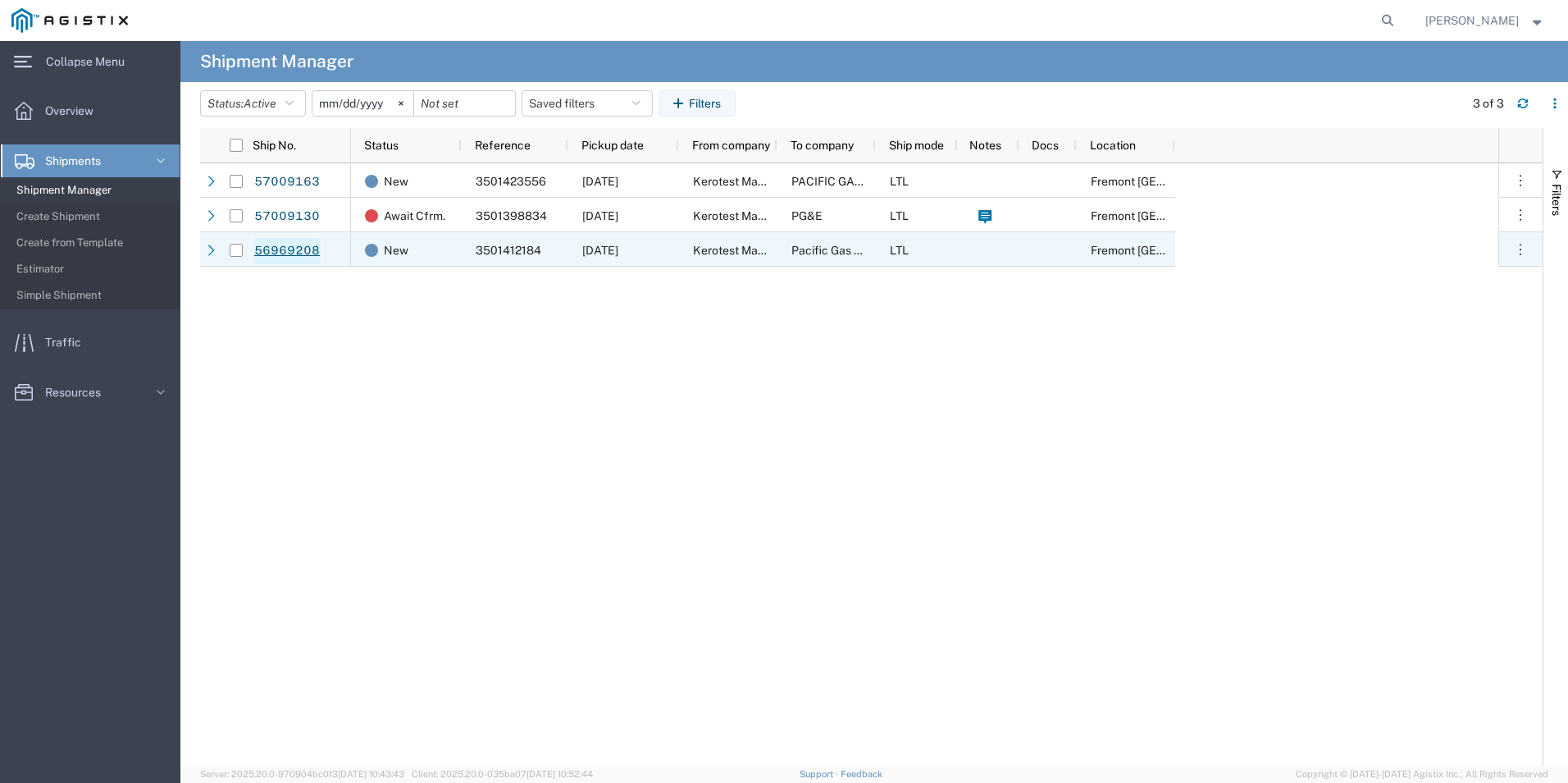
click at [293, 243] on link "56969208" at bounding box center [286, 250] width 67 height 26
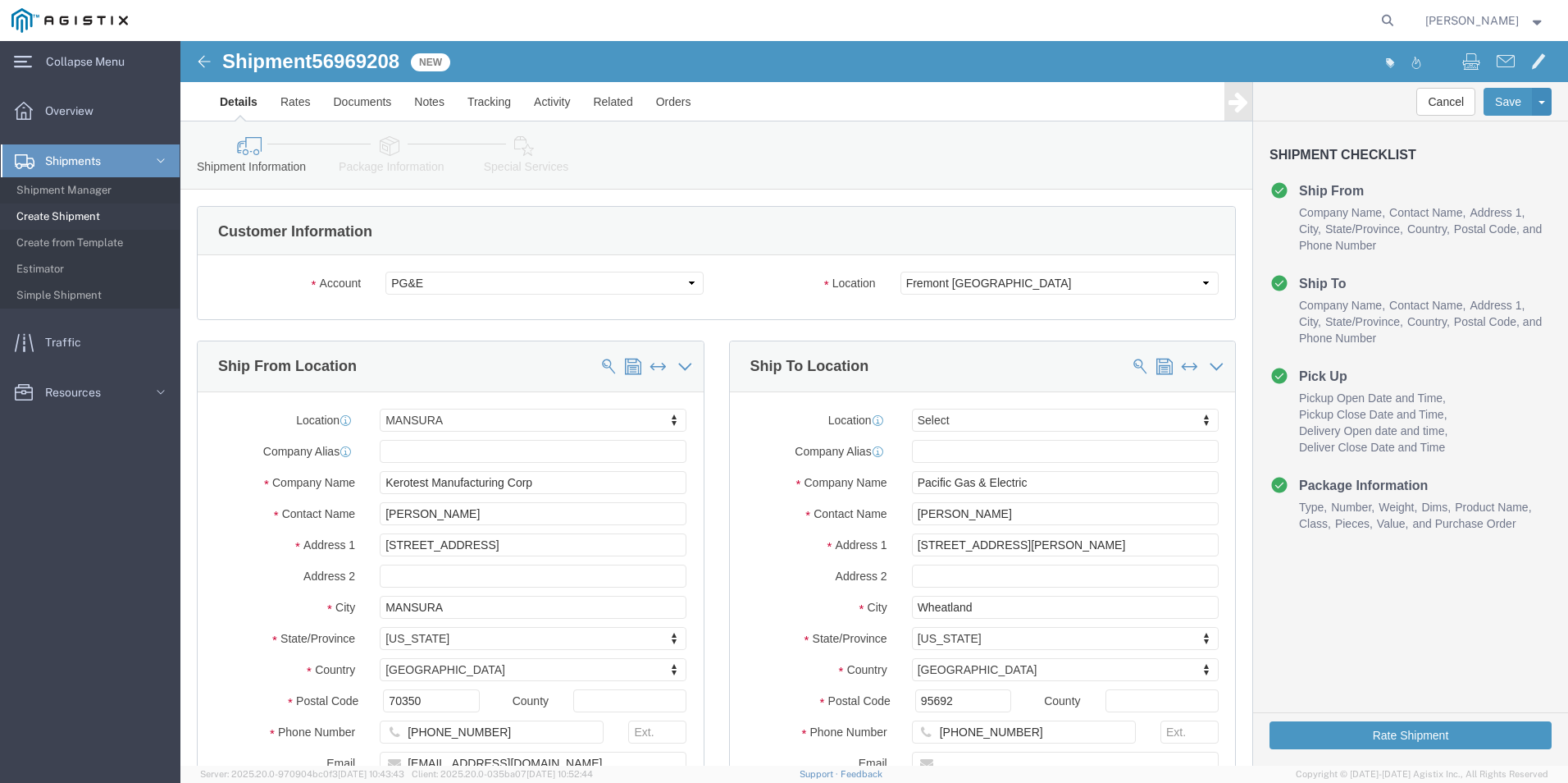
select select "51371"
select select
click select "Select Kerotest Manufacturing Corp PG&E"
drag, startPoint x: 498, startPoint y: 242, endPoint x: 487, endPoint y: 239, distance: 11.4
click select "Select Kerotest Manufacturing Corp PG&E"
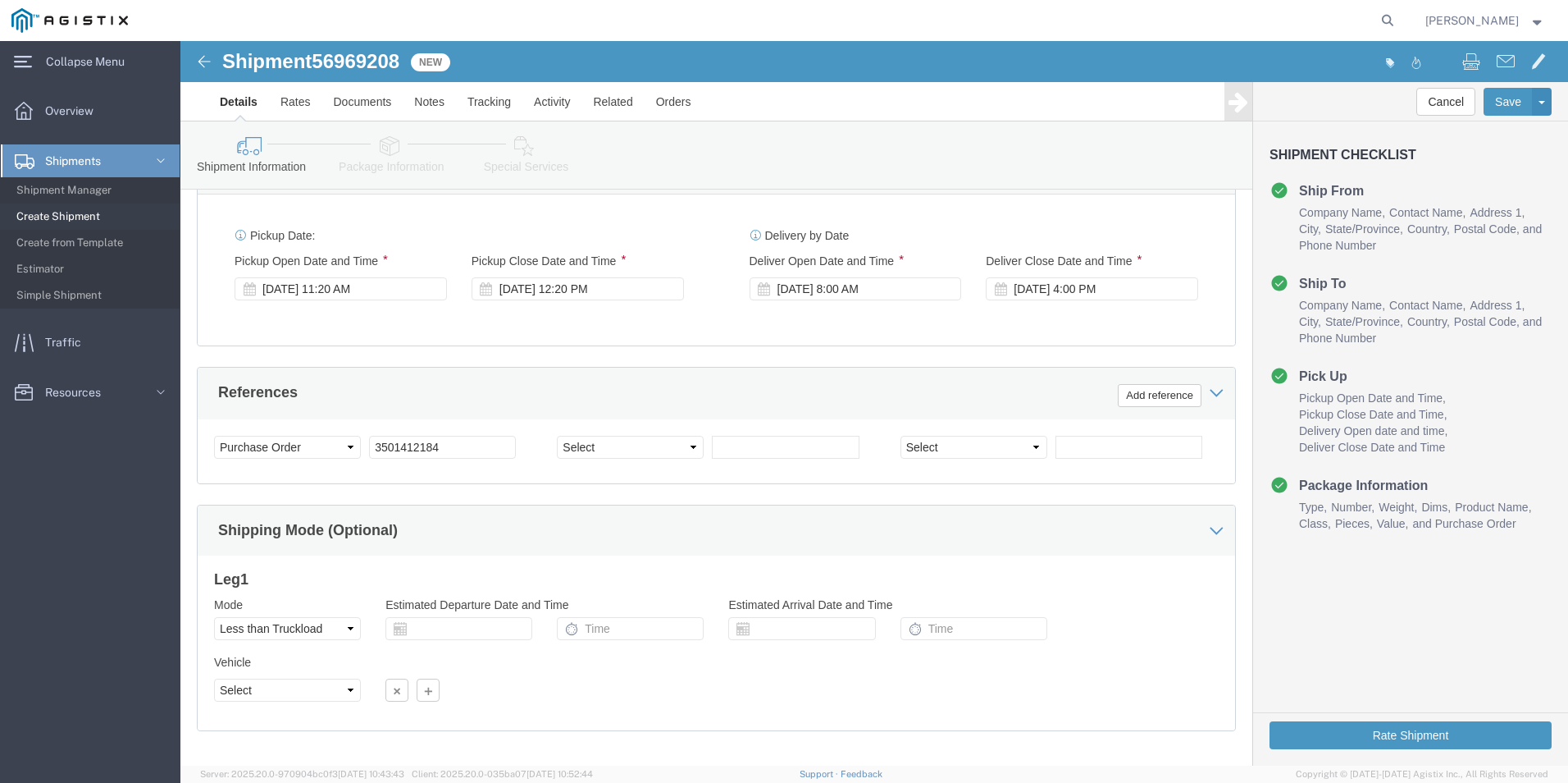
scroll to position [819, 0]
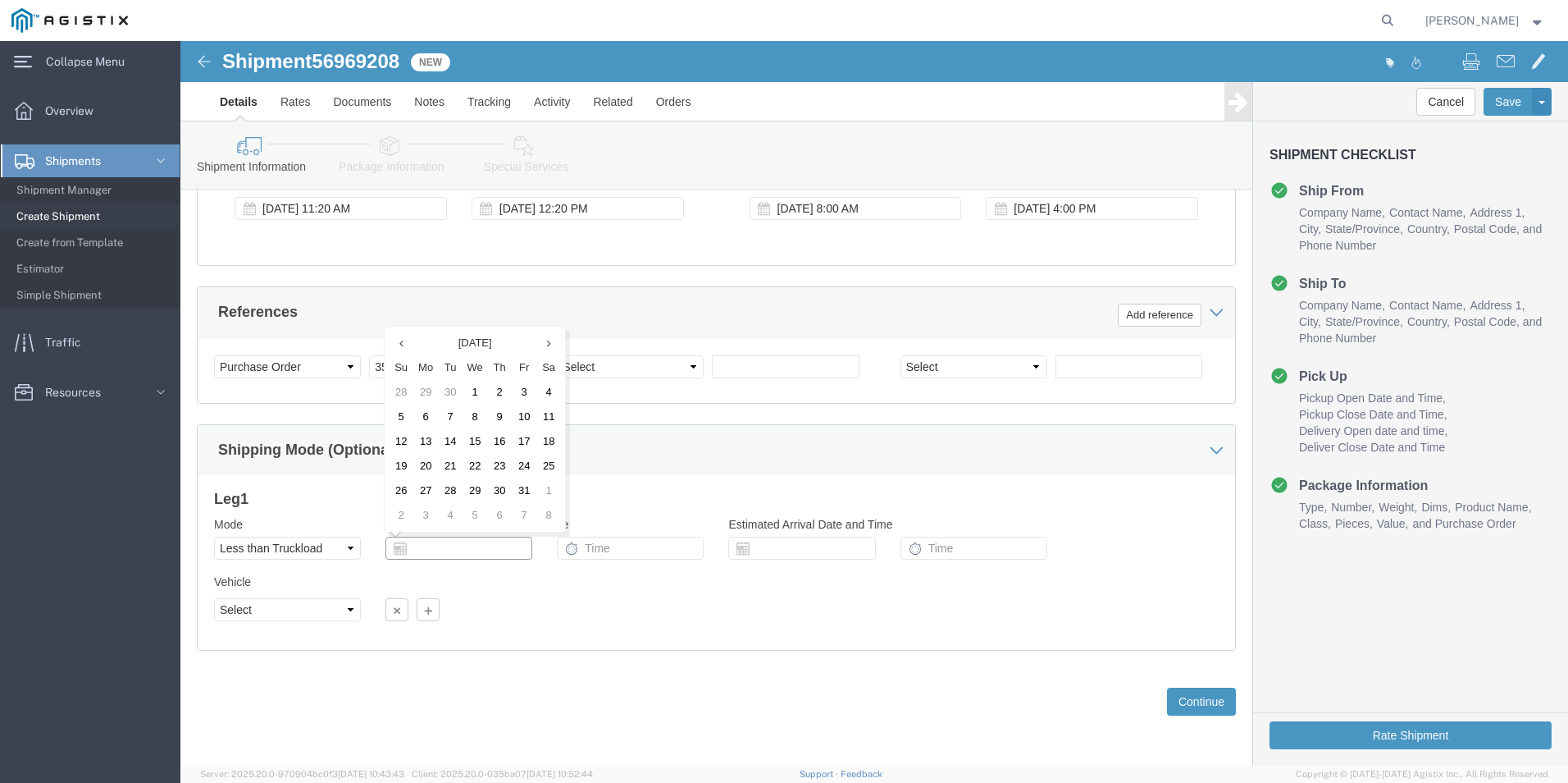
click input "text"
click div "Vehicle Select Straight Truck Size Select 20 Feet 35 Feet 48 Feet 53 Feet Conta…"
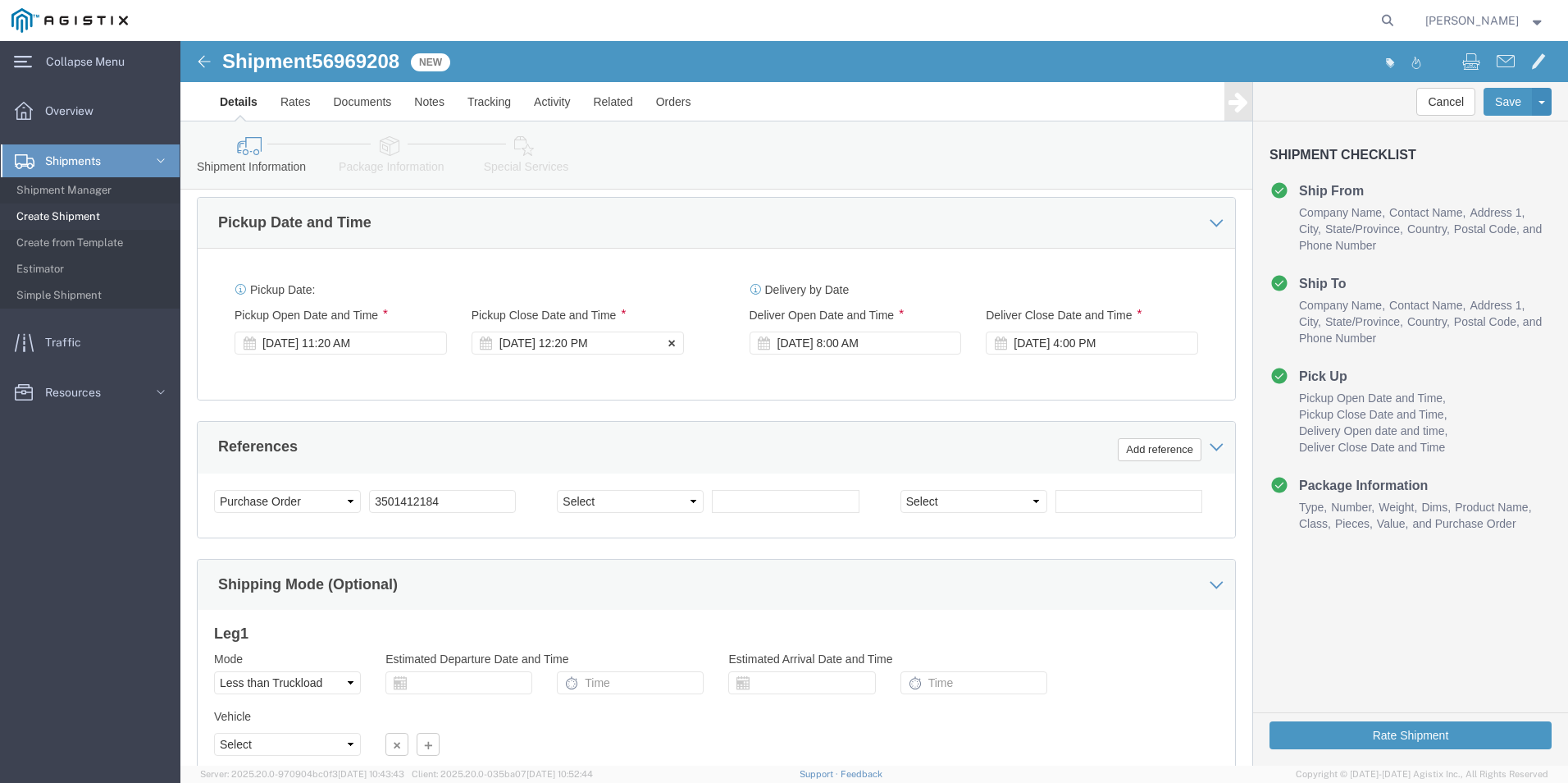
scroll to position [655, 0]
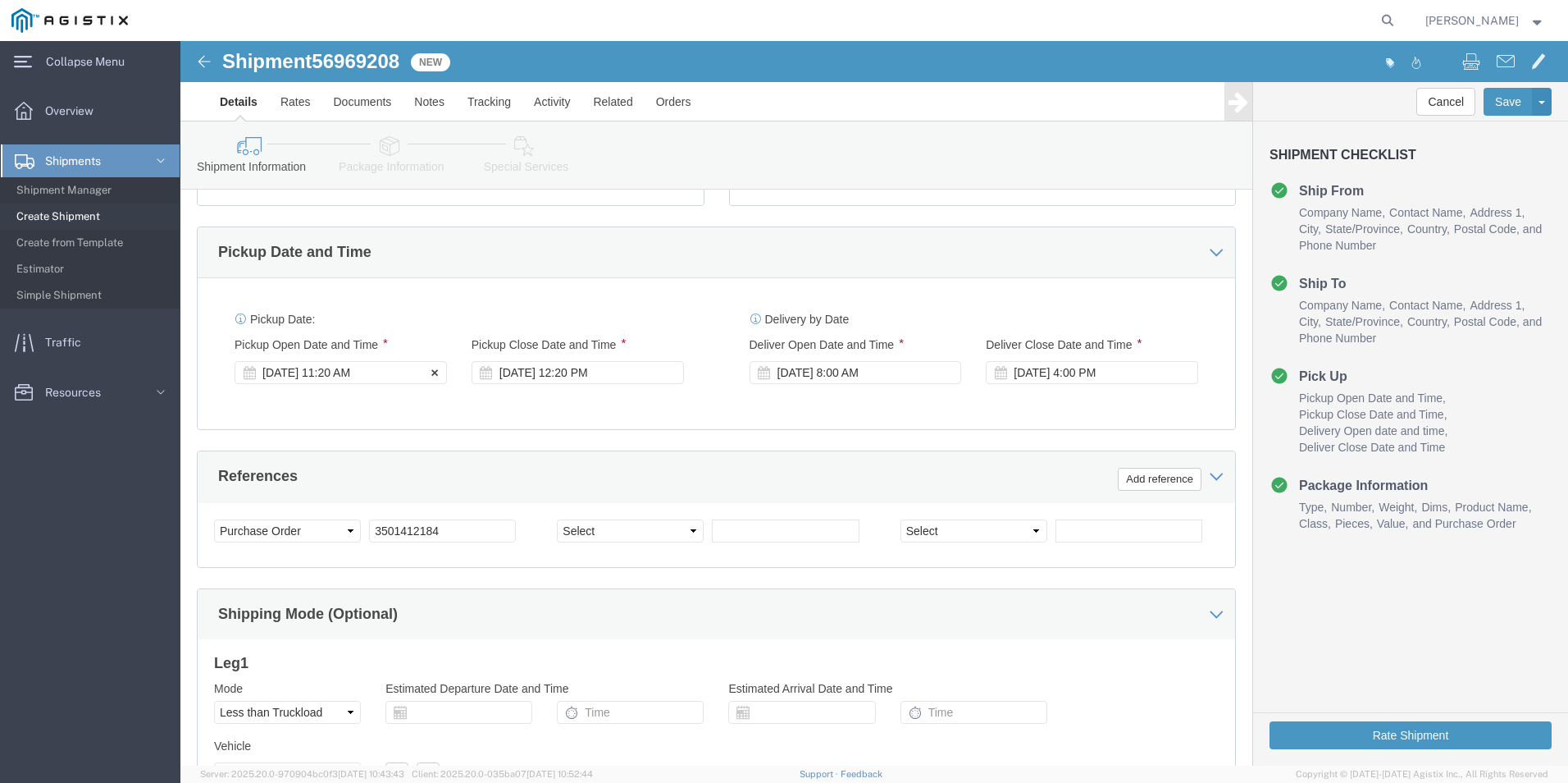
click div "[DATE] 11:20 AM"
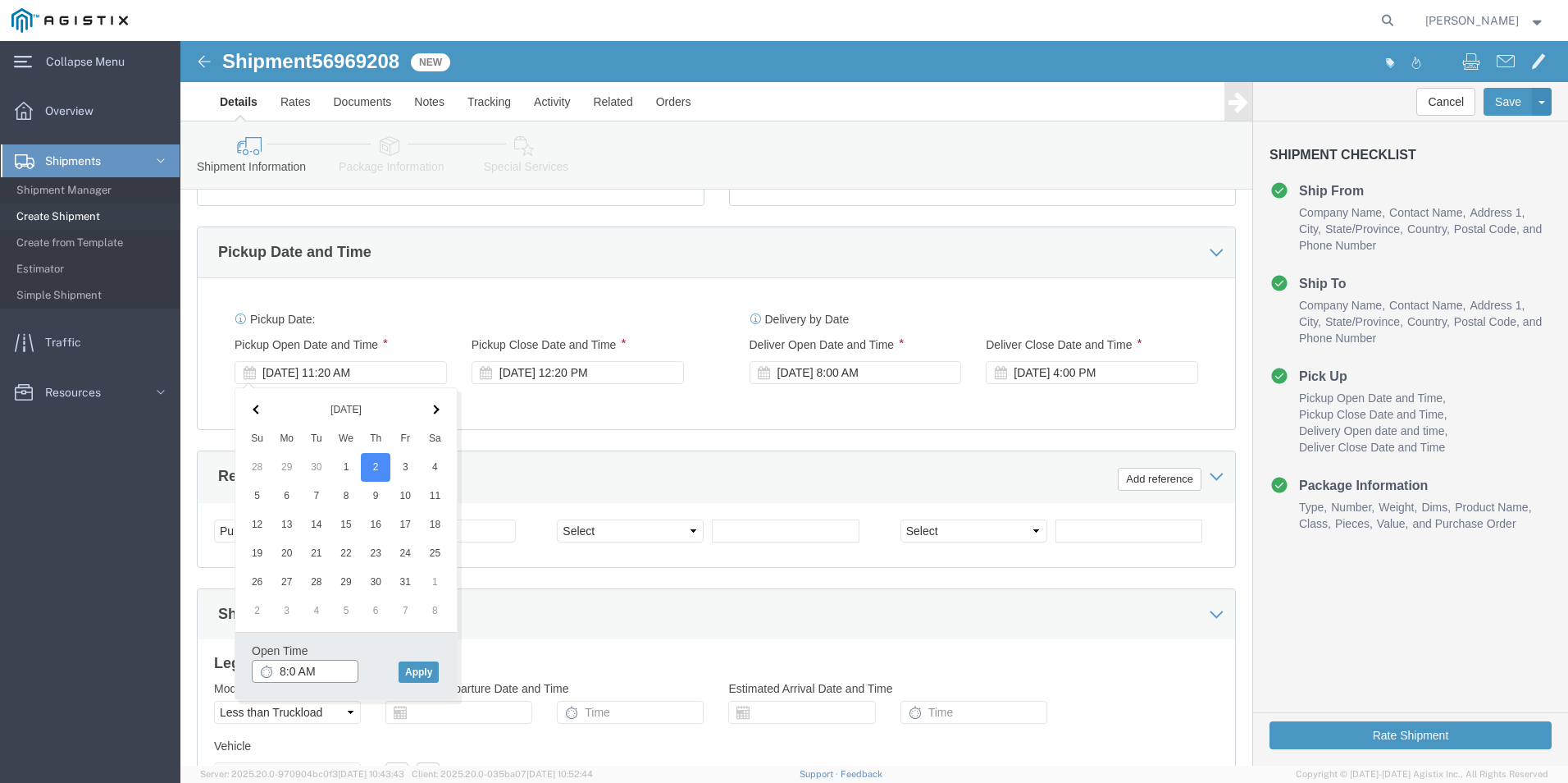
type input "8:00 AM"
click button "Apply"
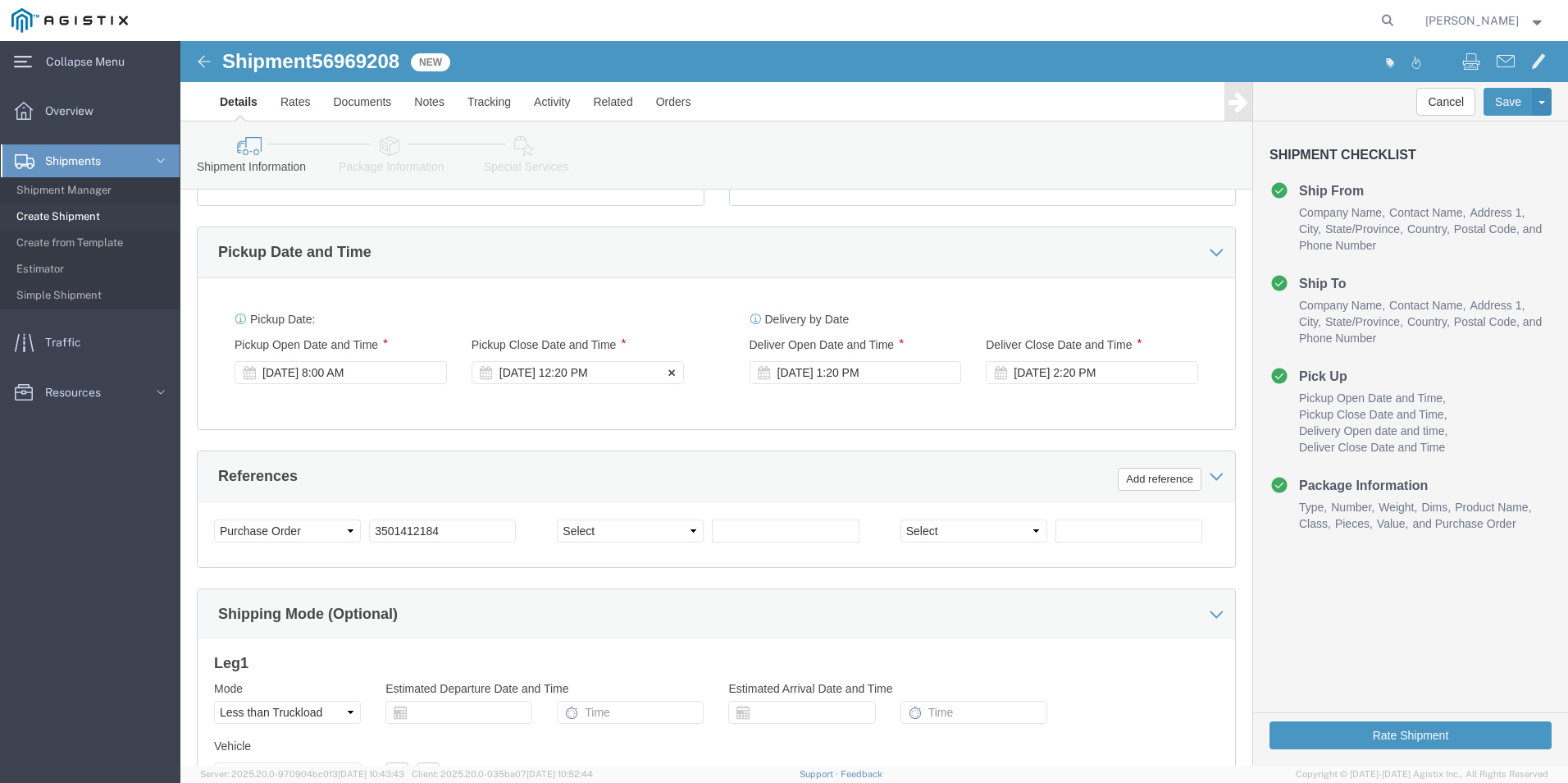
click div "[DATE] 12:20 PM"
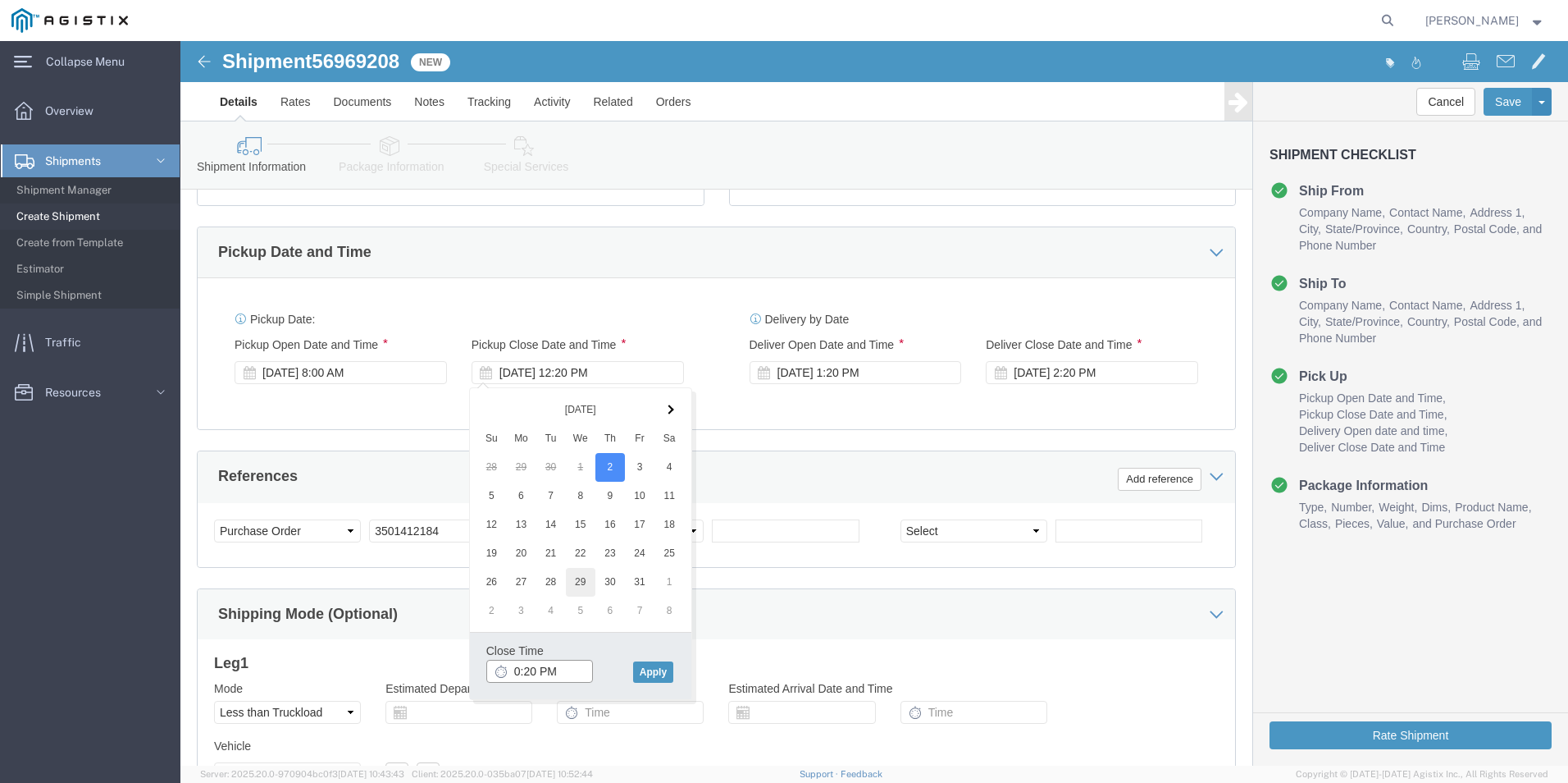
type input "04:20 PM"
click div "[DATE] 1:20 PM"
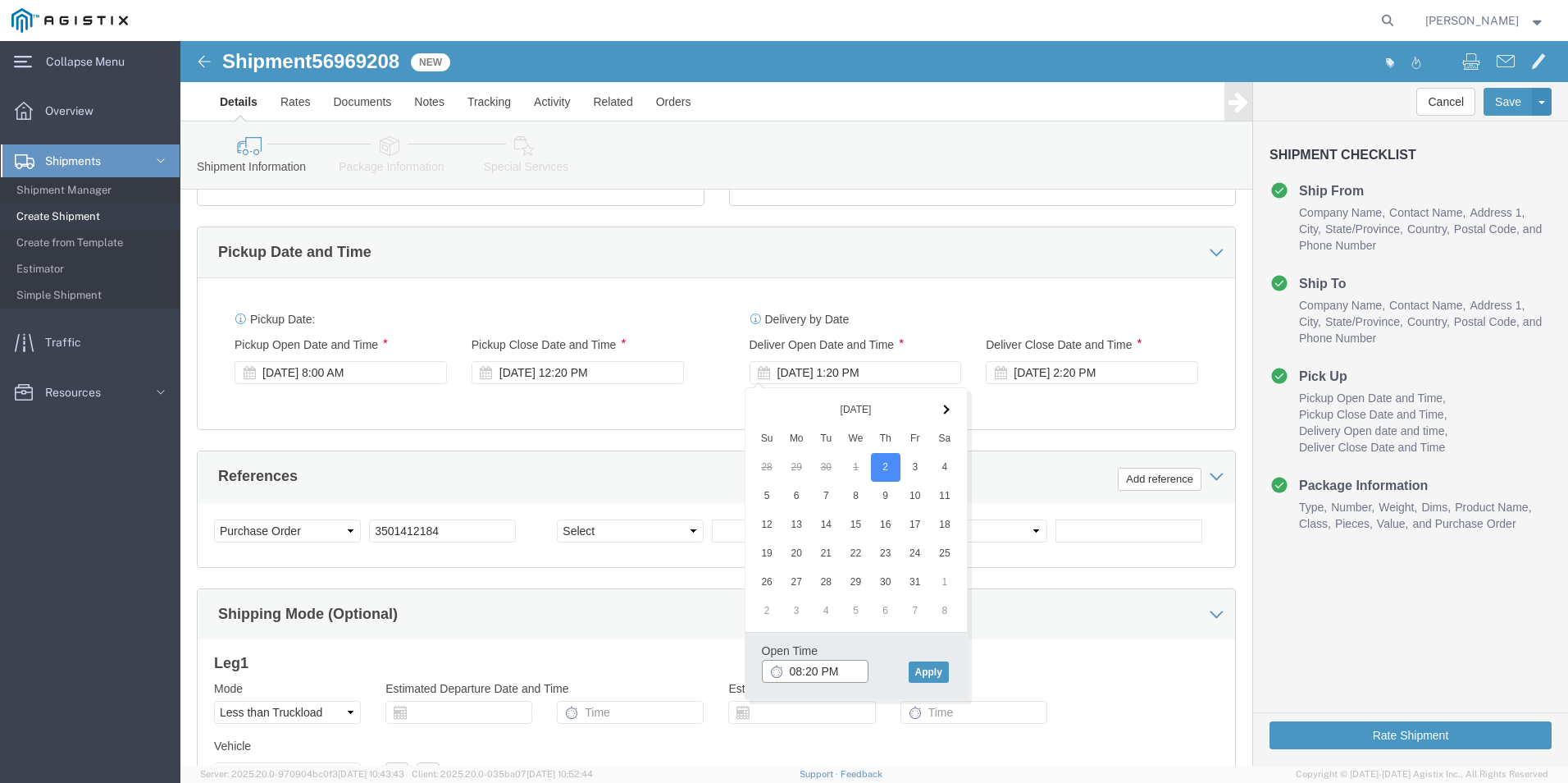
click input "08:20 PM"
drag, startPoint x: 665, startPoint y: 631, endPoint x: 689, endPoint y: 631, distance: 24.0
click input "08:20AMM"
type input "8:00 AM"
click button "Apply"
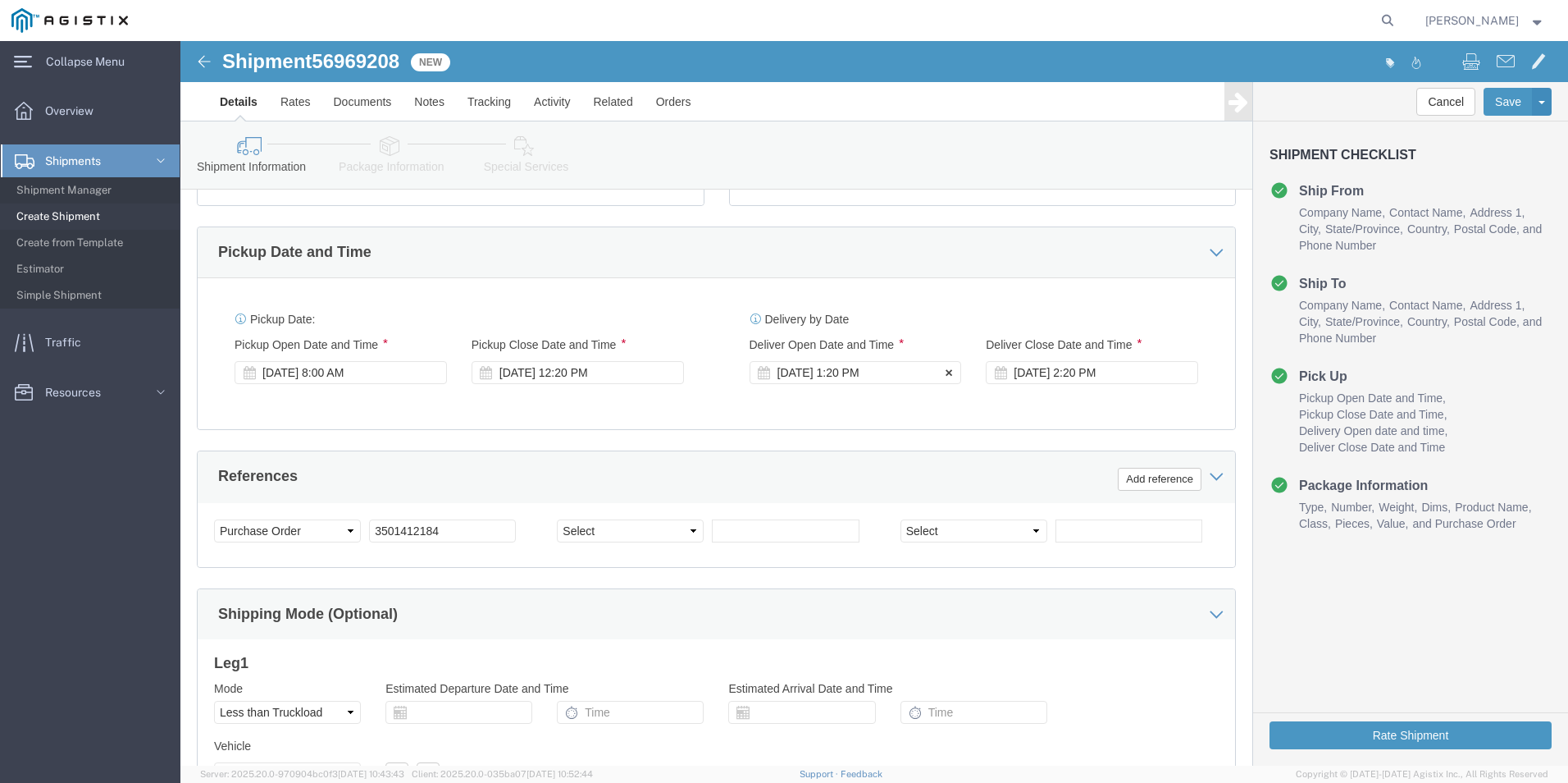
click div "[DATE] 1:20 PM"
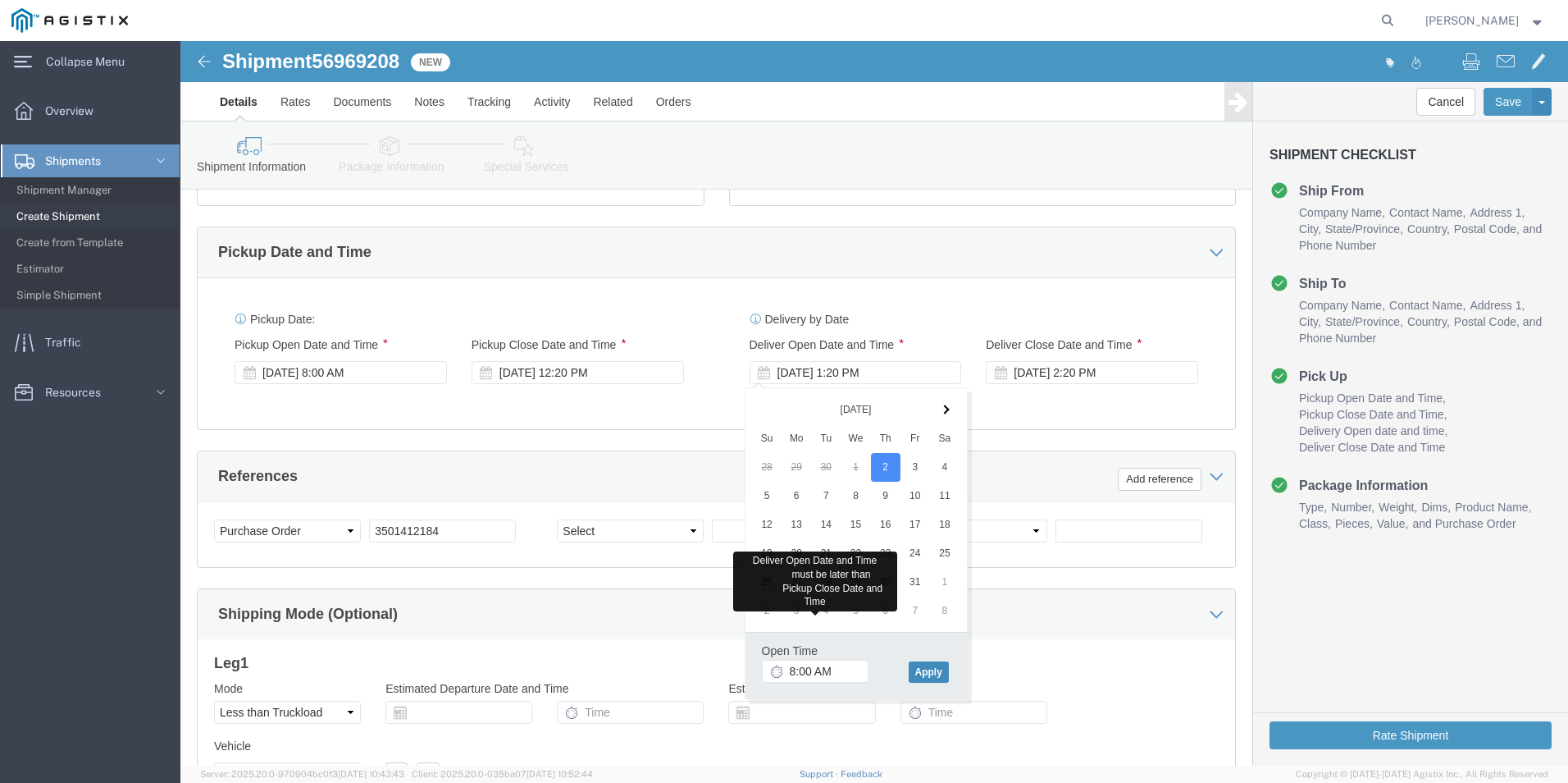
click button "Apply"
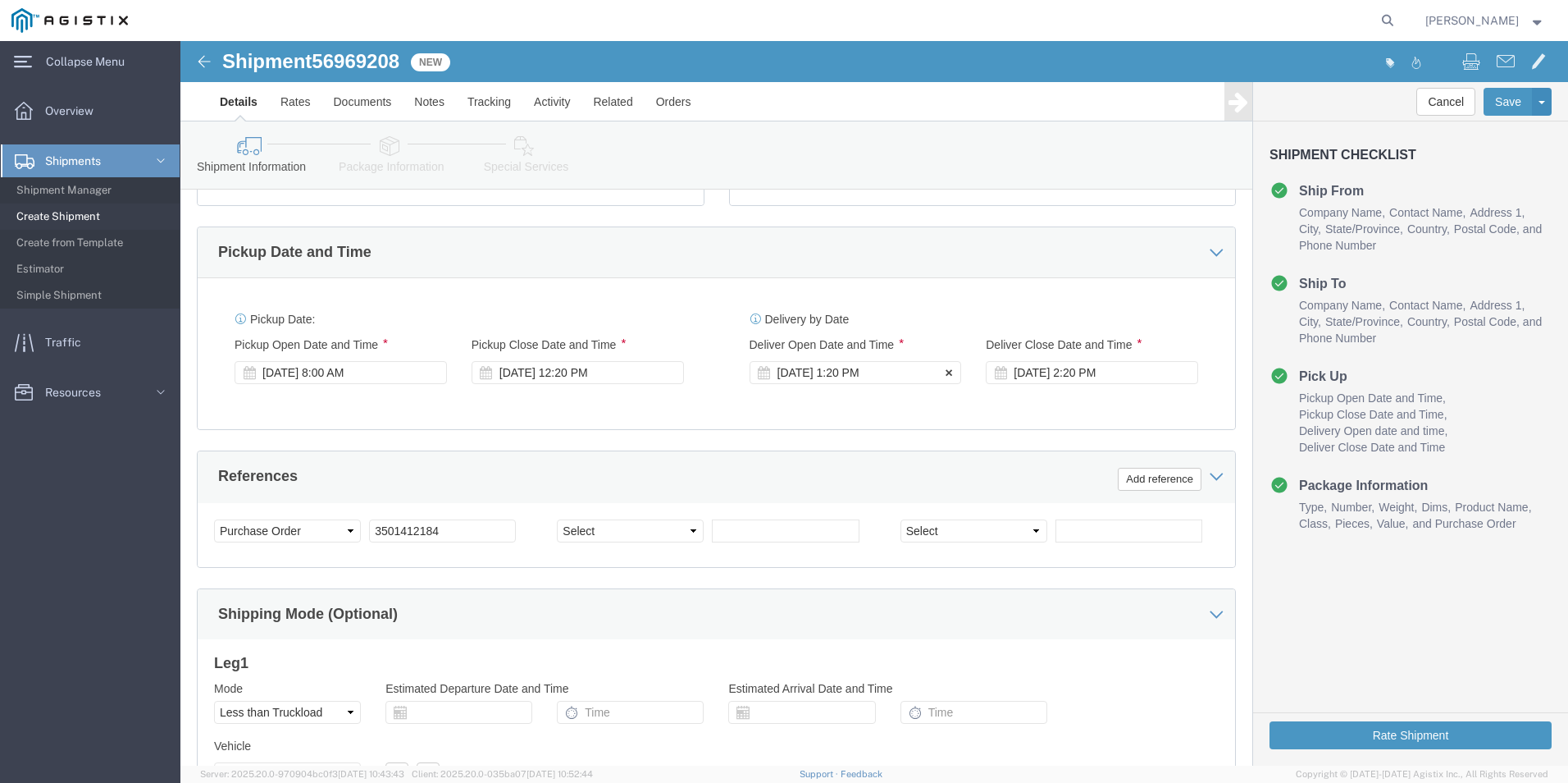
click div "[DATE] 1:20 PM"
click button "Apply"
click div "[DATE] 1:20 PM"
click button "Apply"
click div "[DATE] 9:00 AM"
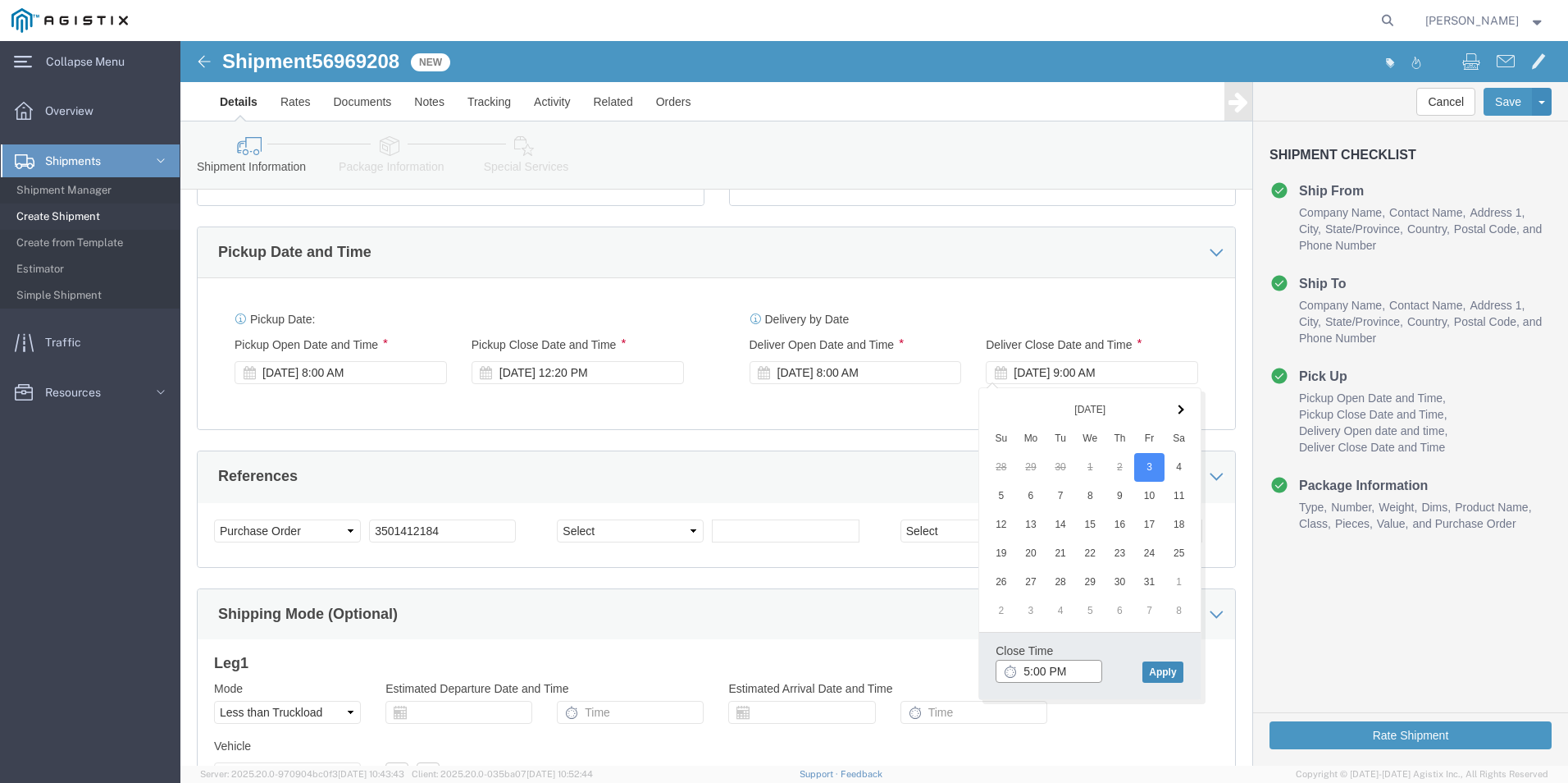
type input "5:00 PM"
click button "Apply"
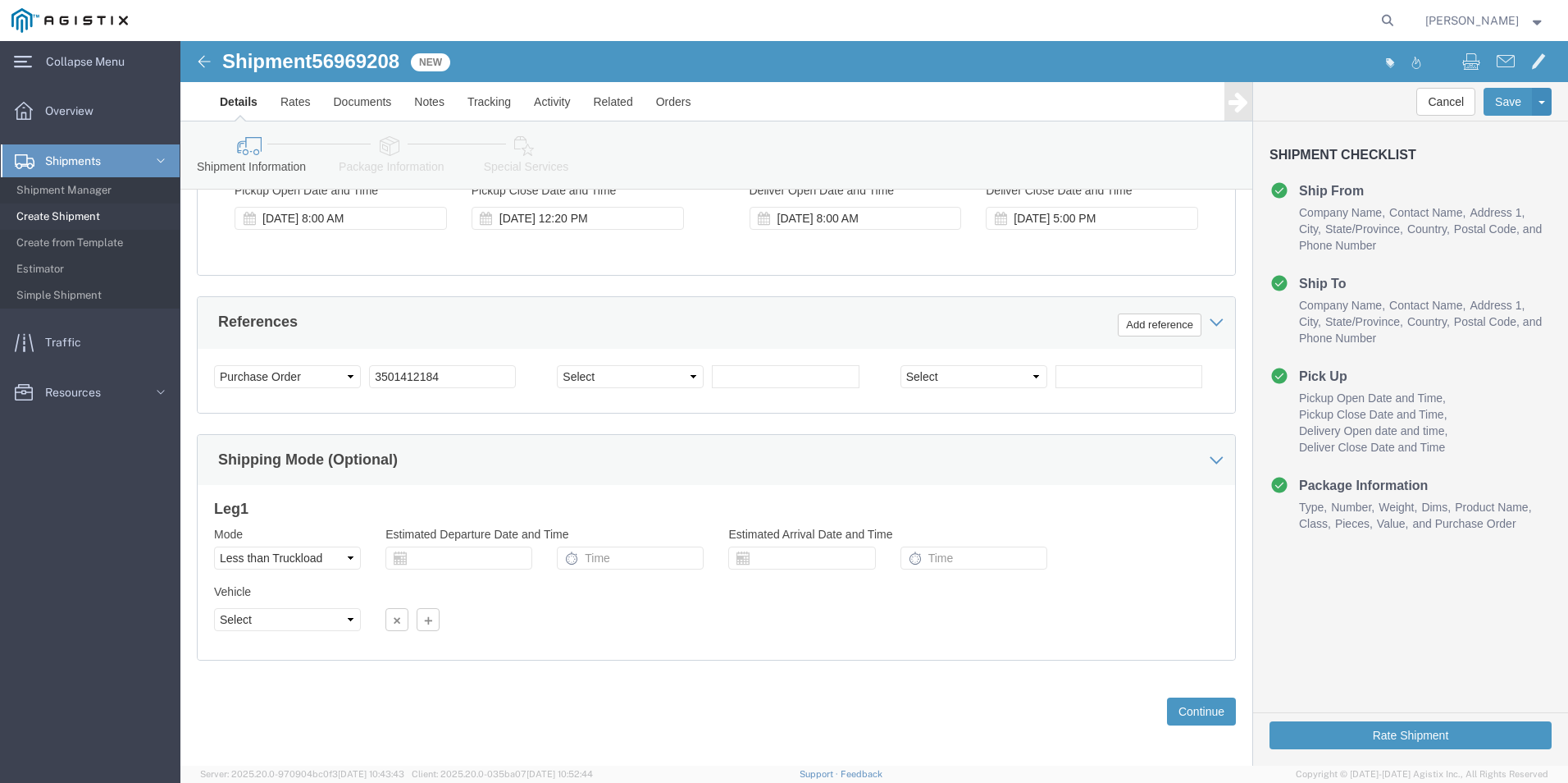
scroll to position [819, 0]
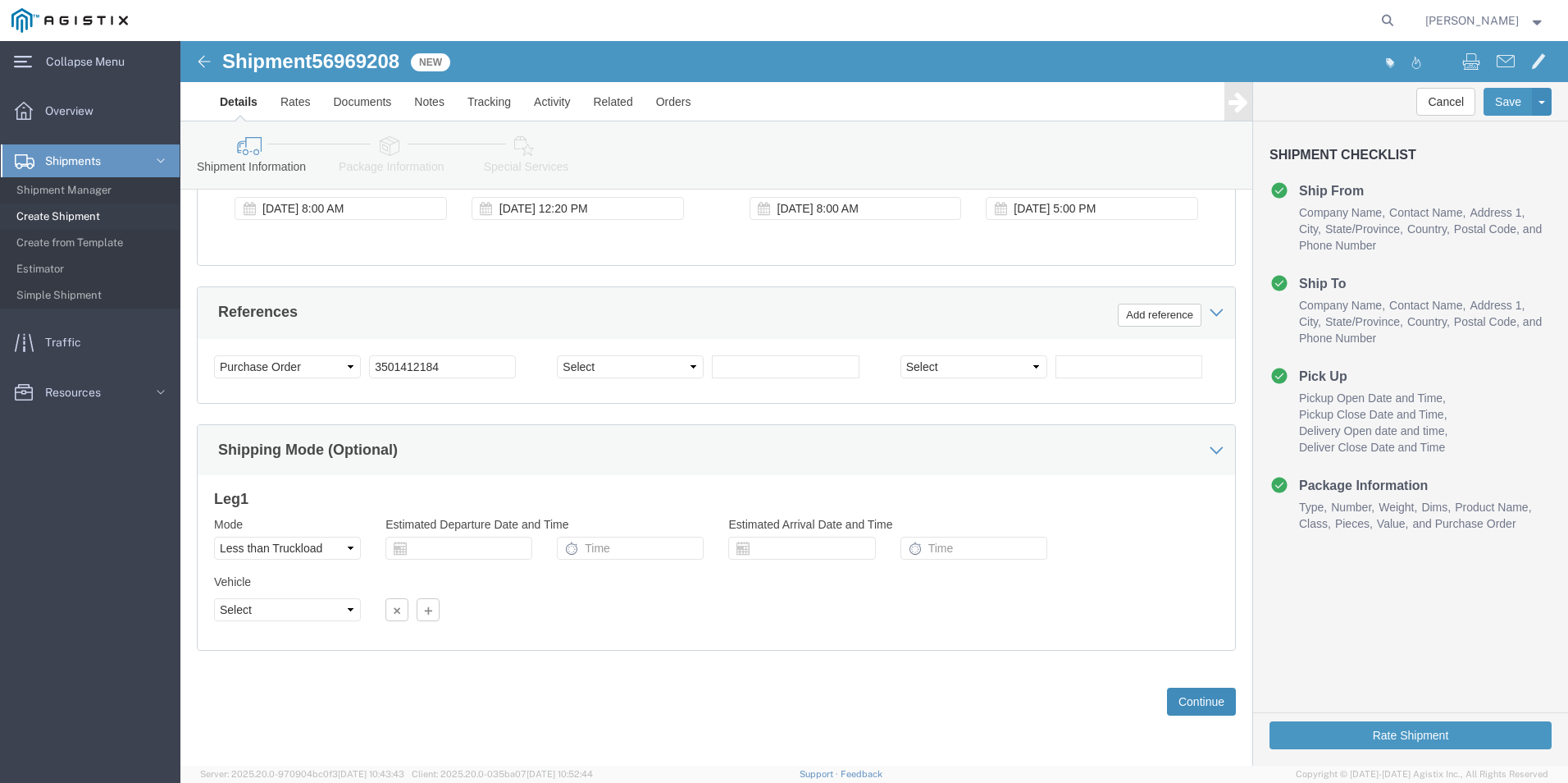
click button "Continue"
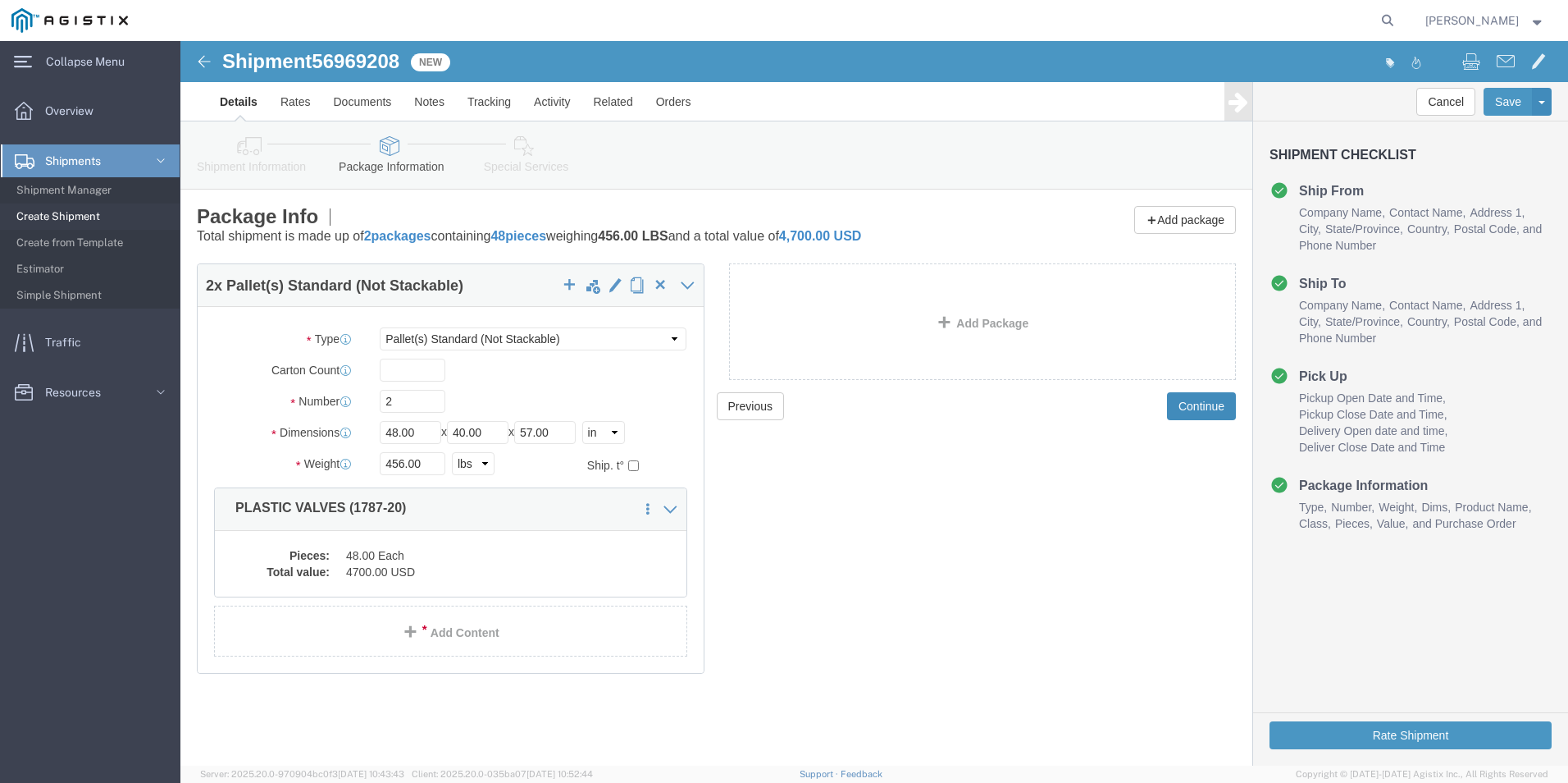
click button "Continue"
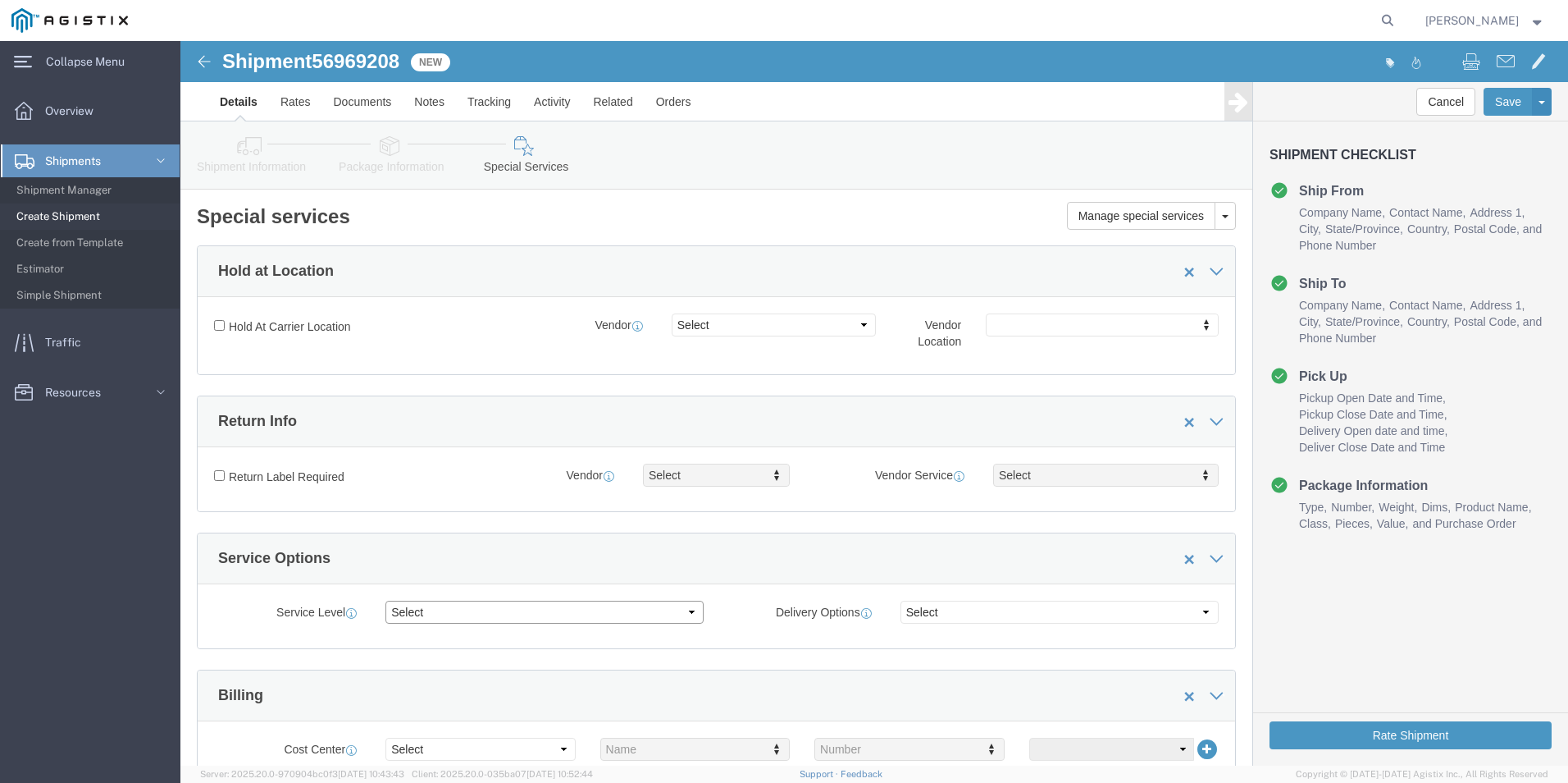
click select "Select 1 Day 2 Day 3-5 Day Economy 5+ Day"
select select "3-5 Day Economy"
click select "Select 1 Day 2 Day 3-5 Day Economy 5+ Day"
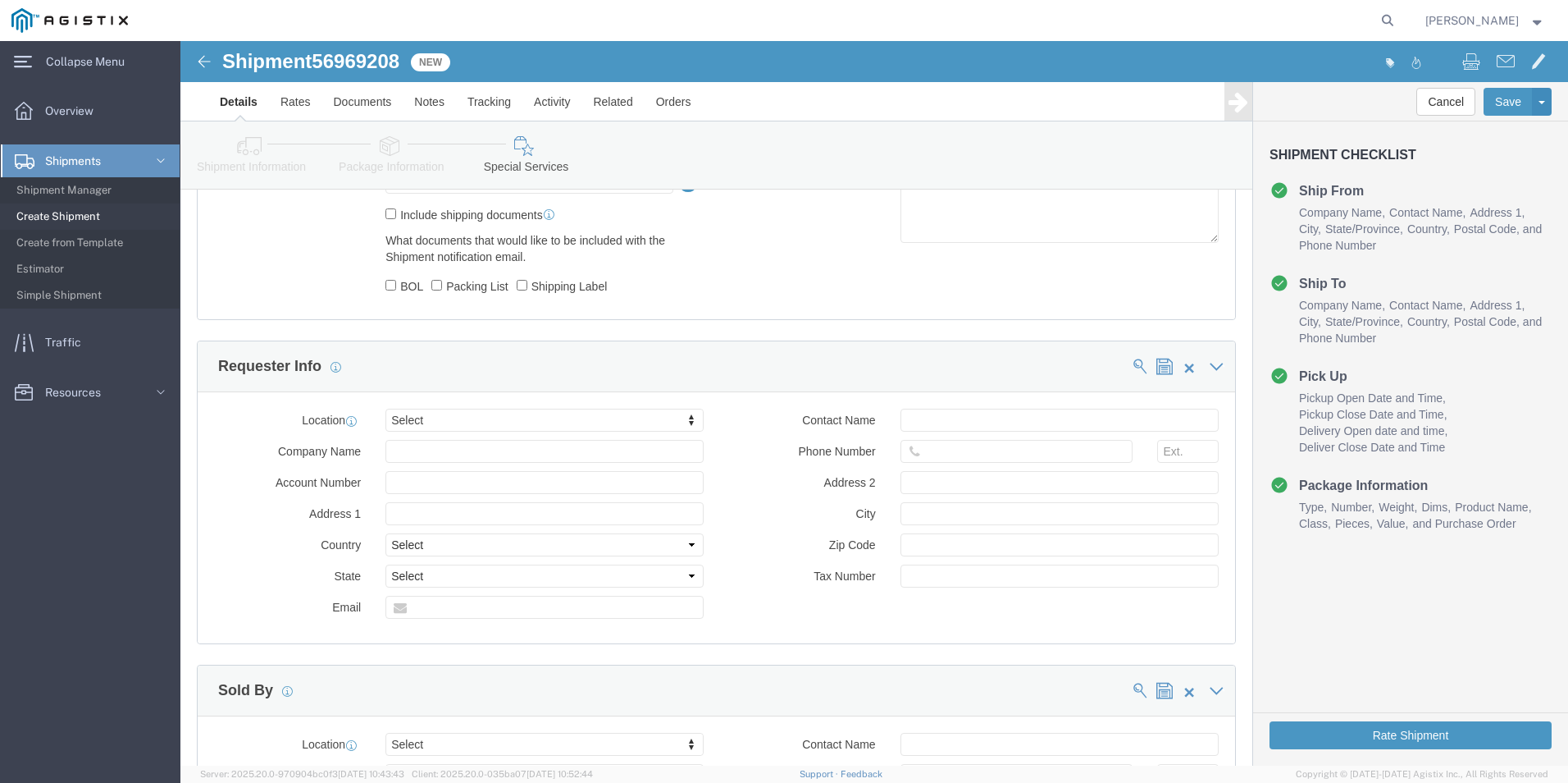
scroll to position [985, 0]
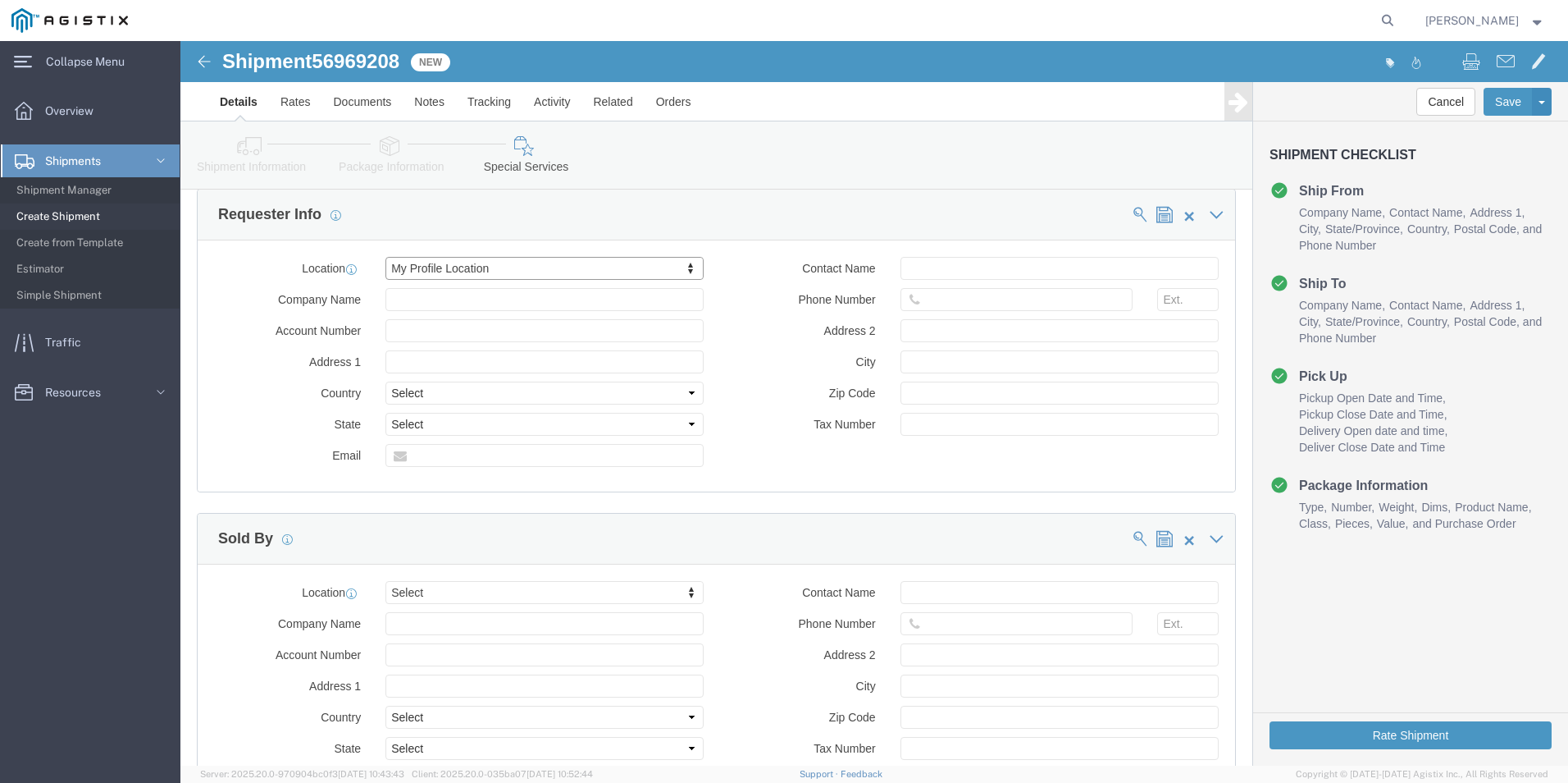
select select "LA"
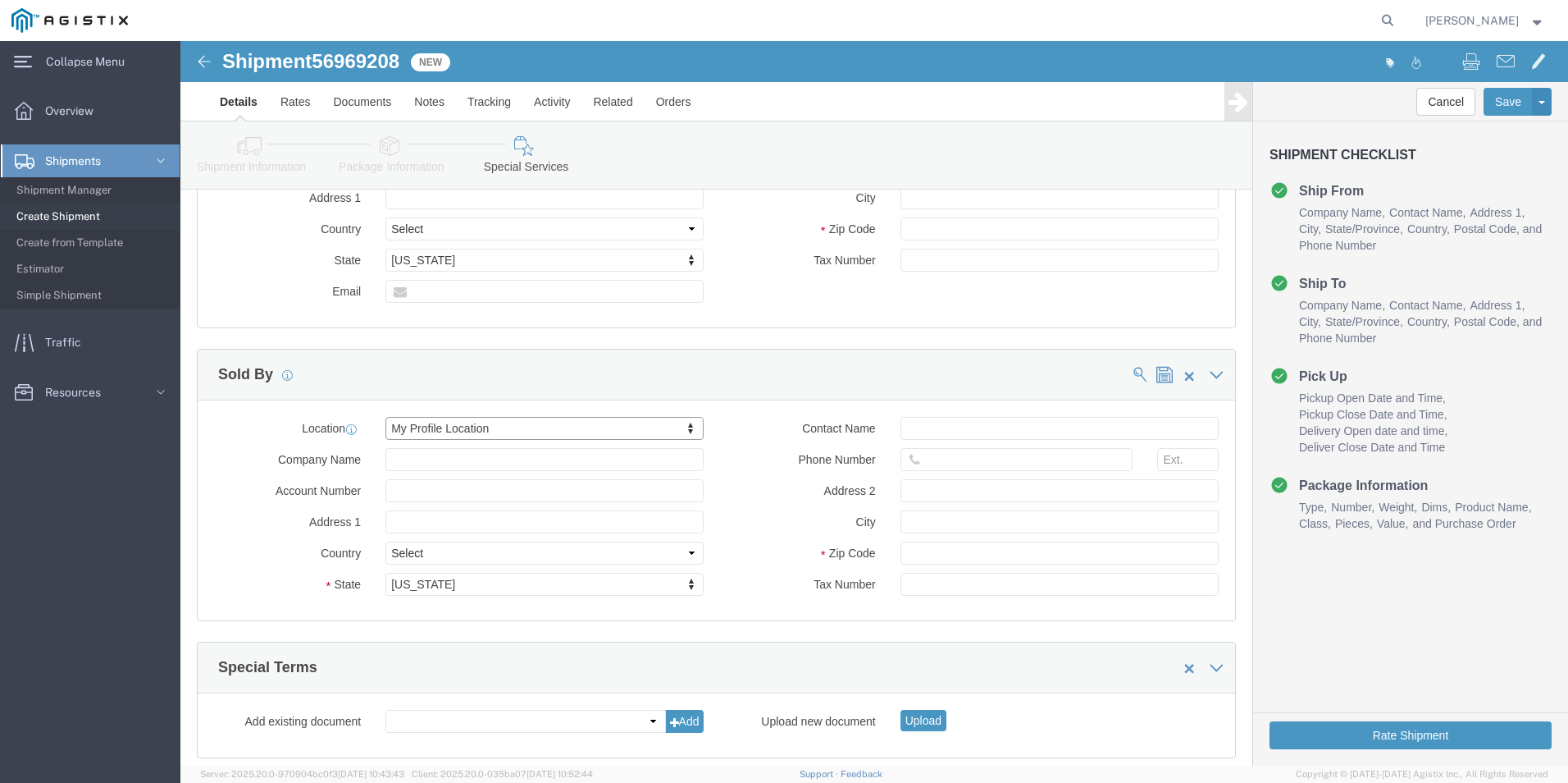
scroll to position [1231, 0]
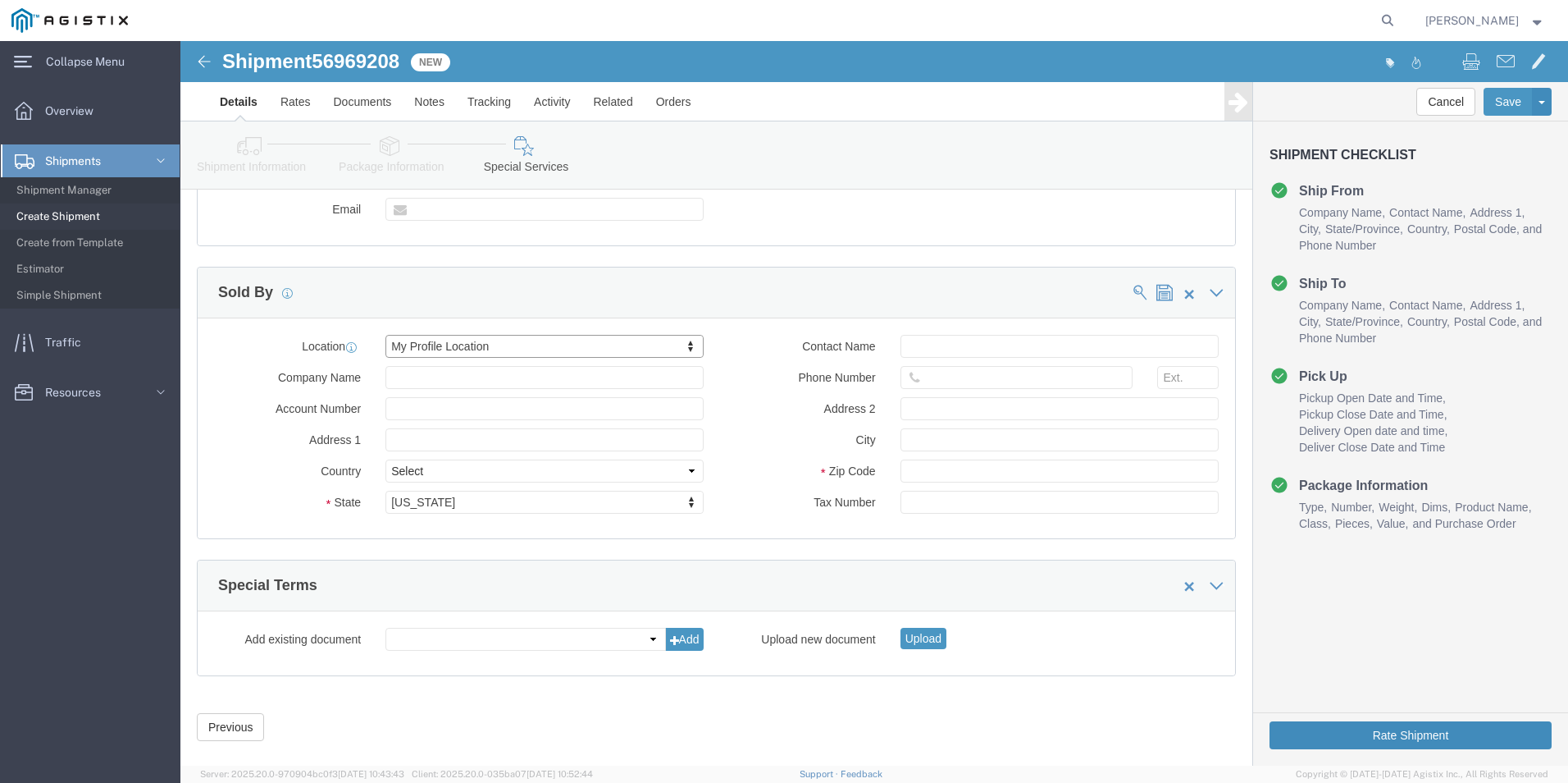
click button "Rate Shipment"
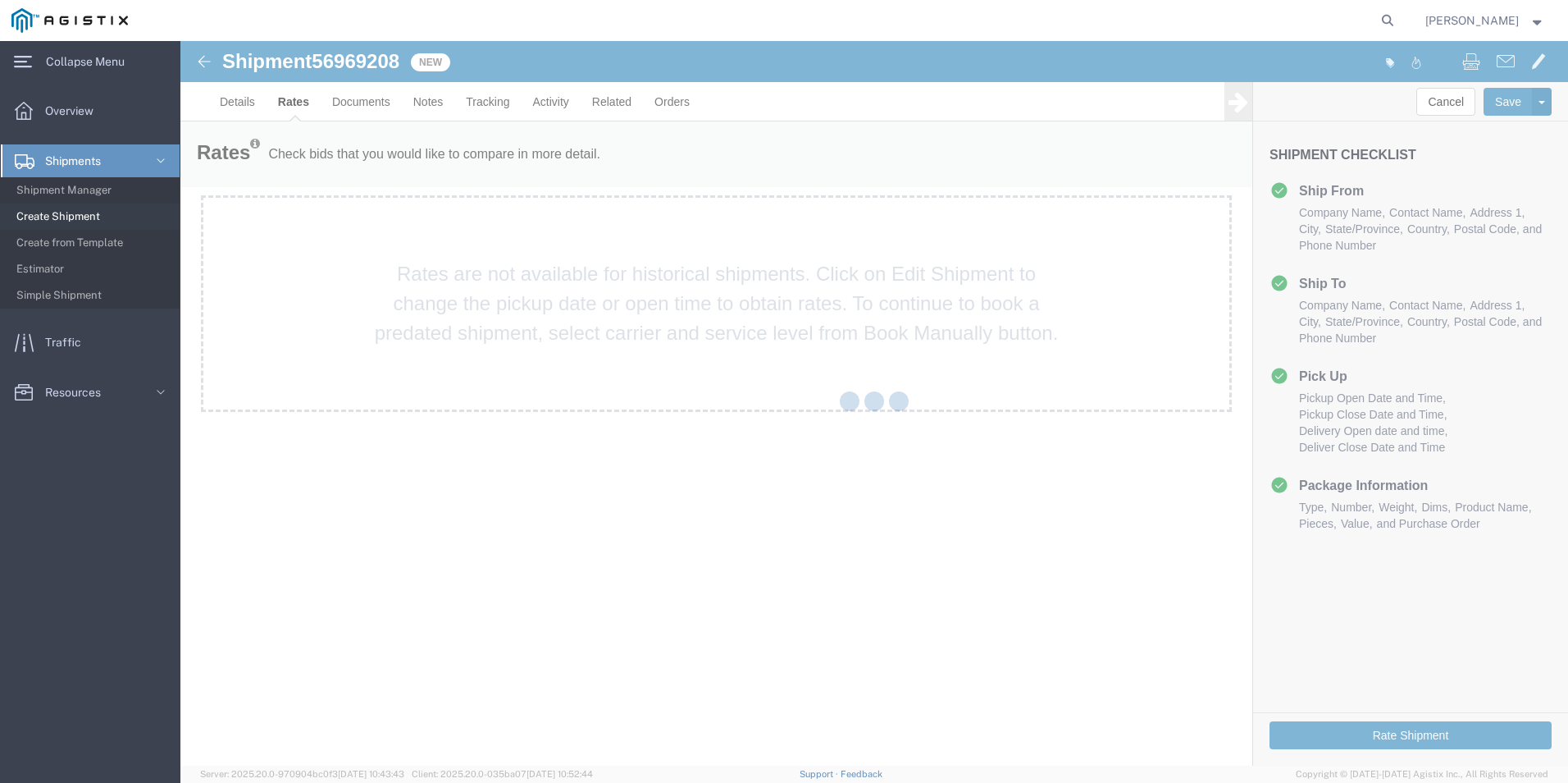
scroll to position [0, 0]
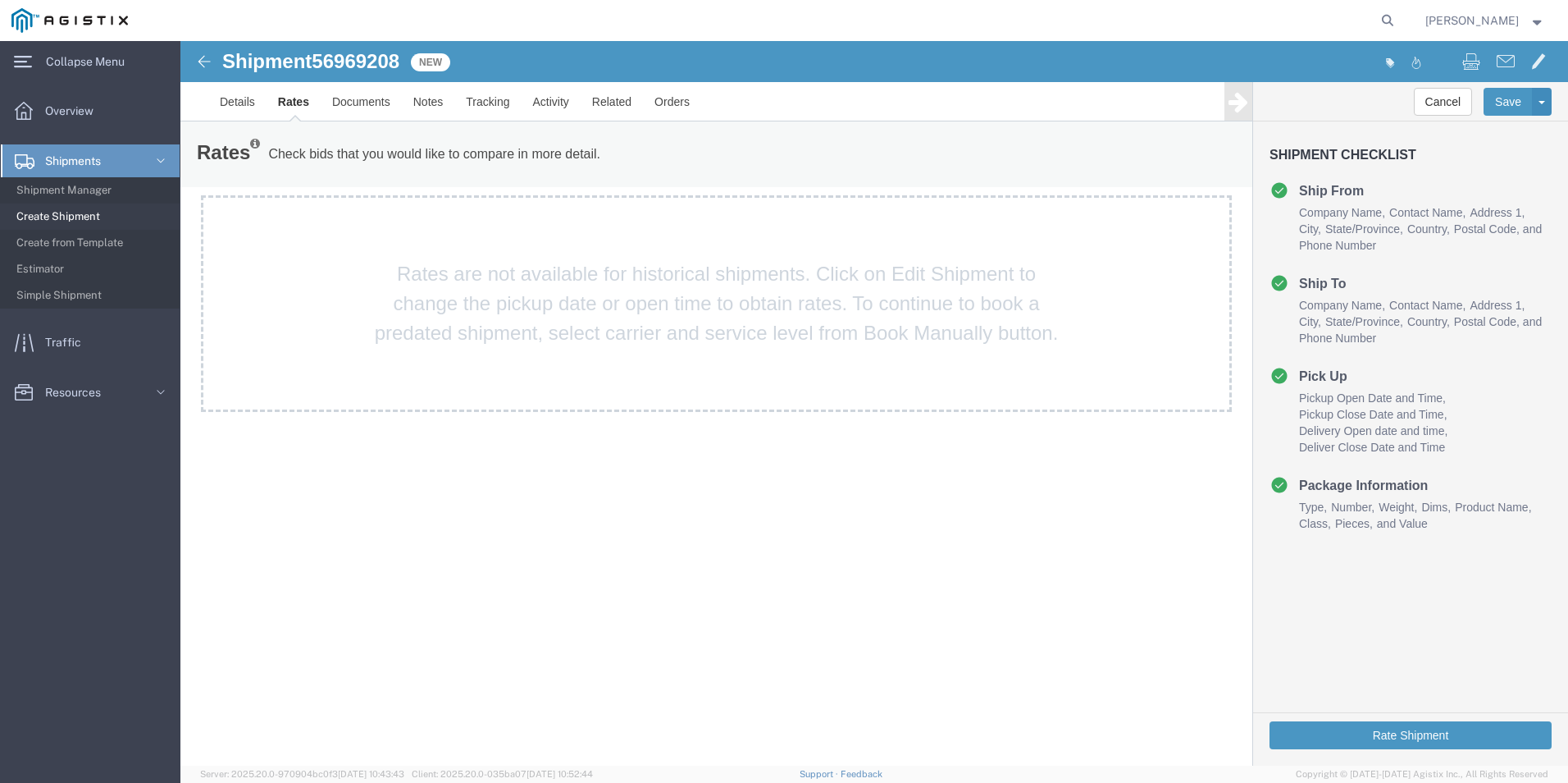
click at [199, 64] on img at bounding box center [204, 62] width 20 height 20
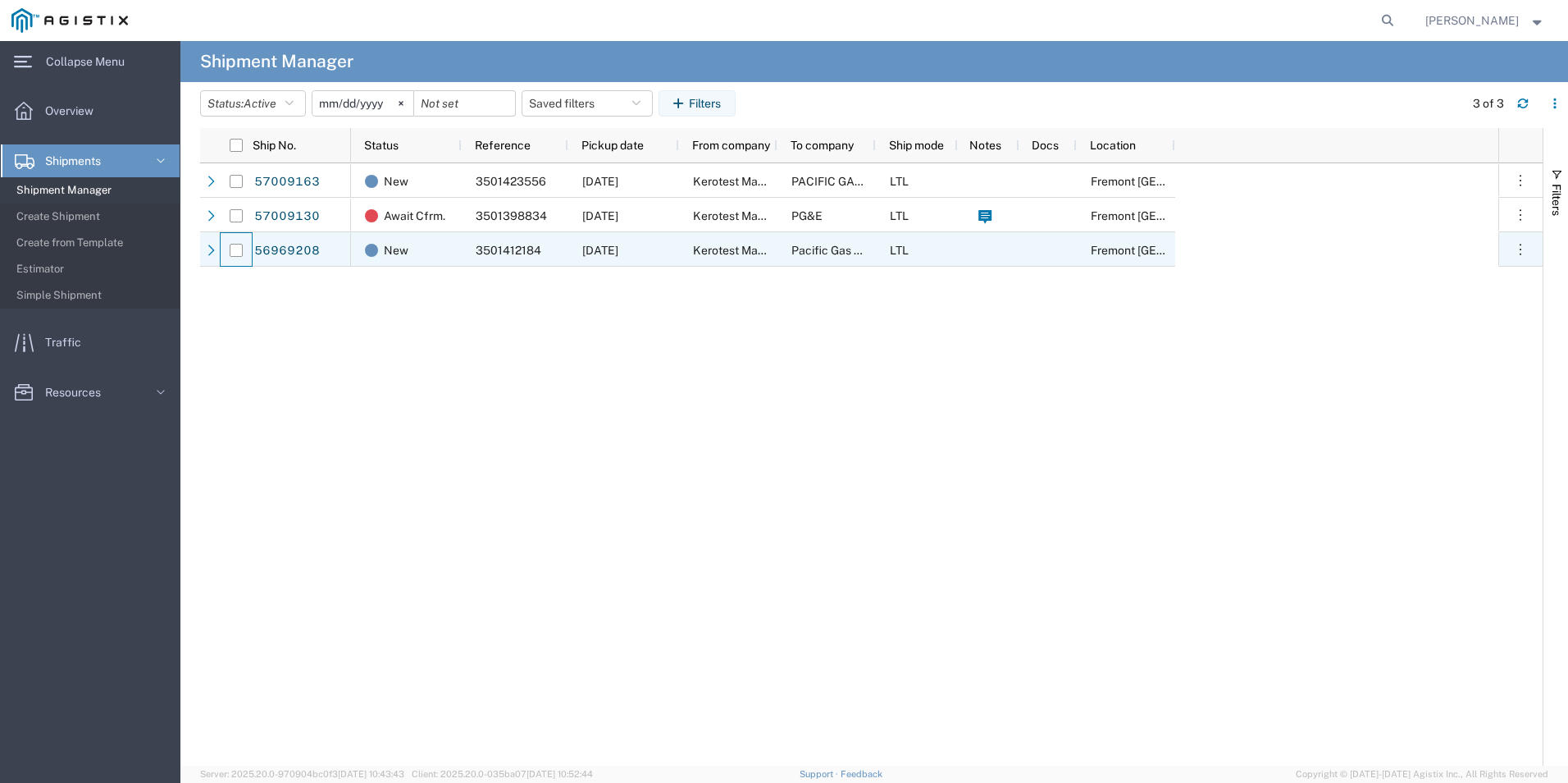
click at [251, 245] on div at bounding box center [236, 249] width 31 height 34
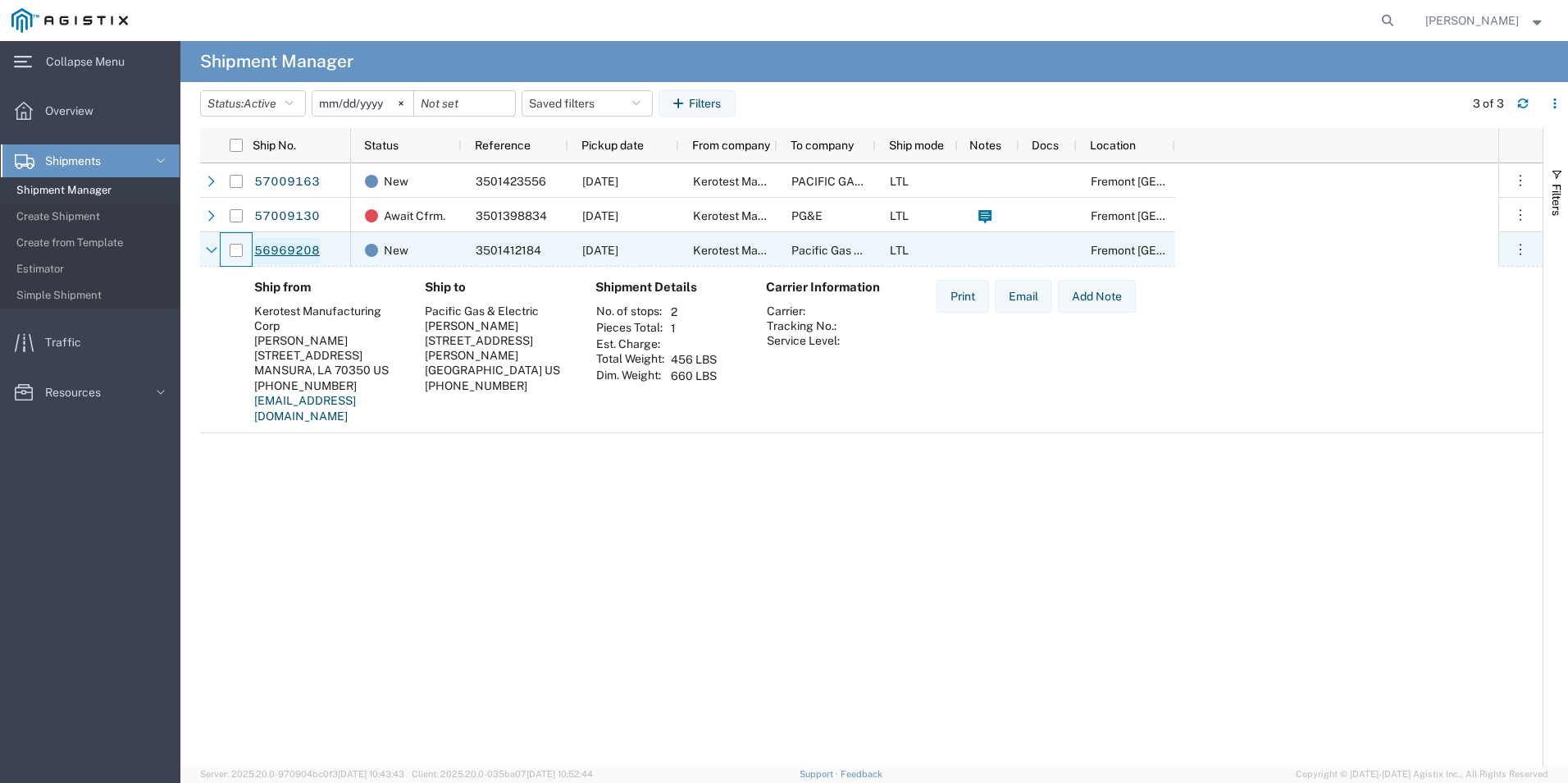
click at [270, 245] on link "56969208" at bounding box center [286, 250] width 67 height 26
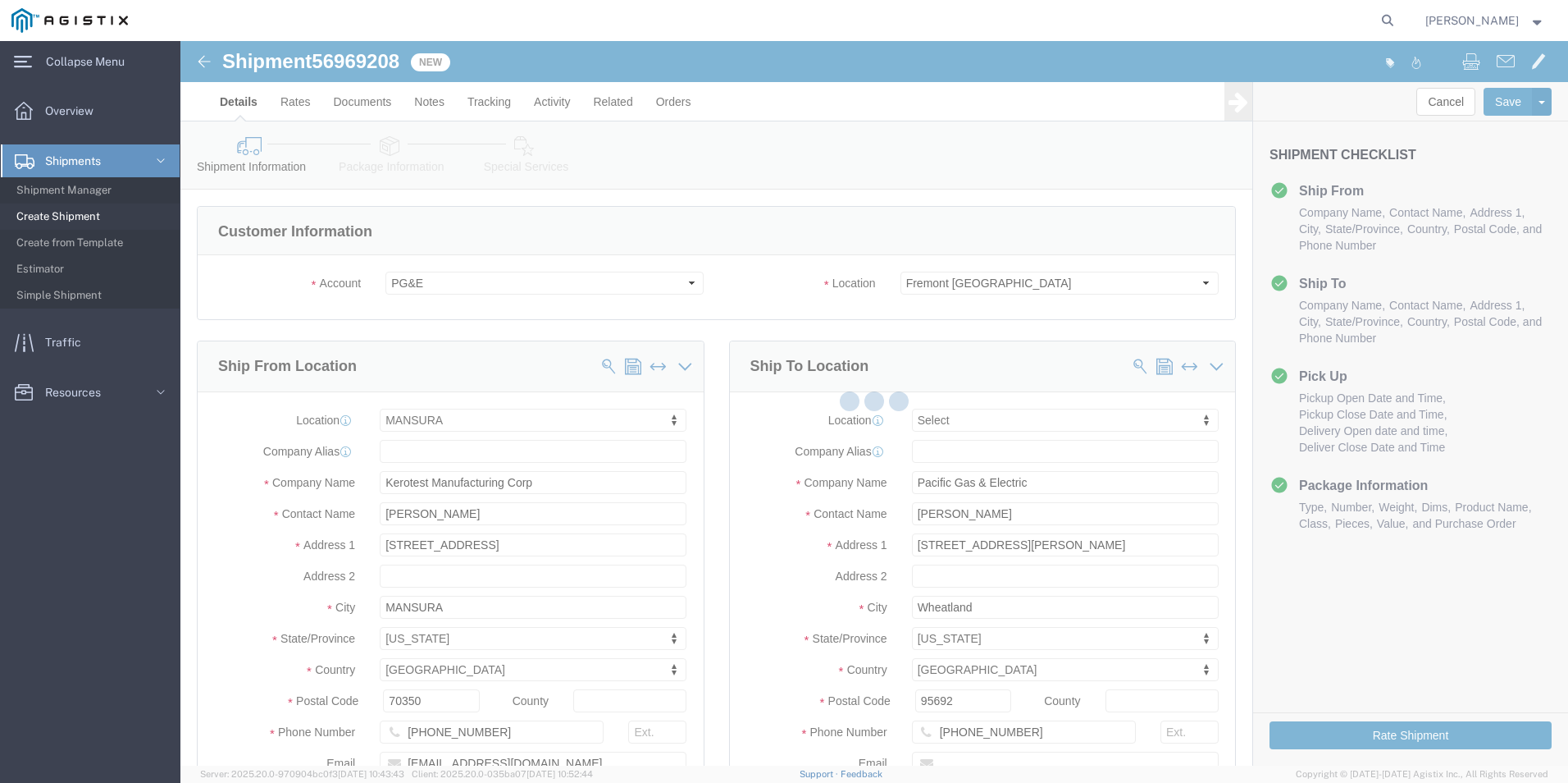
select select "51371"
select select
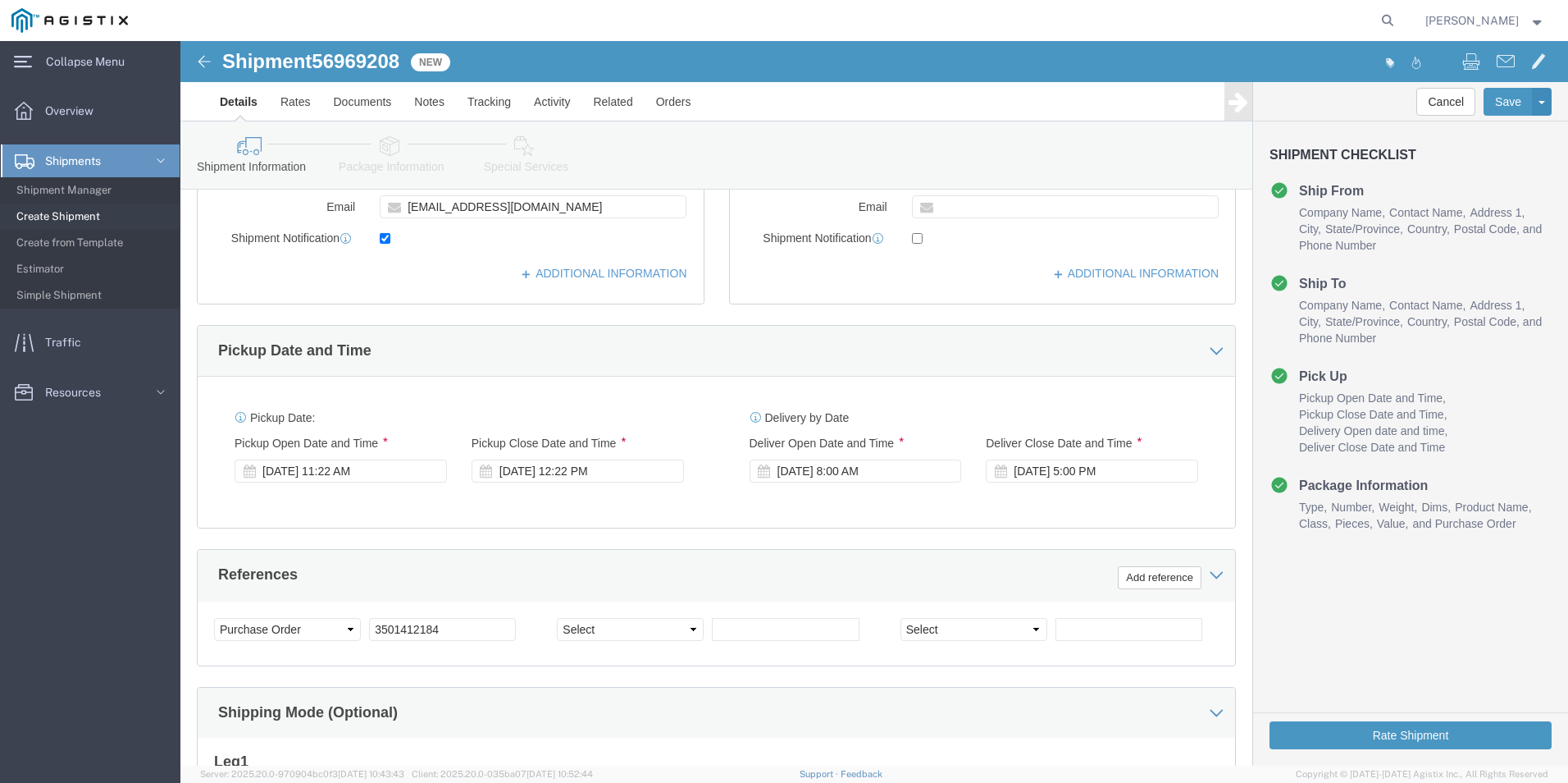
scroll to position [657, 0]
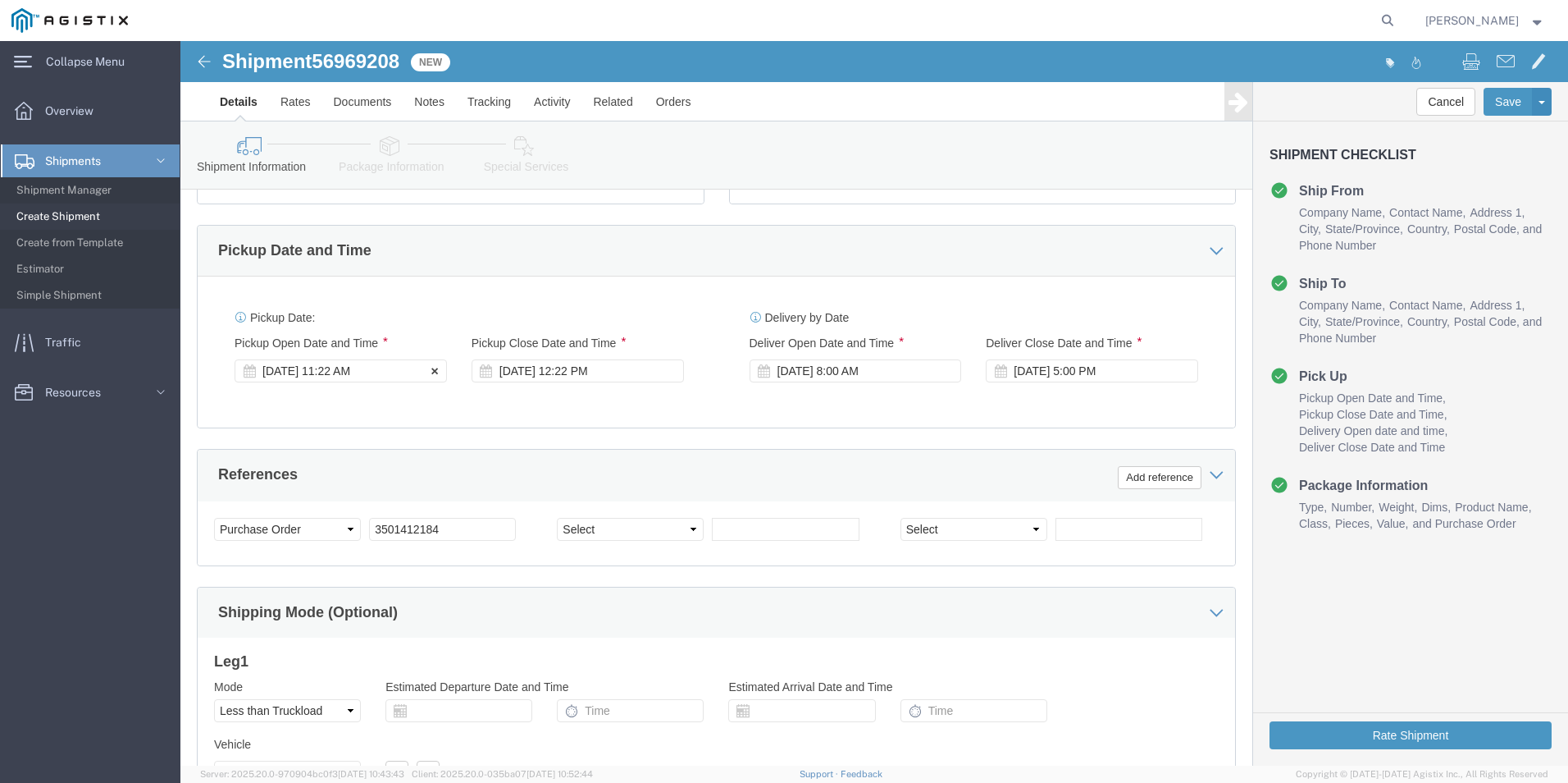
click div "[DATE] 11:22 AM"
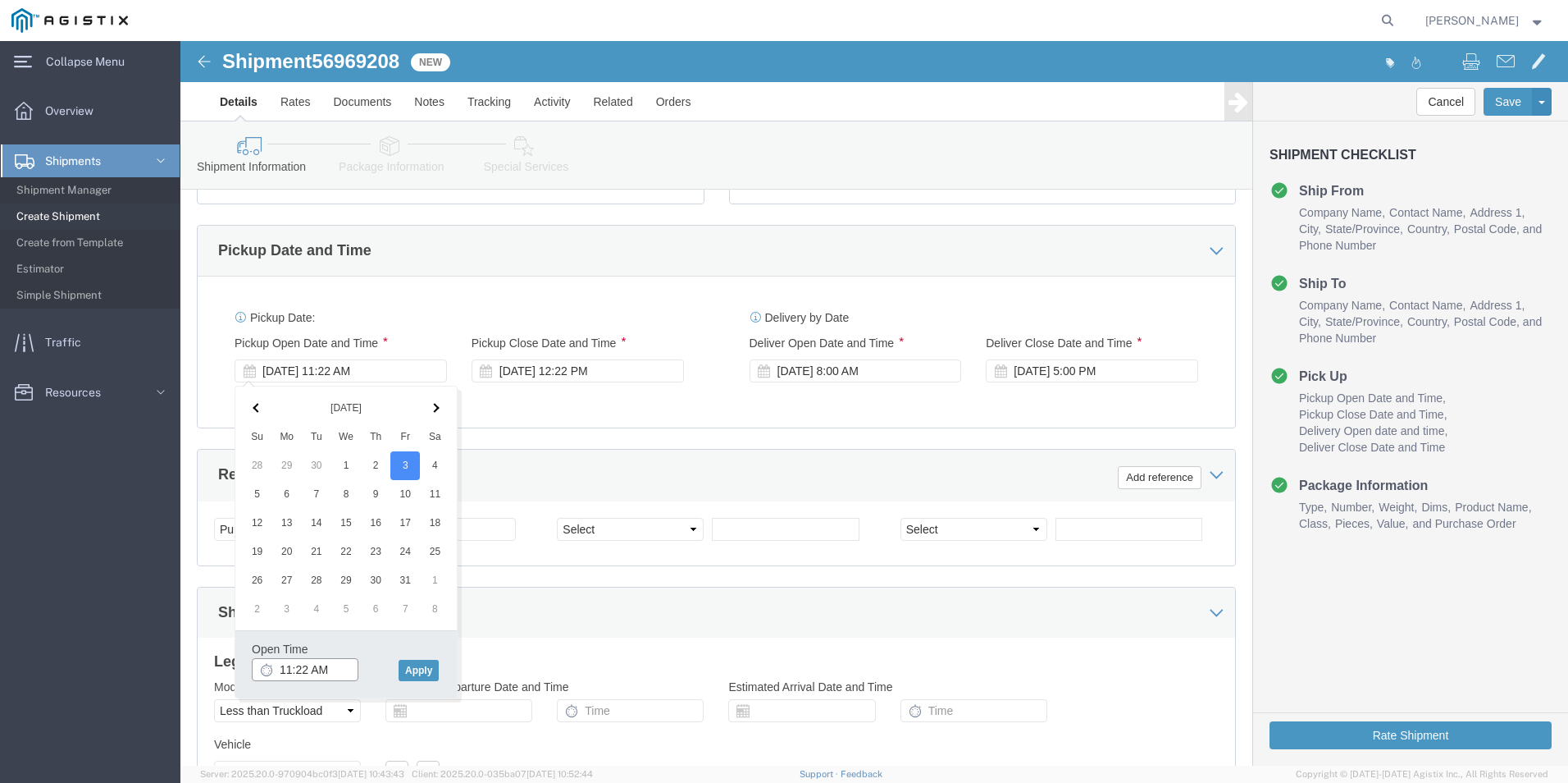
click input "11:22 AM"
click input "08:22 AM"
type input "8:00 AM"
click button "Apply"
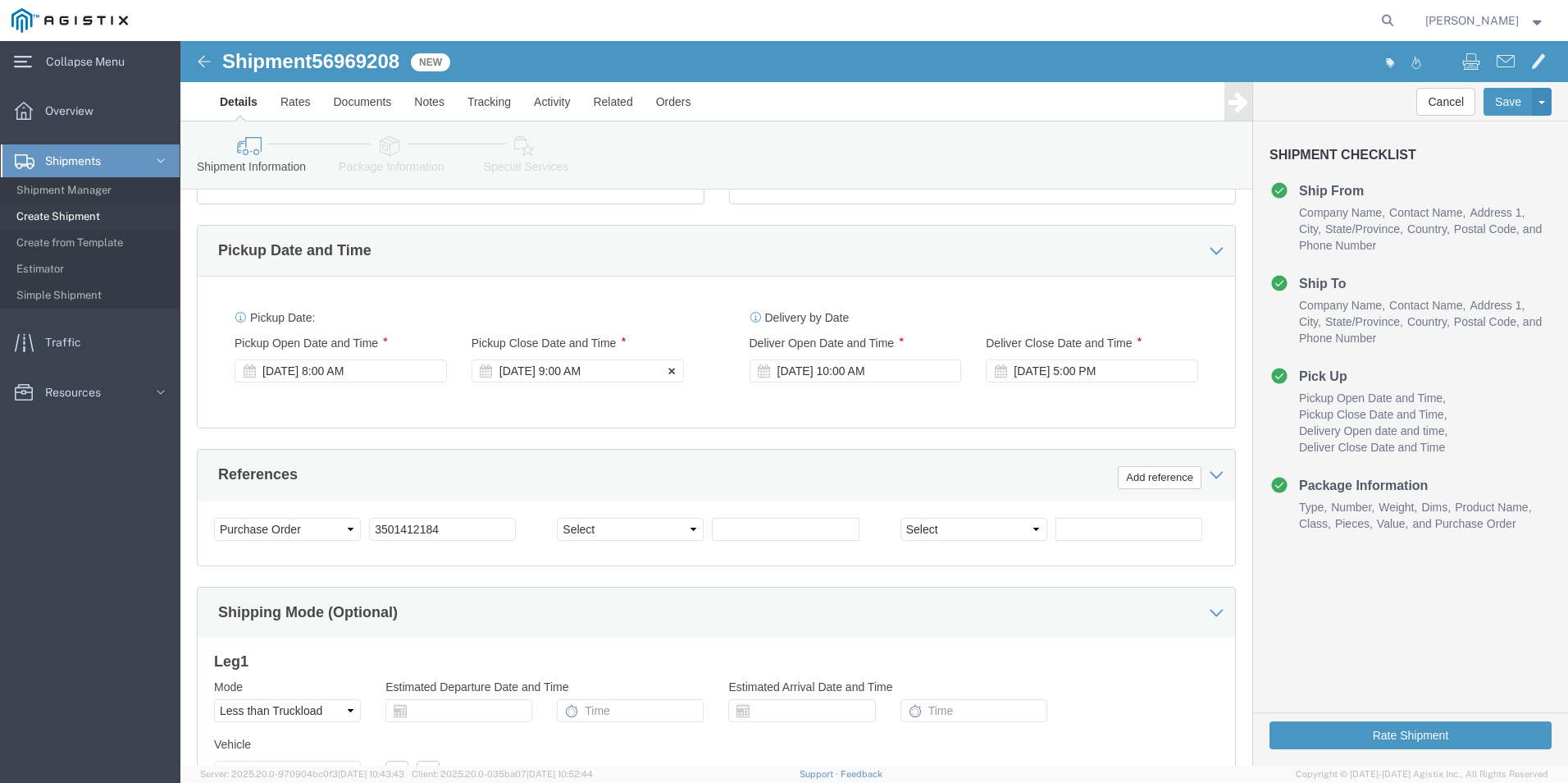
click div "[DATE] 9:00 AM"
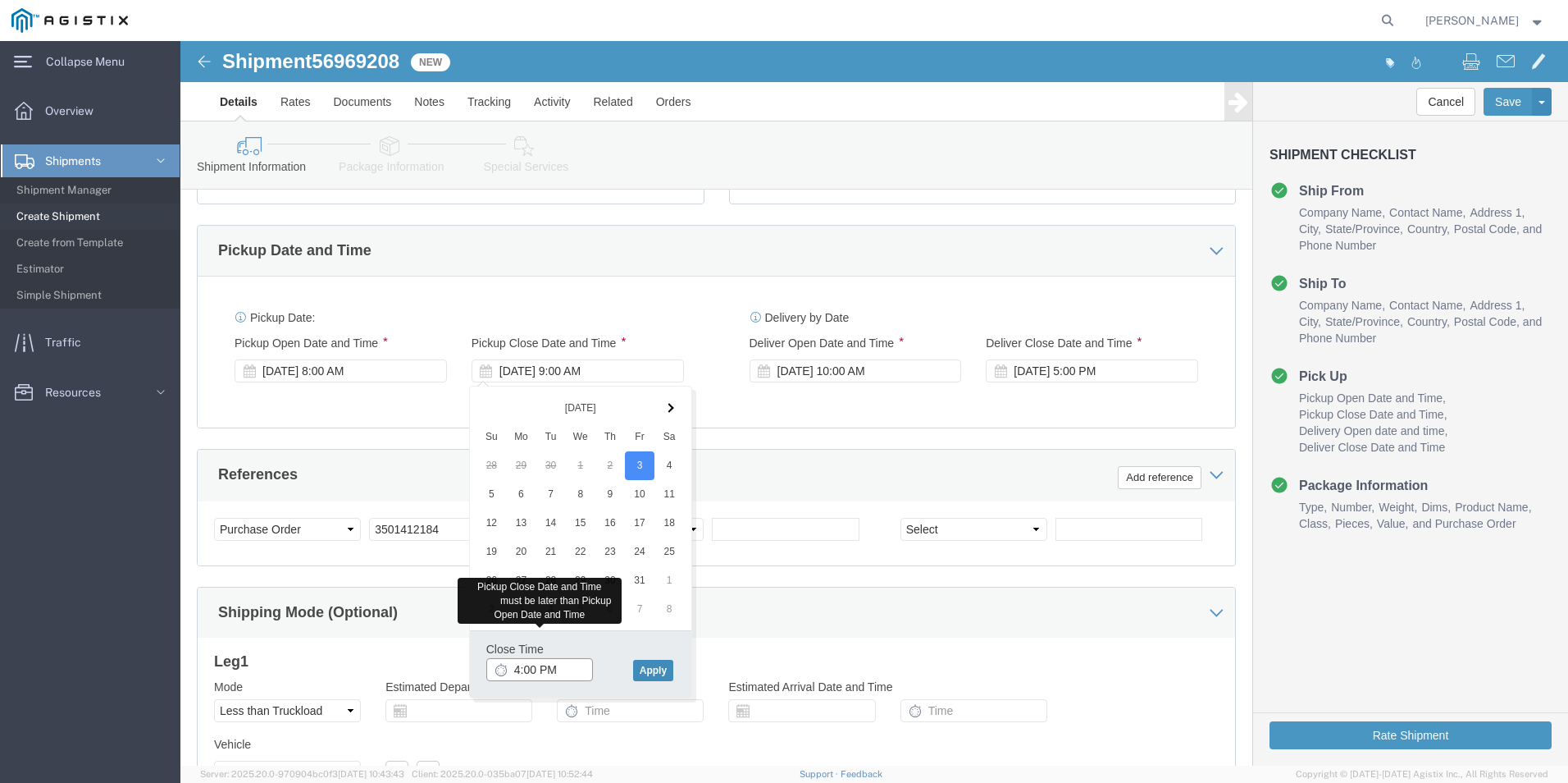
type input "4:00 PM"
click button "Apply"
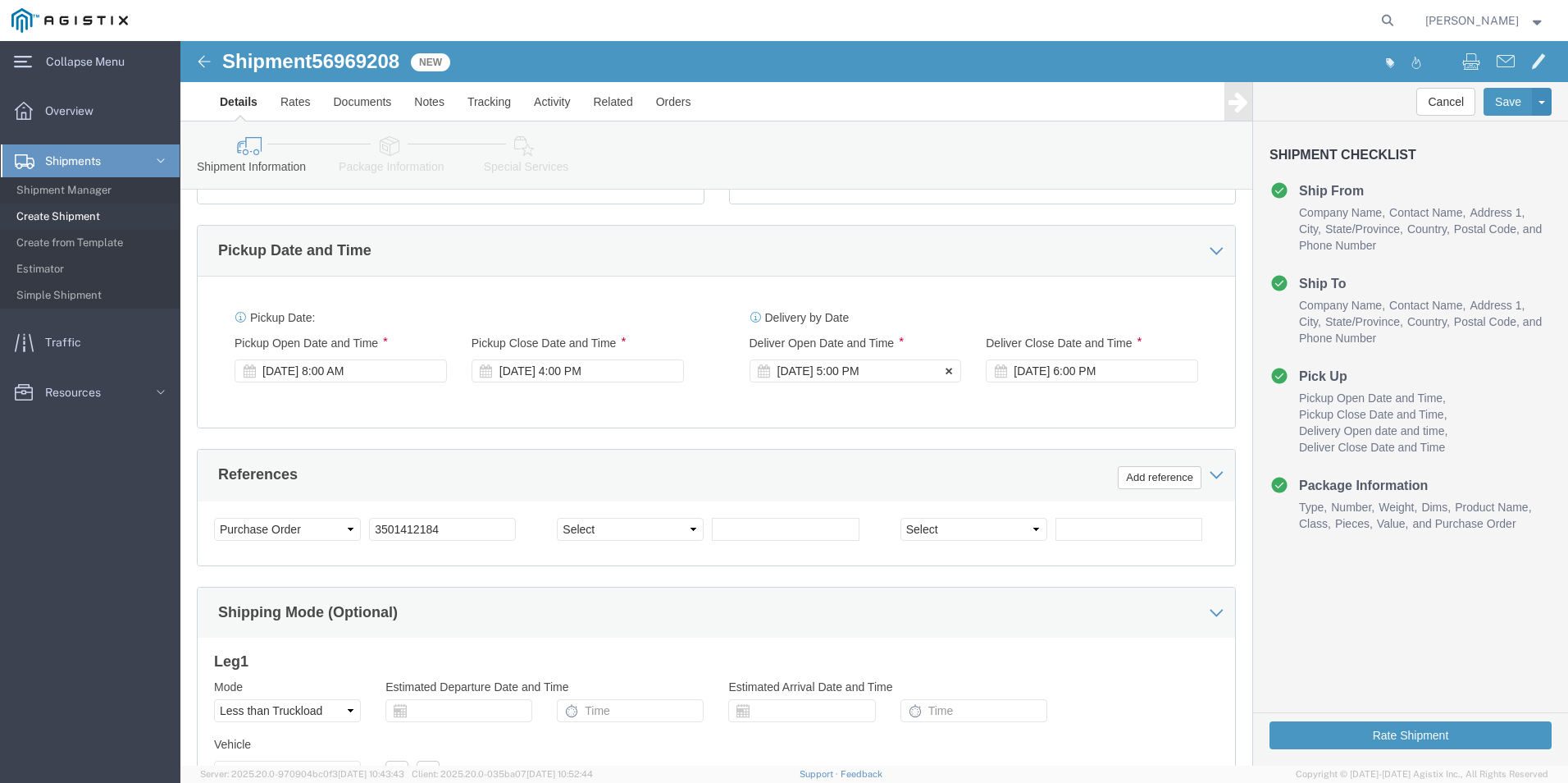
click div "[DATE] 5:00 PM"
click input "5:00 PM"
type input "8:00 AM"
click button "Apply"
click div "[DATE] 9:00 AM"
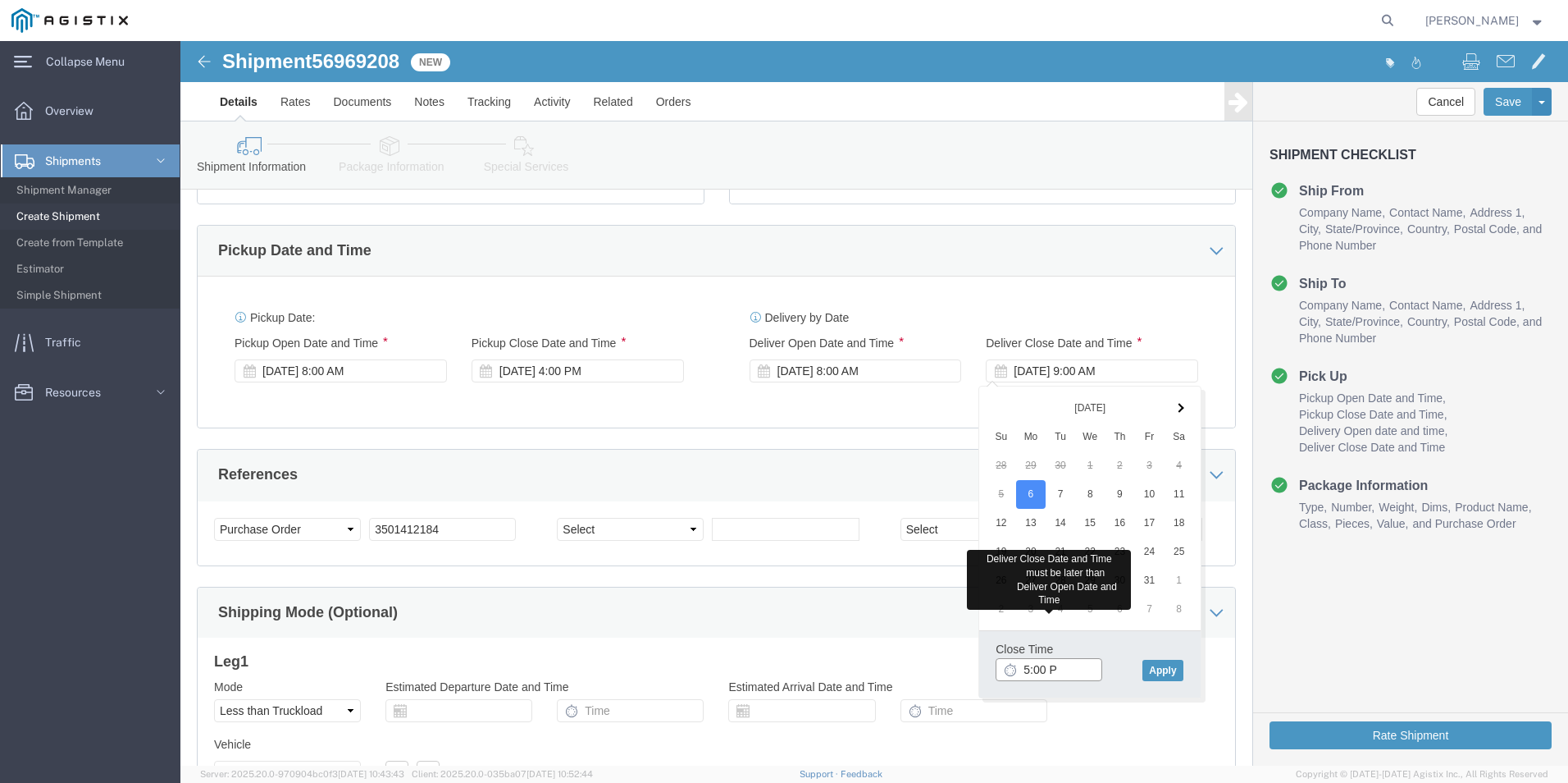
type input "5:00 PM"
click button "Apply"
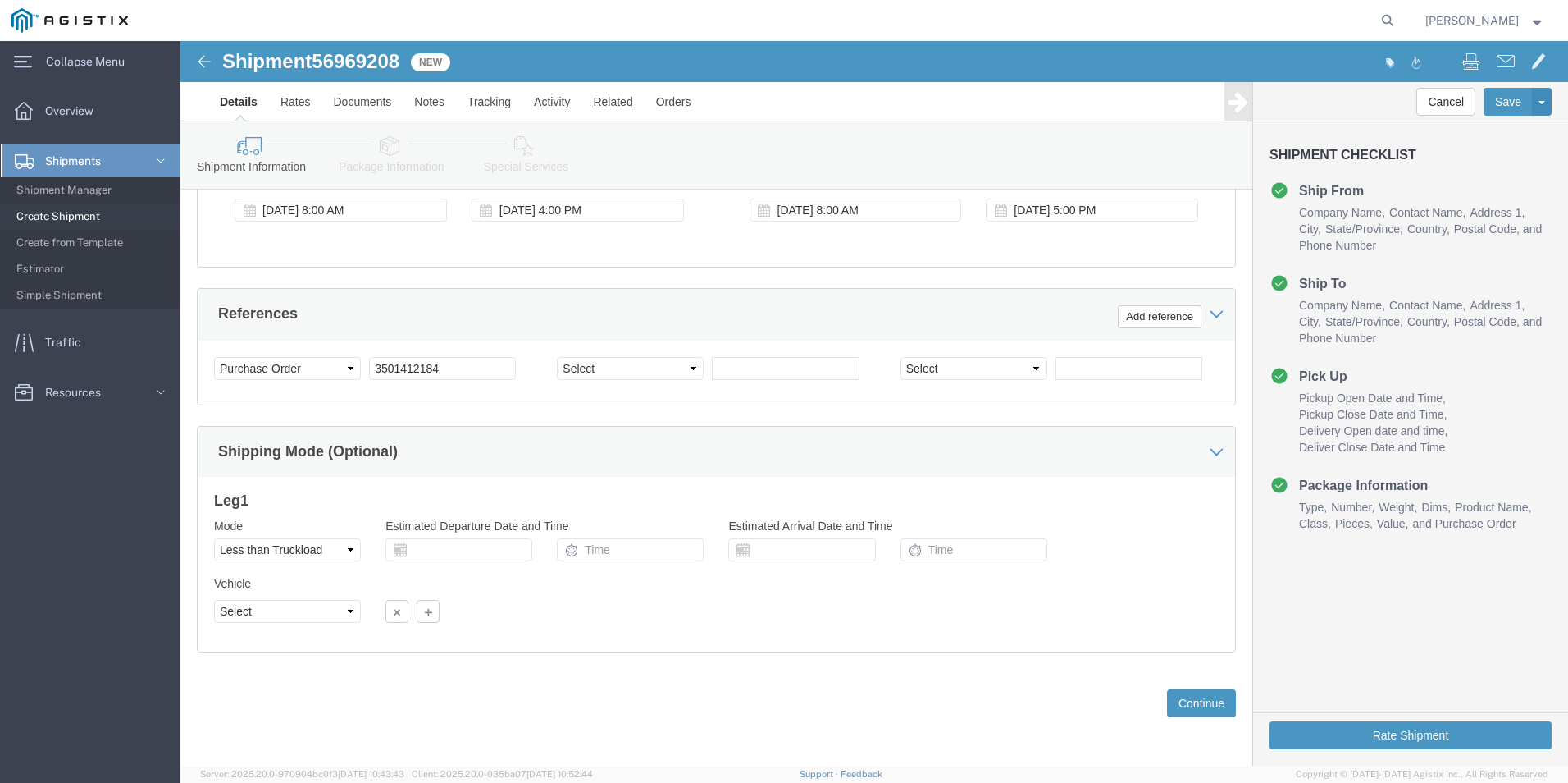
scroll to position [819, 0]
click button "Continue"
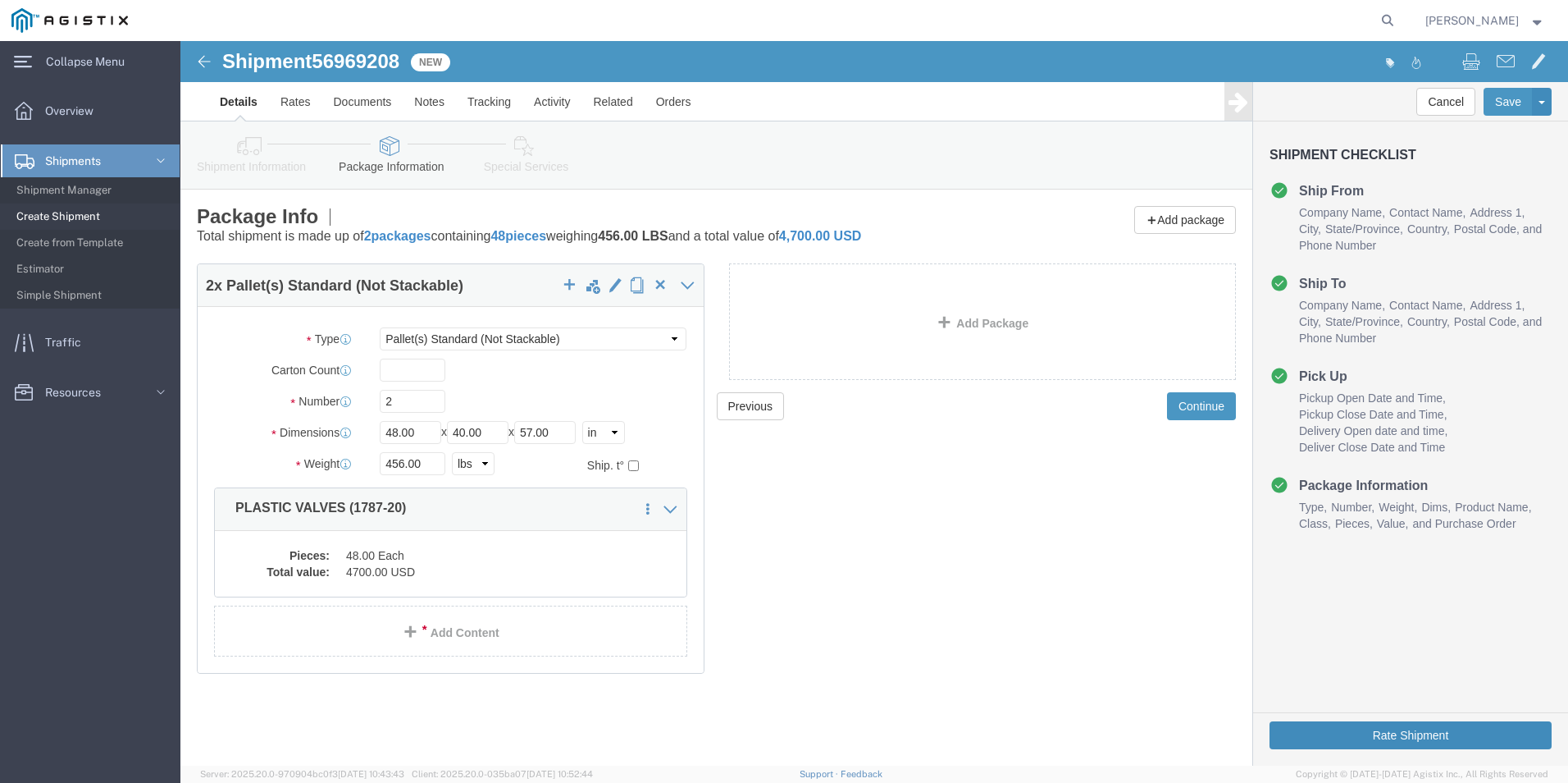
click button "Rate Shipment"
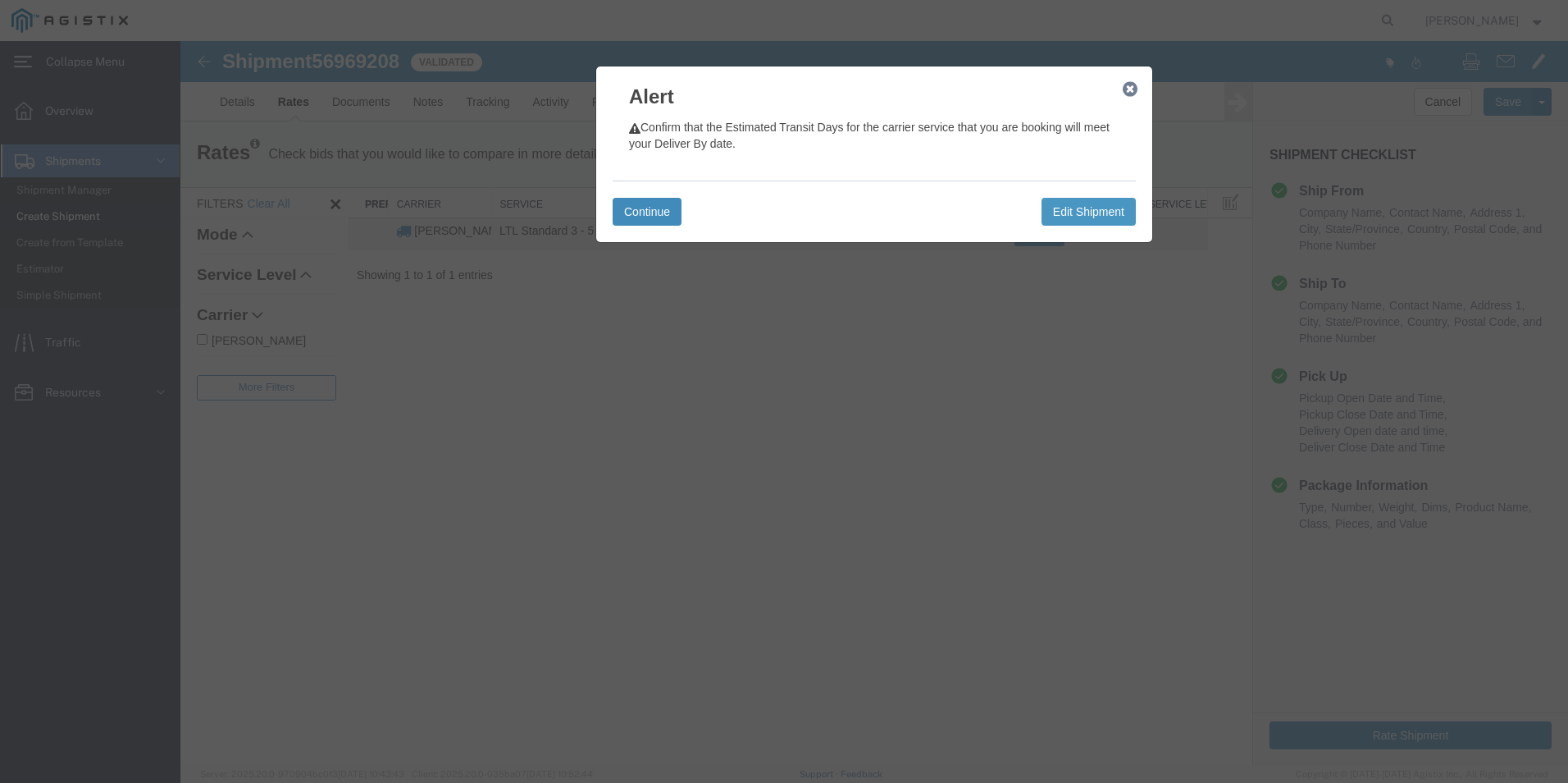
click at [658, 217] on button "Continue" at bounding box center [647, 211] width 69 height 28
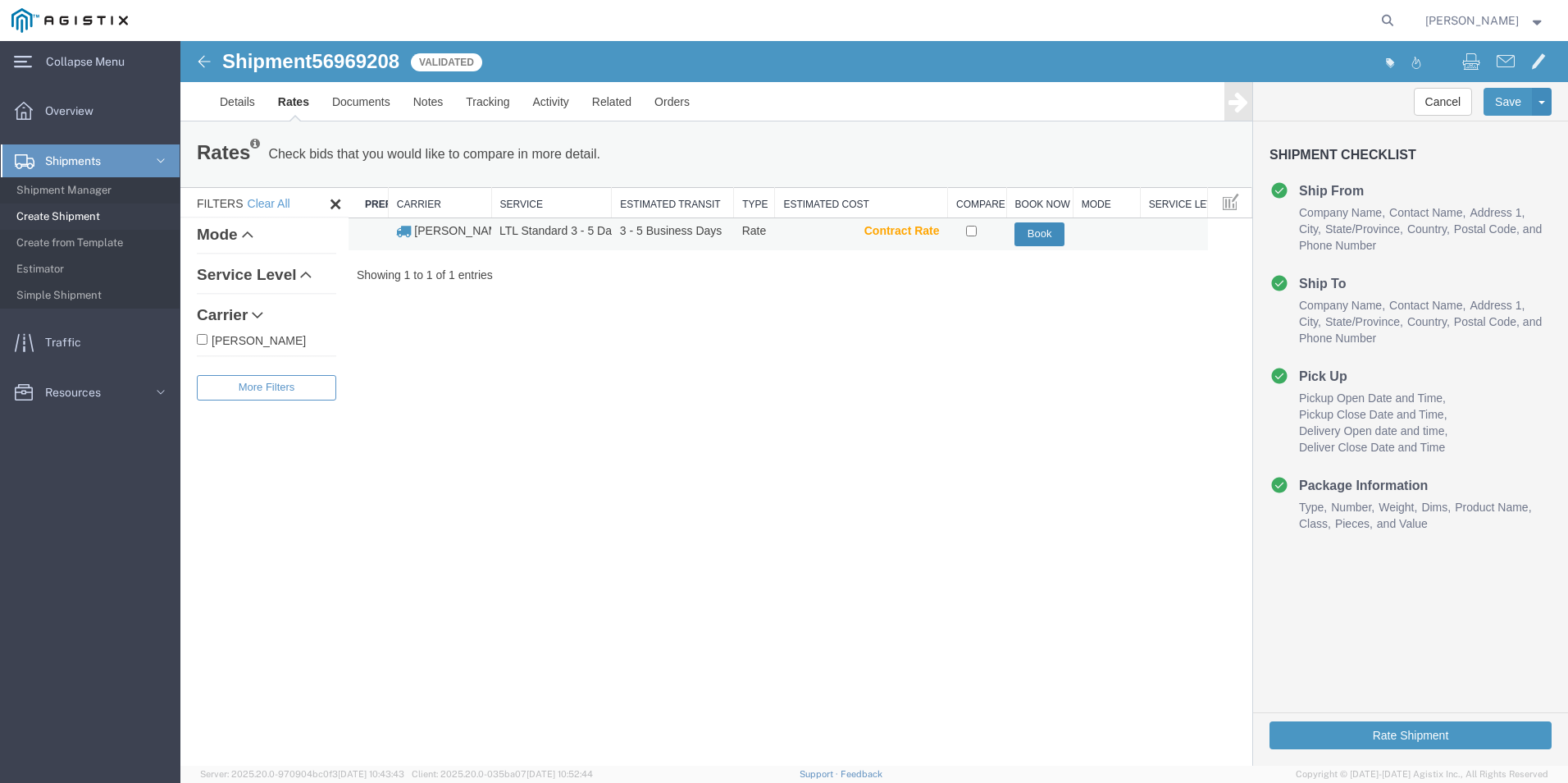
click at [1043, 234] on button "Book" at bounding box center [1039, 235] width 50 height 23
